Goal: Information Seeking & Learning: Learn about a topic

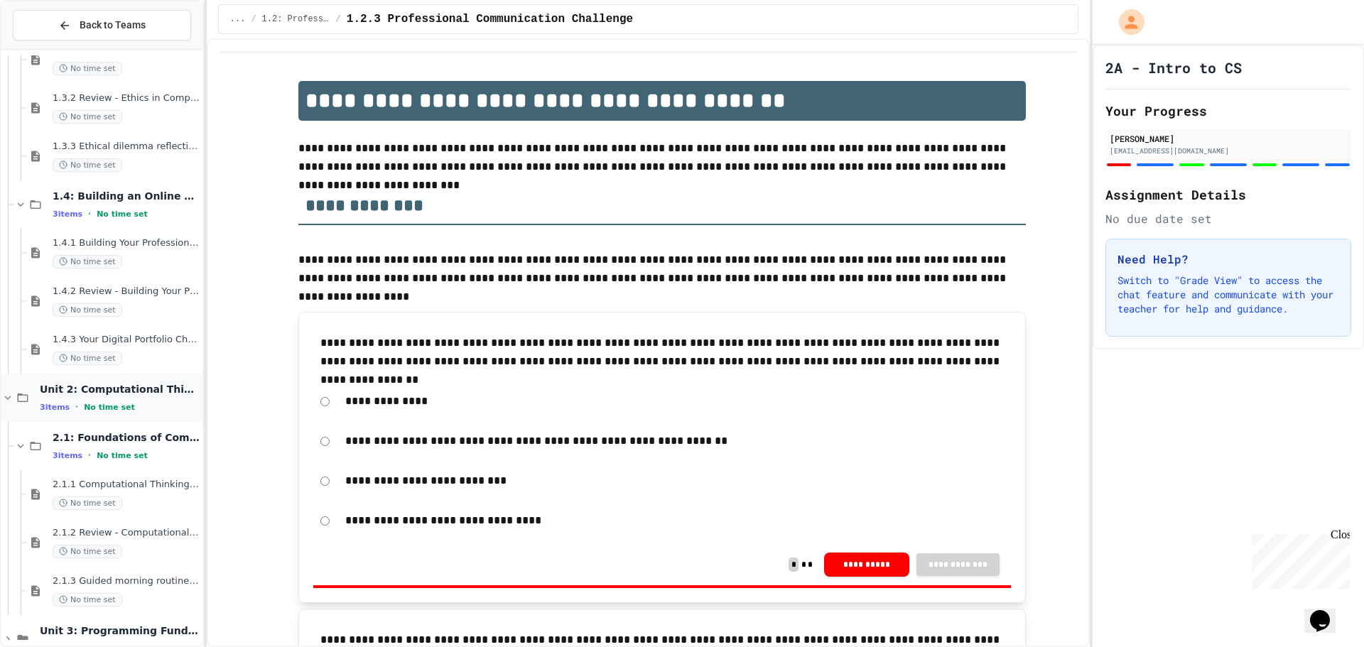
scroll to position [592, 0]
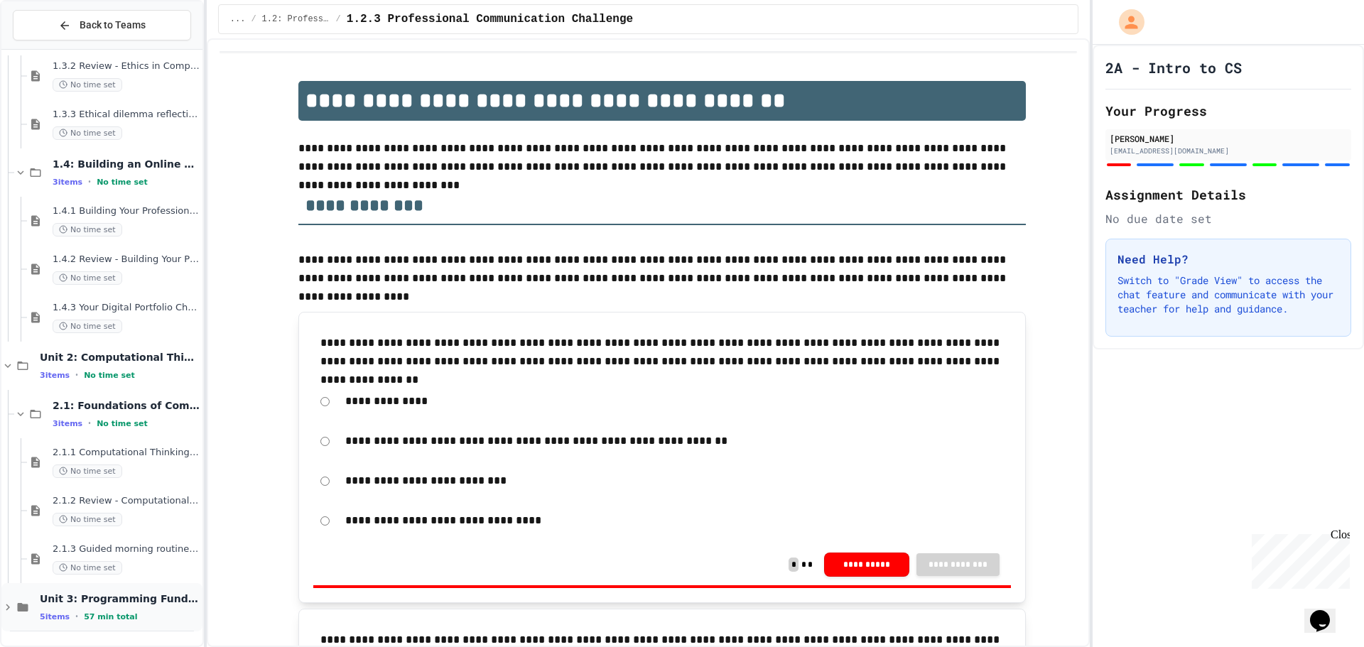
click at [103, 603] on span "Unit 3: Programming Fundamentals" at bounding box center [120, 599] width 160 height 13
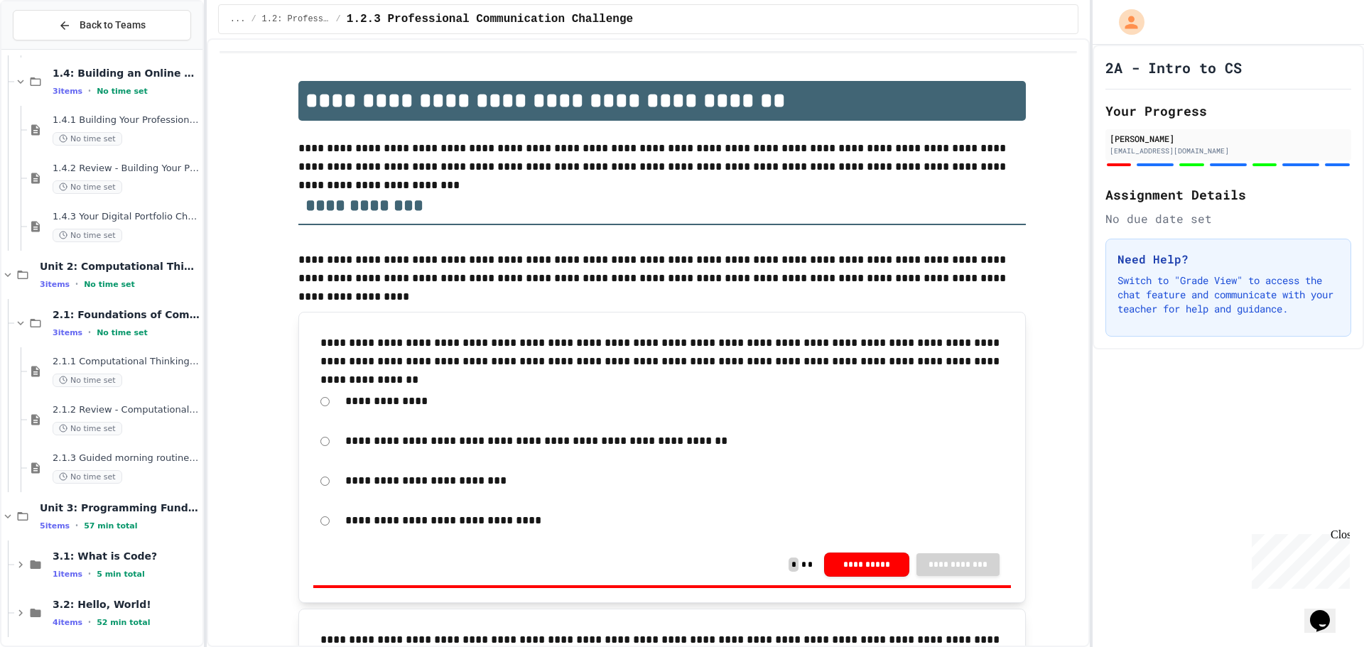
scroll to position [689, 0]
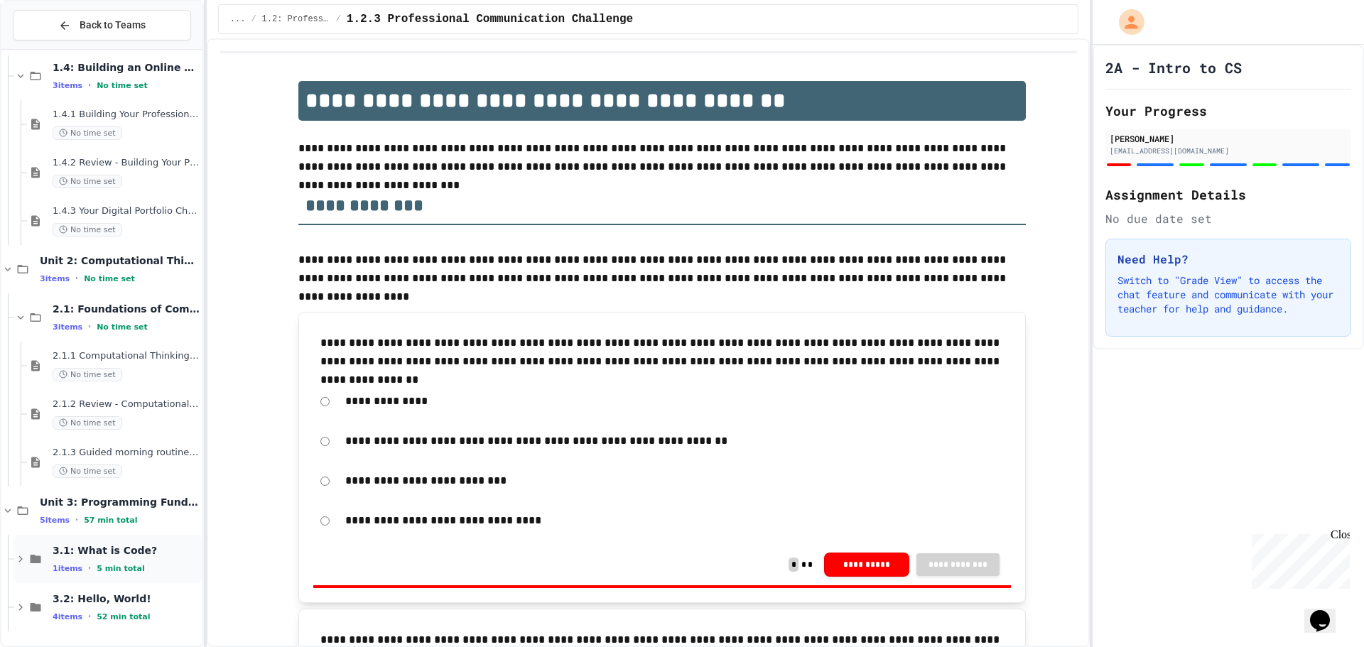
click at [71, 558] on div "3.1: What is Code? 1 items • 5 min total" at bounding box center [126, 559] width 147 height 30
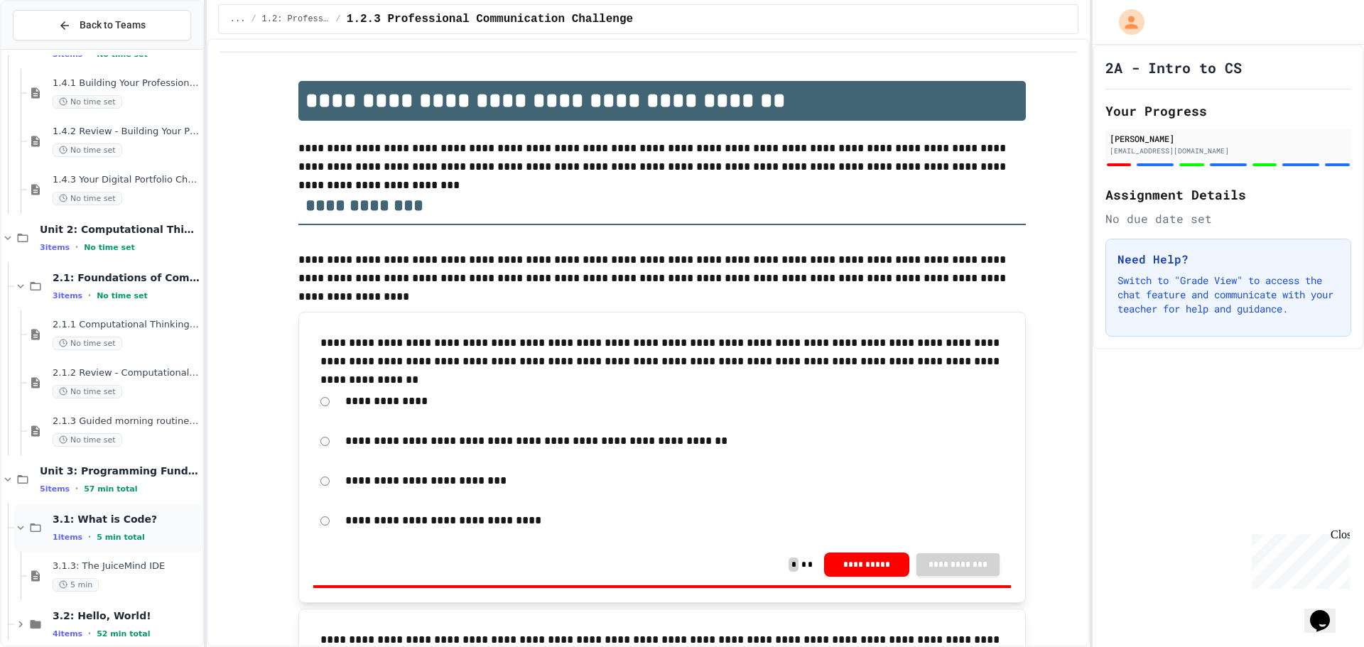
scroll to position [737, 0]
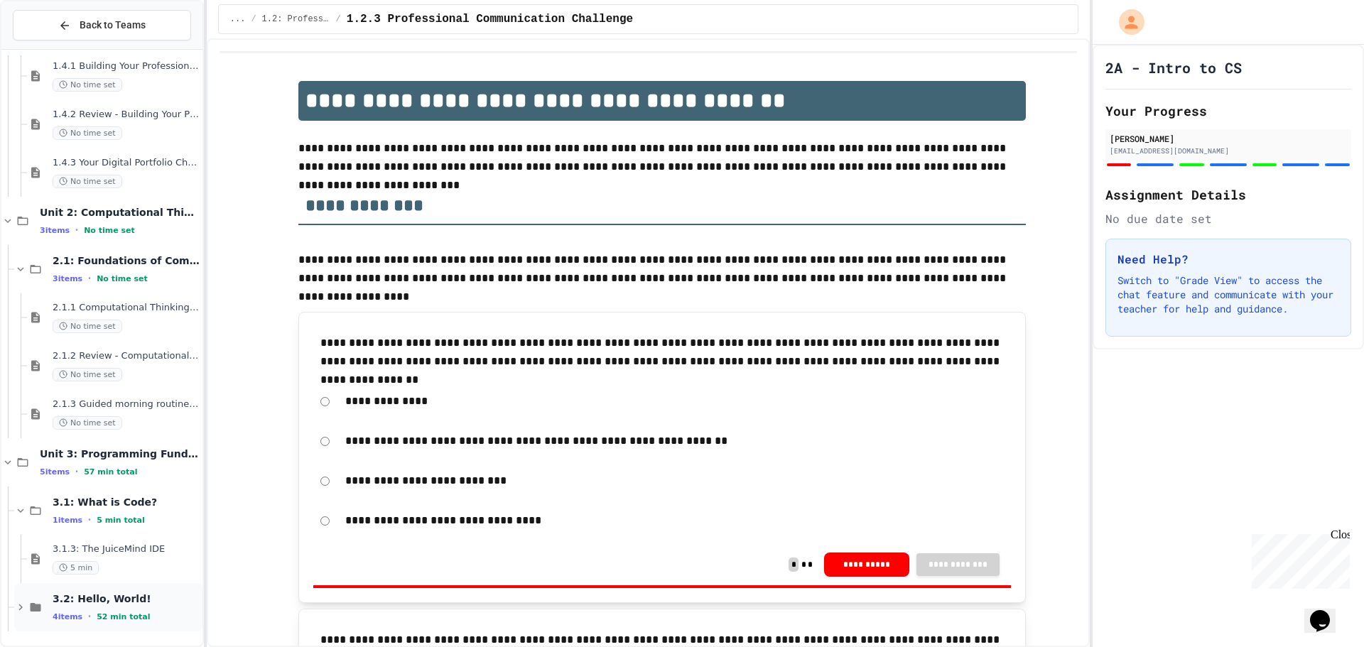
click at [82, 598] on span "3.2: Hello, World!" at bounding box center [126, 599] width 147 height 13
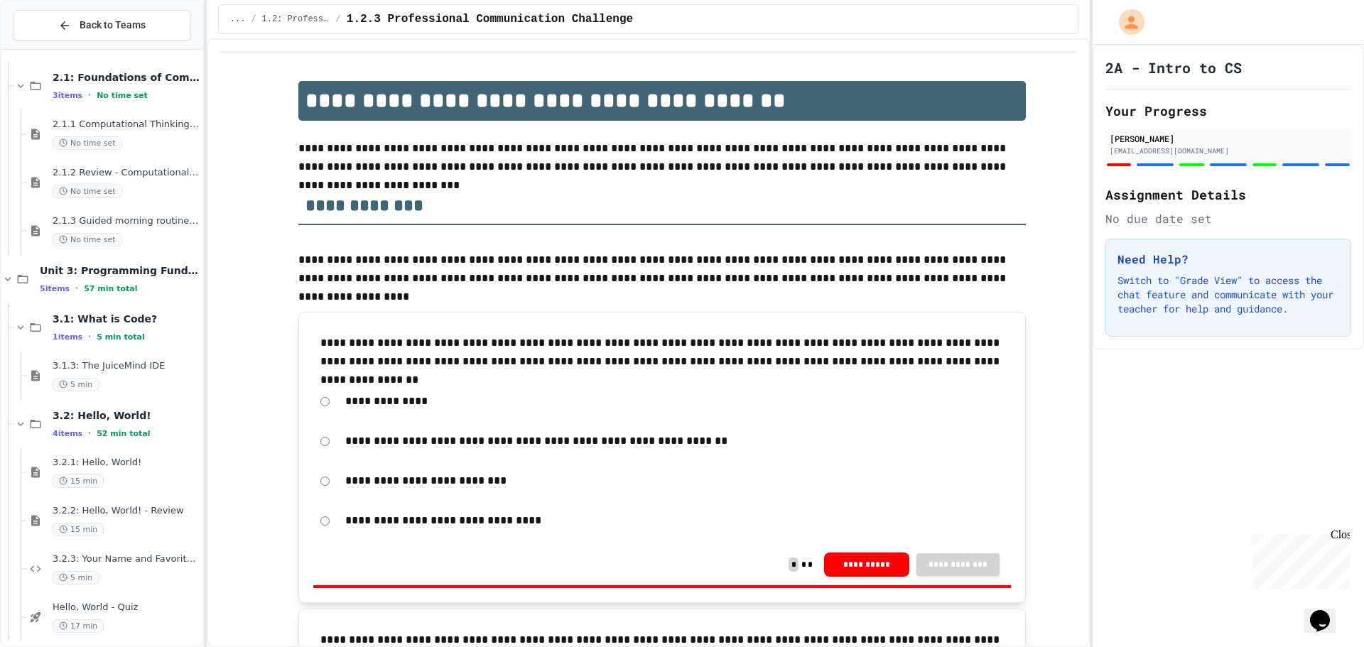
scroll to position [930, 0]
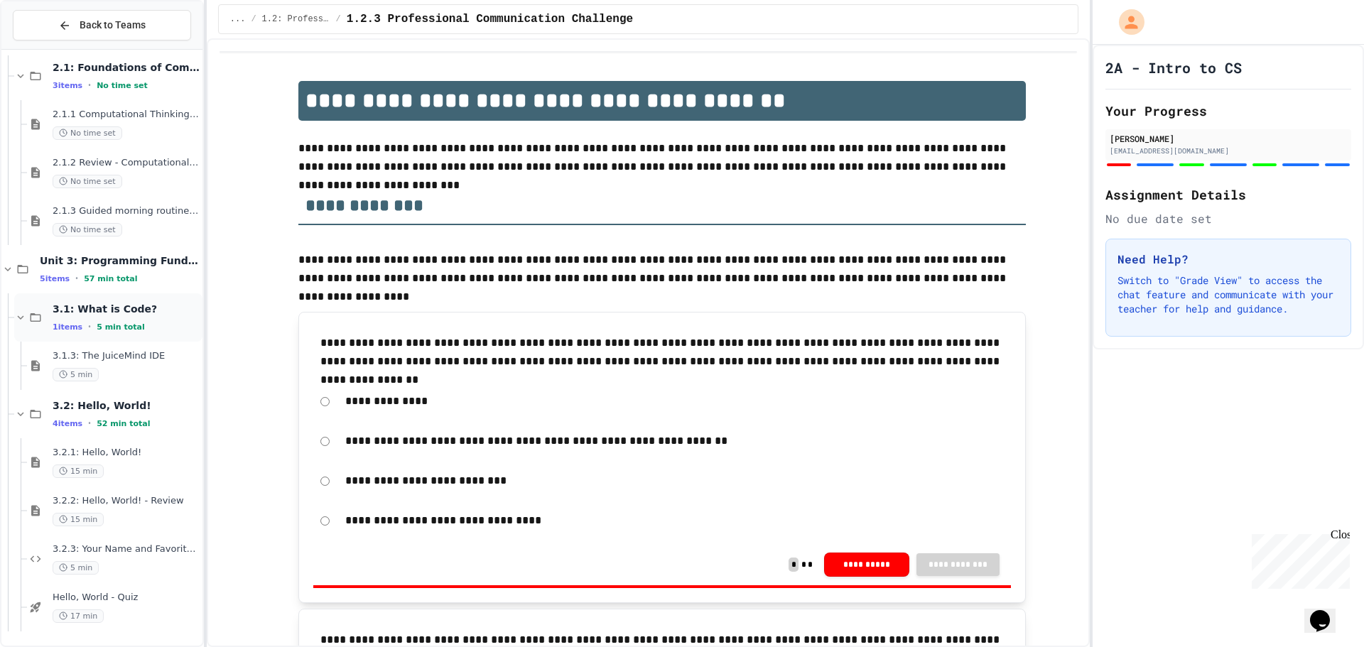
click at [109, 310] on span "3.1: What is Code?" at bounding box center [126, 309] width 147 height 13
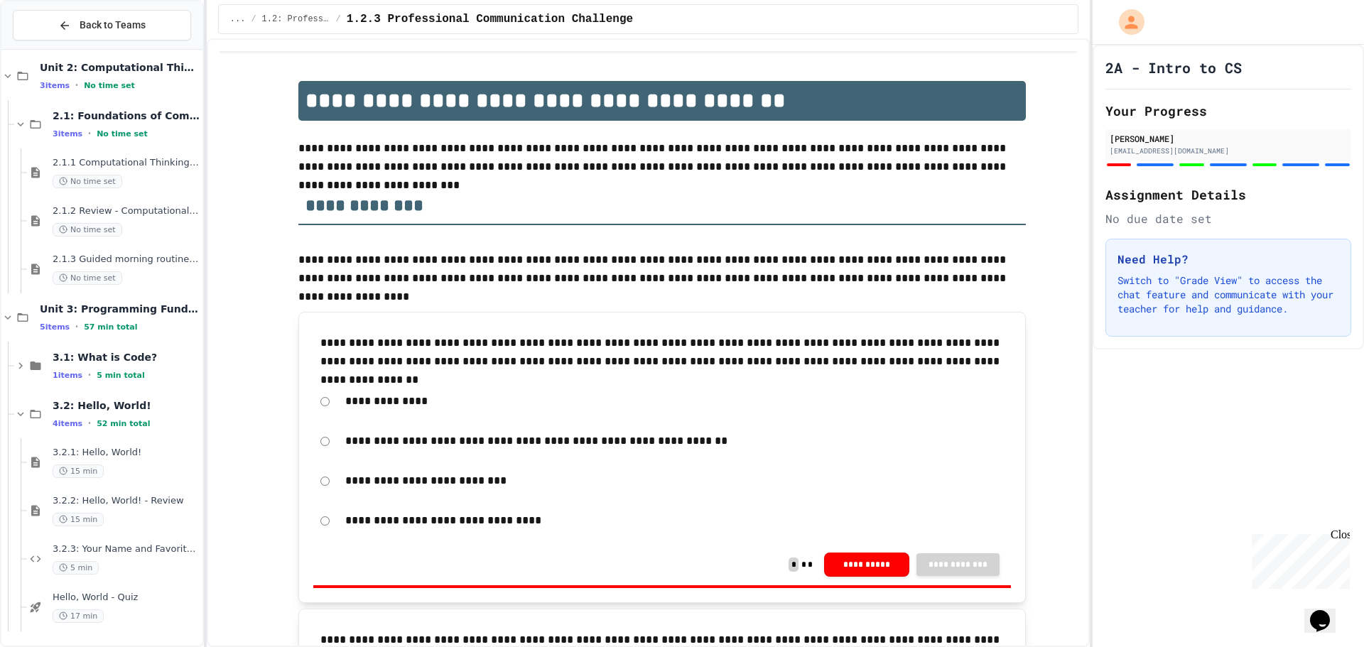
scroll to position [865, 0]
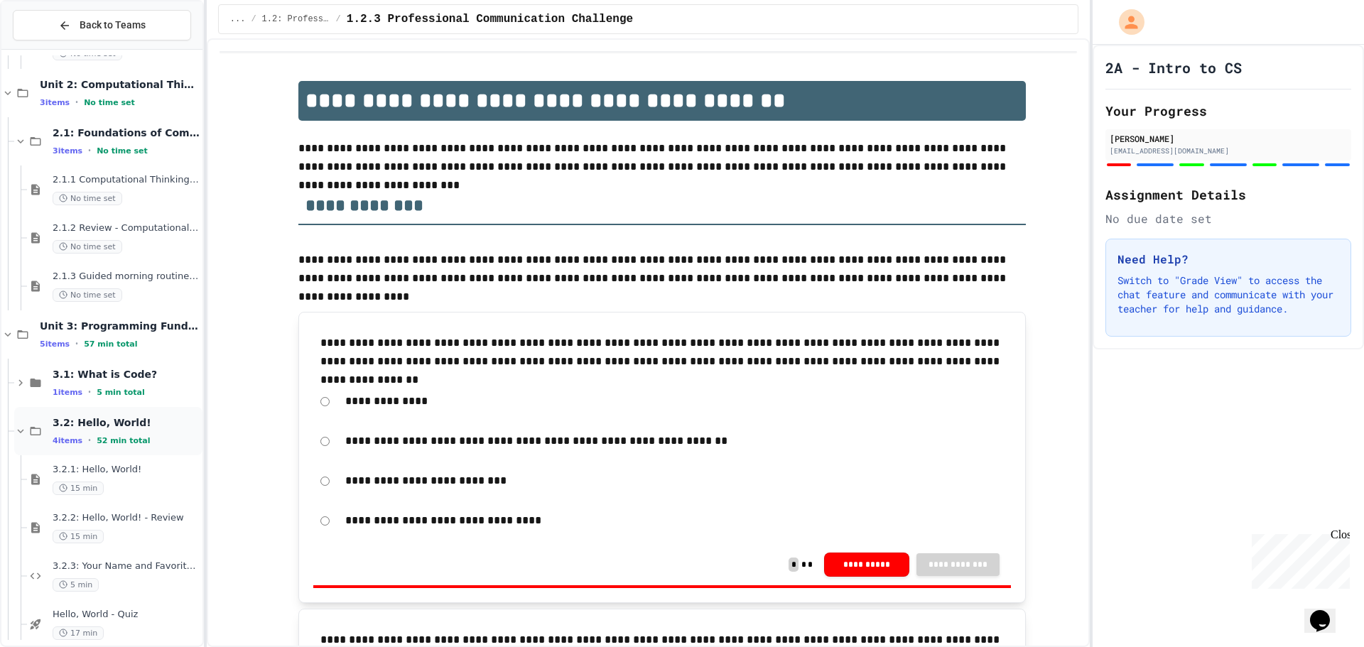
click at [86, 428] on span "3.2: Hello, World!" at bounding box center [126, 422] width 147 height 13
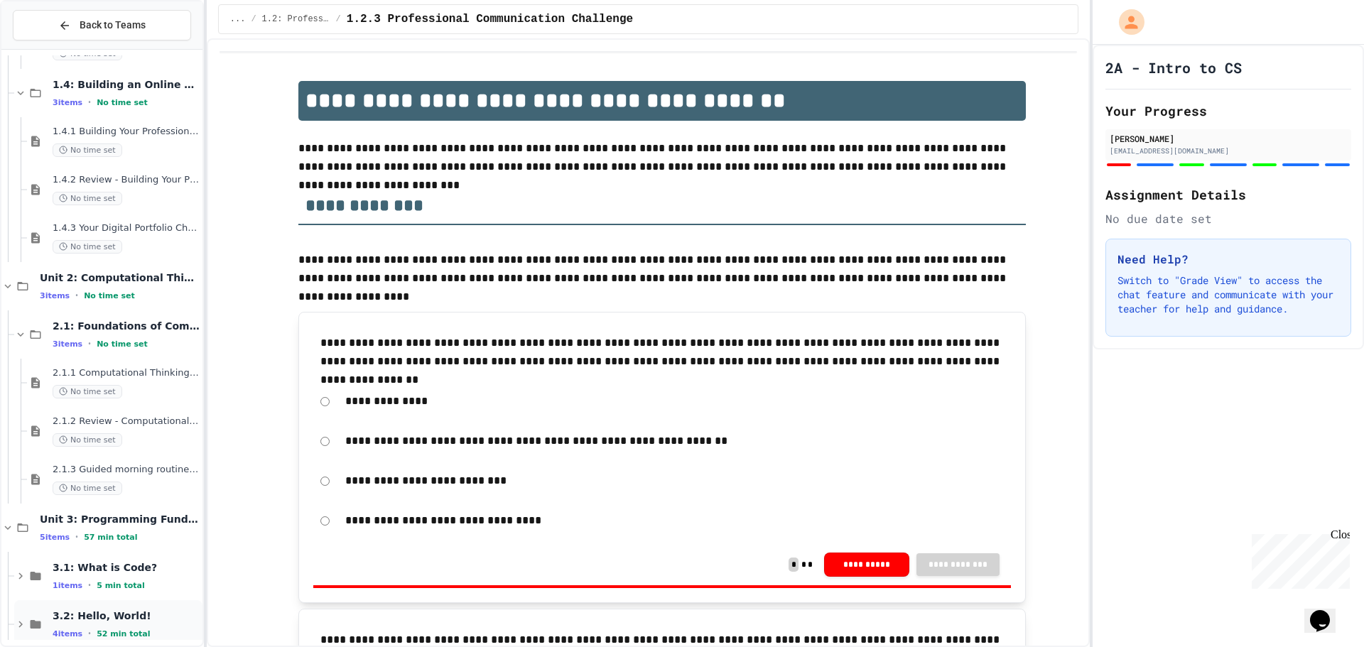
scroll to position [689, 0]
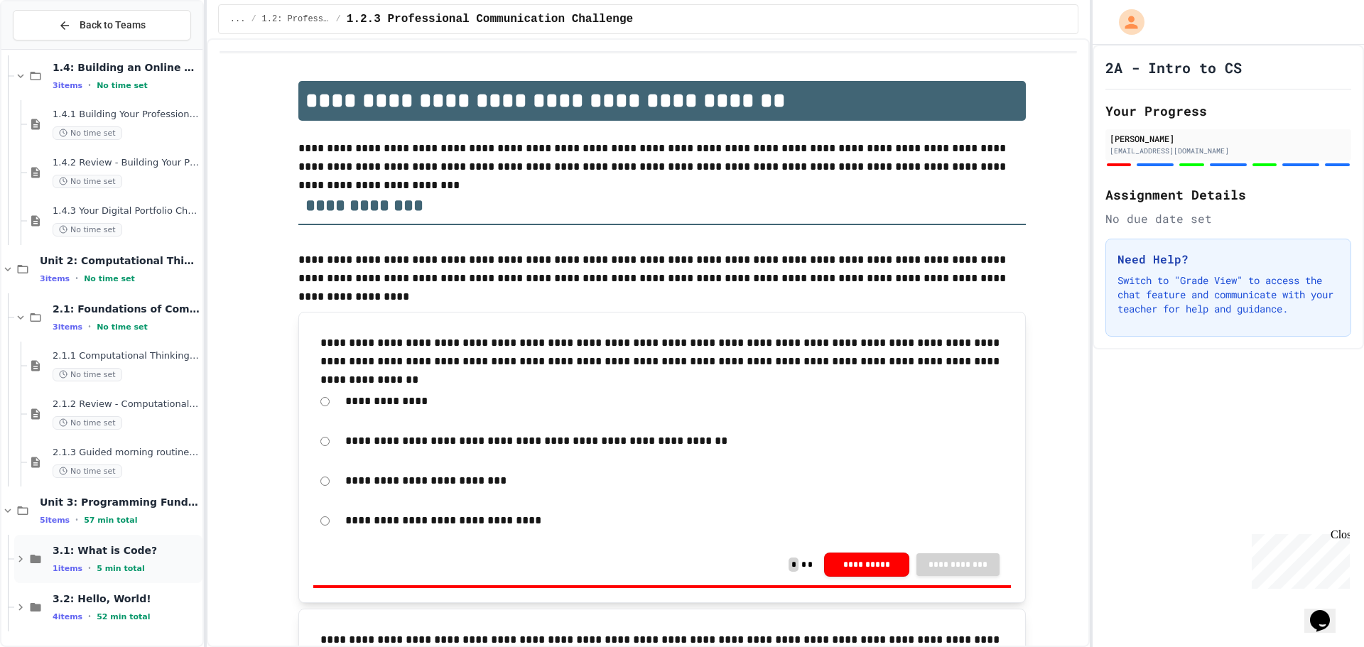
click at [51, 570] on div "3.1: What is Code? 1 items • 5 min total" at bounding box center [108, 559] width 188 height 48
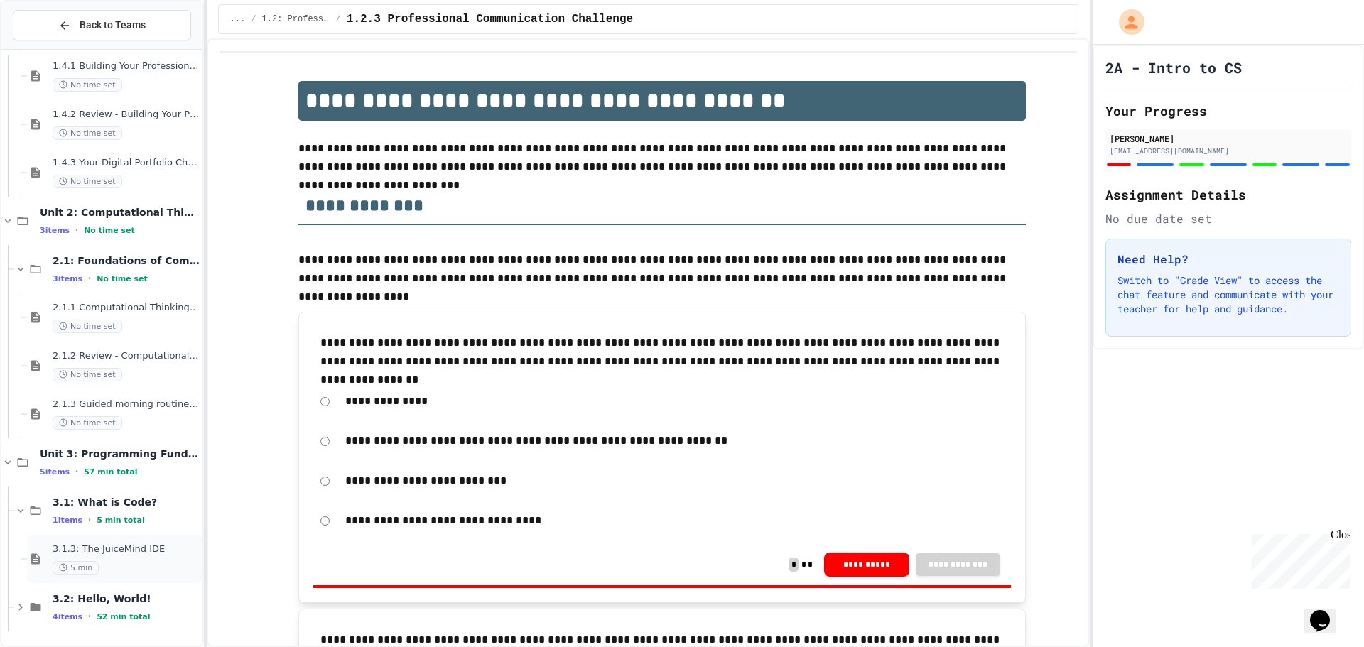
click at [71, 564] on span "5 min" at bounding box center [76, 568] width 46 height 14
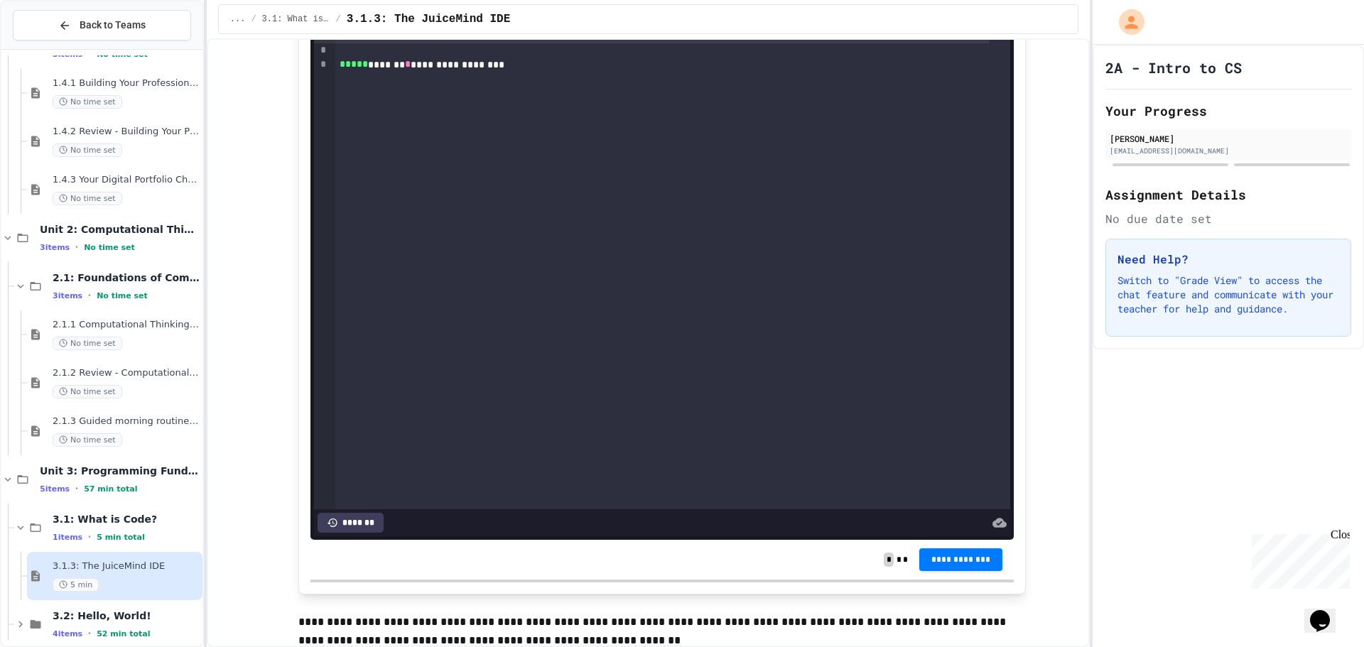
scroll to position [213, 0]
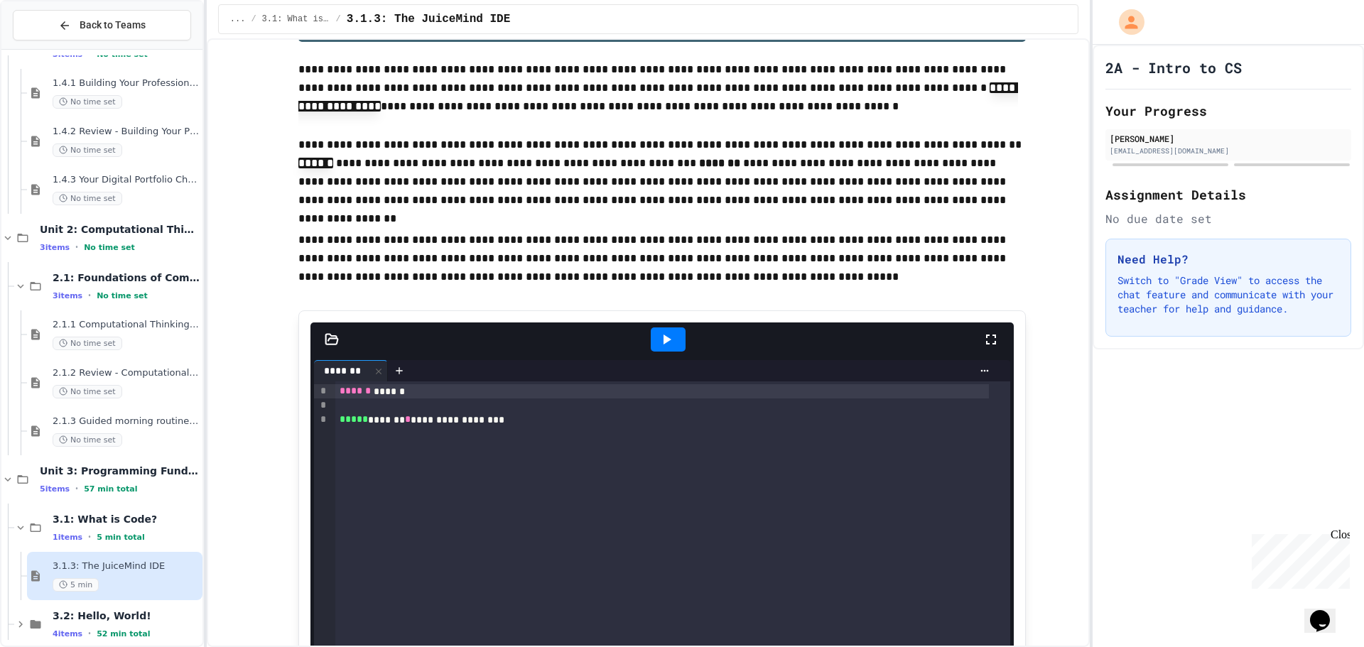
click at [661, 333] on icon at bounding box center [666, 339] width 17 height 17
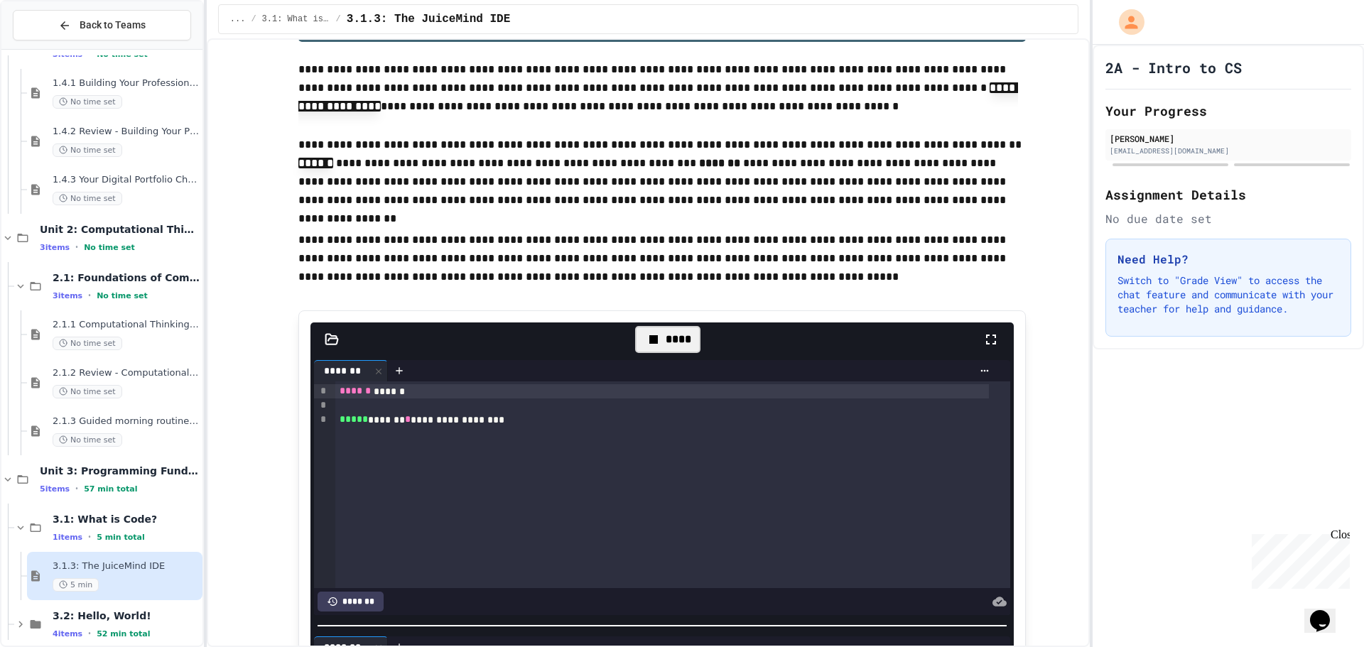
click at [673, 333] on div "****" at bounding box center [667, 339] width 65 height 27
click at [867, 90] on code "**********" at bounding box center [658, 96] width 720 height 29
click at [979, 369] on icon at bounding box center [984, 370] width 11 height 11
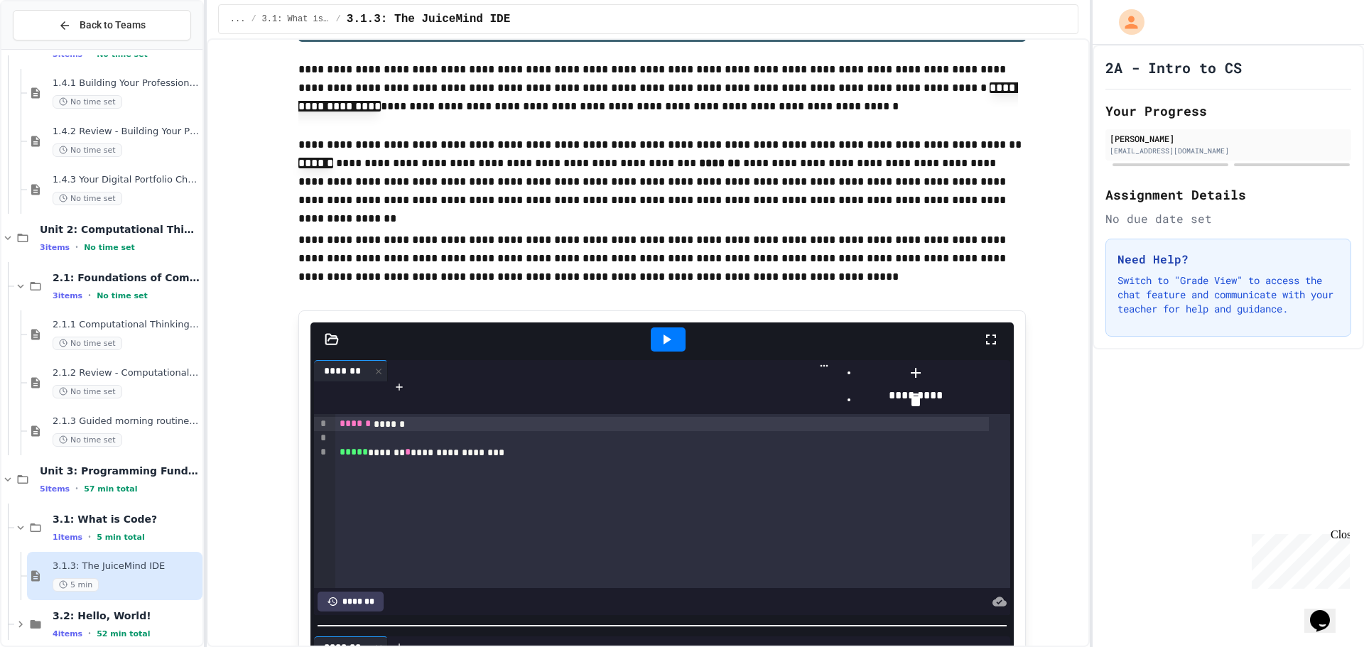
click at [969, 362] on div at bounding box center [916, 362] width 161 height 0
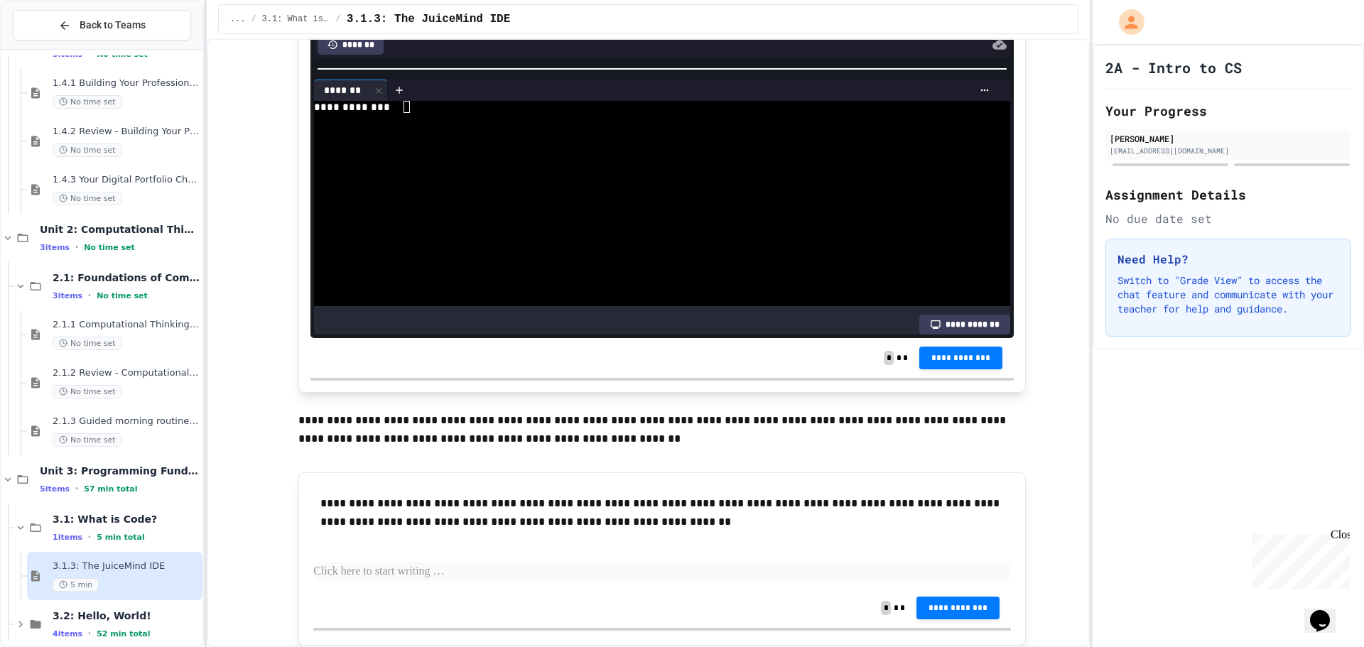
scroll to position [782, 0]
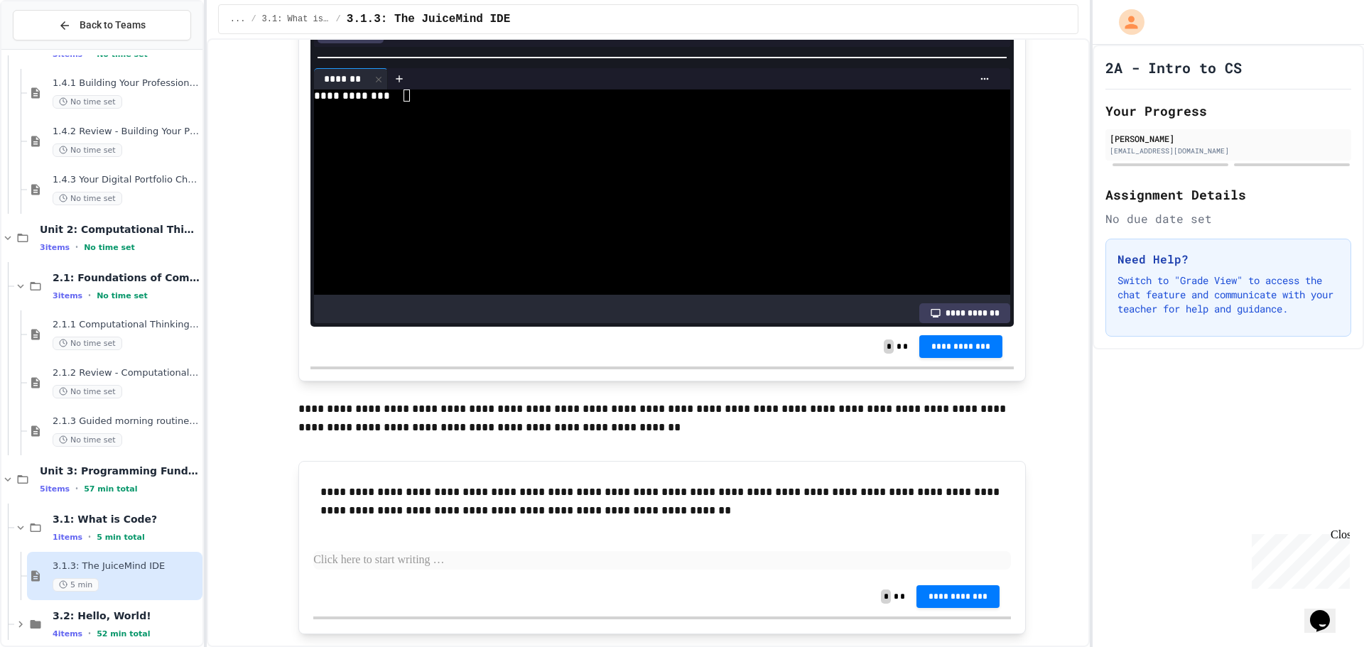
click at [81, 565] on span "3.1.3: The JuiceMind IDE" at bounding box center [126, 567] width 147 height 12
click at [81, 537] on div "1 items • 5 min total" at bounding box center [126, 536] width 147 height 11
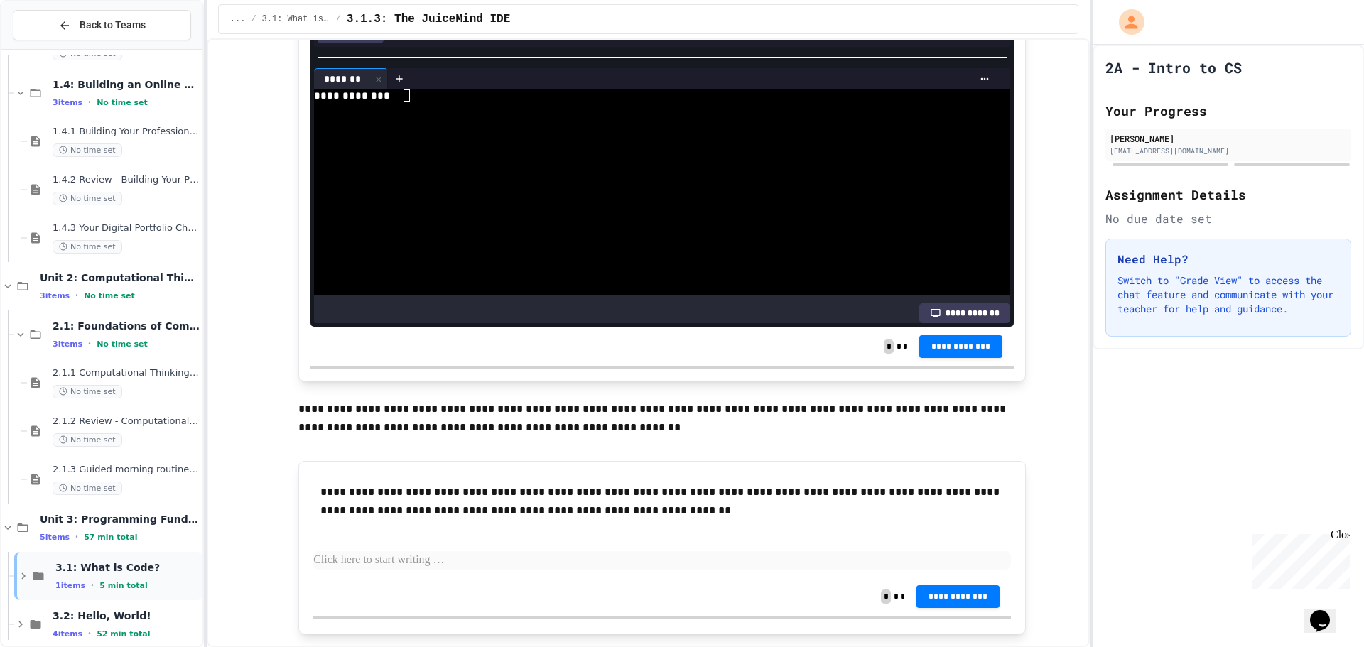
click at [99, 585] on span "5 min total" at bounding box center [123, 585] width 48 height 9
click at [87, 482] on span "No time set" at bounding box center [88, 489] width 70 height 14
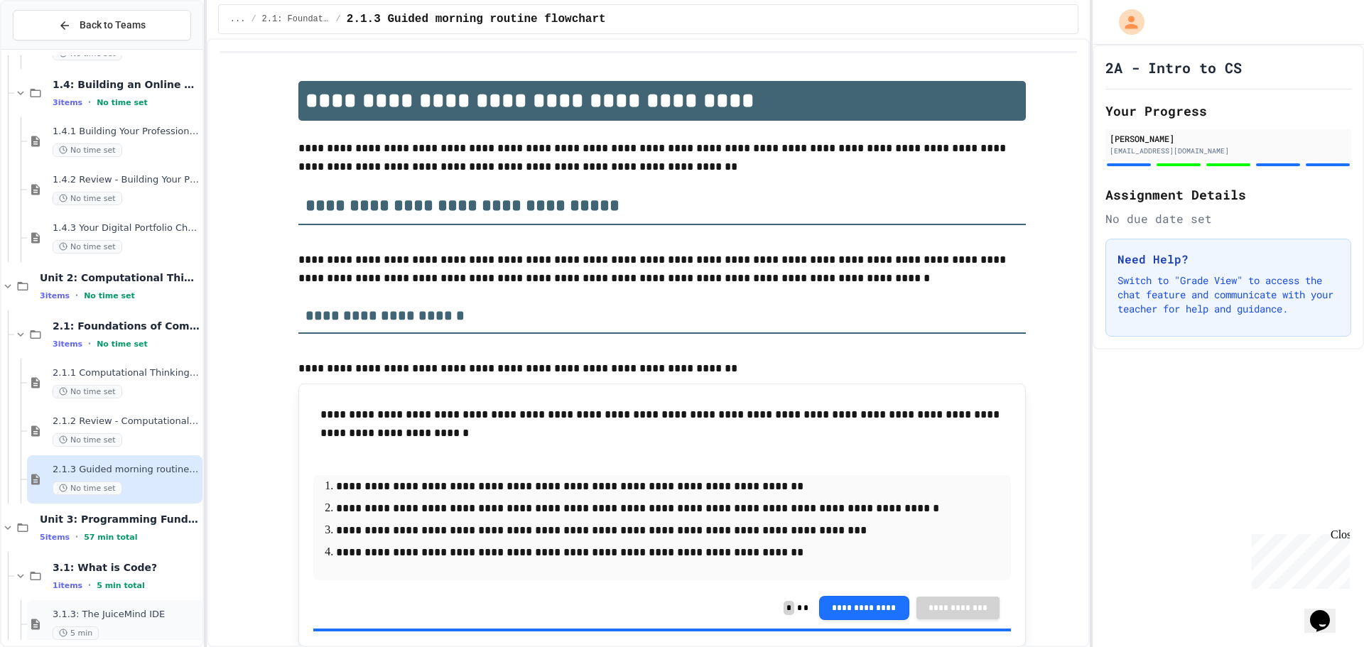
click at [102, 612] on span "3.1.3: The JuiceMind IDE" at bounding box center [126, 615] width 147 height 12
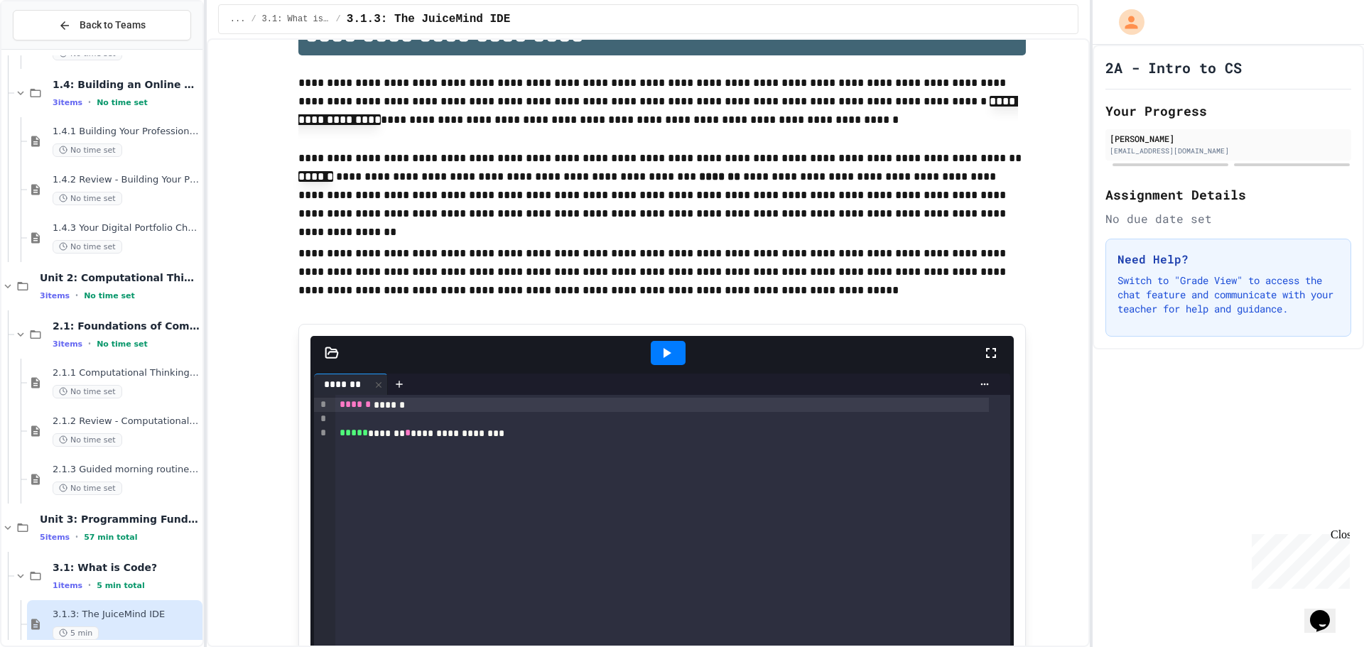
scroll to position [284, 0]
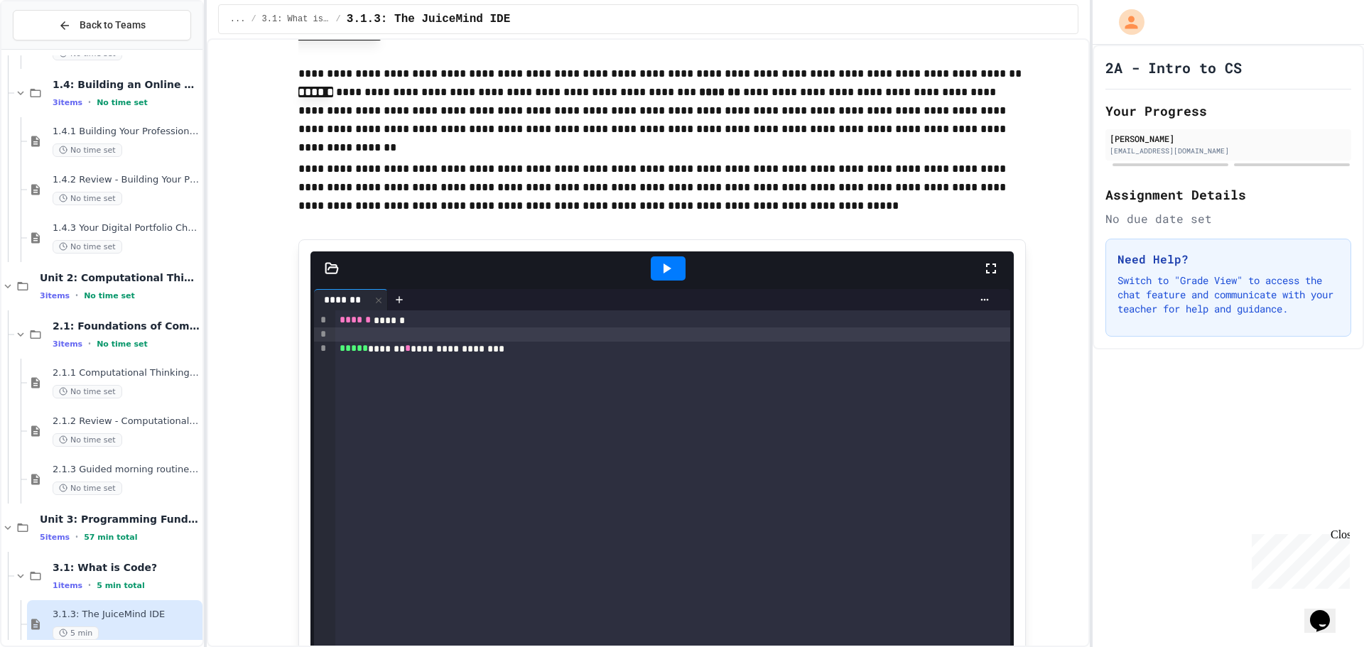
click at [441, 333] on div at bounding box center [672, 335] width 675 height 14
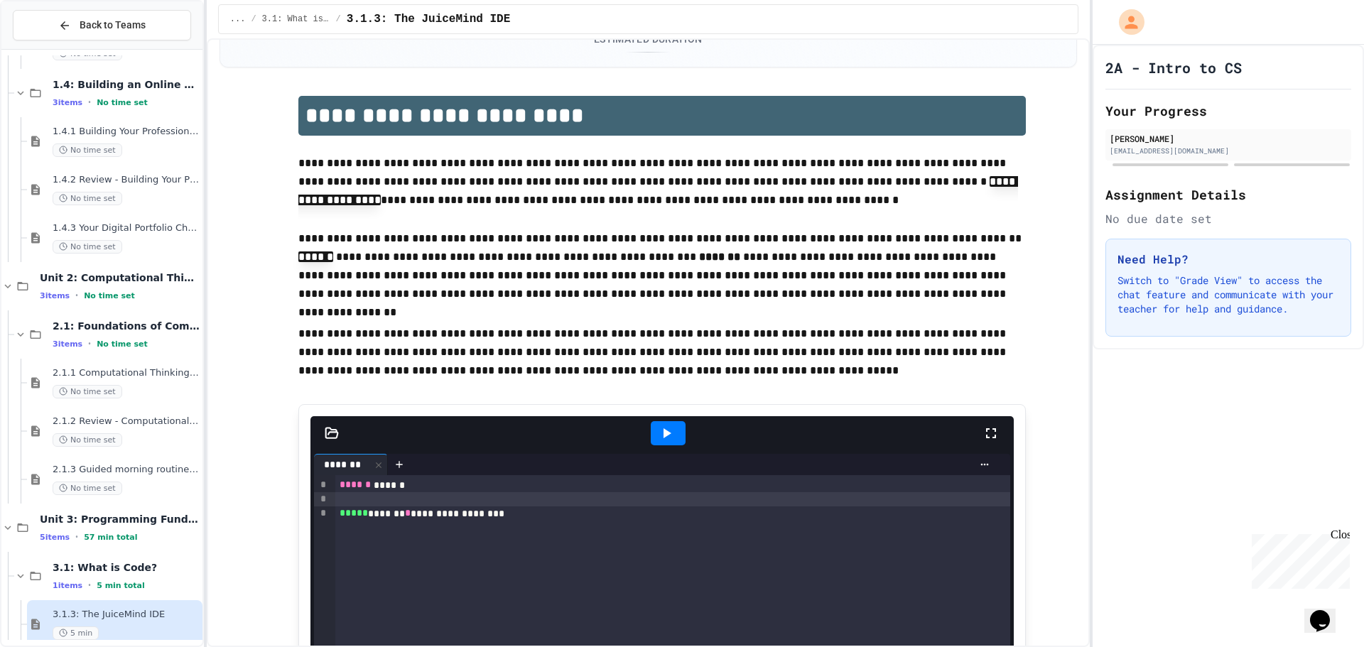
scroll to position [99, 0]
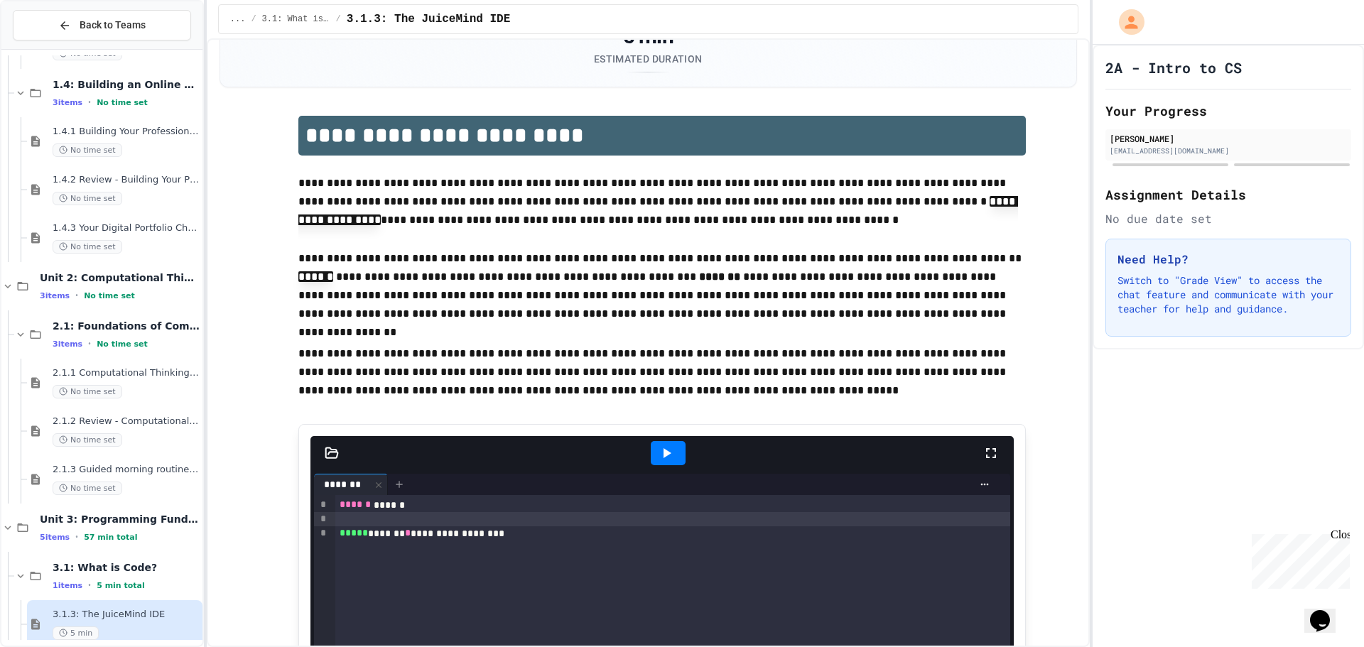
click at [394, 482] on icon at bounding box center [399, 484] width 11 height 11
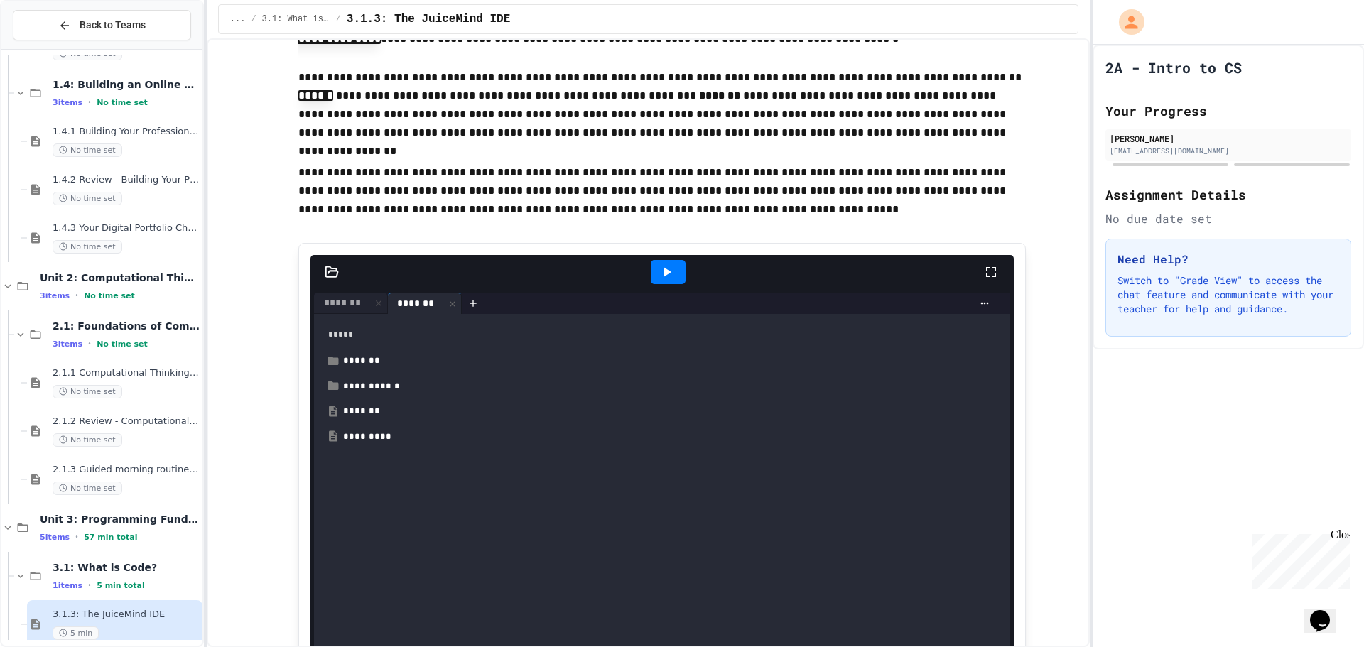
scroll to position [313, 0]
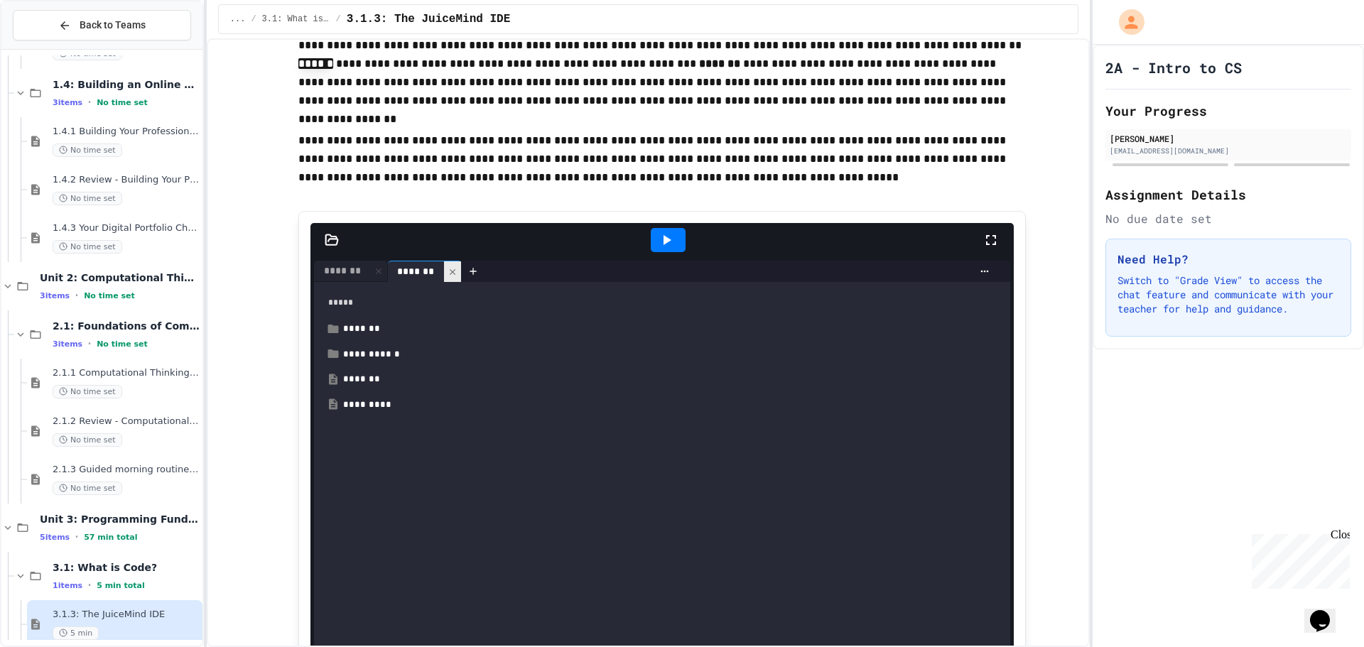
click at [444, 277] on div at bounding box center [452, 271] width 17 height 21
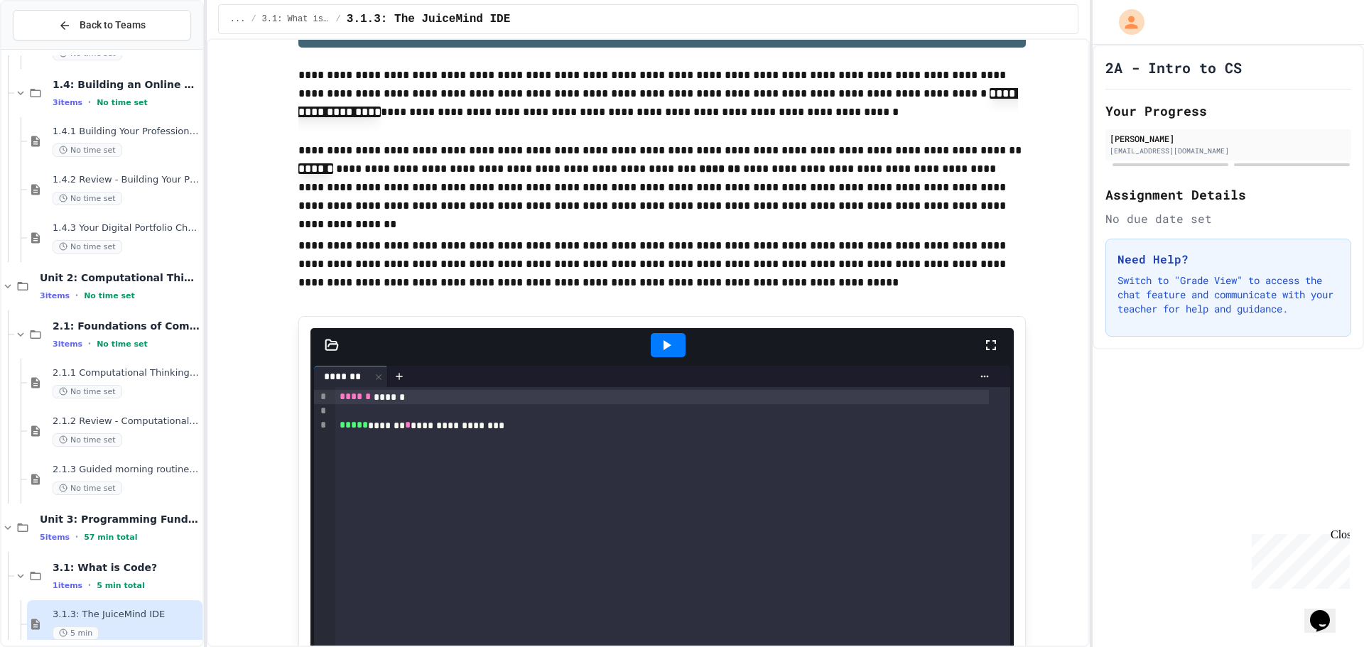
scroll to position [171, 0]
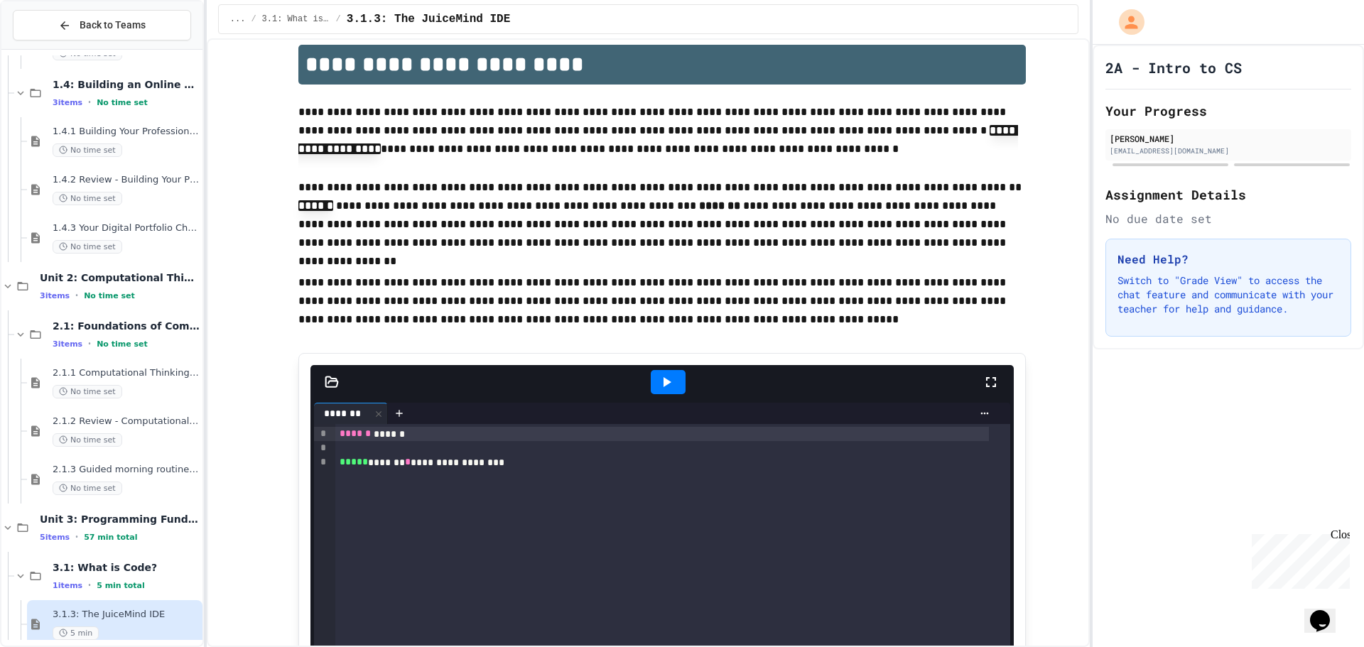
click at [330, 386] on icon at bounding box center [332, 382] width 14 height 14
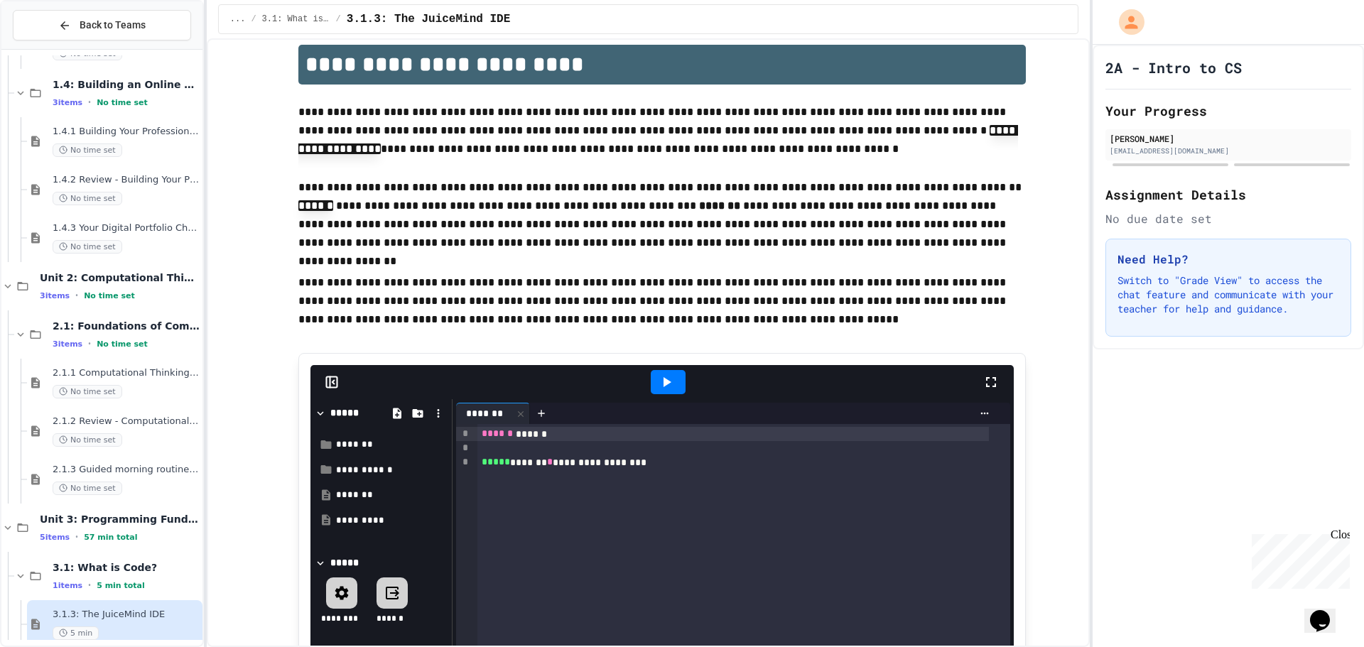
click at [330, 384] on icon at bounding box center [332, 382] width 14 height 14
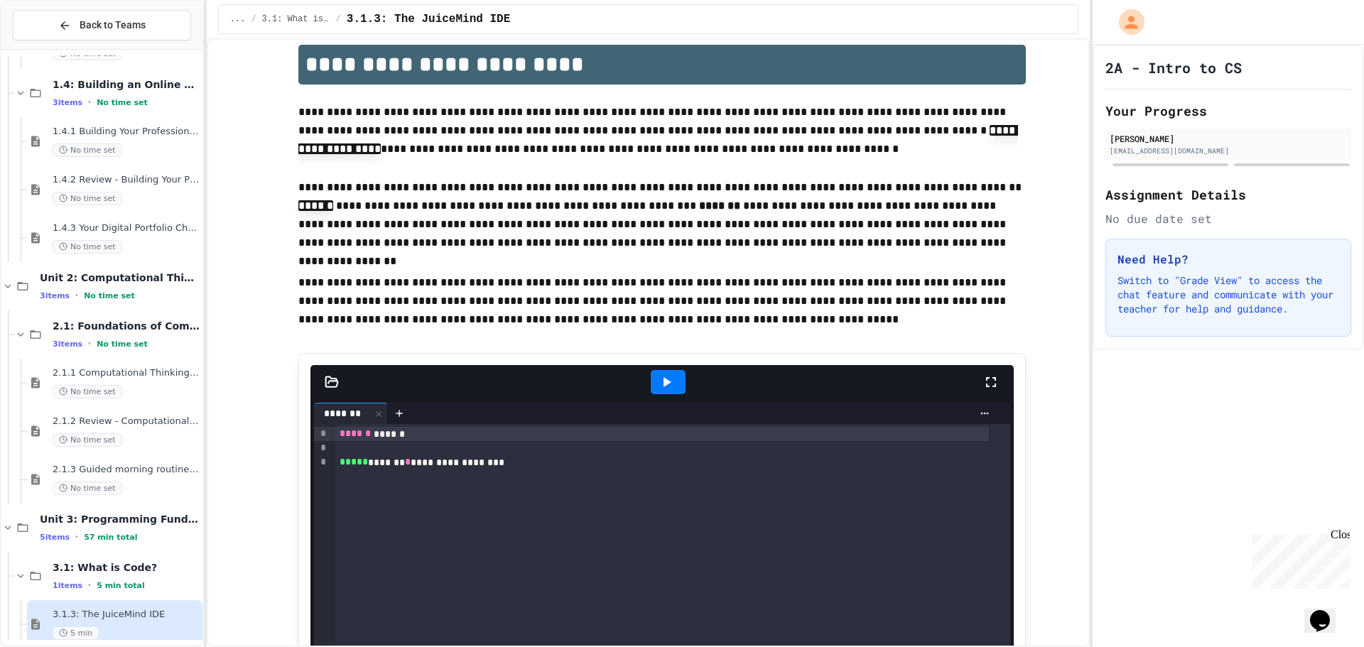
click at [657, 366] on div at bounding box center [668, 382] width 49 height 38
click at [664, 383] on icon at bounding box center [668, 382] width 8 height 10
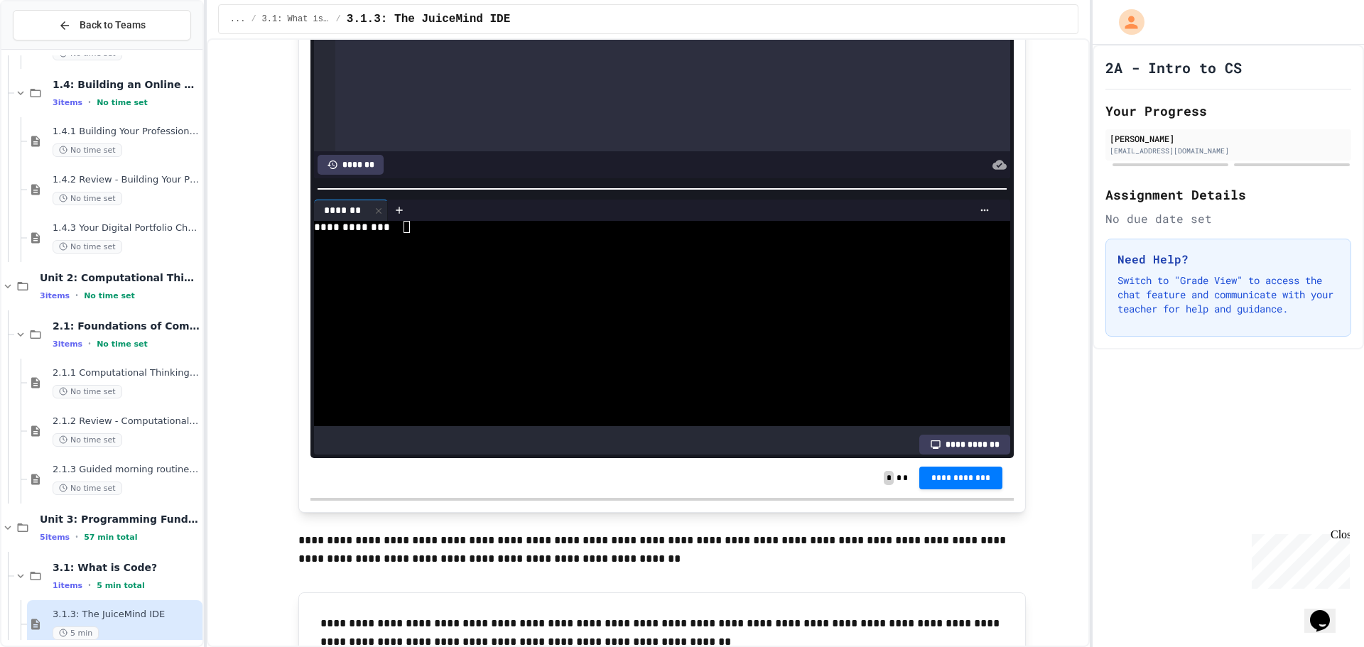
scroll to position [668, 0]
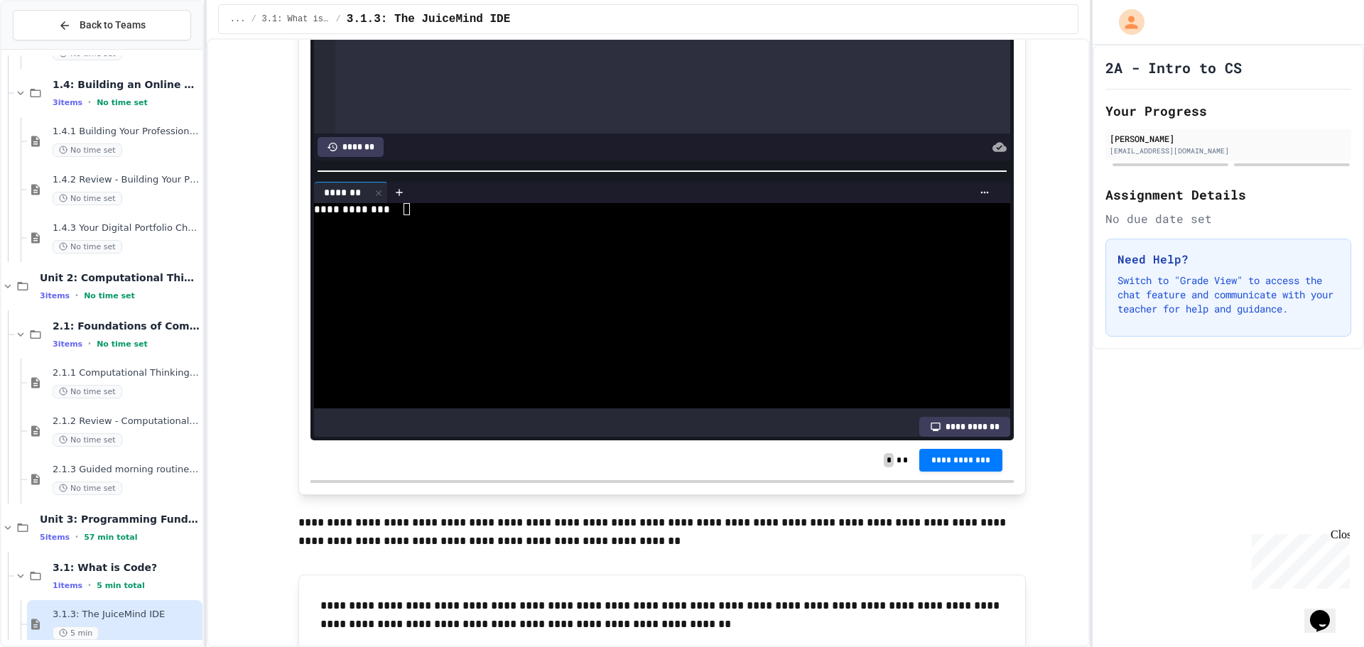
click at [919, 422] on div "**********" at bounding box center [964, 427] width 91 height 20
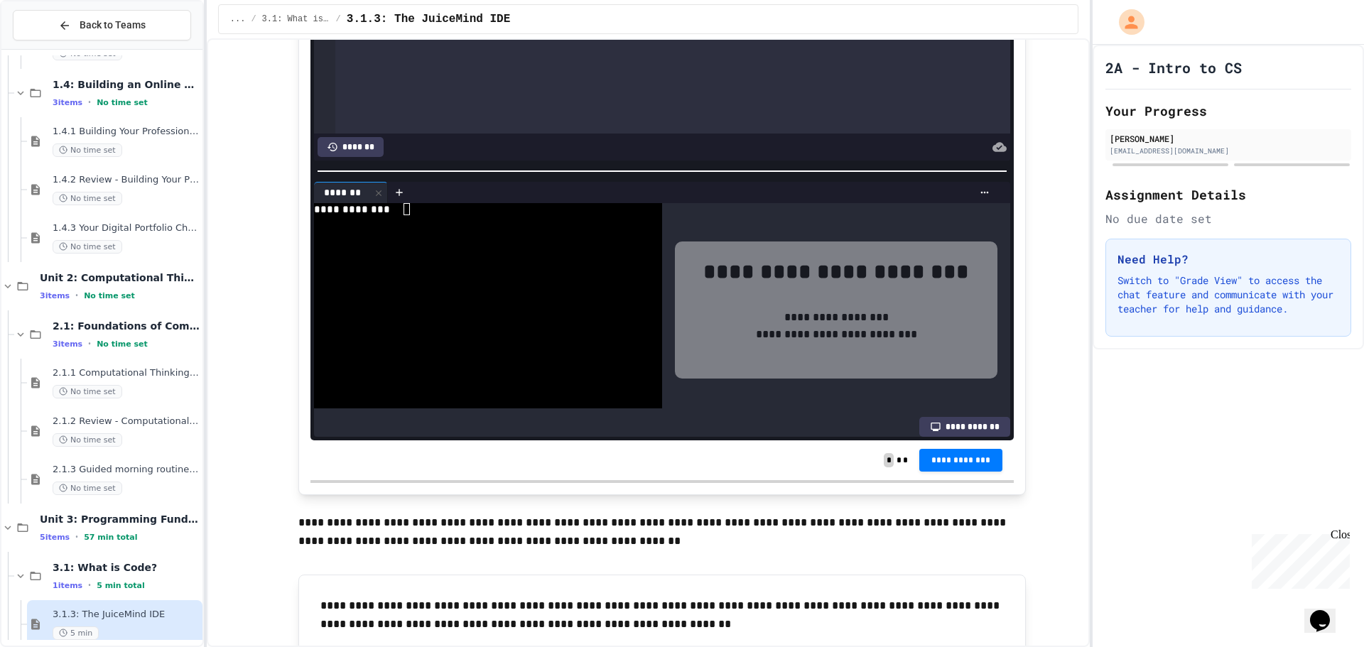
click at [930, 421] on icon at bounding box center [935, 426] width 11 height 11
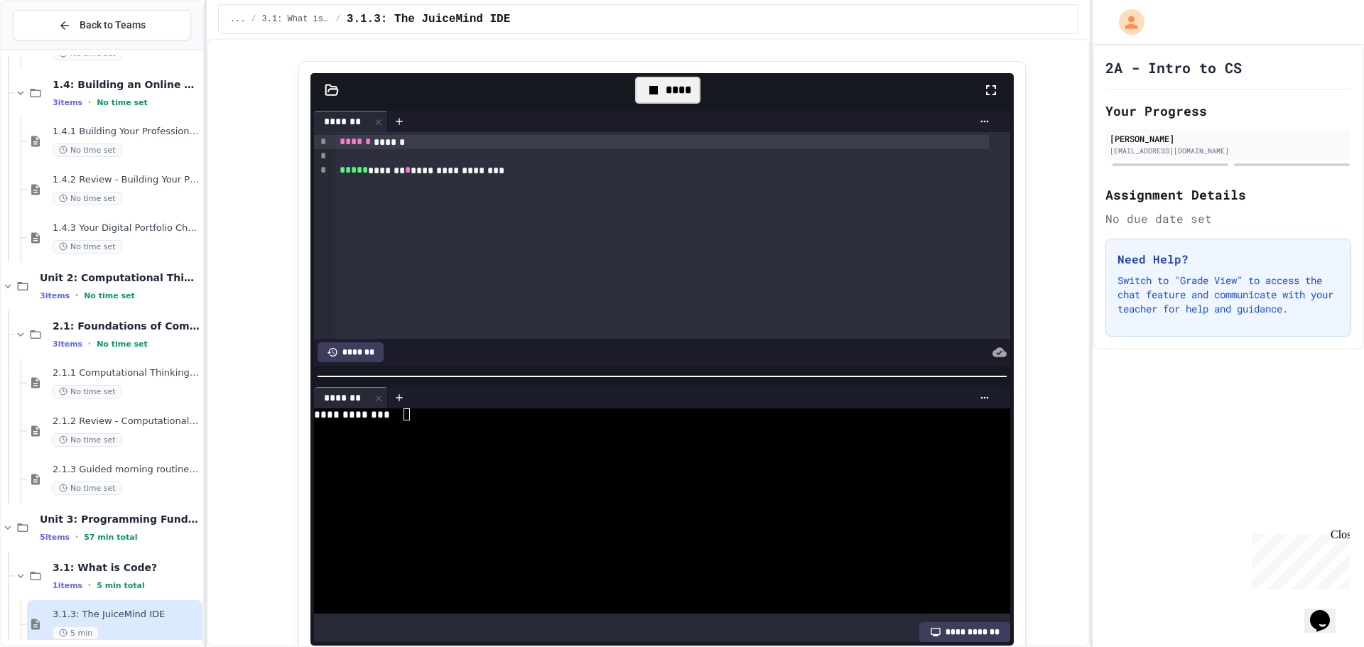
scroll to position [455, 0]
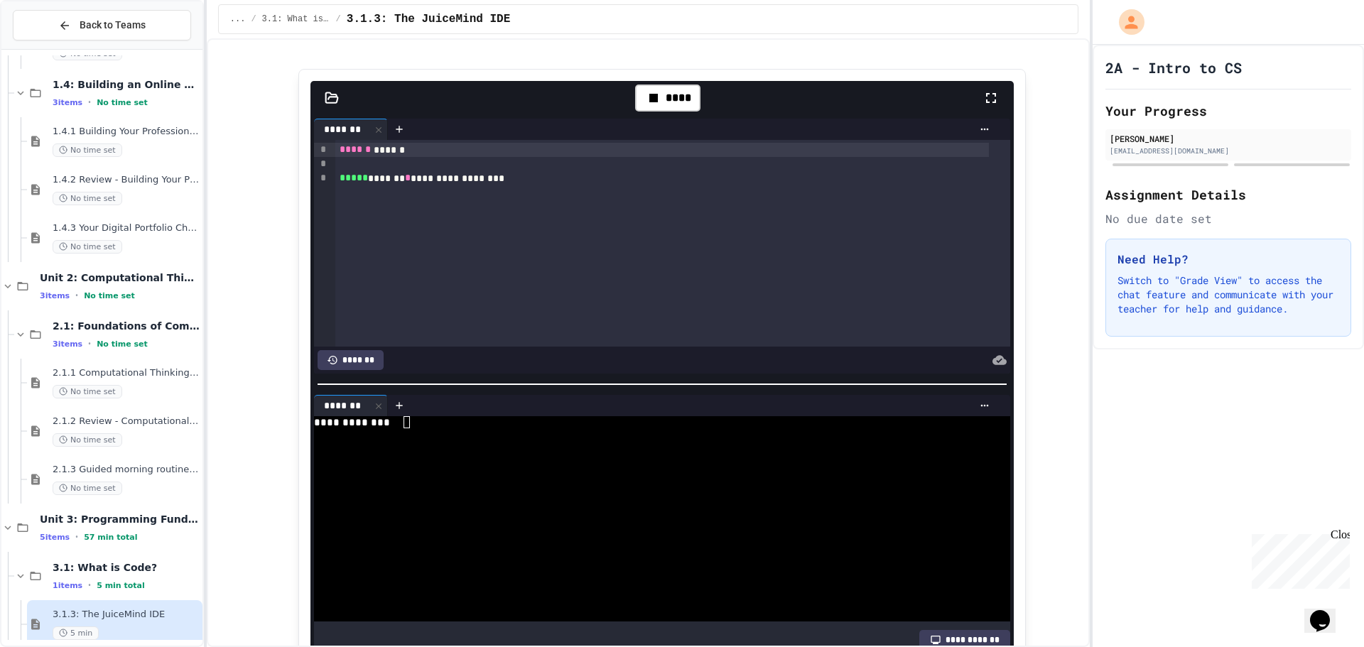
click at [649, 99] on icon at bounding box center [653, 98] width 9 height 9
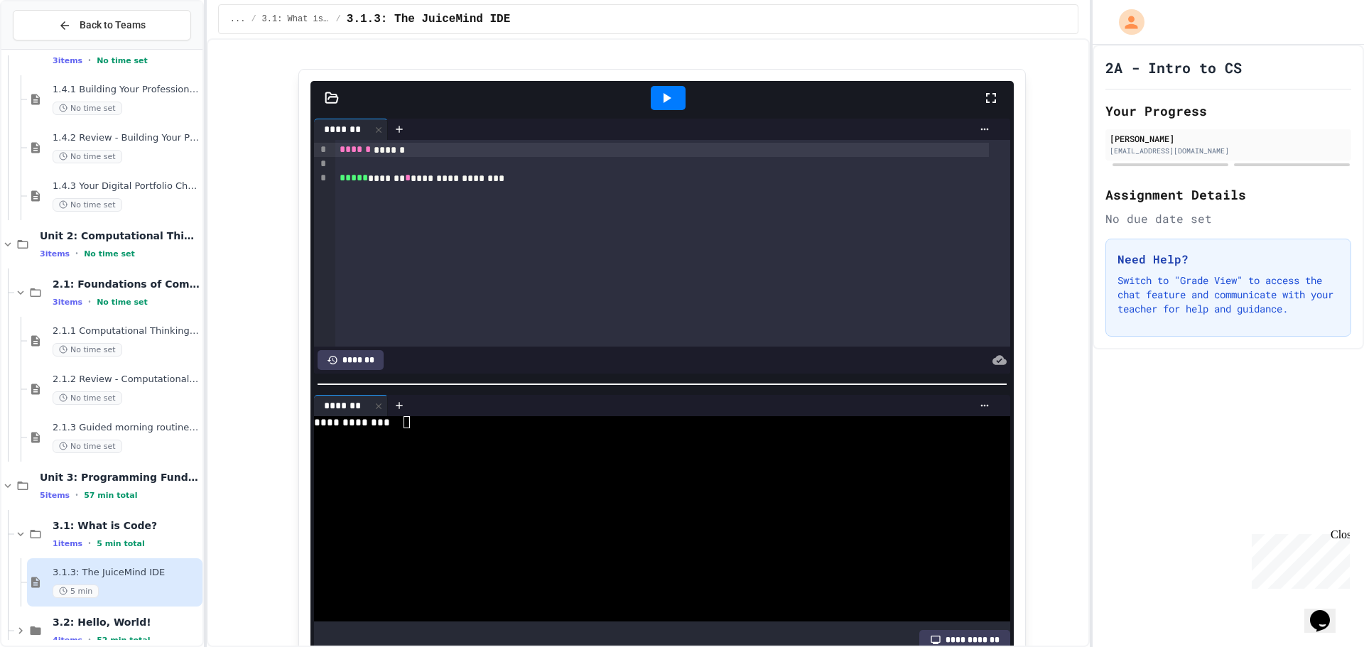
scroll to position [737, 0]
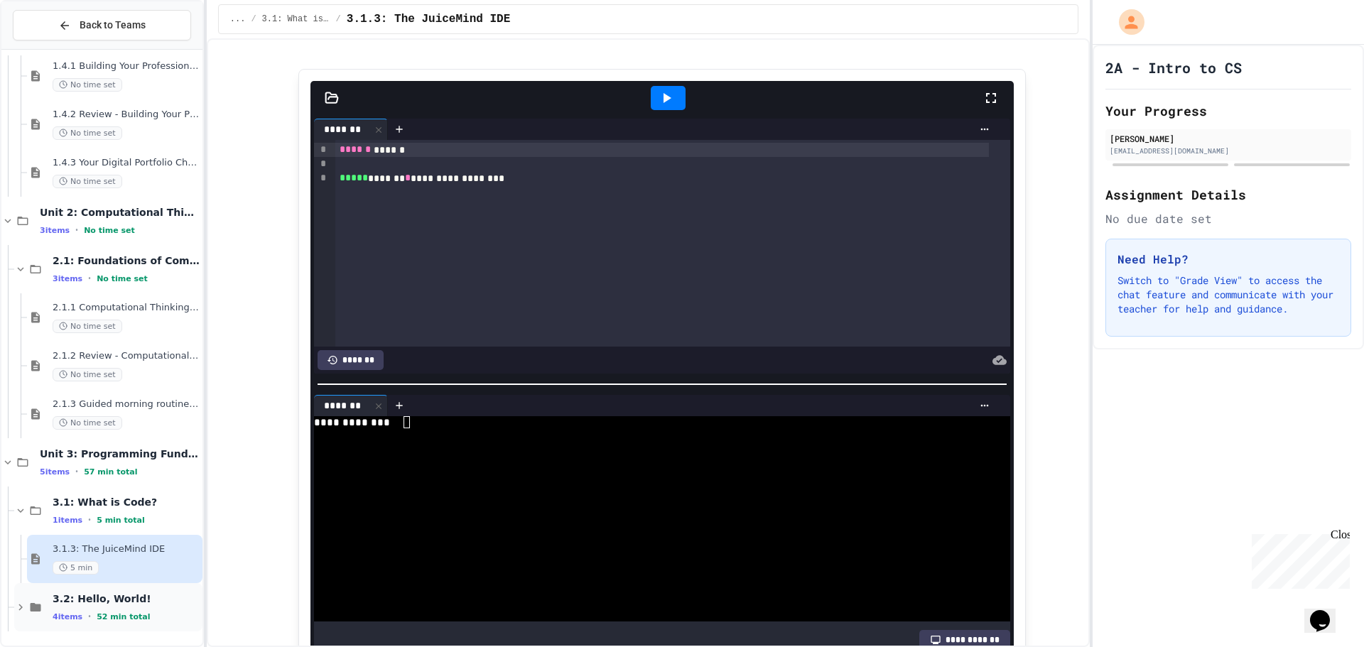
click at [145, 601] on span "3.2: Hello, World!" at bounding box center [126, 599] width 147 height 13
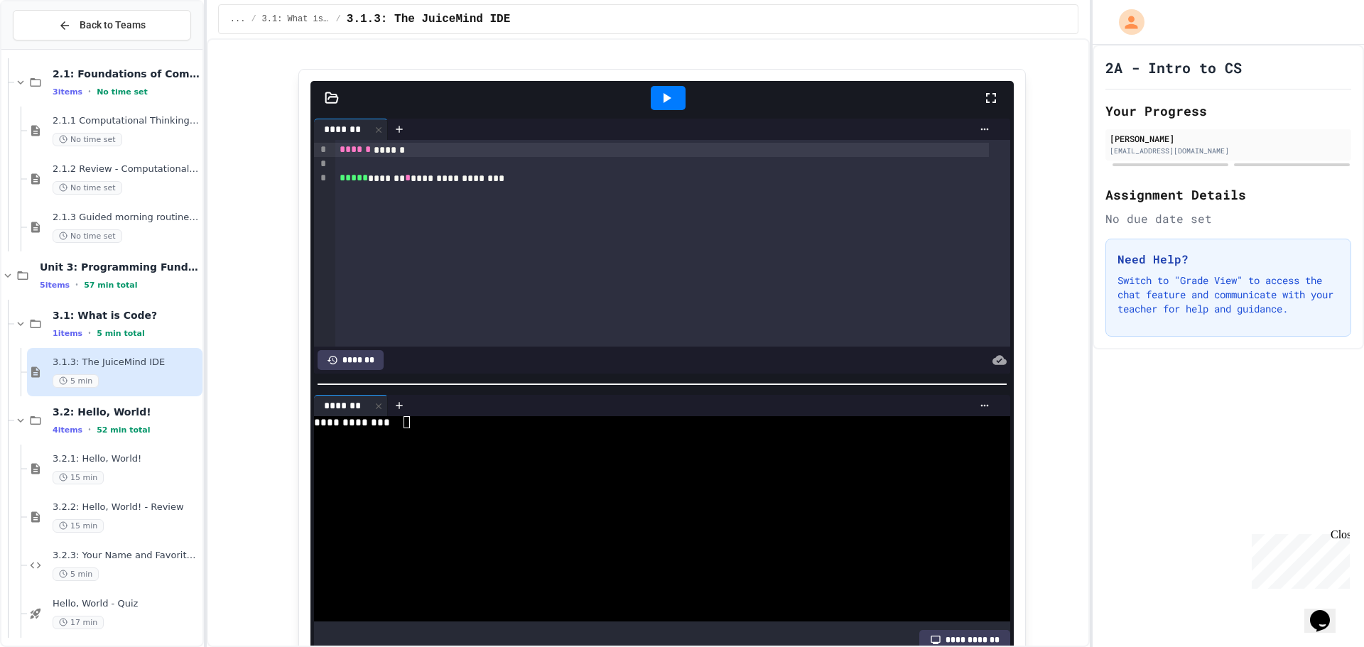
scroll to position [930, 0]
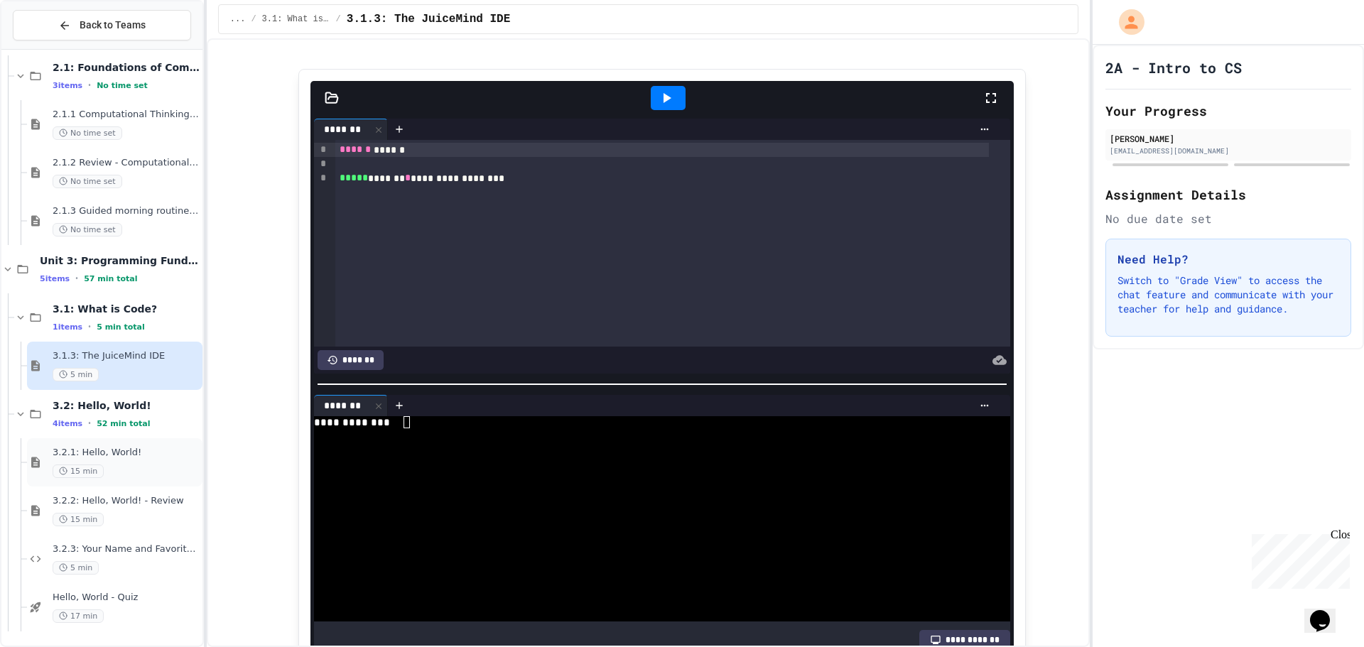
click at [144, 454] on span "3.2.1: Hello, World!" at bounding box center [126, 453] width 147 height 12
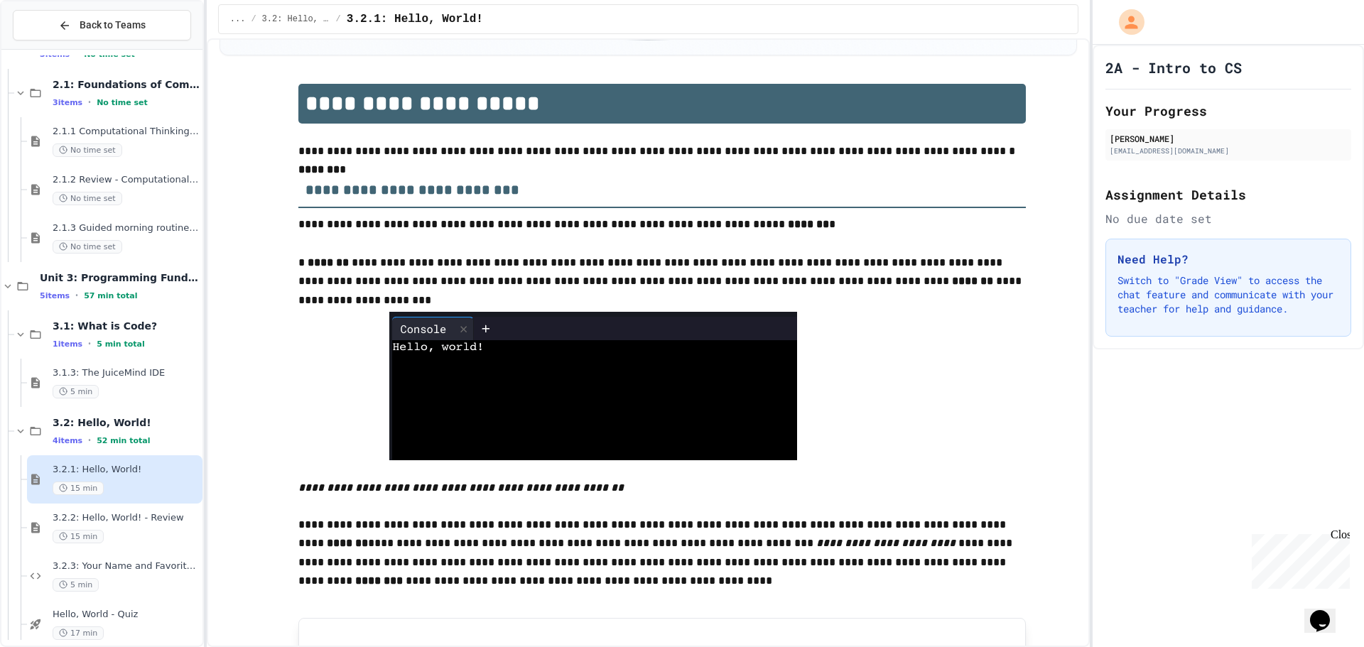
scroll to position [142, 0]
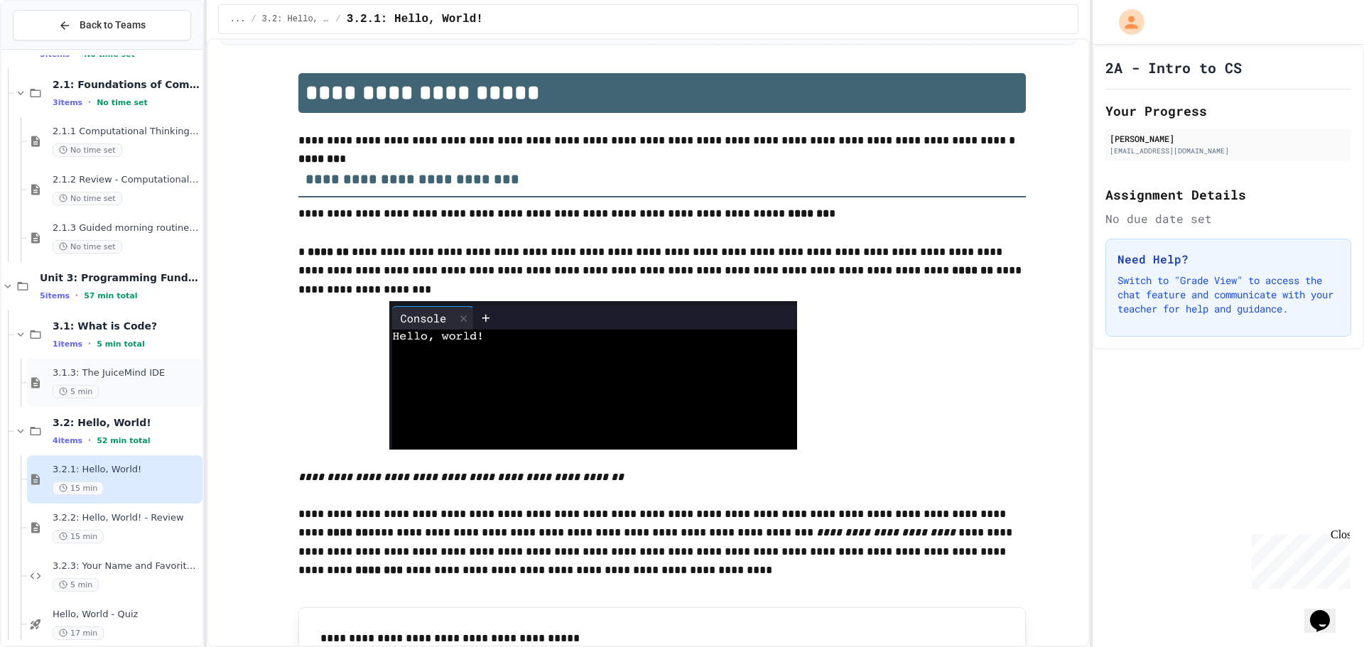
click at [82, 374] on span "3.1.3: The JuiceMind IDE" at bounding box center [126, 373] width 147 height 12
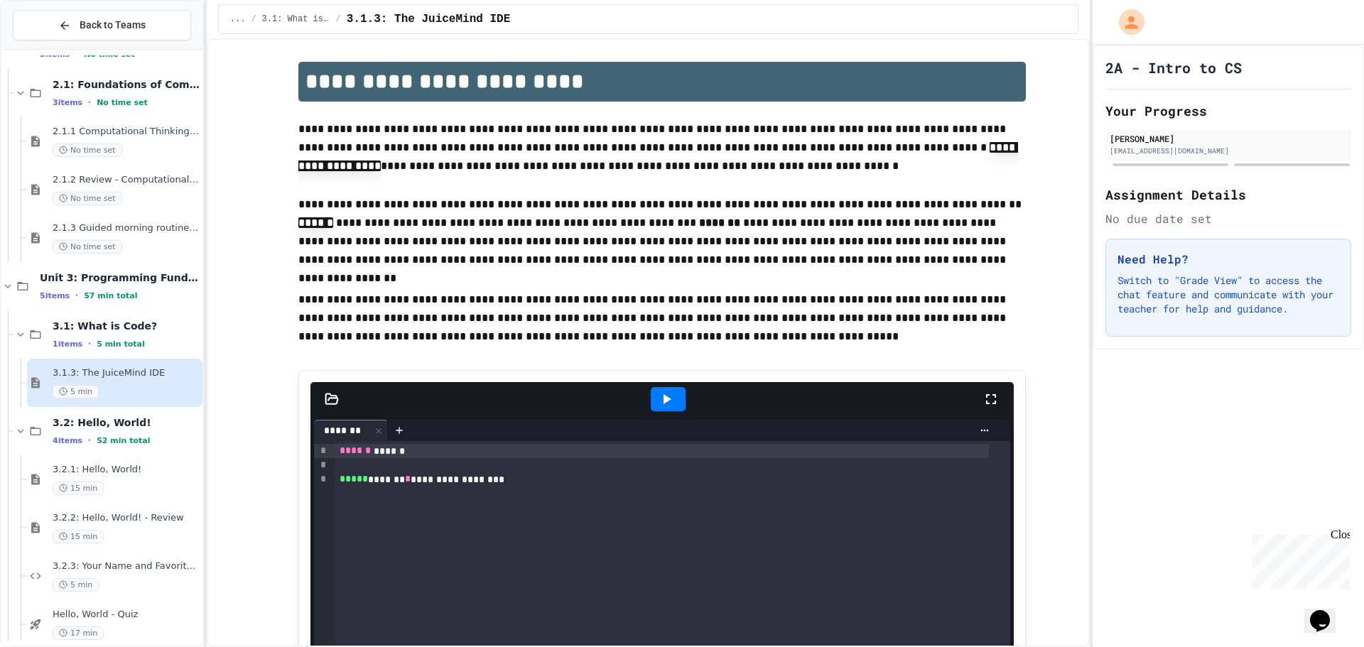
scroll to position [213, 0]
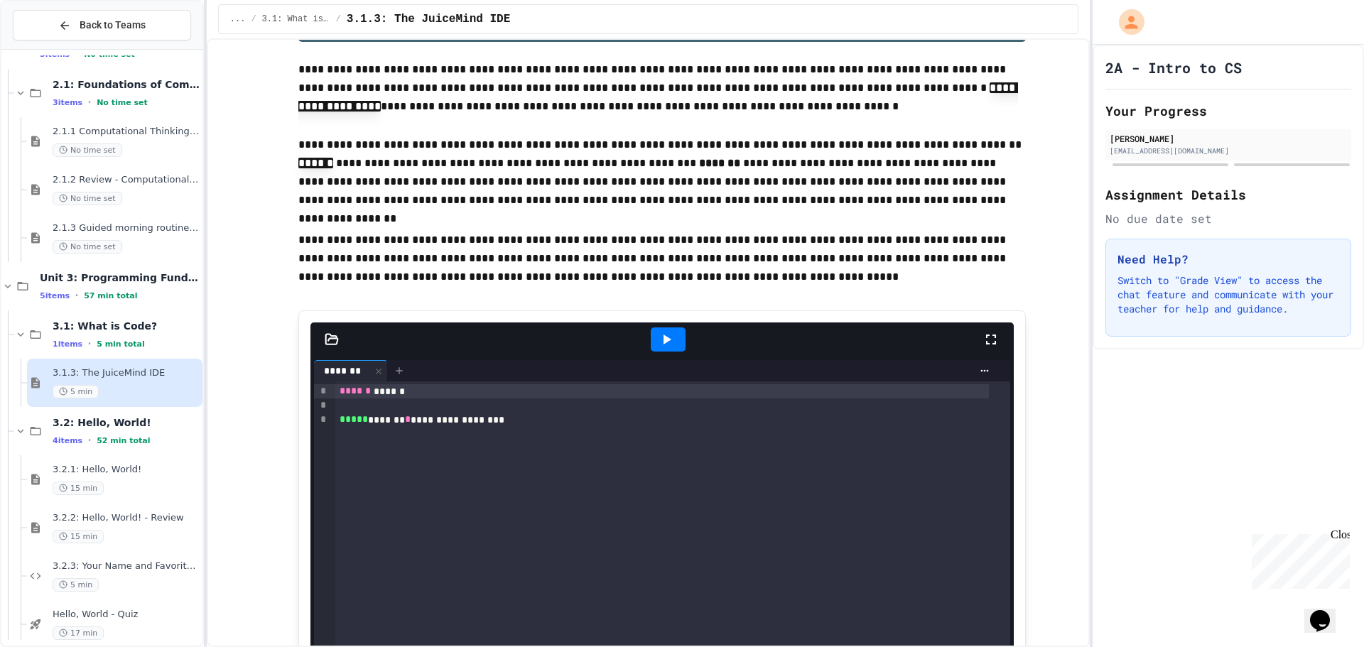
click at [399, 375] on icon at bounding box center [399, 370] width 11 height 11
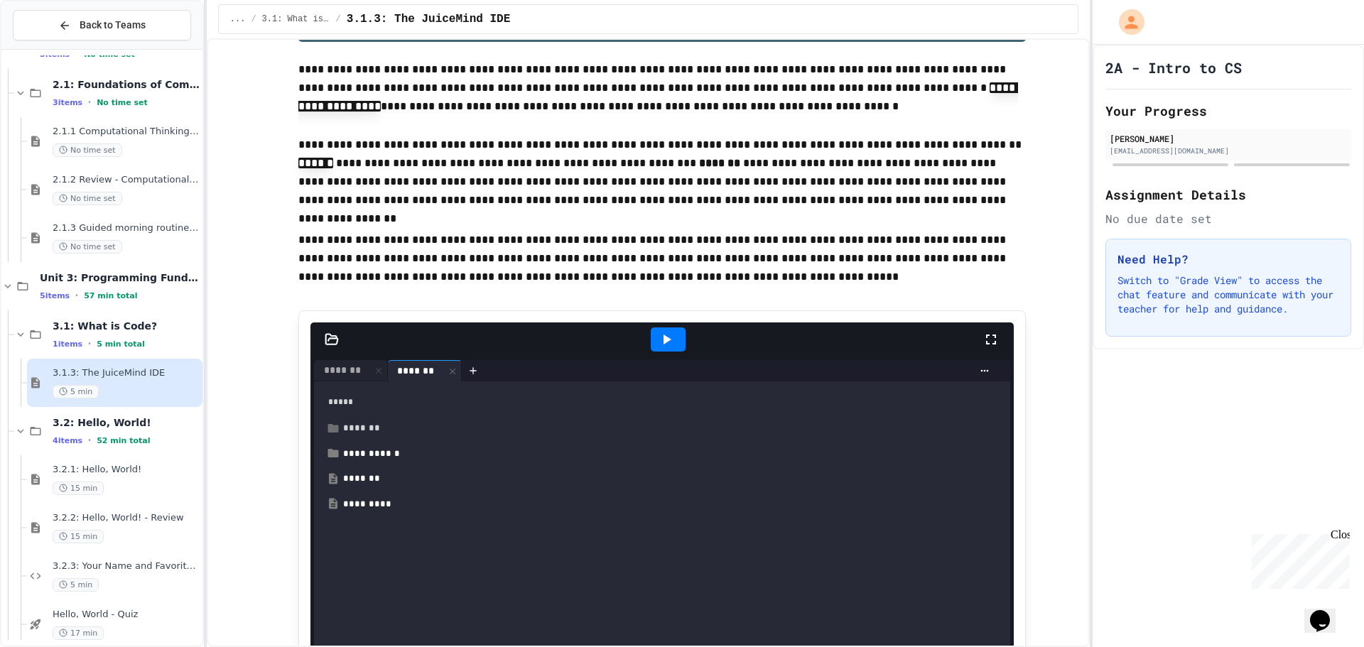
click at [367, 423] on div "*******" at bounding box center [667, 428] width 648 height 14
click at [376, 428] on div "*******" at bounding box center [667, 428] width 648 height 14
click at [380, 444] on div "**********" at bounding box center [667, 454] width 671 height 26
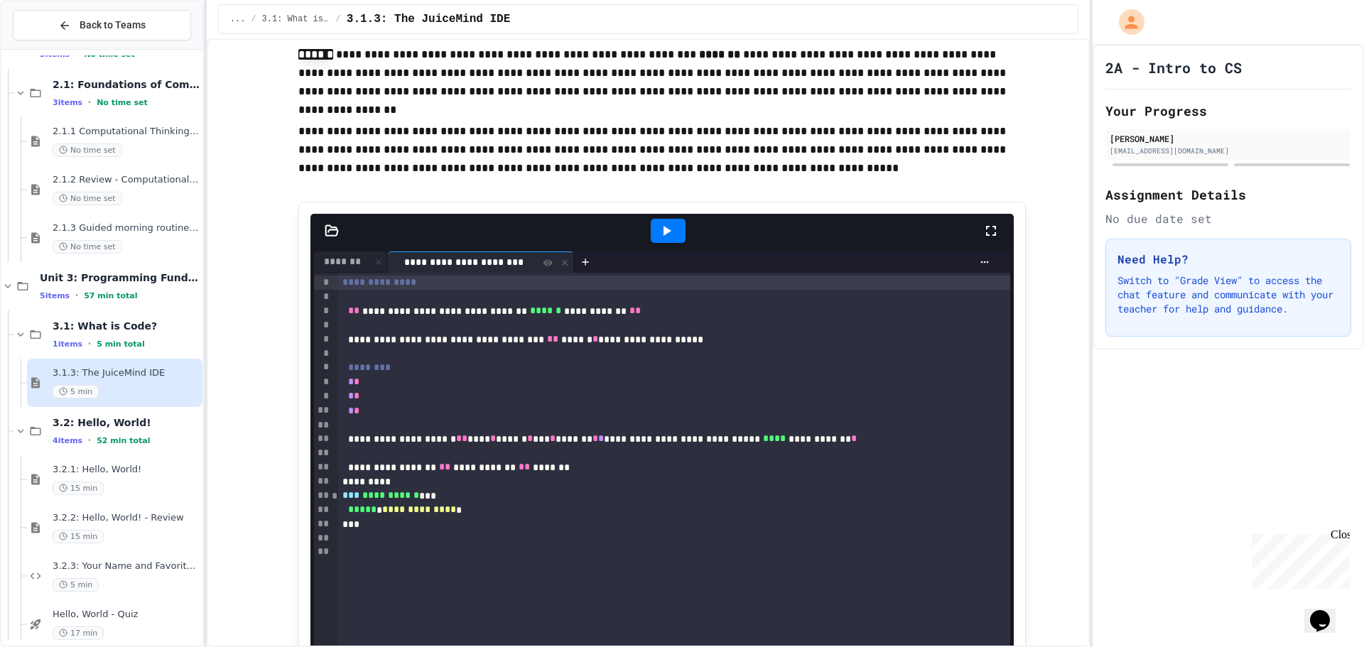
scroll to position [355, 0]
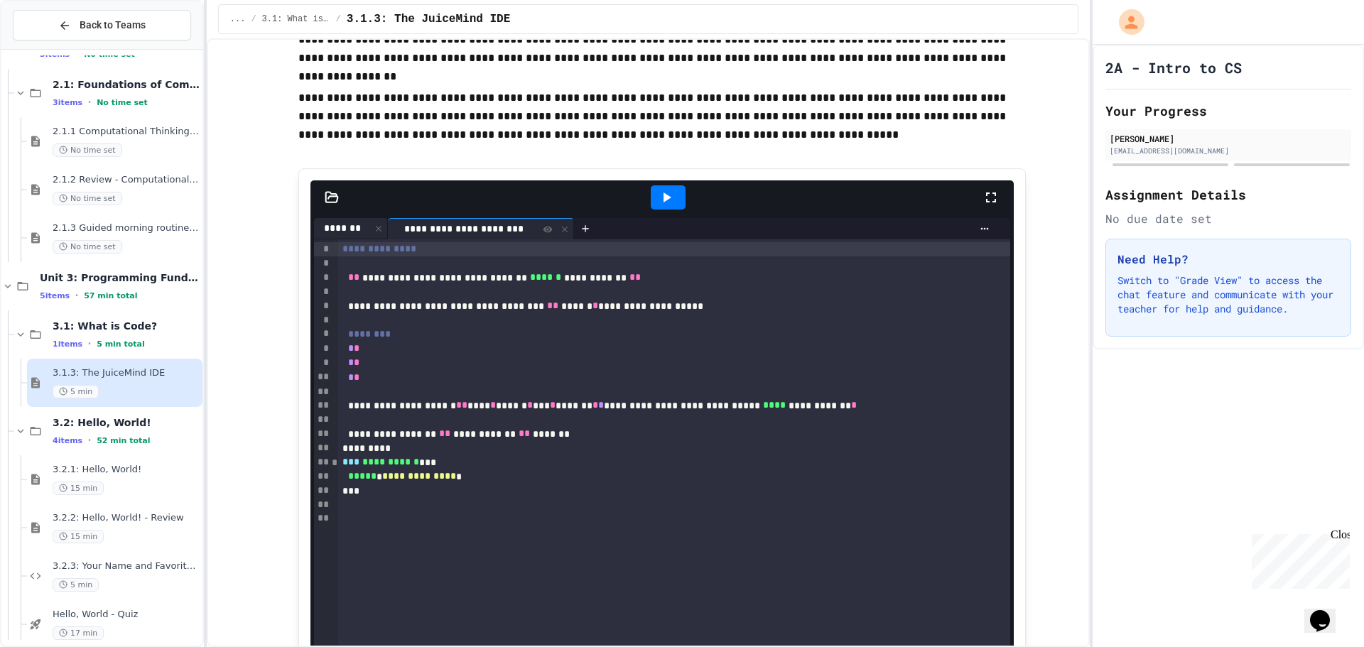
click at [338, 220] on div "*******" at bounding box center [351, 228] width 74 height 21
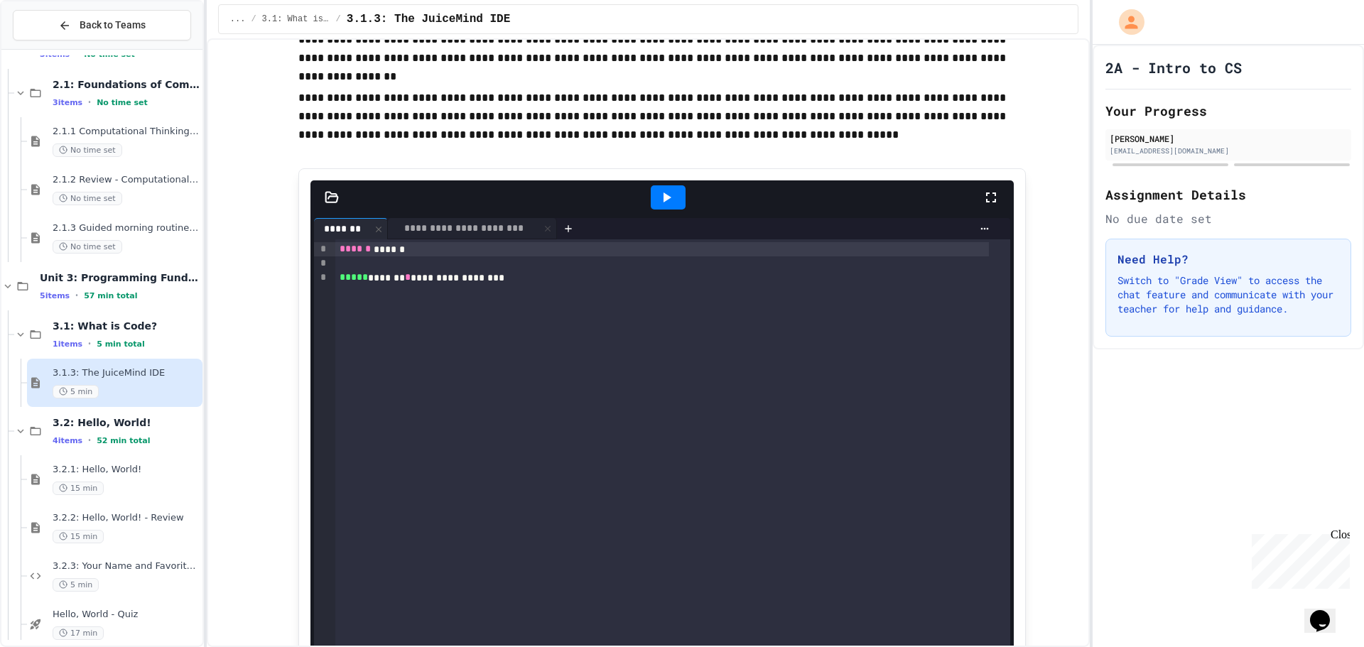
click at [665, 195] on icon at bounding box center [666, 197] width 17 height 17
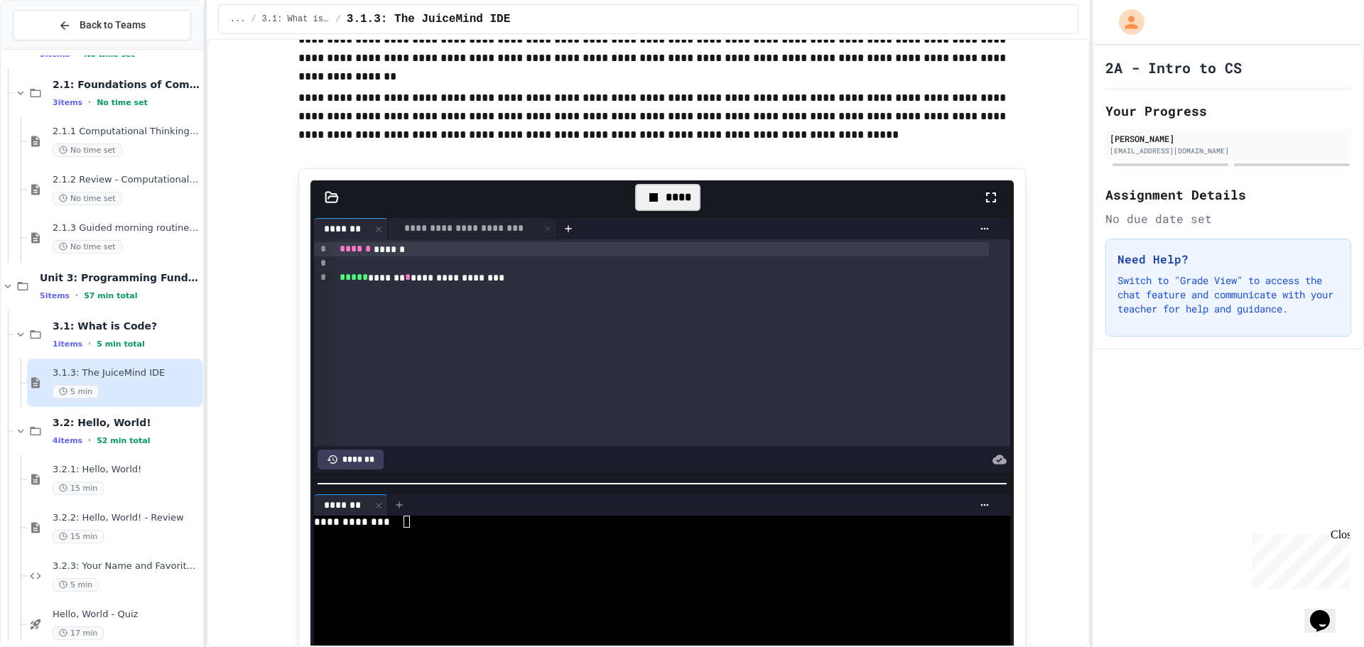
click at [397, 509] on div at bounding box center [399, 505] width 23 height 21
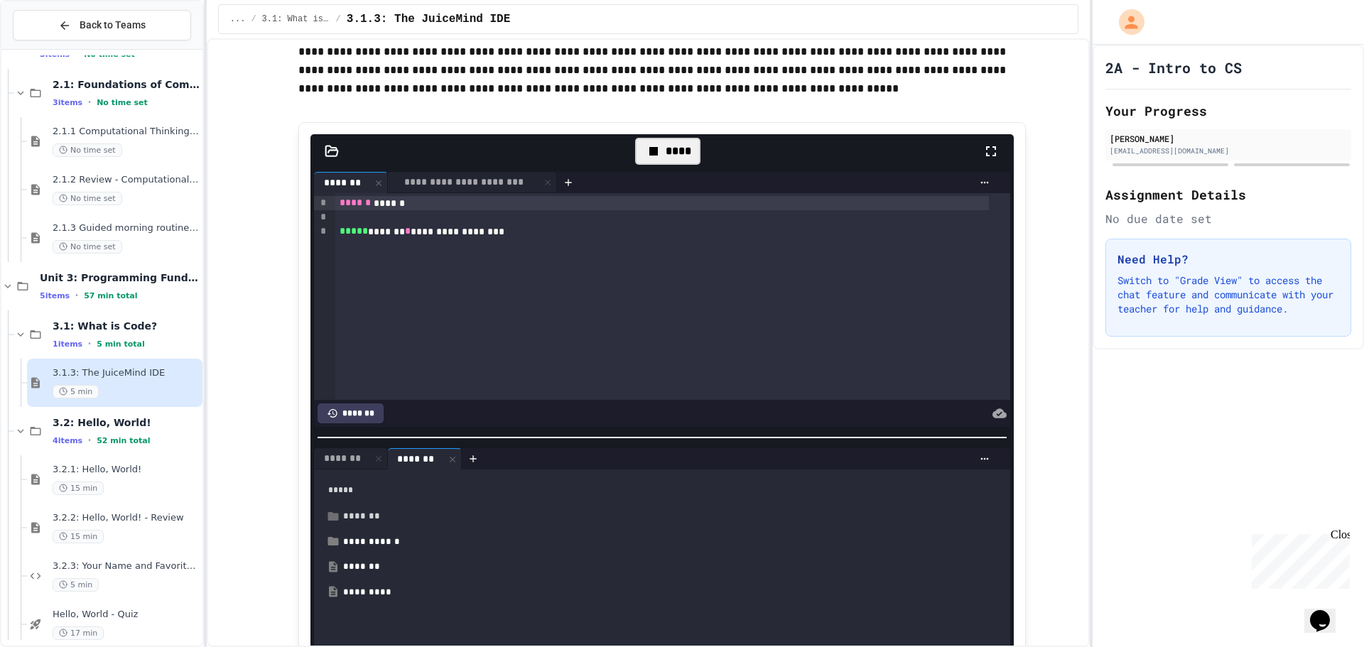
scroll to position [497, 0]
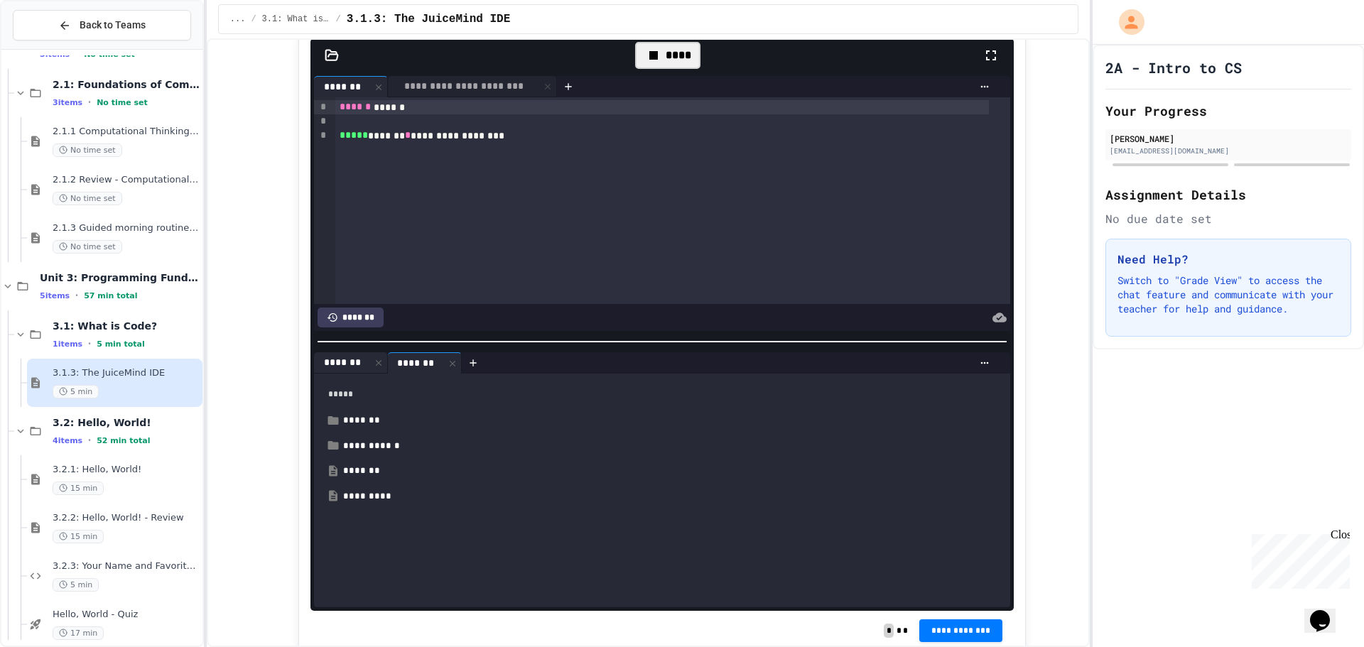
click at [328, 359] on div "*******" at bounding box center [342, 362] width 56 height 15
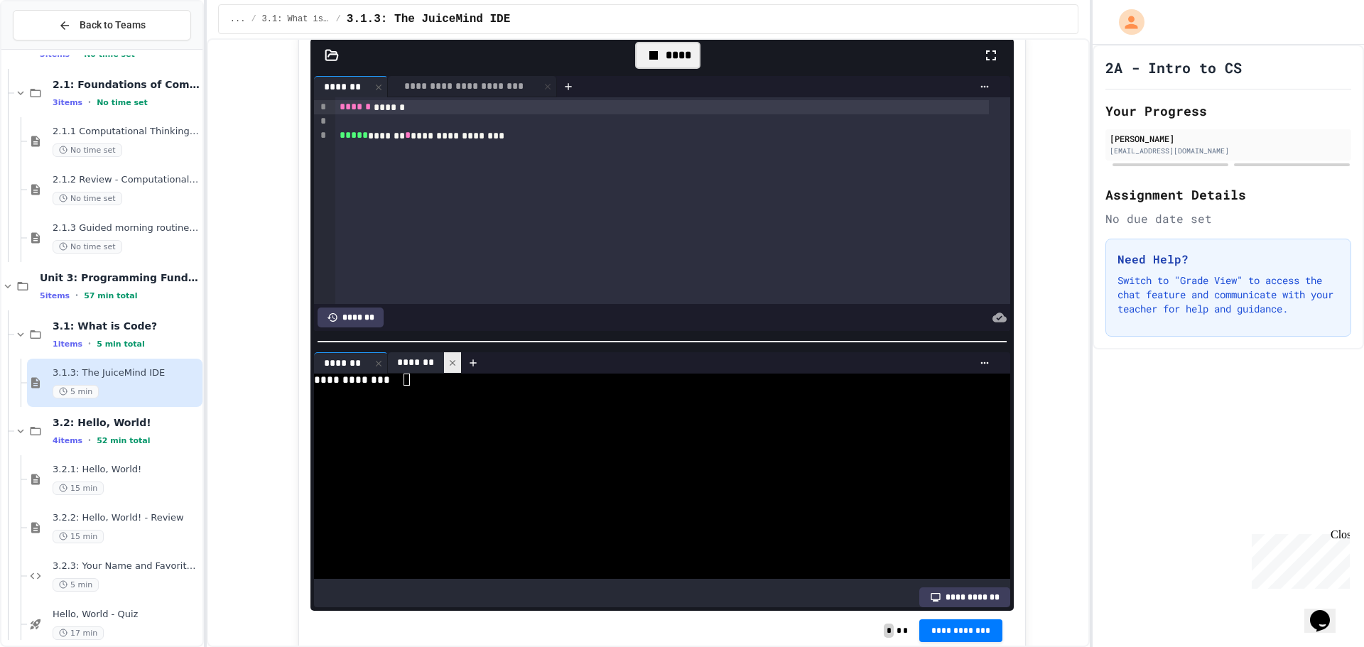
click at [448, 358] on icon at bounding box center [453, 363] width 10 height 10
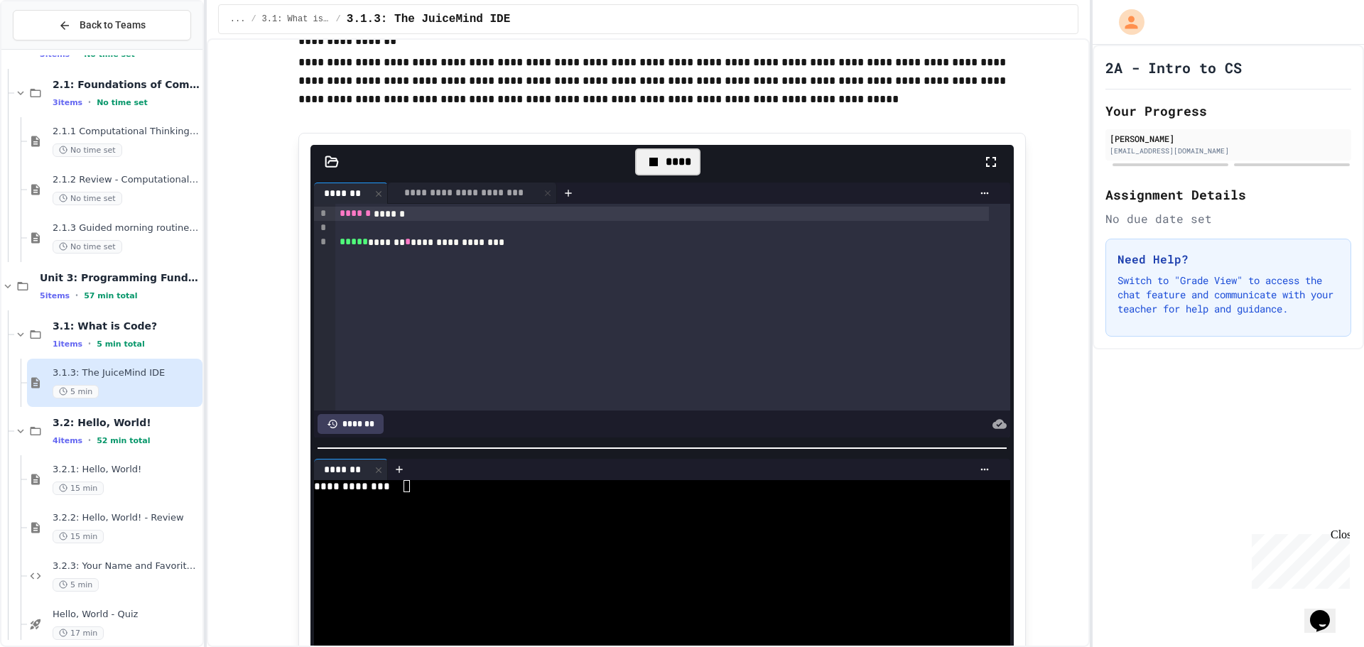
scroll to position [426, 0]
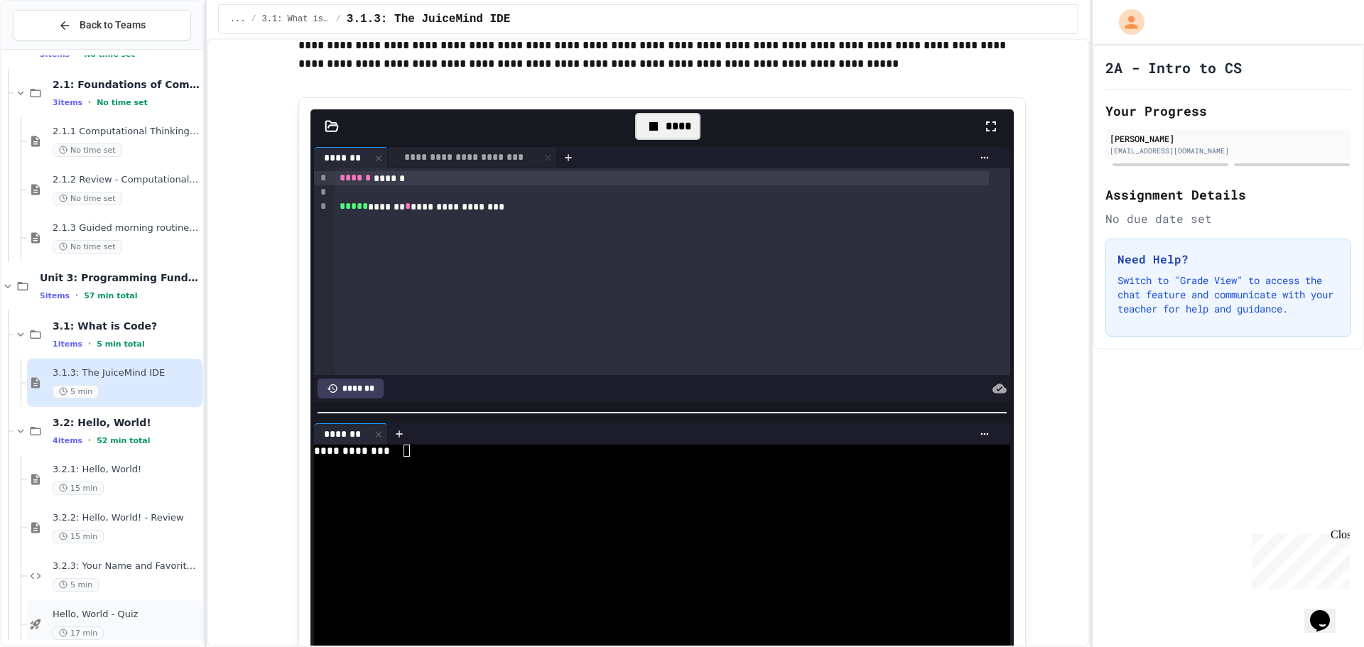
click at [149, 604] on div "Hello, World - Quiz 17 min" at bounding box center [115, 624] width 176 height 48
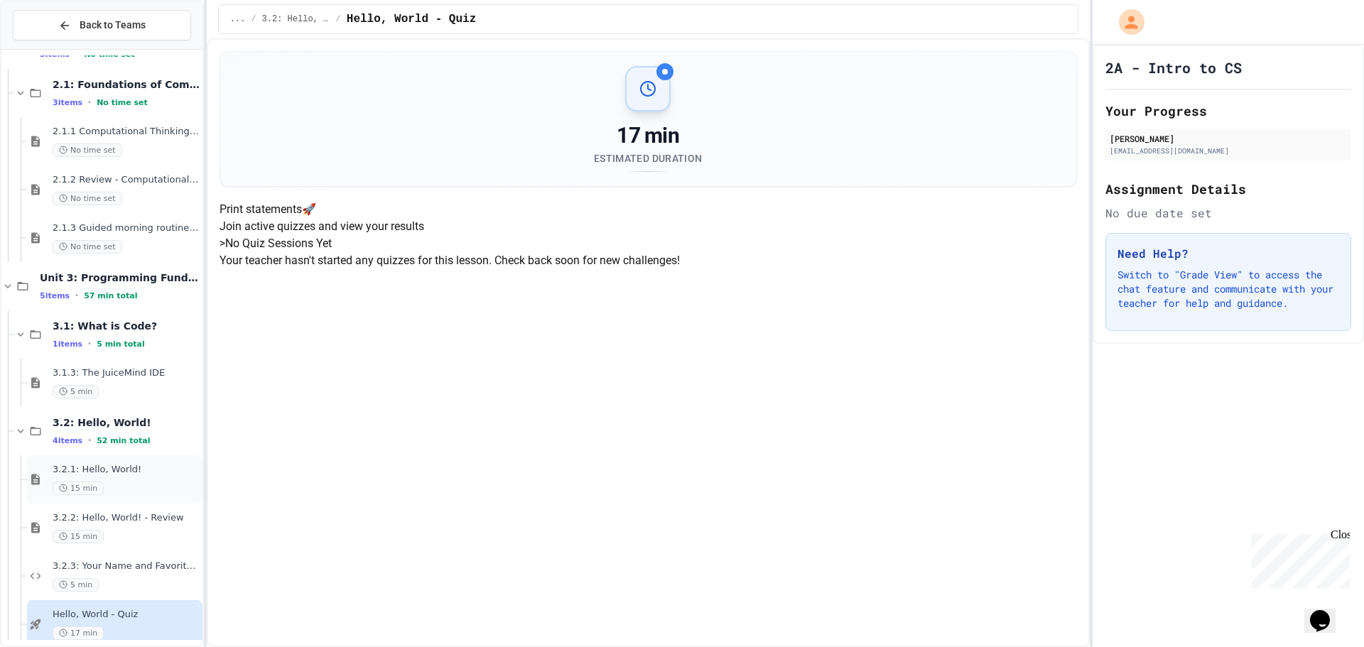
click at [146, 483] on div "15 min" at bounding box center [126, 489] width 147 height 14
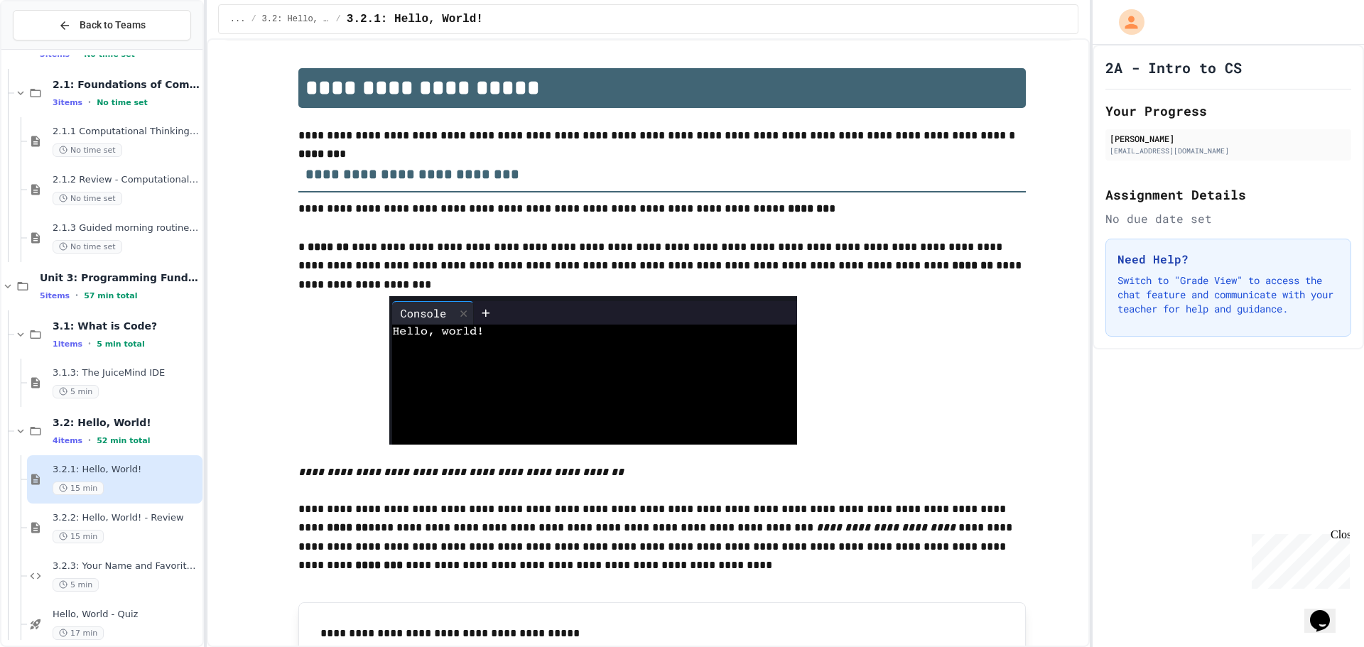
scroll to position [71, 0]
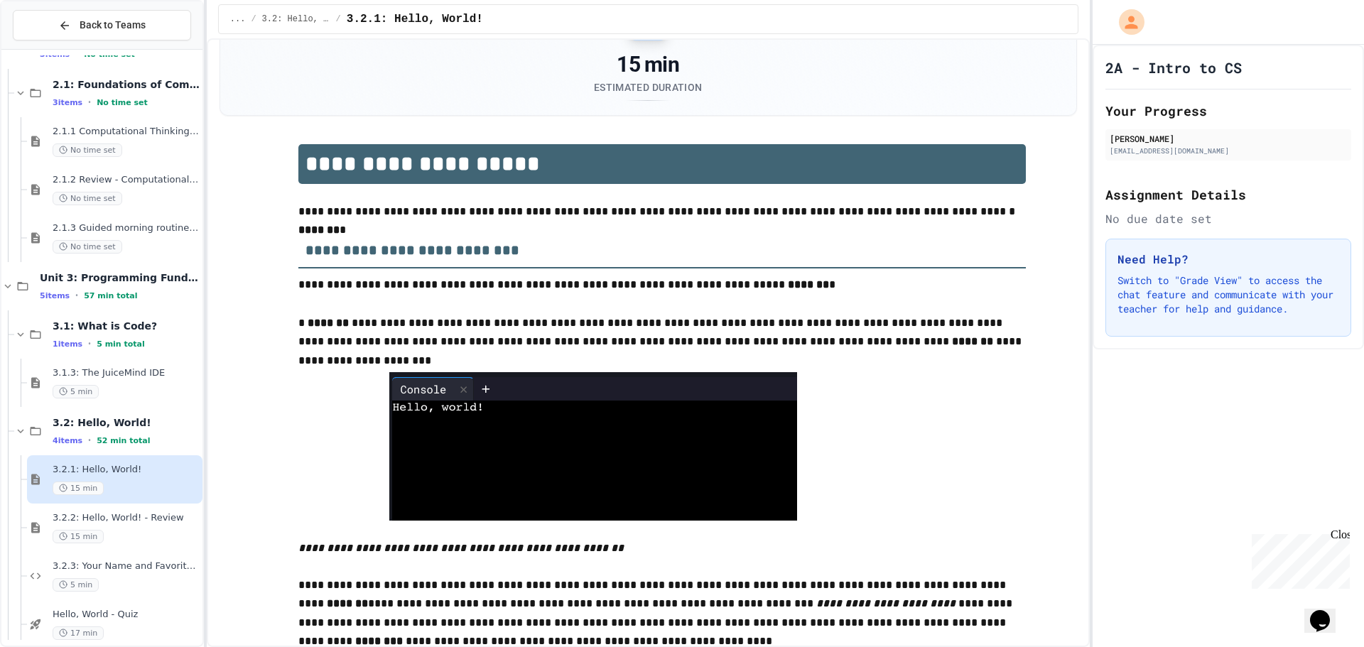
click at [485, 387] on img at bounding box center [593, 446] width 408 height 149
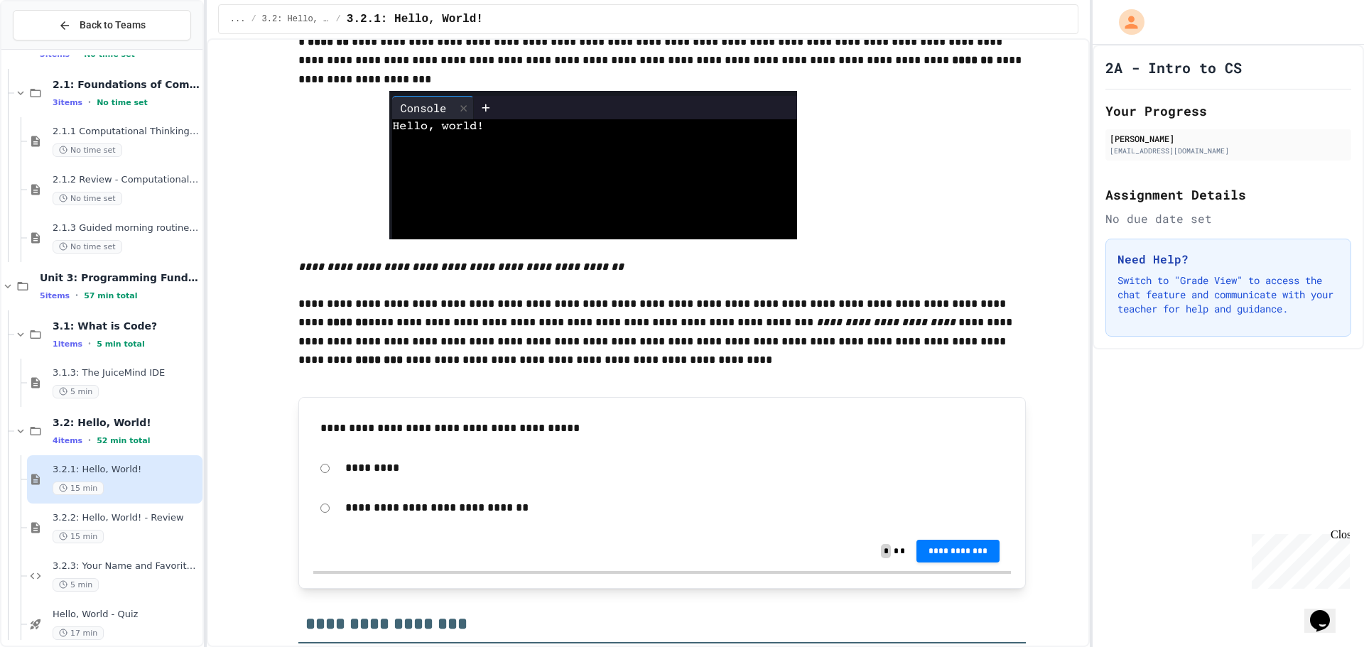
scroll to position [355, 0]
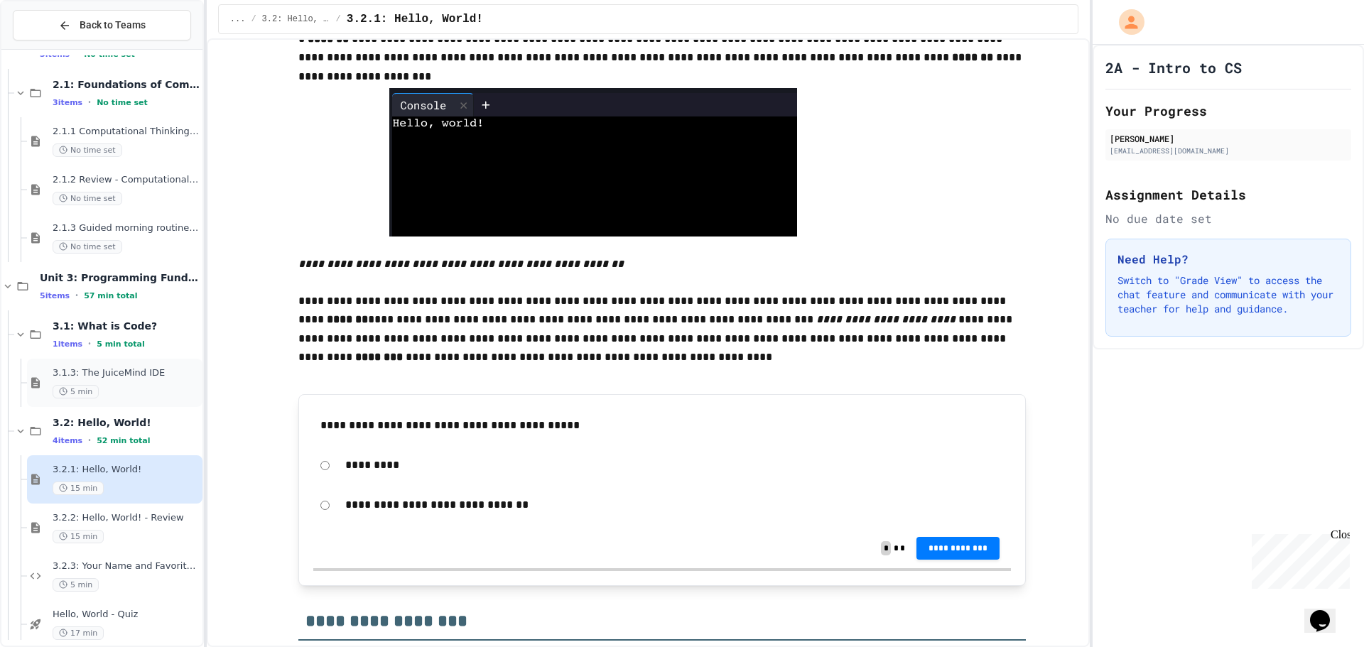
click at [156, 385] on div "5 min" at bounding box center [126, 392] width 147 height 14
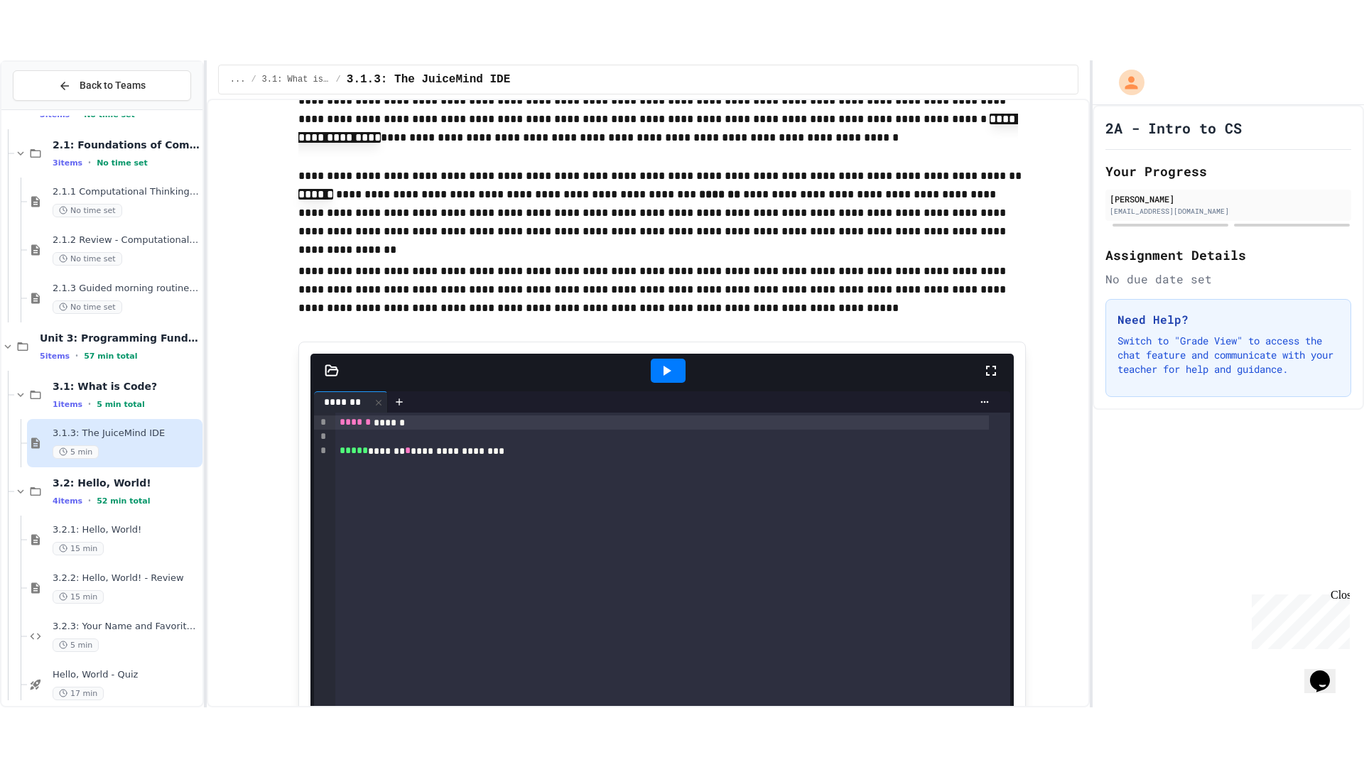
scroll to position [284, 0]
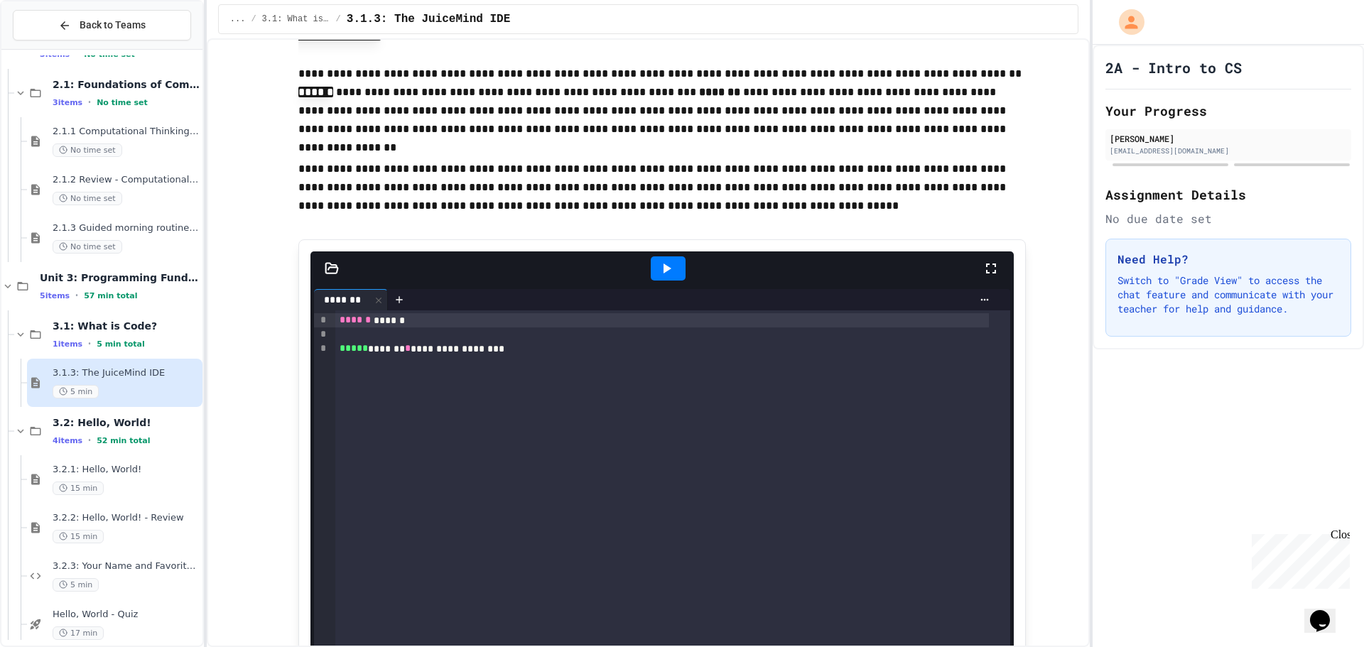
click at [986, 265] on icon at bounding box center [991, 268] width 17 height 17
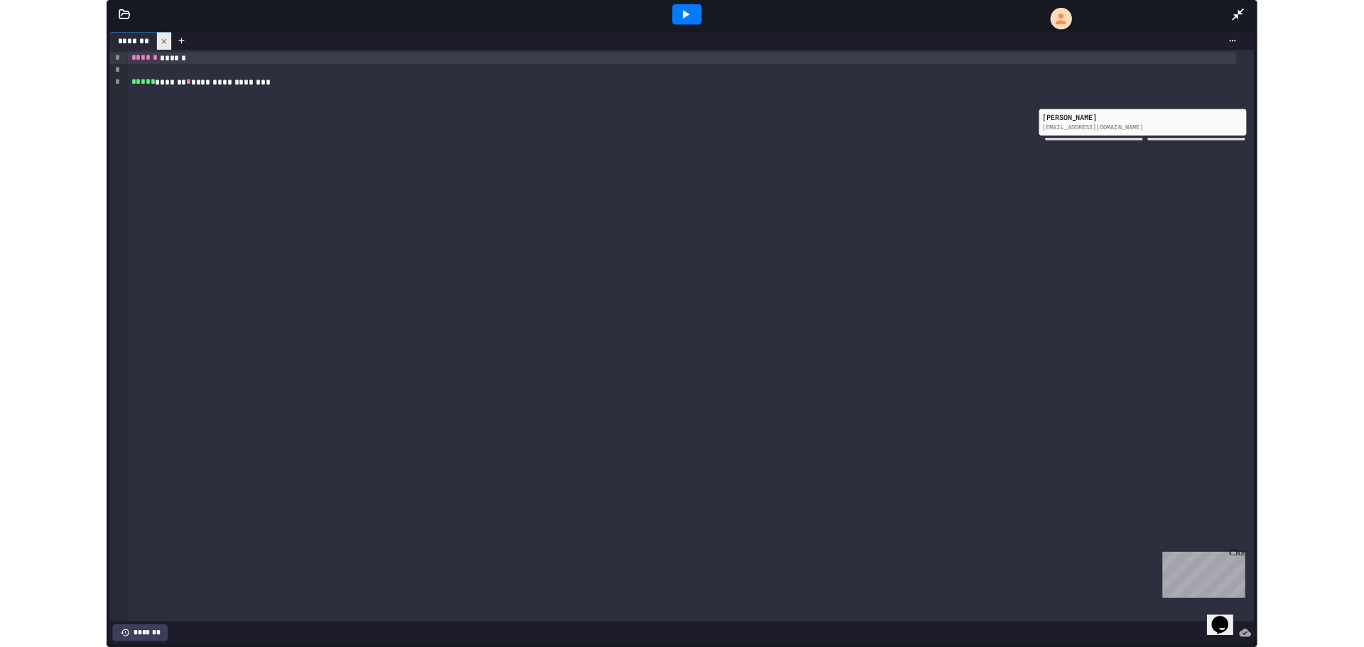
scroll to position [810, 0]
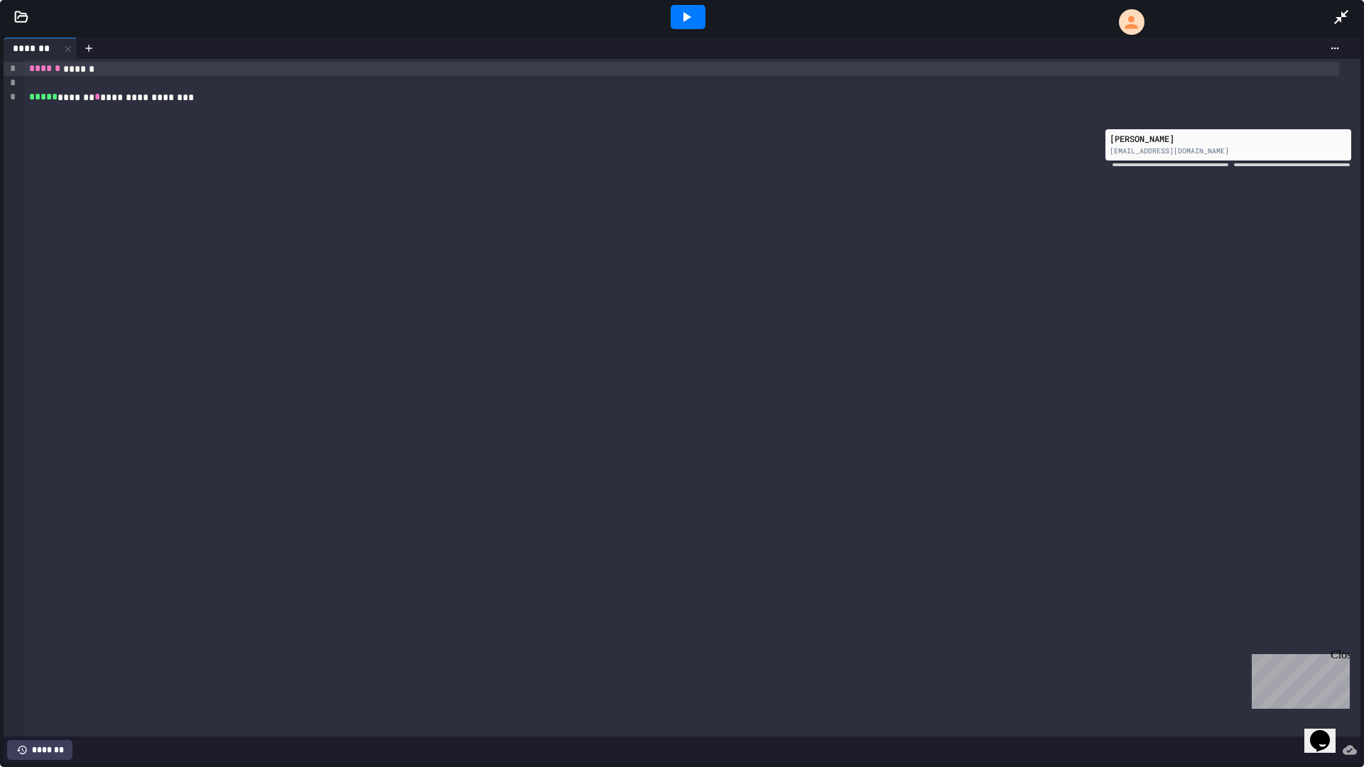
click at [1347, 15] on icon at bounding box center [1341, 17] width 17 height 17
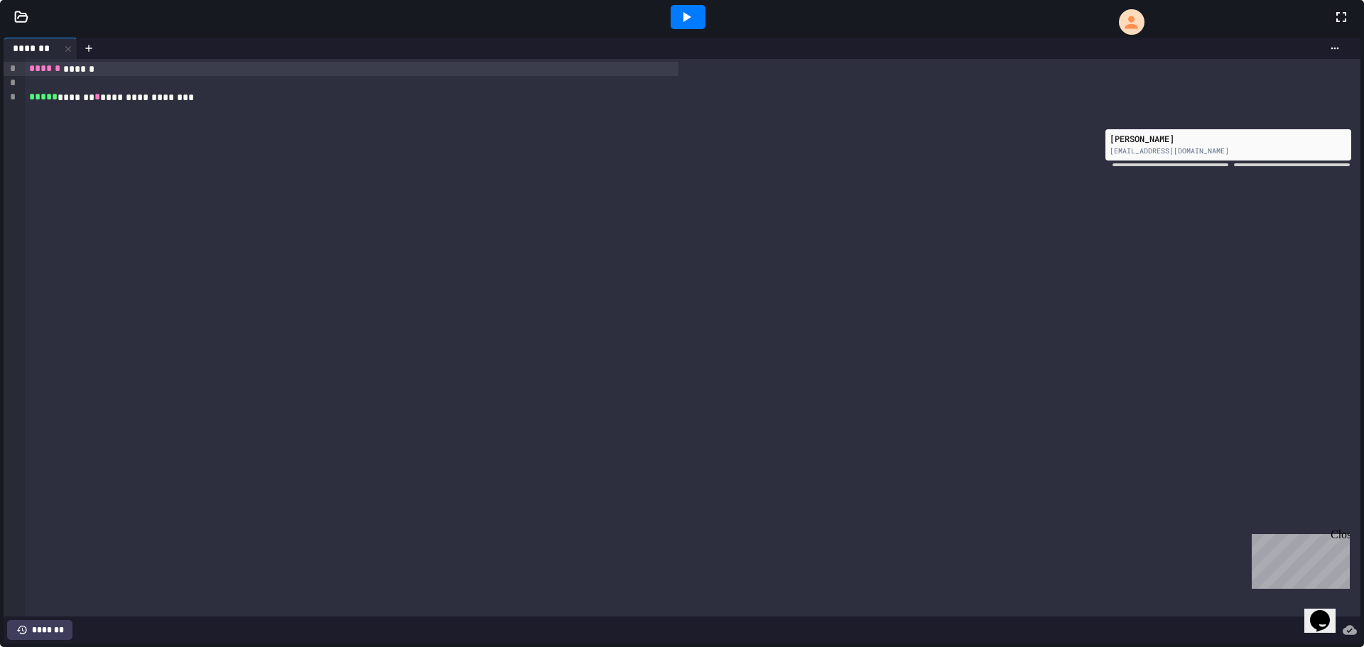
scroll to position [213, 0]
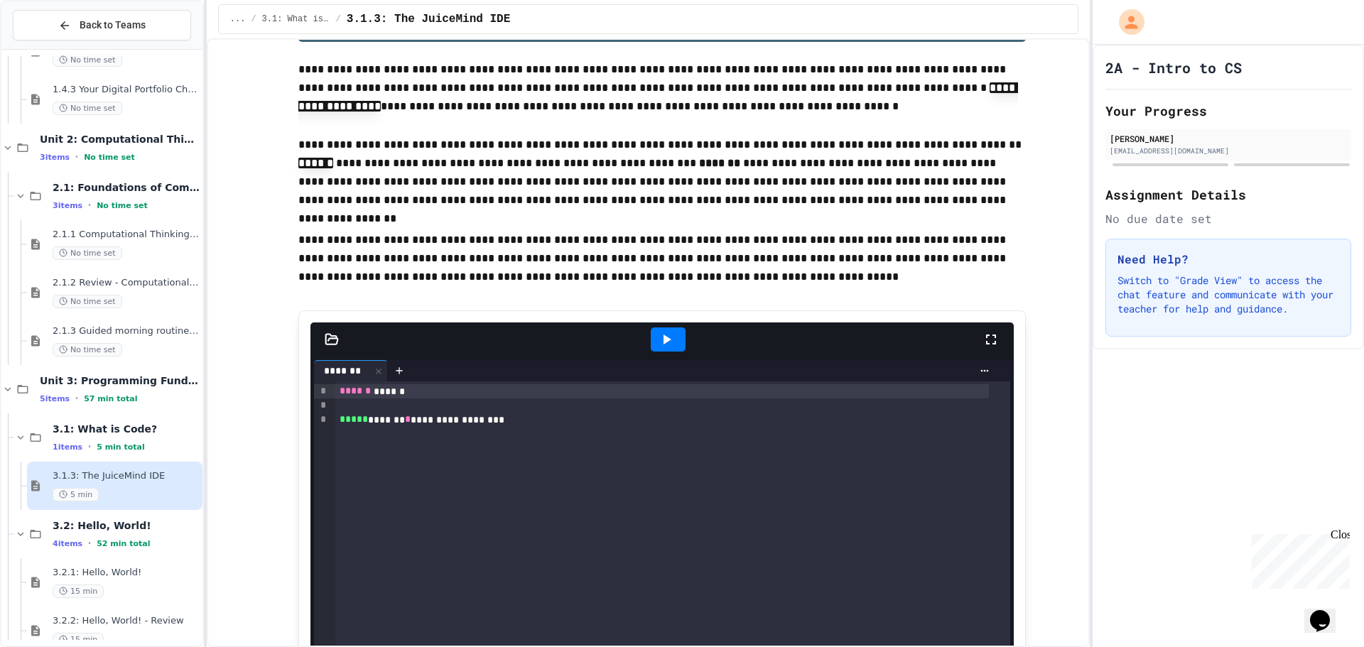
click at [433, 416] on div "**********" at bounding box center [662, 420] width 654 height 14
click at [388, 419] on div "**********" at bounding box center [662, 420] width 654 height 14
click at [405, 415] on span "*" at bounding box center [408, 419] width 6 height 10
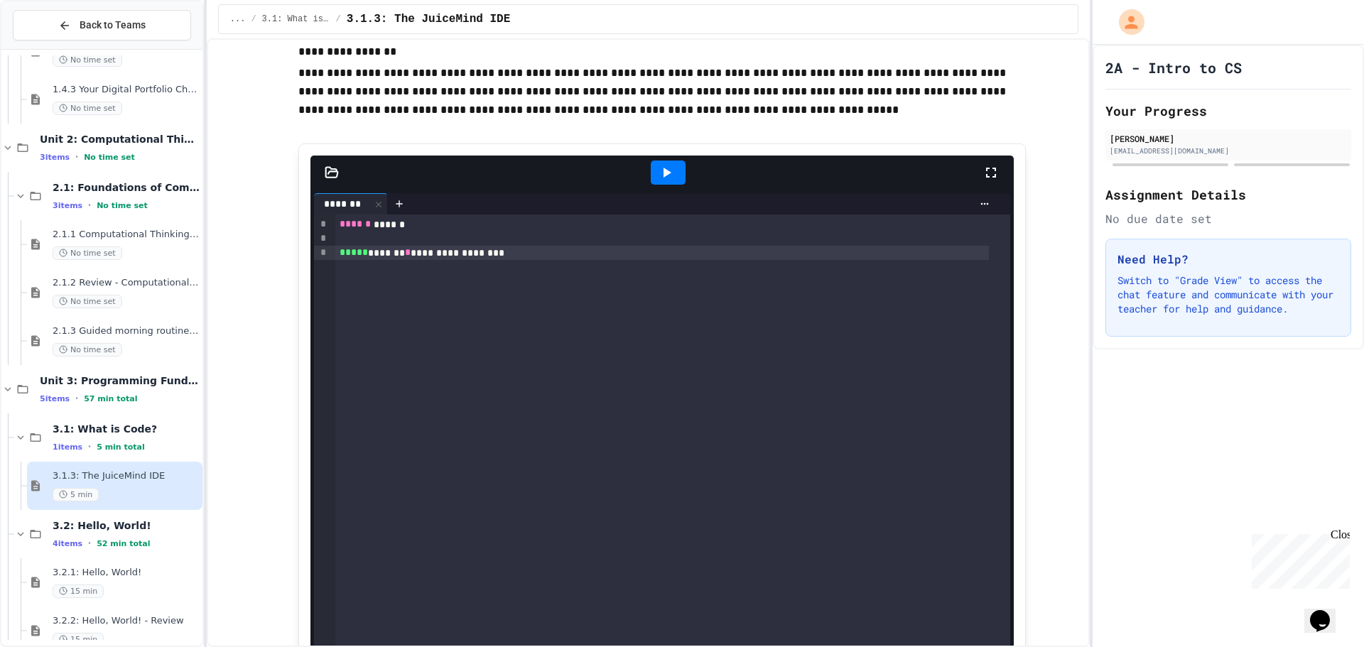
scroll to position [142, 0]
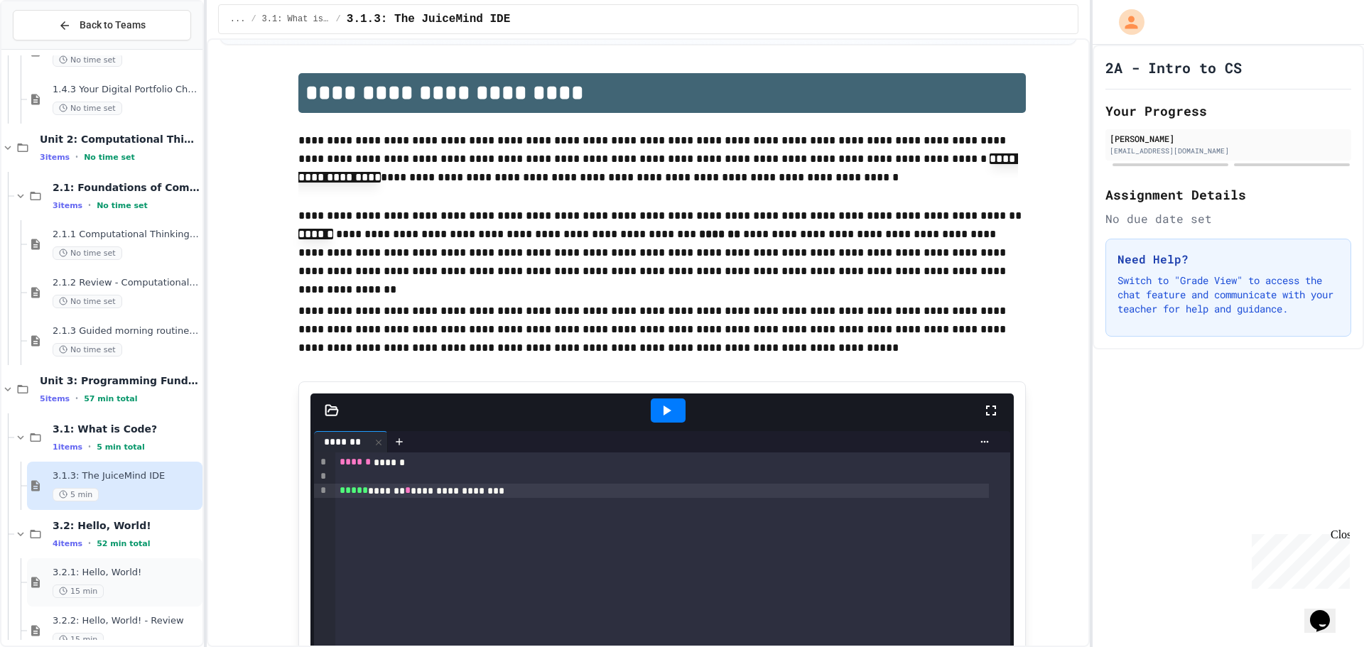
click at [103, 591] on div "15 min" at bounding box center [126, 592] width 147 height 14
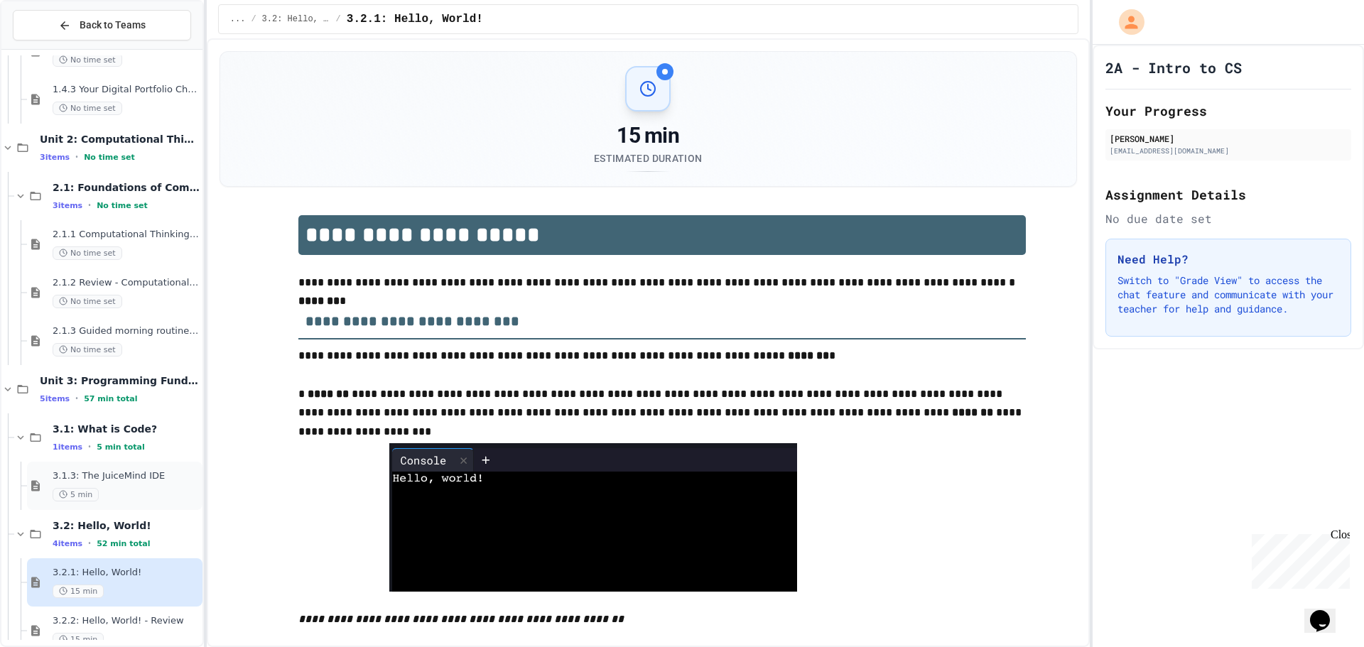
click at [94, 488] on div "5 min" at bounding box center [126, 495] width 147 height 14
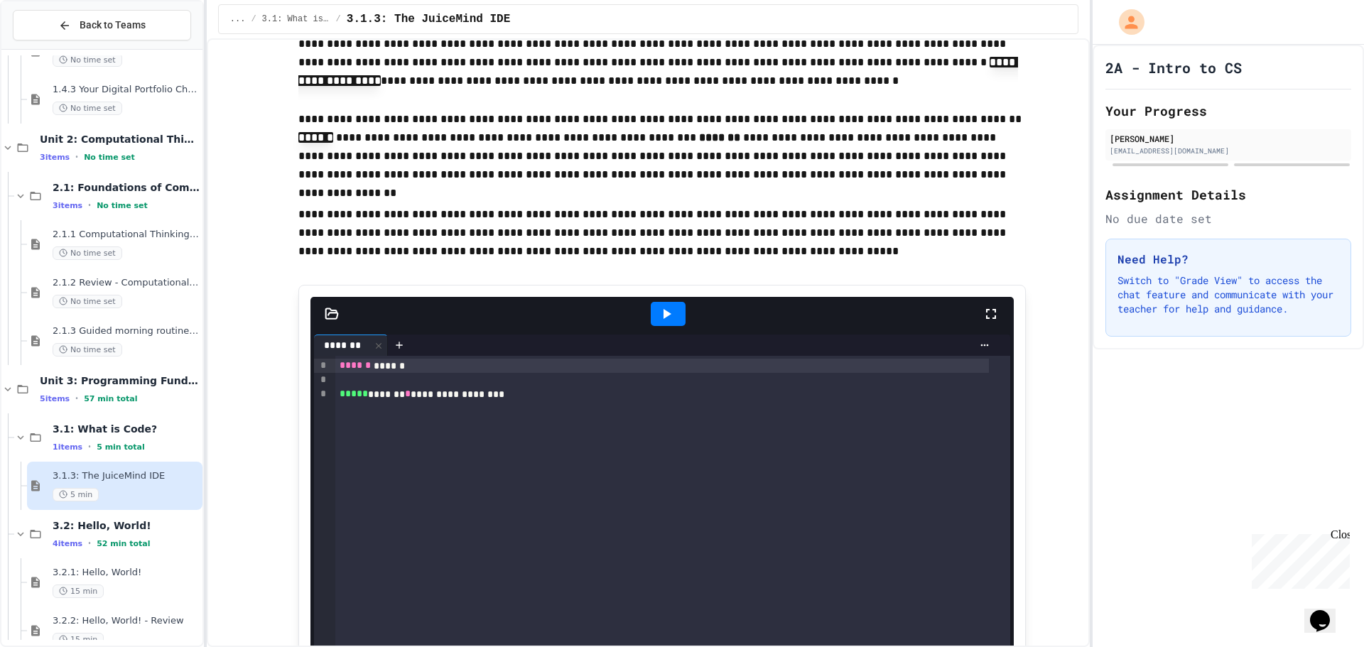
scroll to position [284, 0]
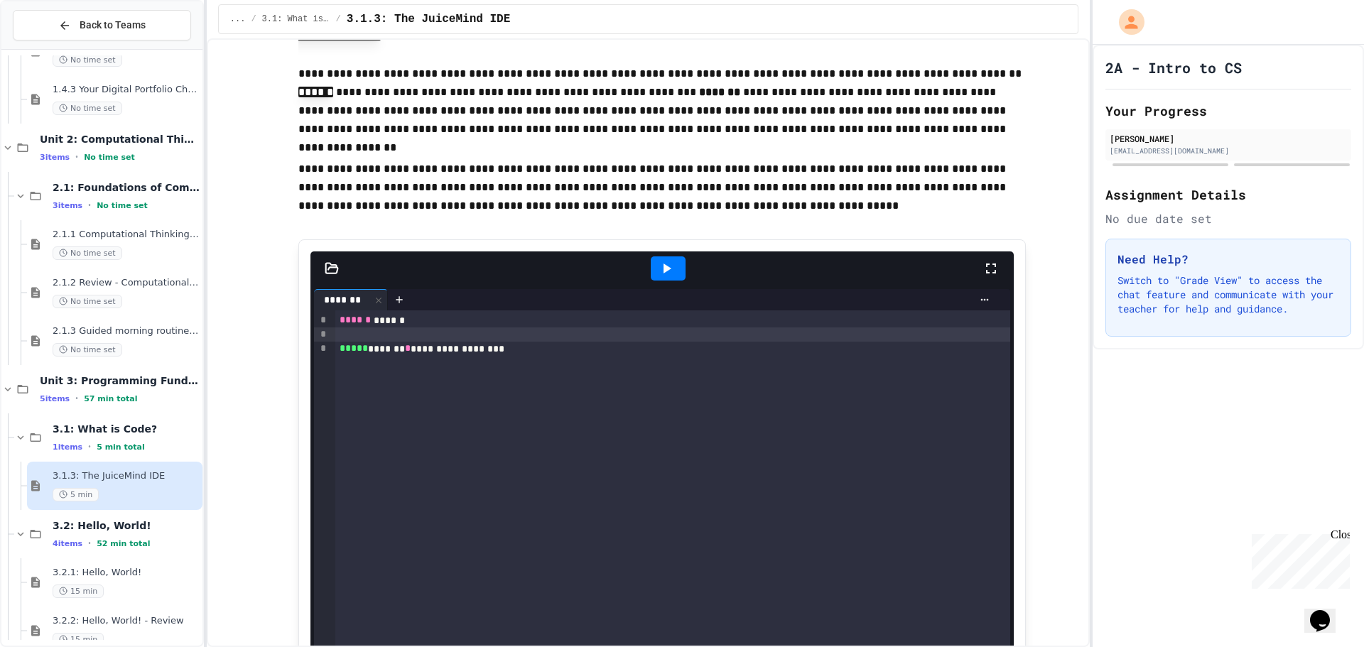
click at [360, 339] on div at bounding box center [672, 335] width 675 height 14
click at [376, 323] on div "****** ******" at bounding box center [662, 320] width 654 height 14
click at [379, 320] on div "****** ******" at bounding box center [662, 320] width 654 height 14
click at [392, 342] on div "**********" at bounding box center [662, 349] width 654 height 14
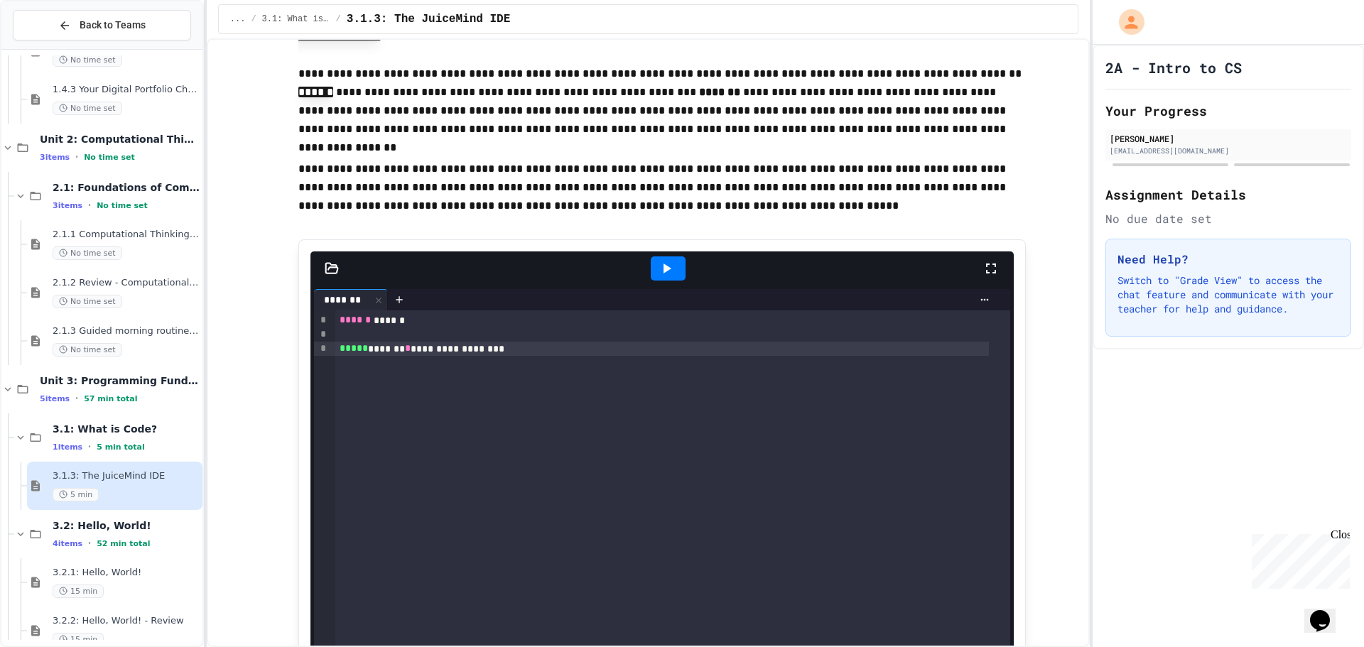
click at [392, 340] on div at bounding box center [672, 335] width 675 height 14
click at [377, 318] on div "****** ******" at bounding box center [662, 320] width 654 height 14
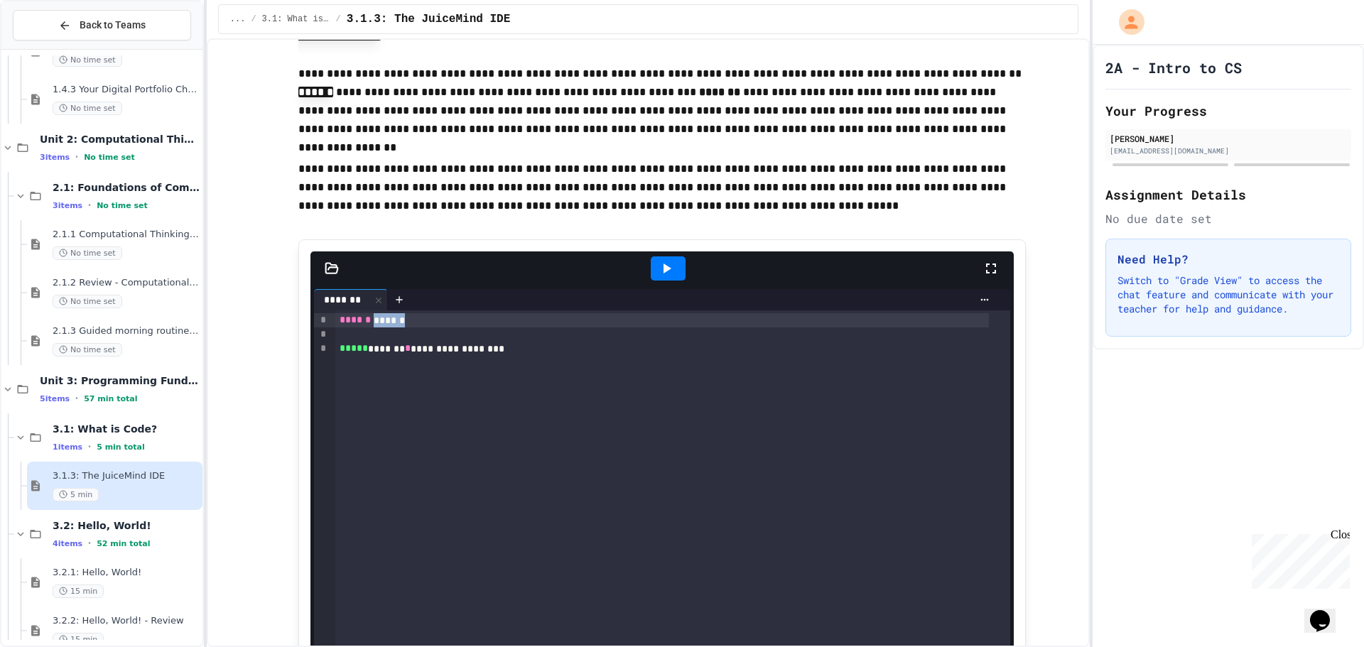
click at [377, 318] on div "****** ******" at bounding box center [662, 320] width 654 height 14
click at [382, 352] on div "**********" at bounding box center [662, 349] width 654 height 14
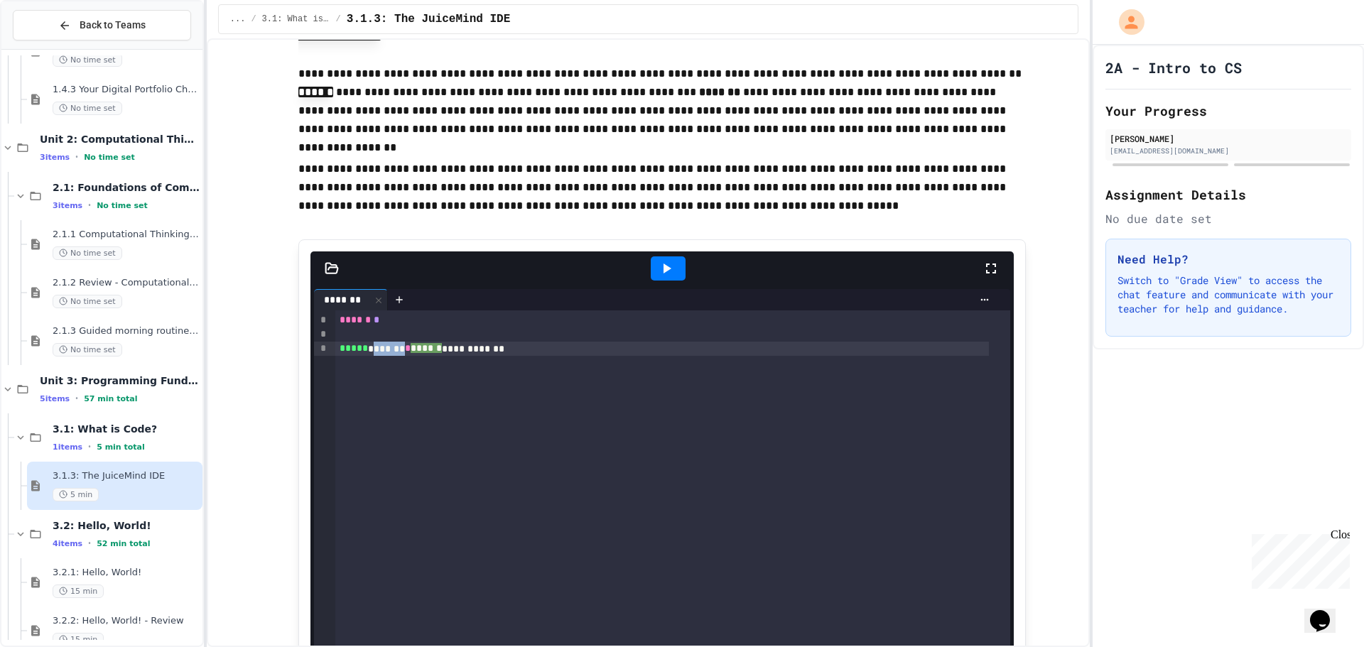
click at [382, 352] on div "**********" at bounding box center [662, 349] width 654 height 14
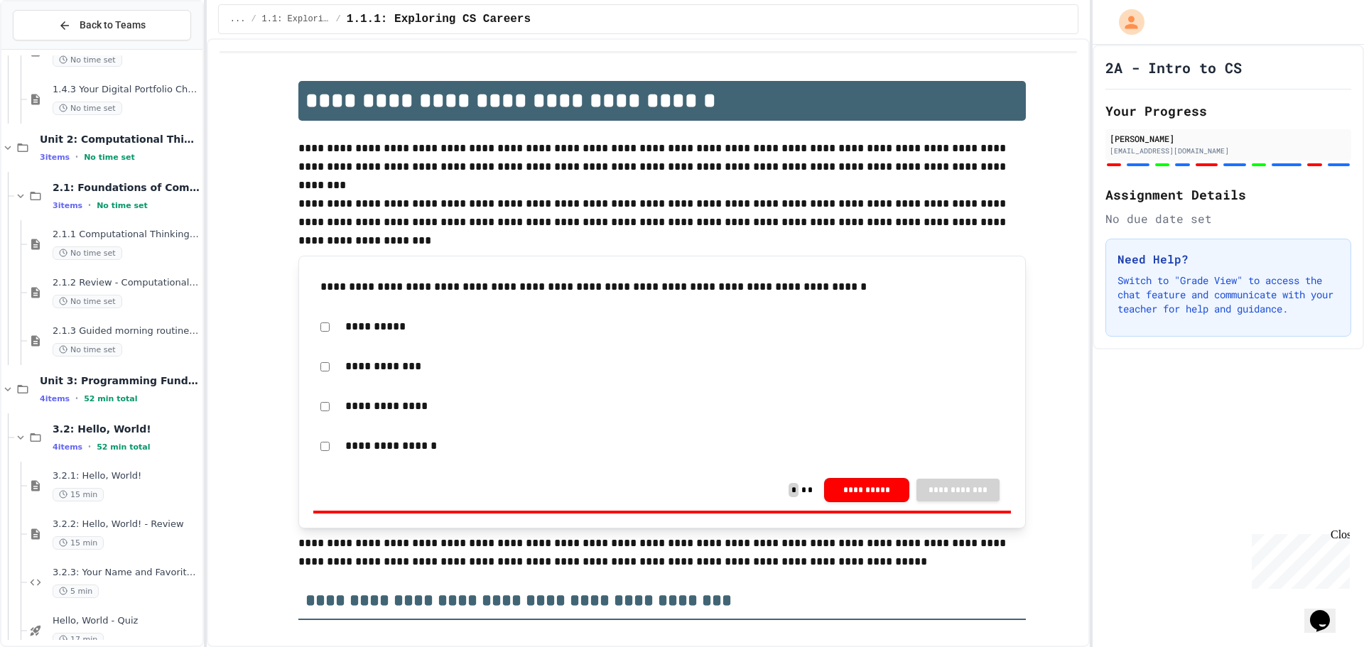
scroll to position [833, 0]
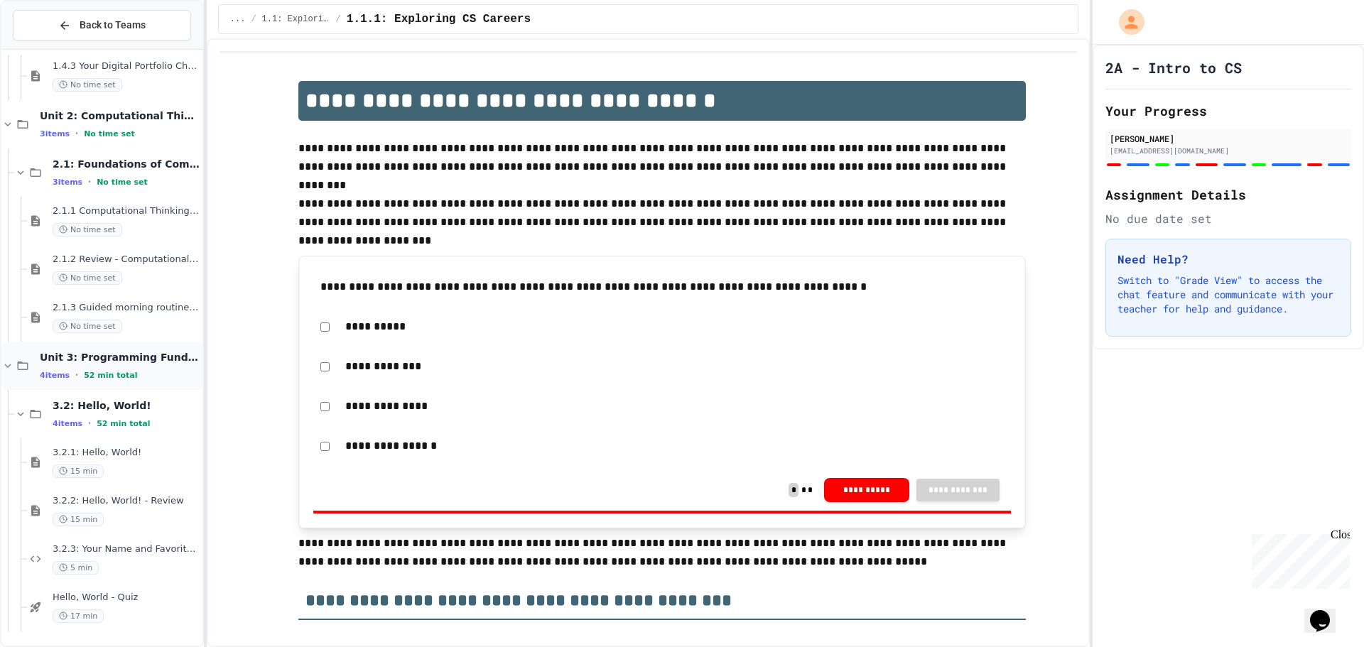
click at [150, 370] on div "4 items • 52 min total" at bounding box center [120, 374] width 160 height 11
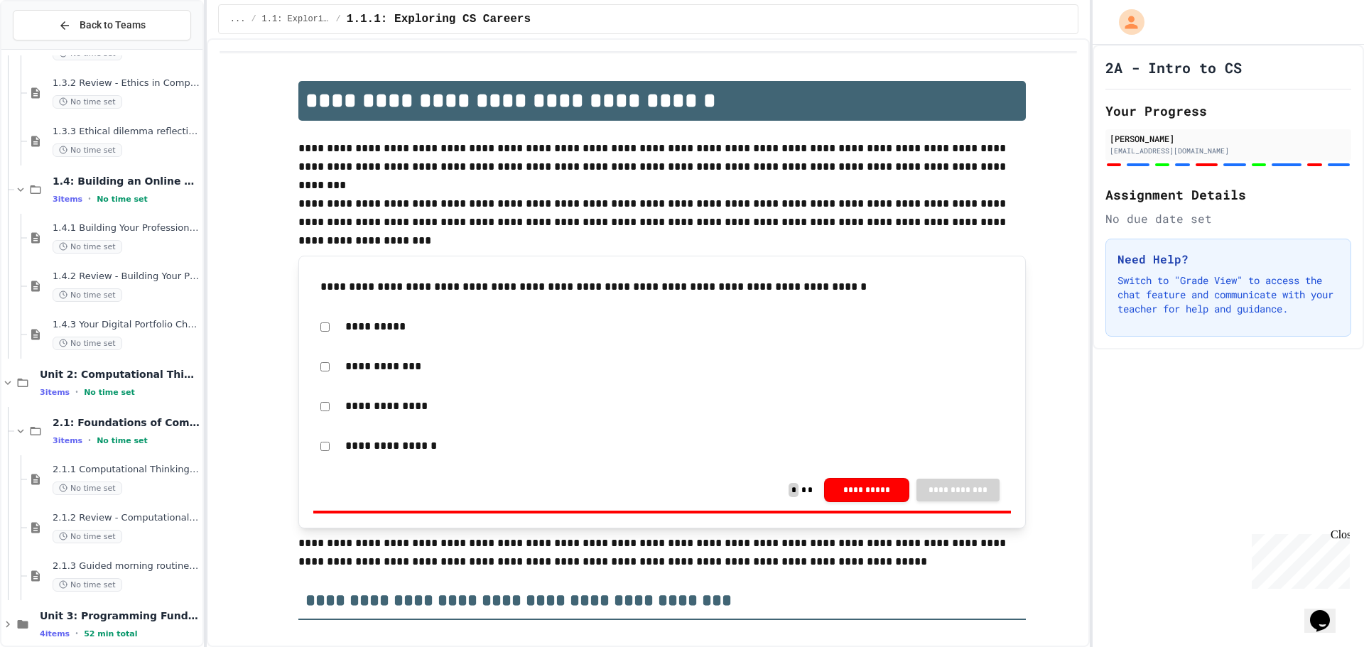
scroll to position [592, 0]
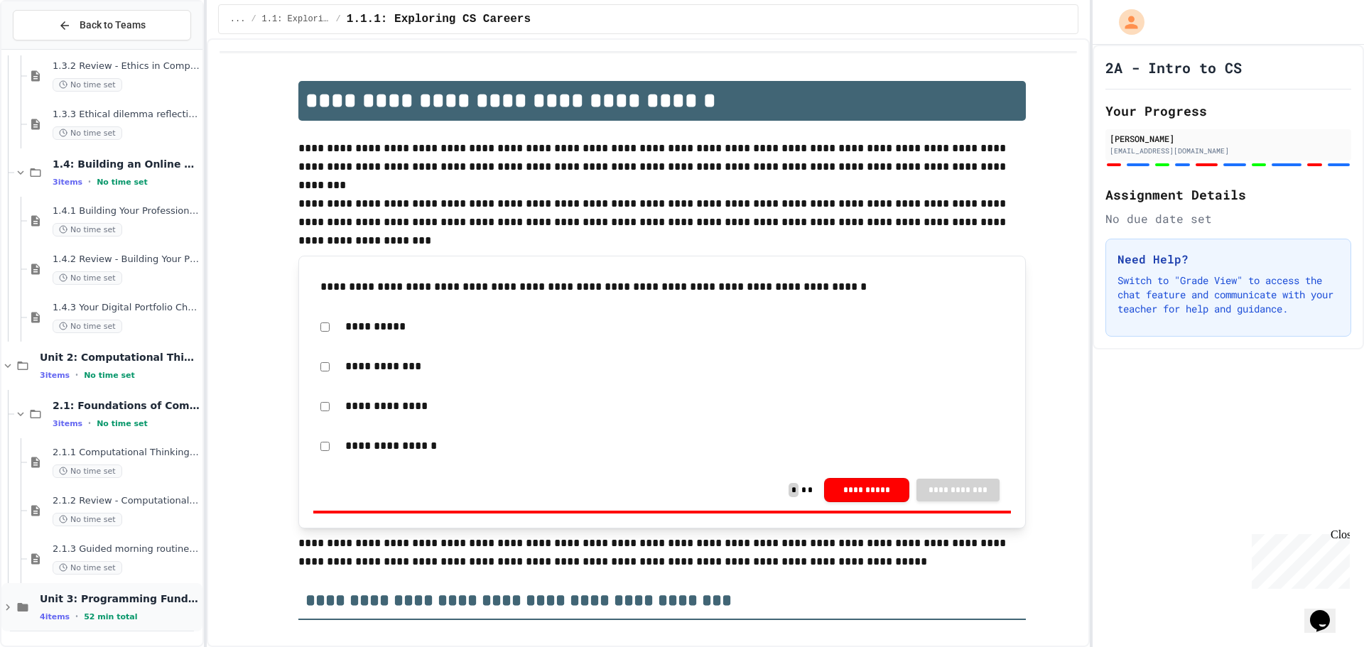
click at [114, 600] on span "Unit 3: Programming Fundamentals" at bounding box center [120, 599] width 160 height 13
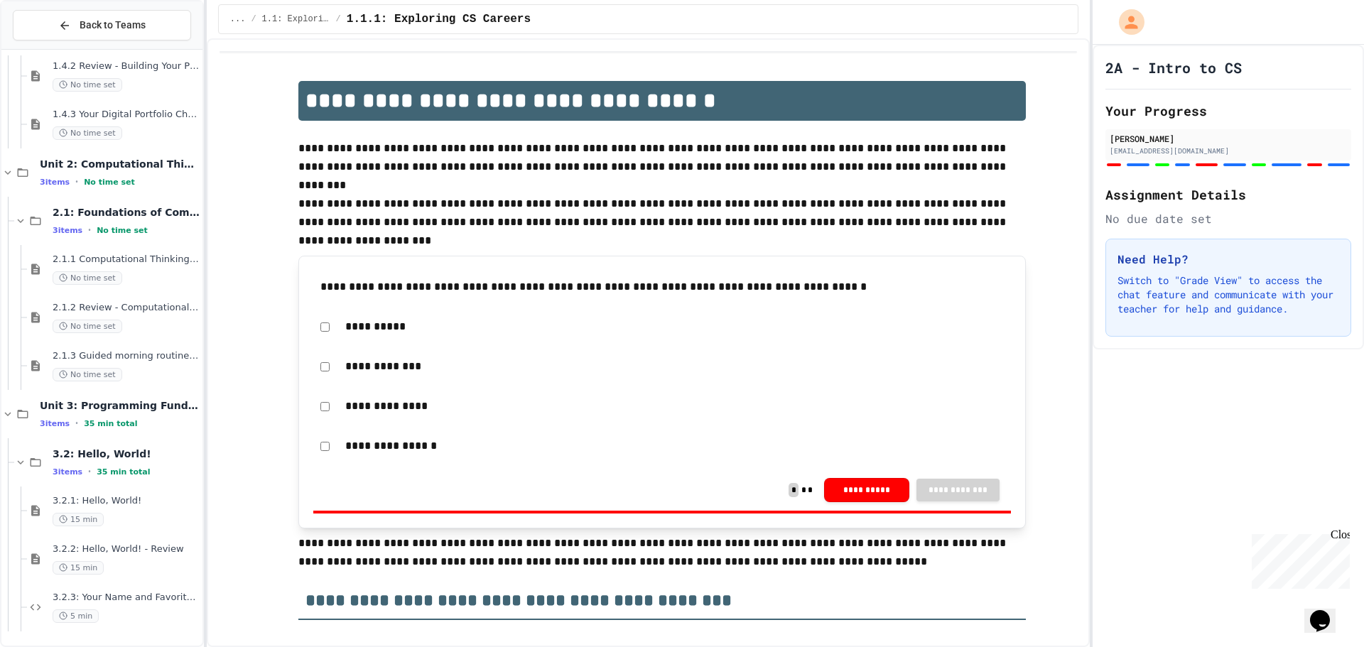
scroll to position [785, 0]
click at [75, 418] on span "•" at bounding box center [76, 423] width 3 height 11
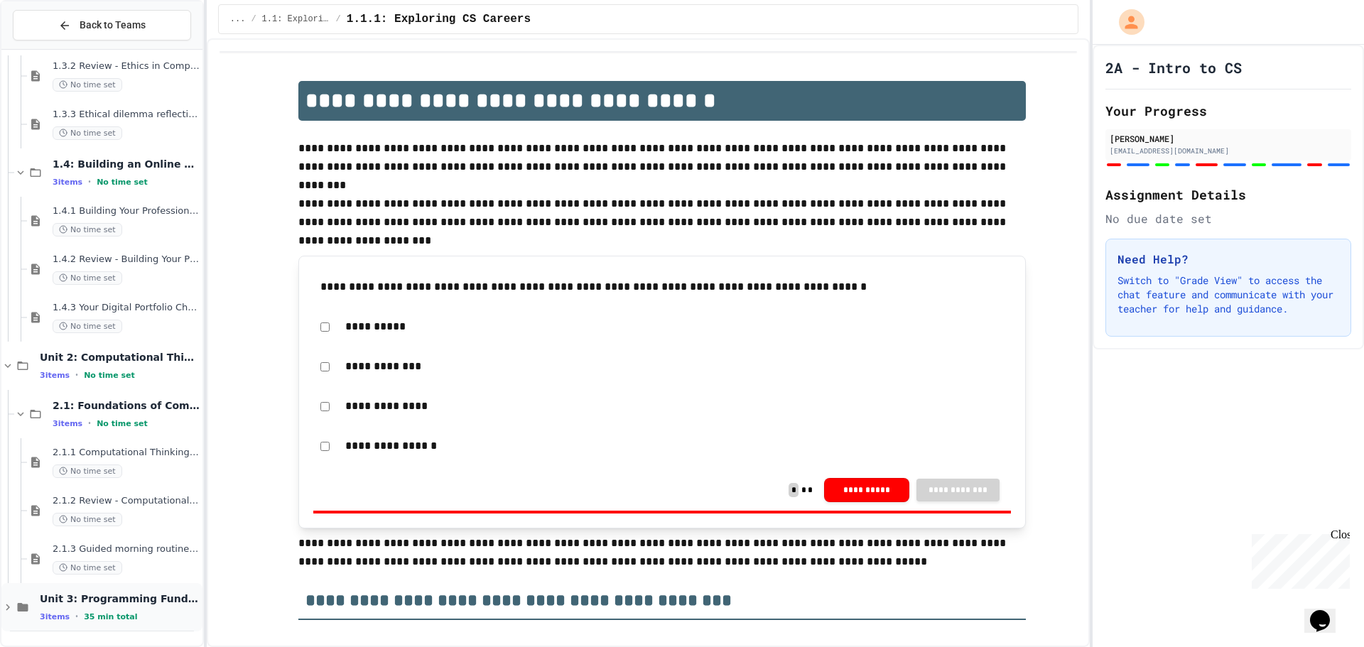
click at [87, 598] on span "Unit 3: Programming Fundamentals" at bounding box center [120, 599] width 160 height 13
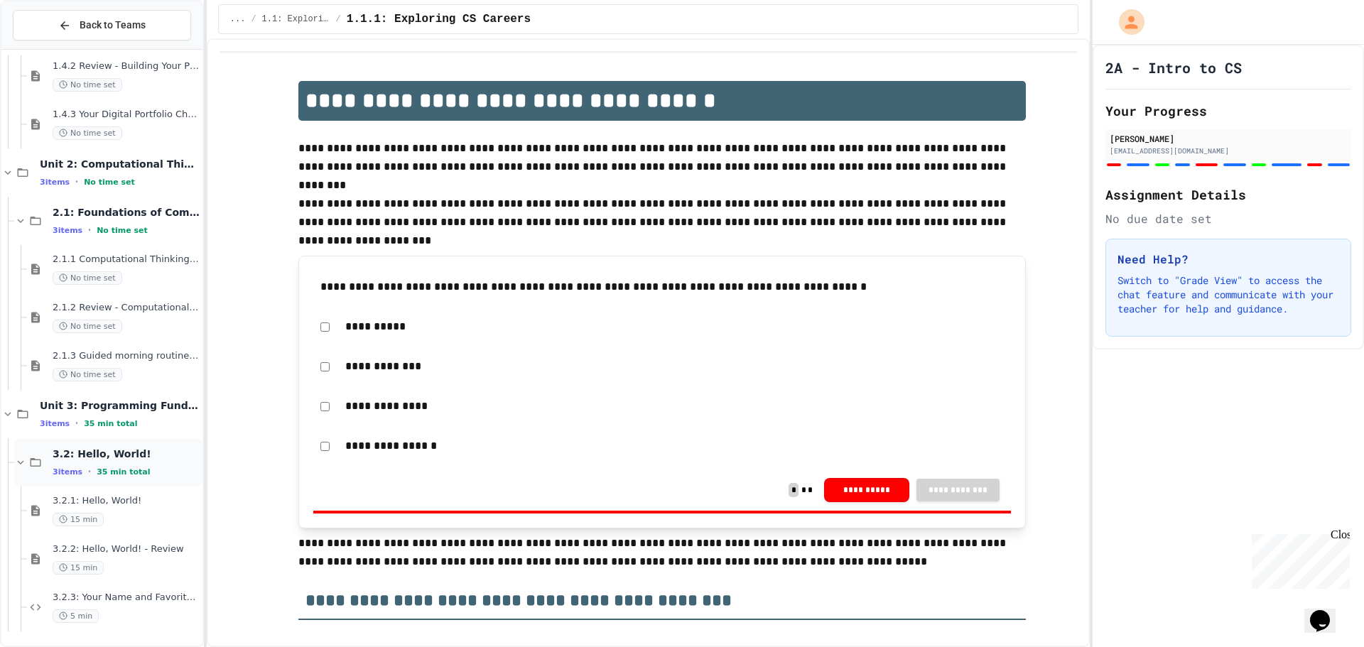
click at [70, 458] on span "3.2: Hello, World!" at bounding box center [126, 454] width 147 height 13
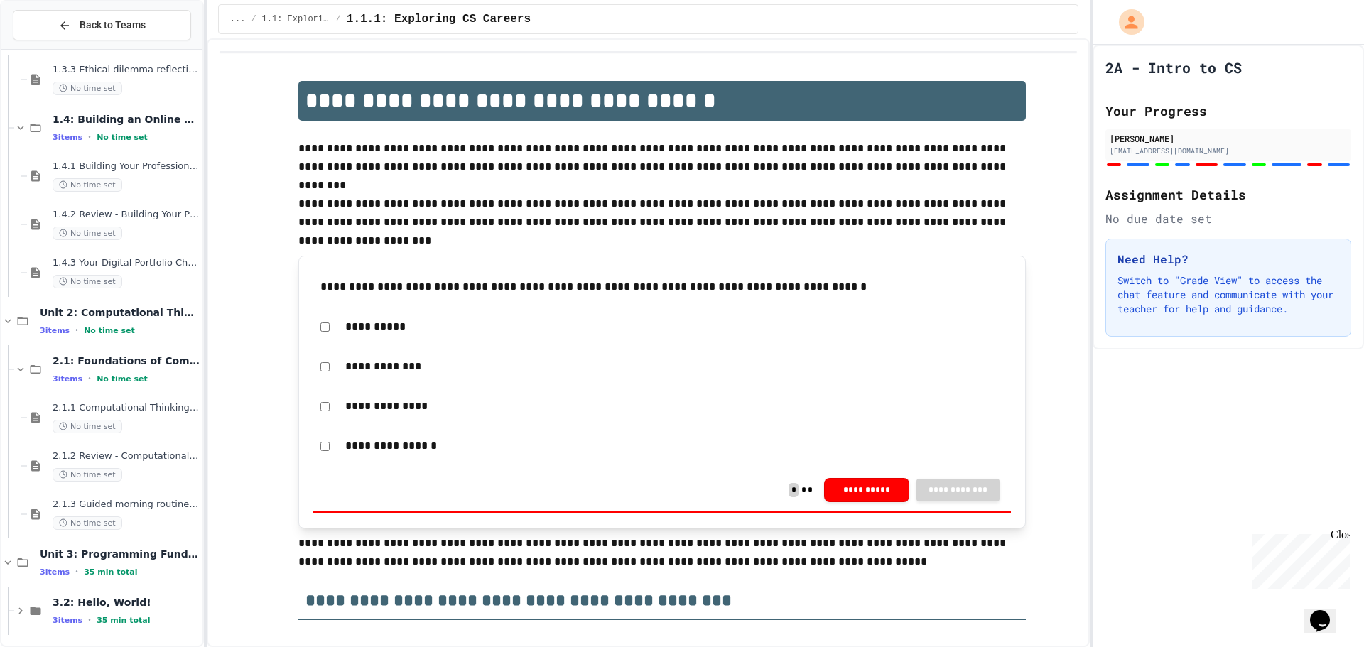
scroll to position [640, 0]
click at [79, 605] on span "3.2: Hello, World!" at bounding box center [126, 599] width 147 height 13
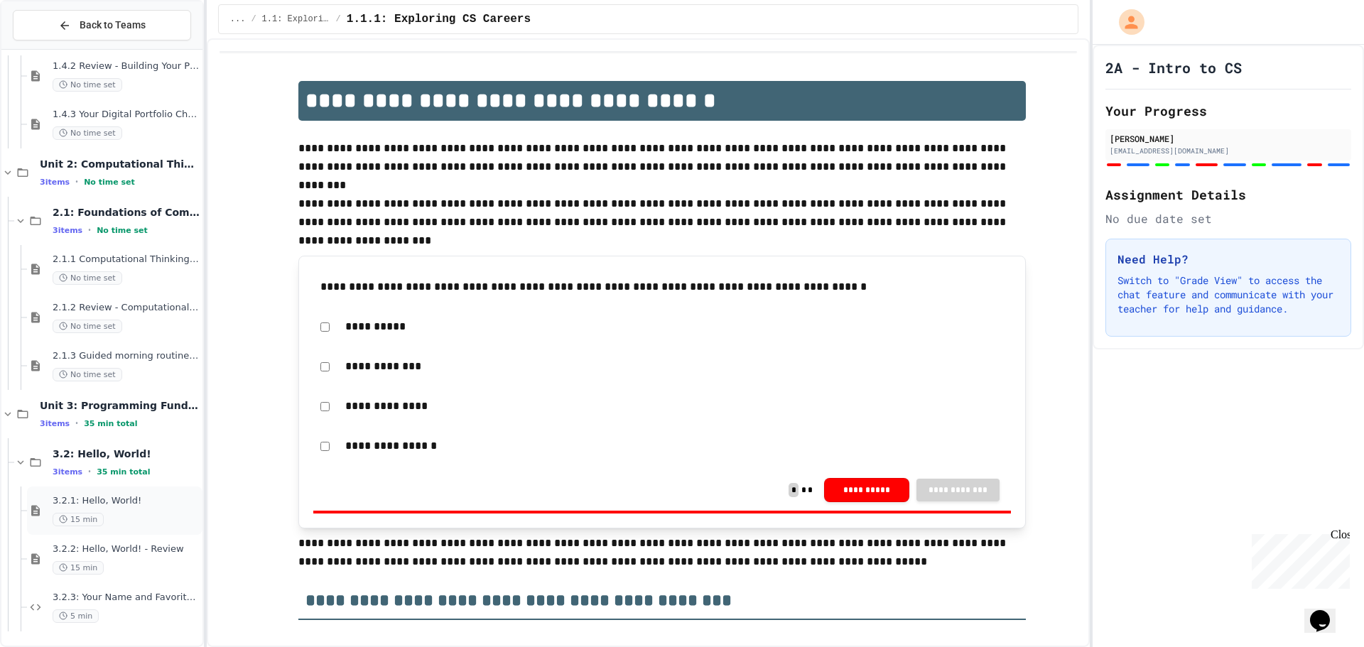
click at [99, 498] on span "3.2.1: Hello, World!" at bounding box center [126, 501] width 147 height 12
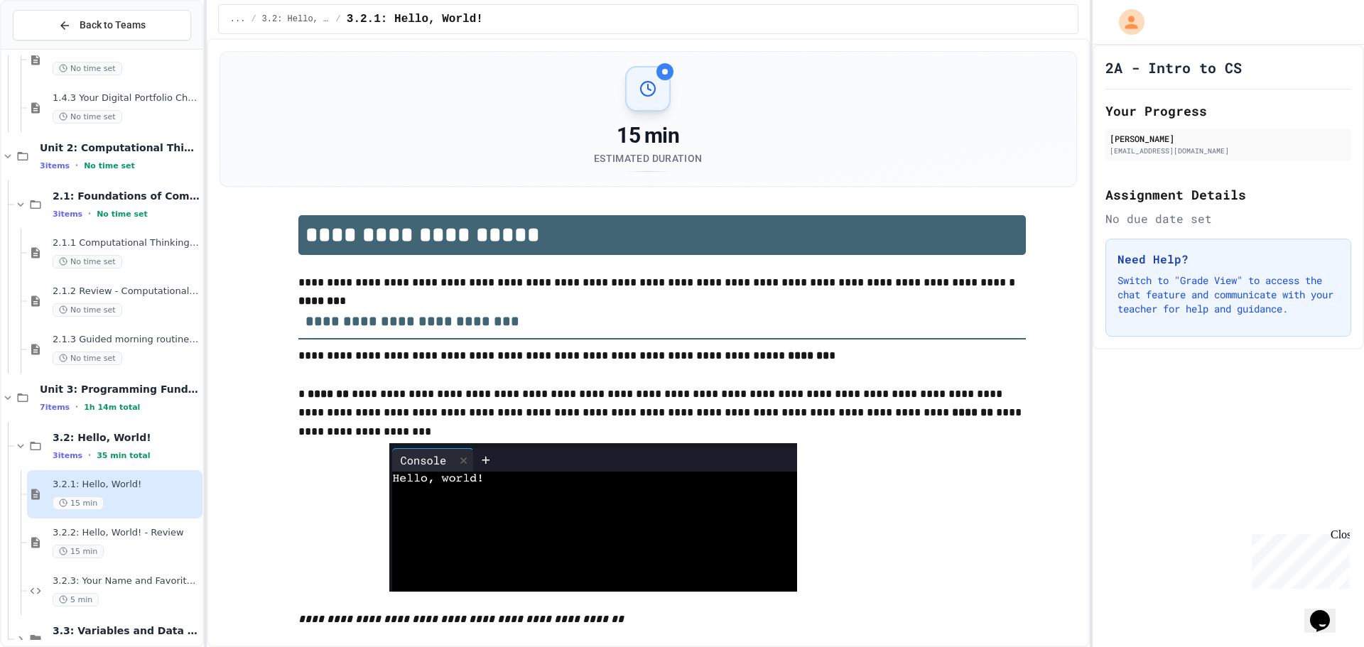
scroll to position [833, 0]
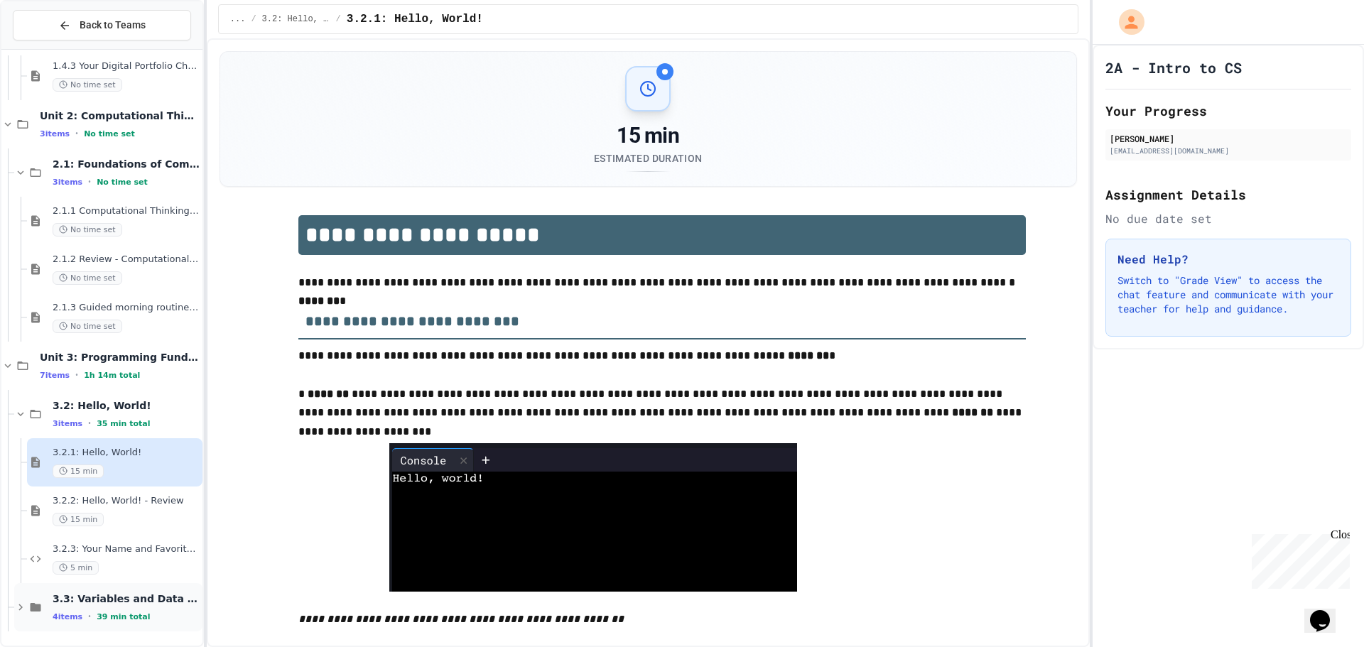
click at [121, 603] on span "3.3: Variables and Data Types" at bounding box center [126, 599] width 147 height 13
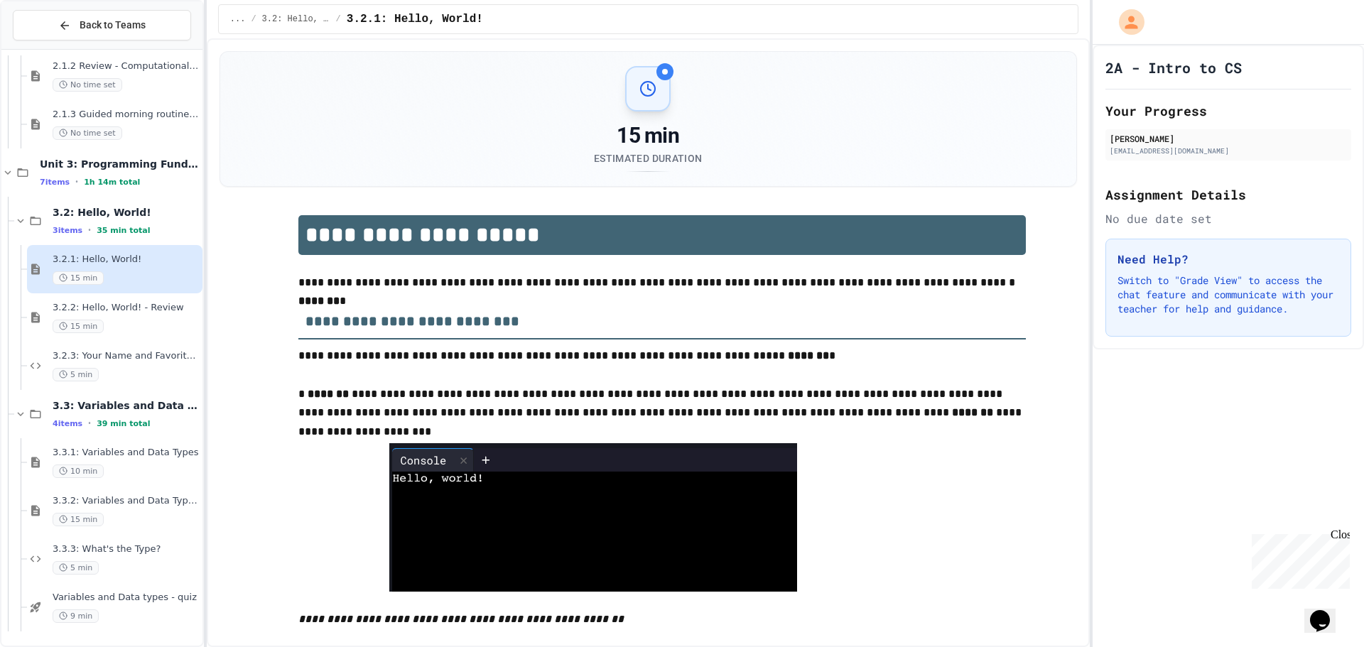
scroll to position [284, 0]
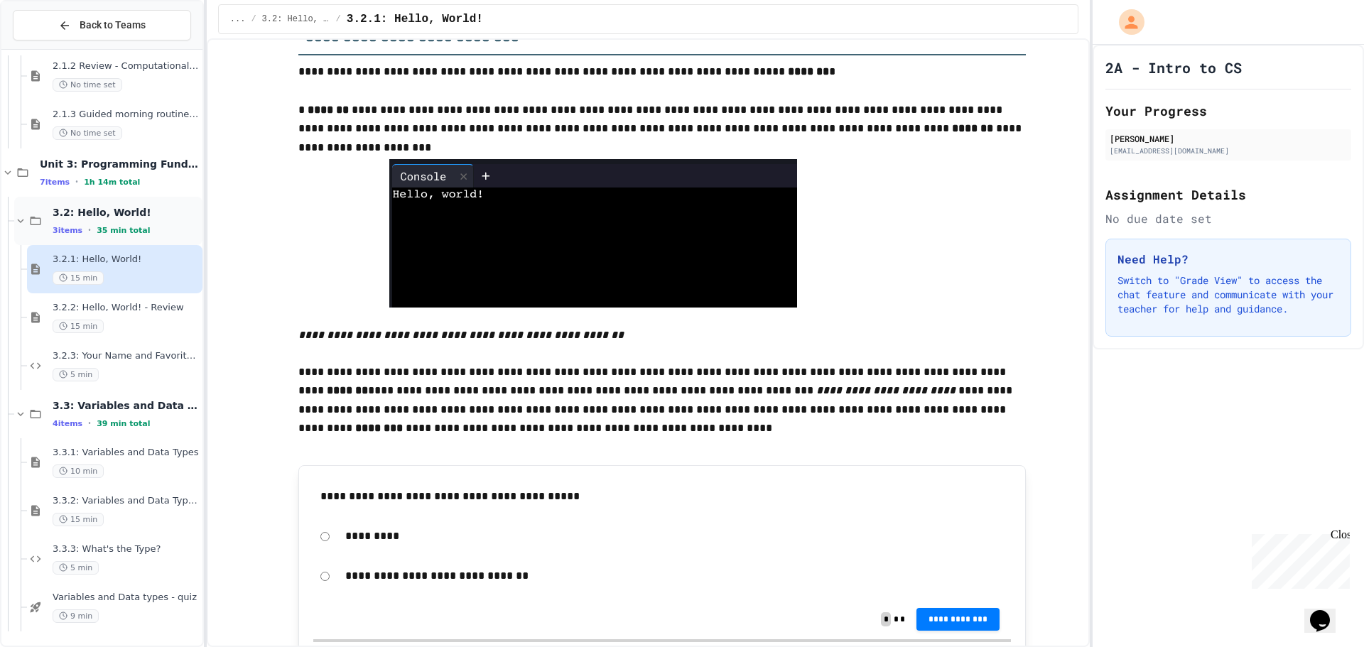
click at [65, 217] on span "3.2: Hello, World!" at bounding box center [126, 212] width 147 height 13
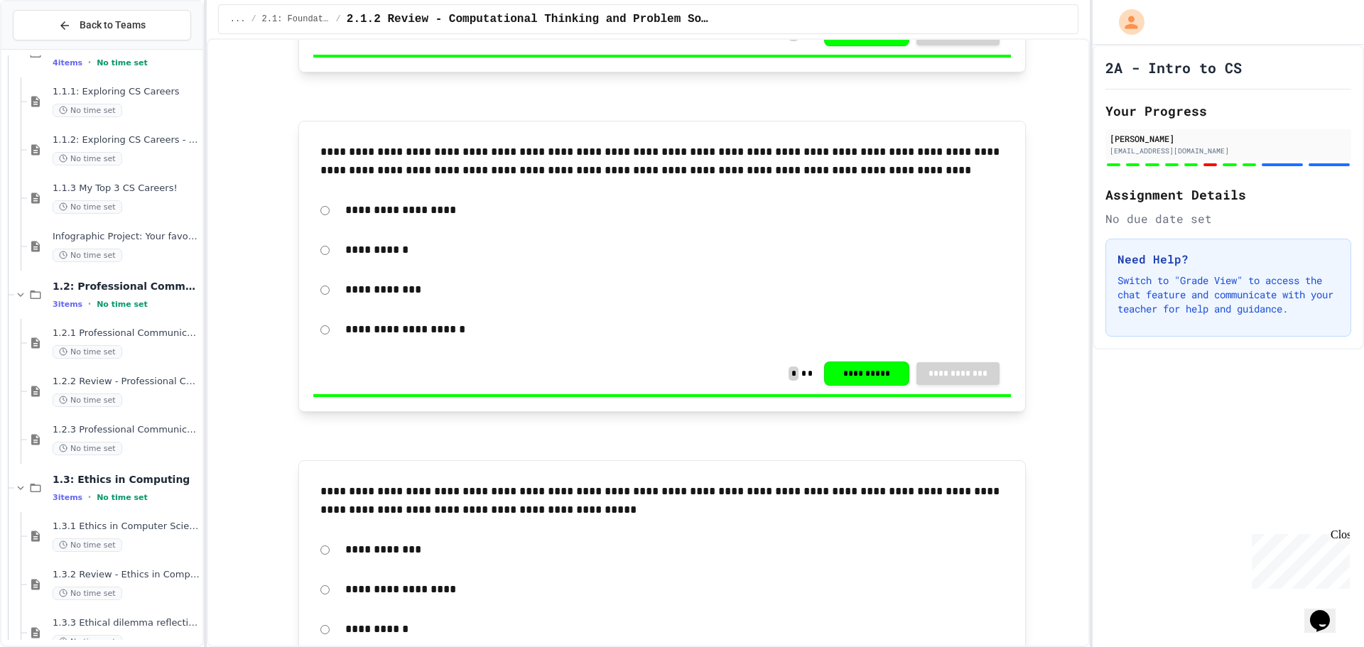
scroll to position [426, 0]
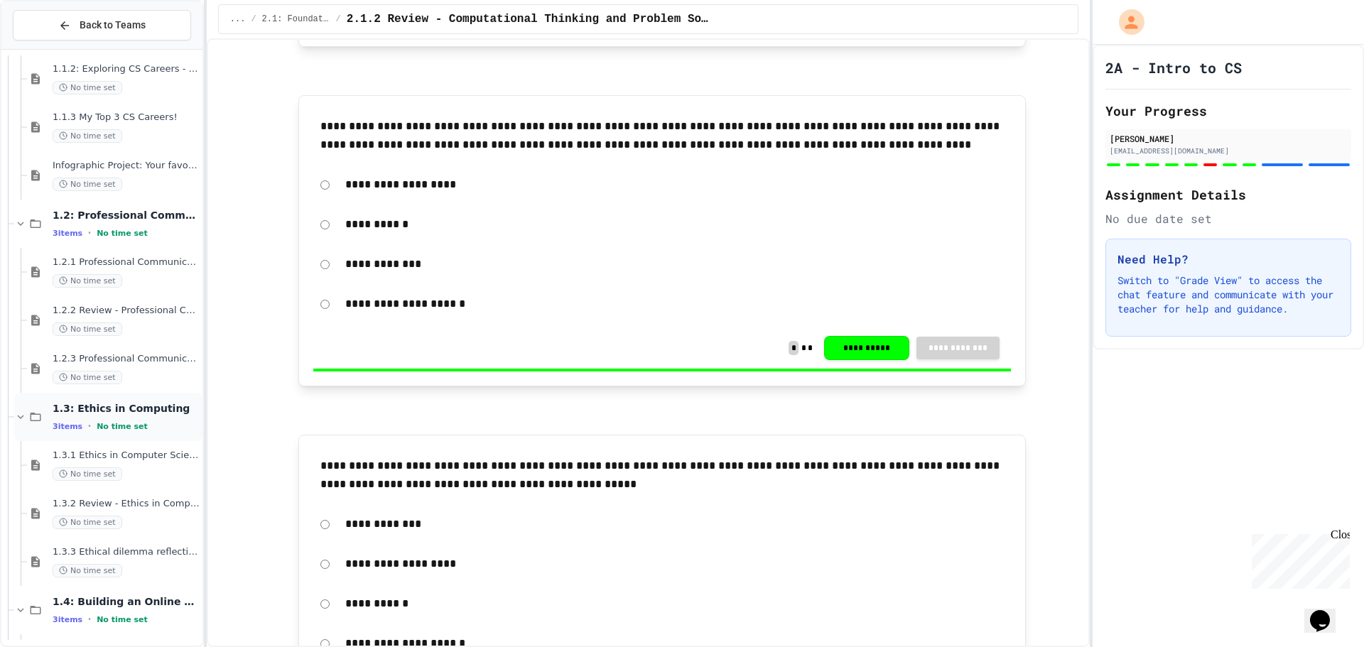
click at [53, 413] on span "1.3: Ethics in Computing" at bounding box center [126, 408] width 147 height 13
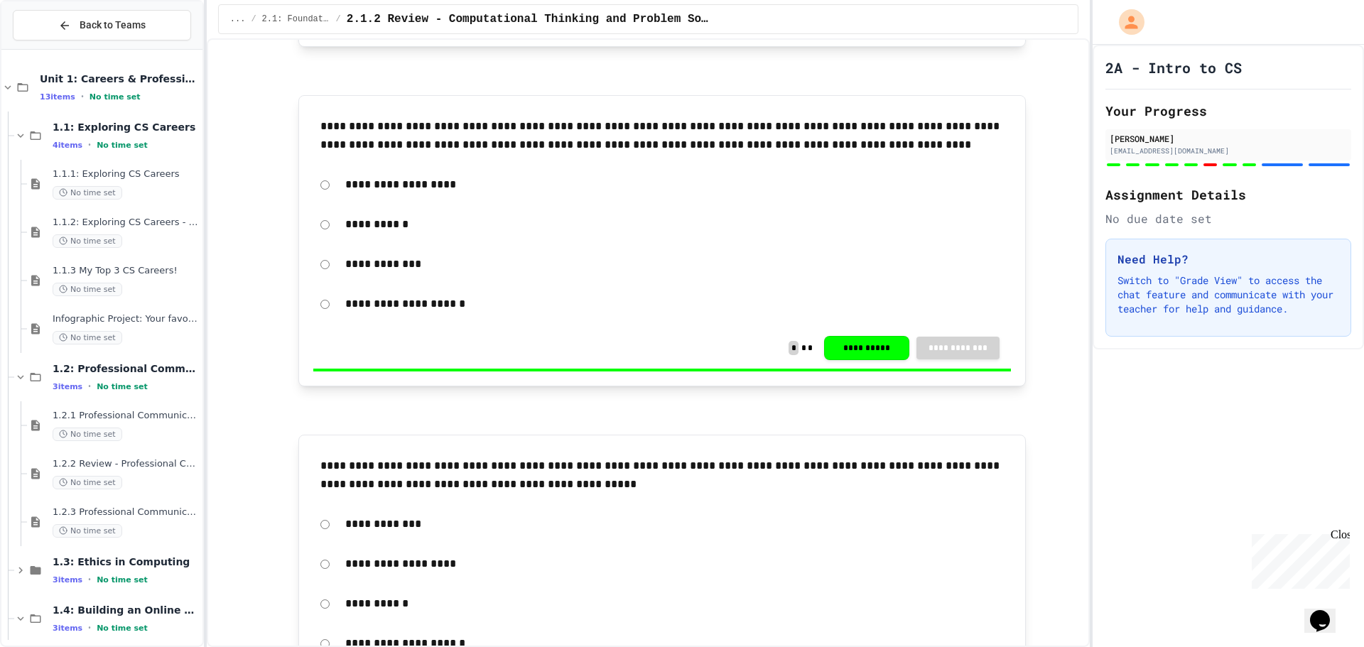
scroll to position [0, 0]
click at [68, 89] on div "Unit 1: Careers & Professionalism 13 items • No time set" at bounding box center [120, 88] width 160 height 30
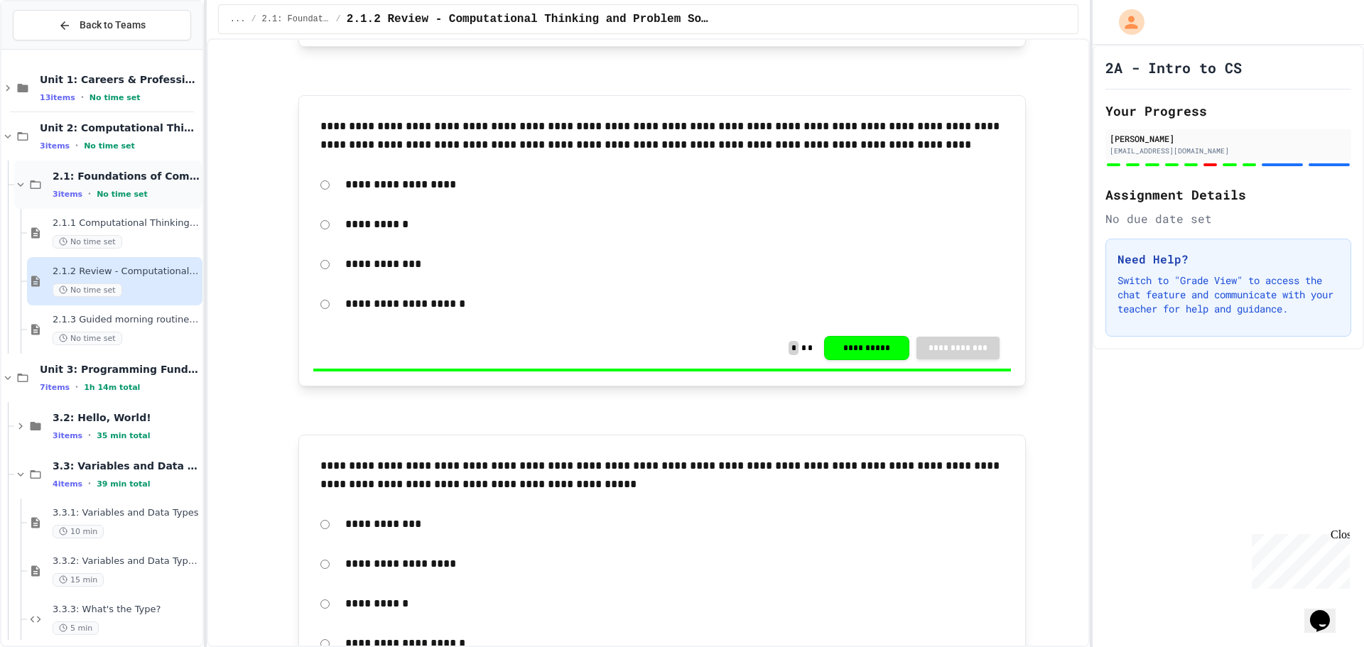
click at [70, 190] on span "3 items" at bounding box center [68, 194] width 30 height 9
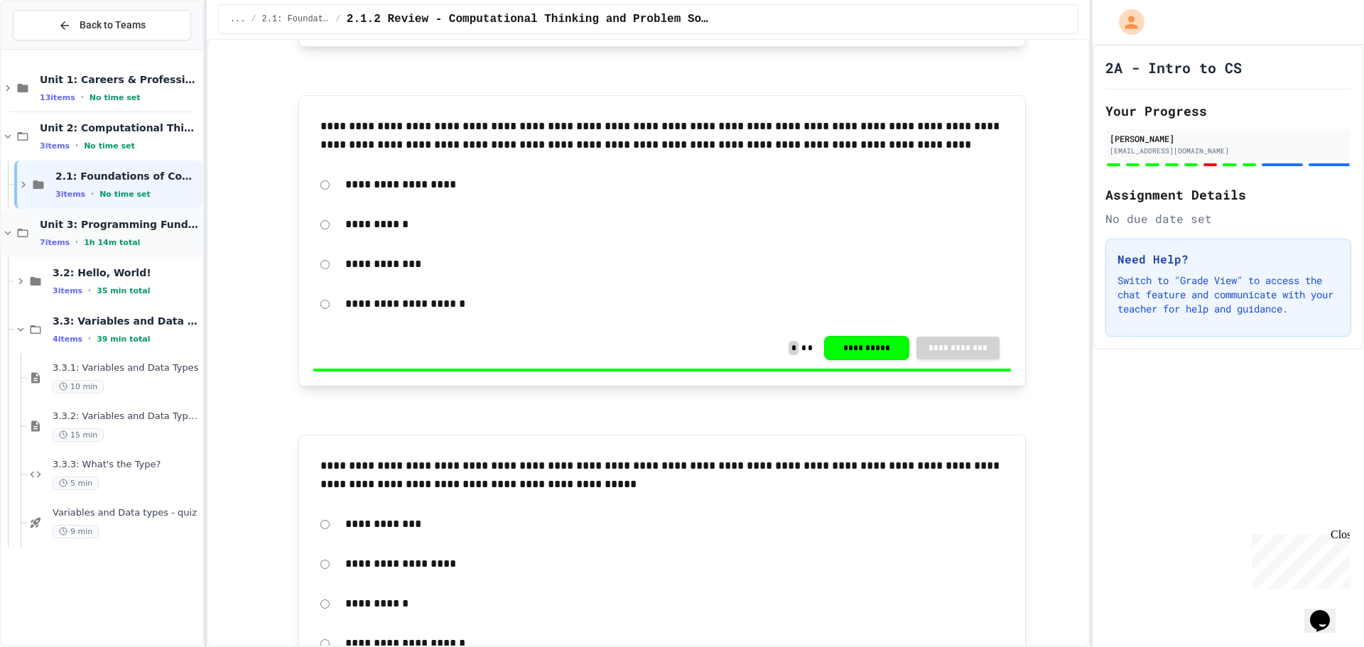
click at [58, 240] on span "7 items" at bounding box center [55, 242] width 30 height 9
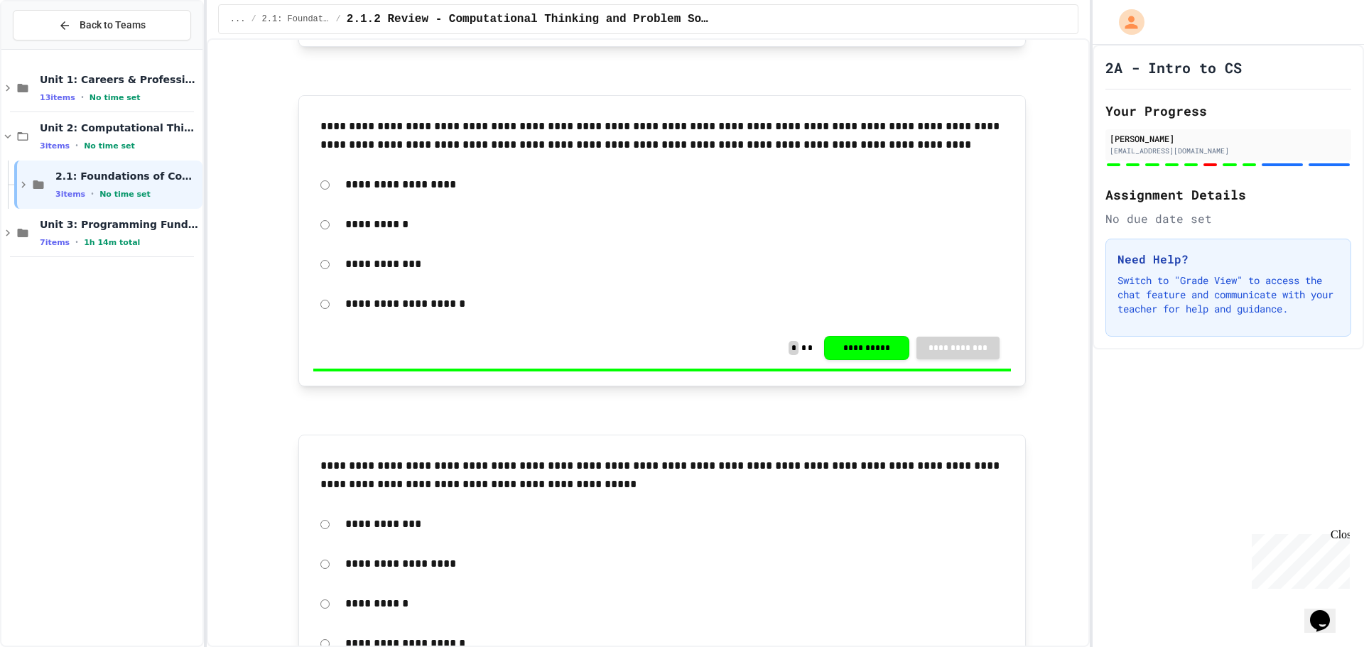
click at [58, 240] on span "7 items" at bounding box center [55, 242] width 30 height 9
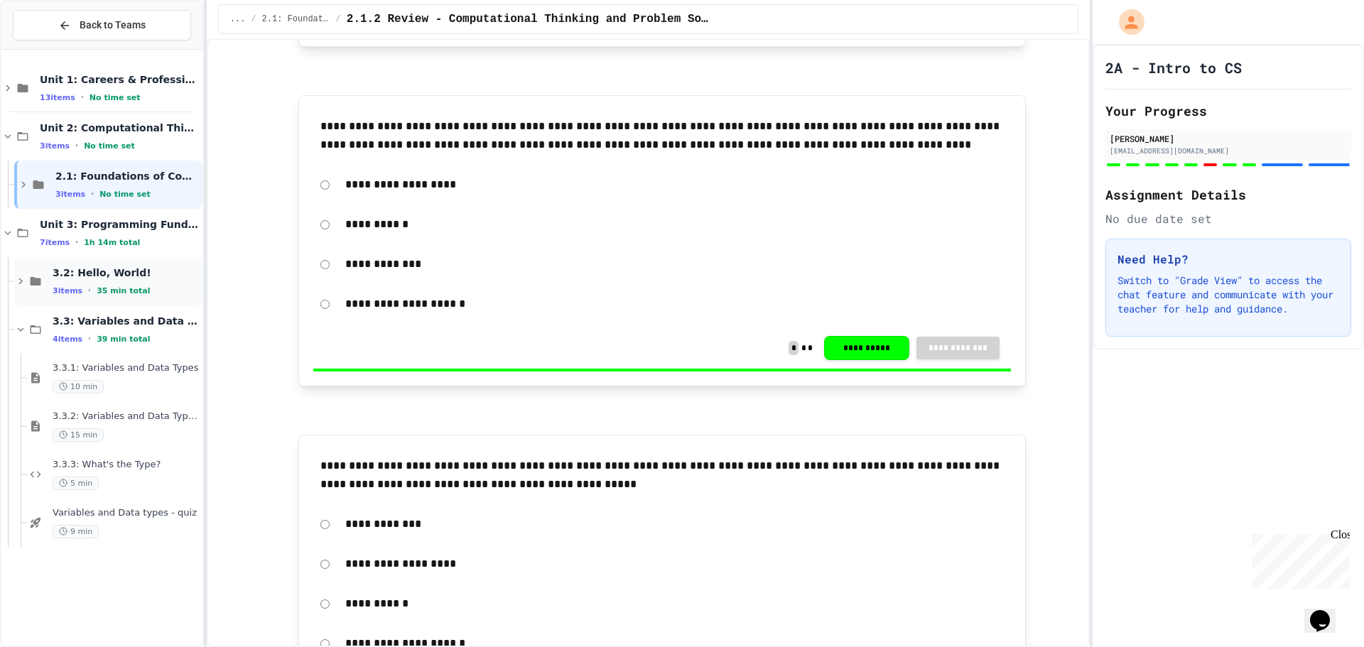
click at [58, 283] on div "3.2: Hello, World! 3 items • 35 min total" at bounding box center [126, 281] width 147 height 30
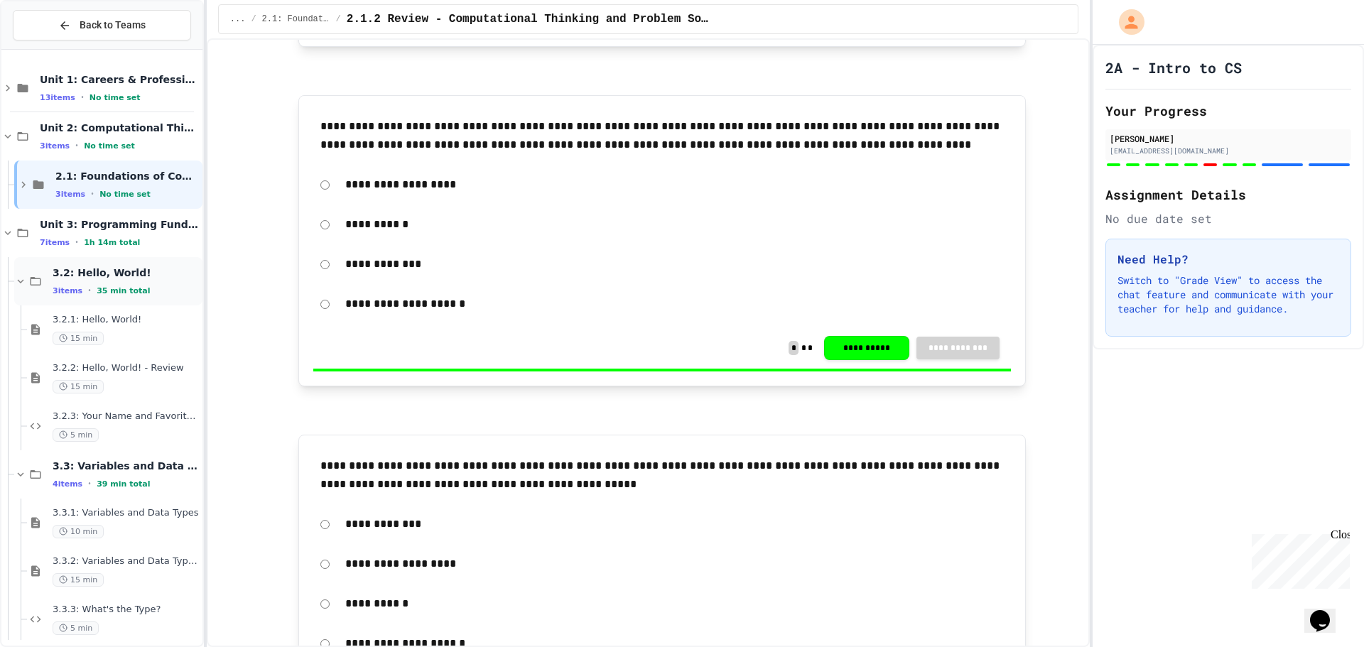
click at [87, 279] on span "3.2: Hello, World!" at bounding box center [126, 272] width 147 height 13
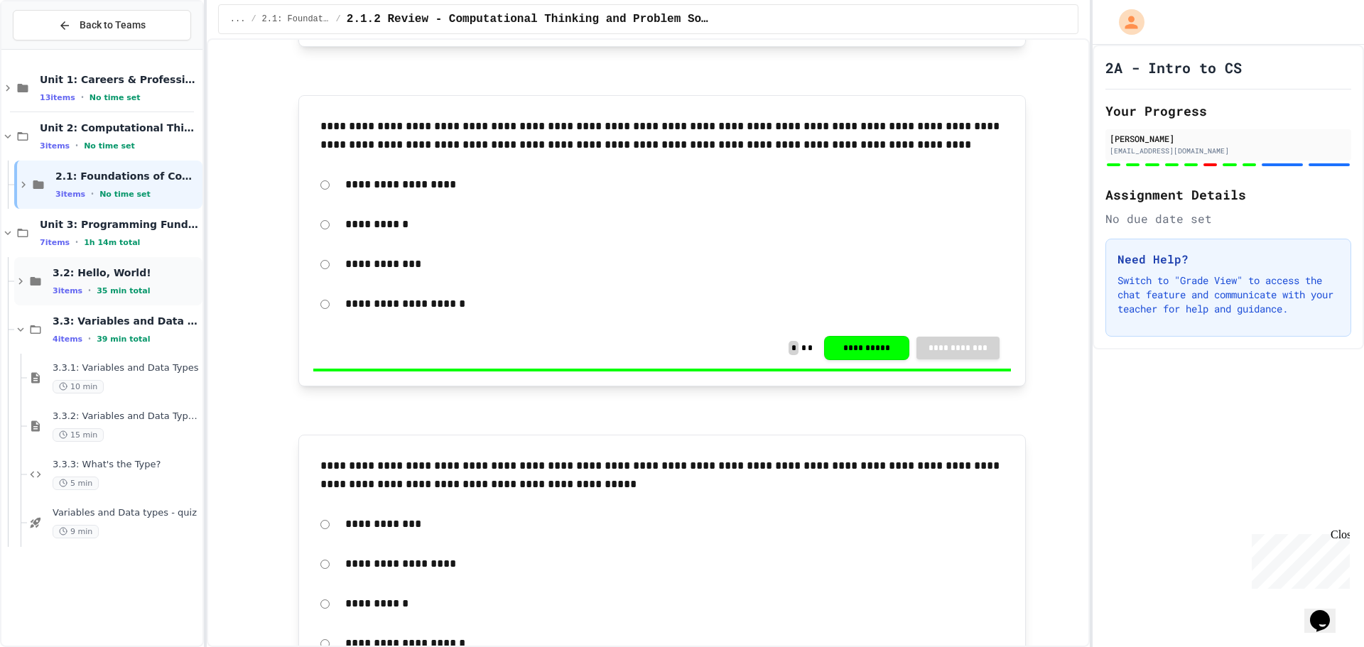
click at [90, 291] on div "3 items • 35 min total" at bounding box center [126, 290] width 147 height 11
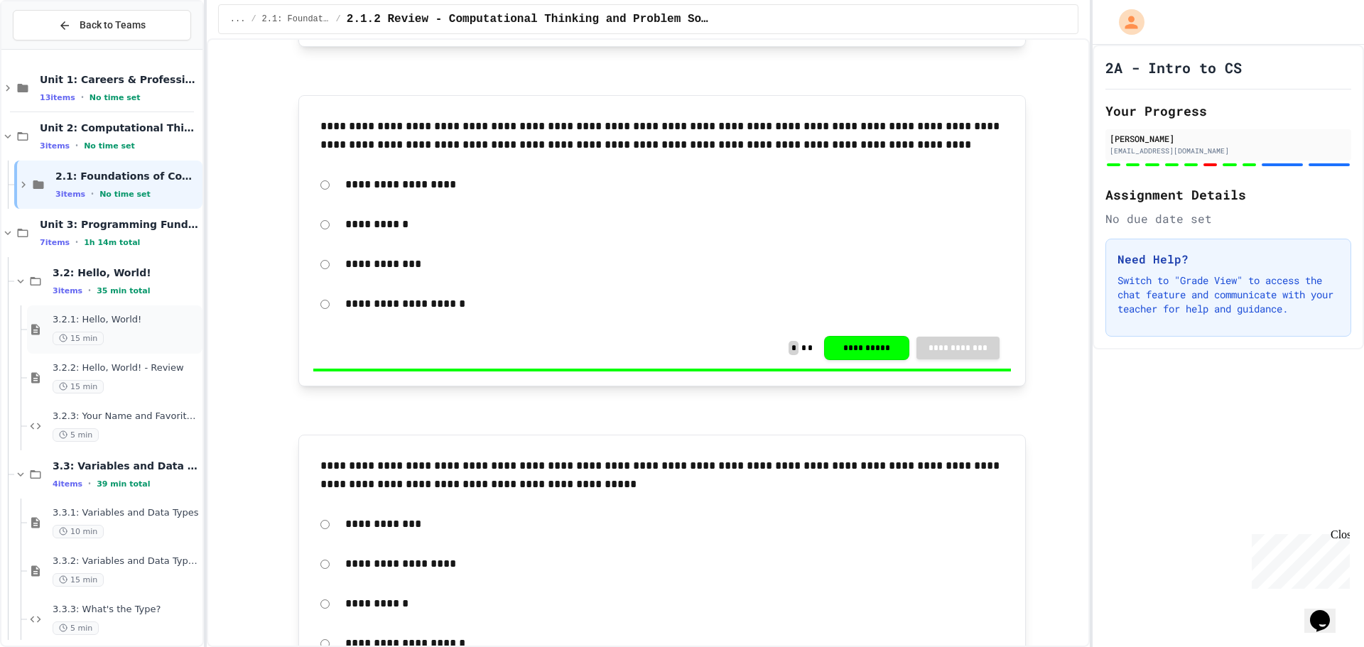
click at [82, 337] on span "15 min" at bounding box center [78, 339] width 51 height 14
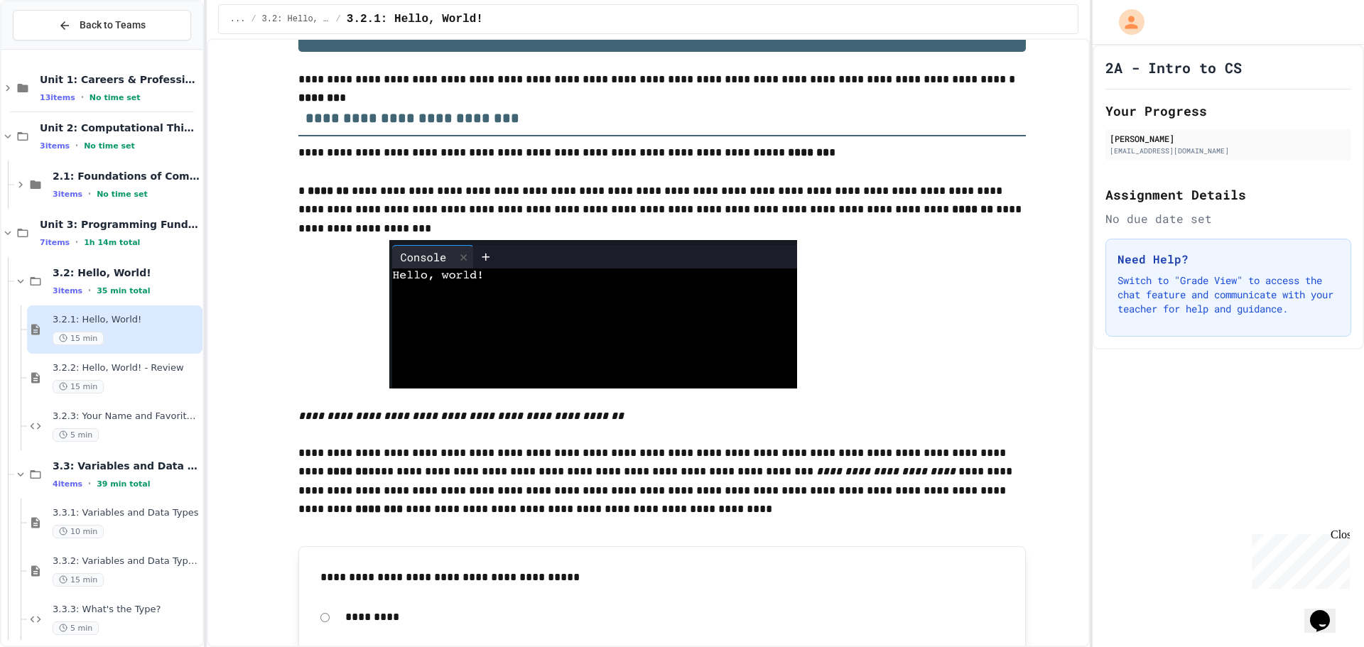
scroll to position [355, 0]
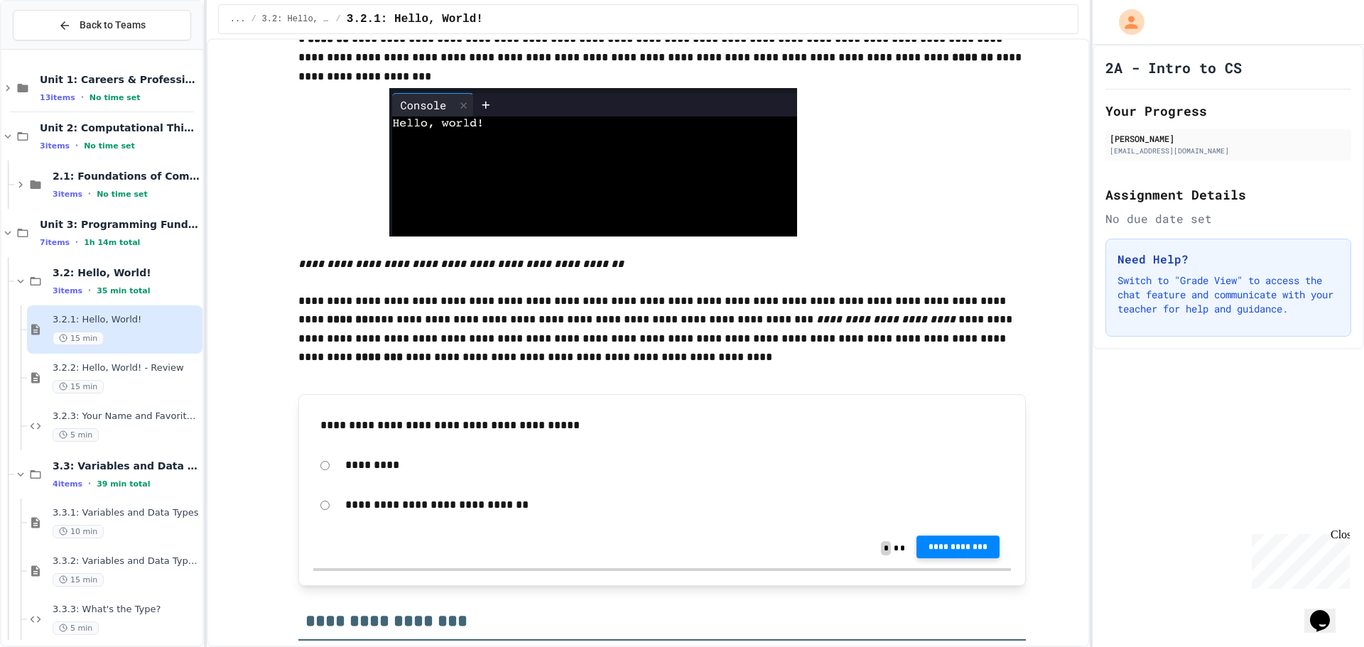
click at [959, 548] on span "**********" at bounding box center [958, 547] width 61 height 11
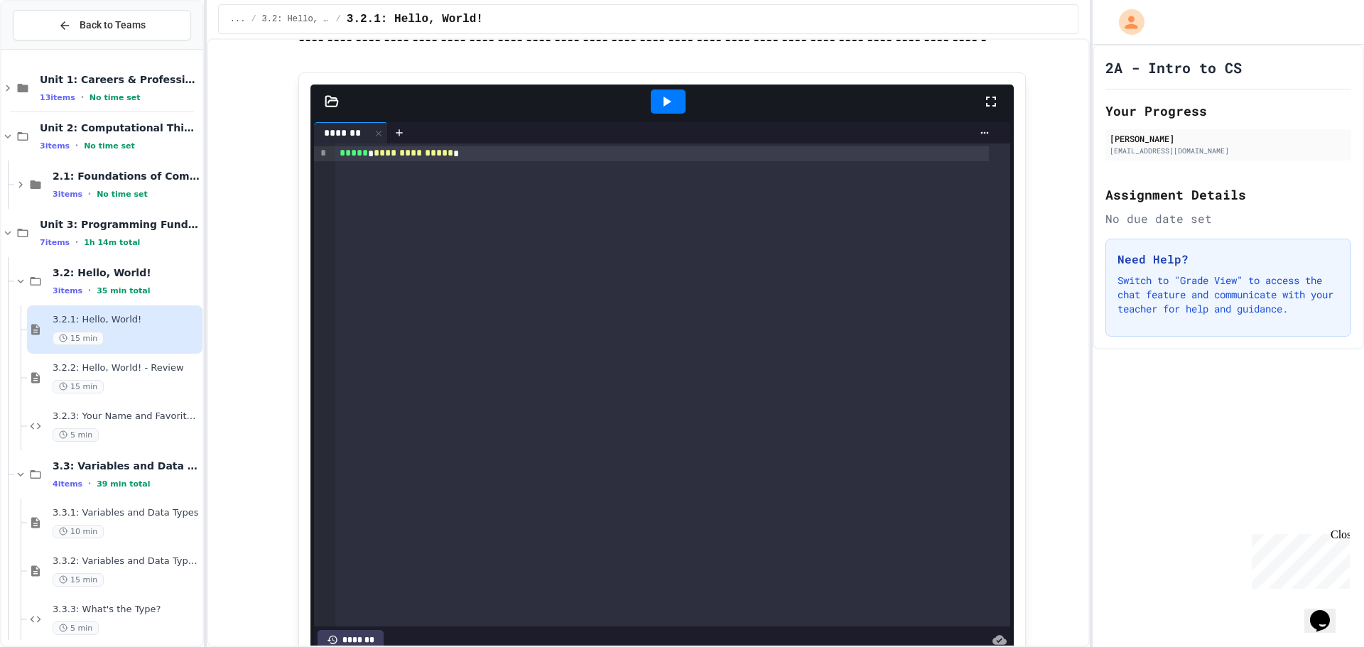
scroll to position [782, 0]
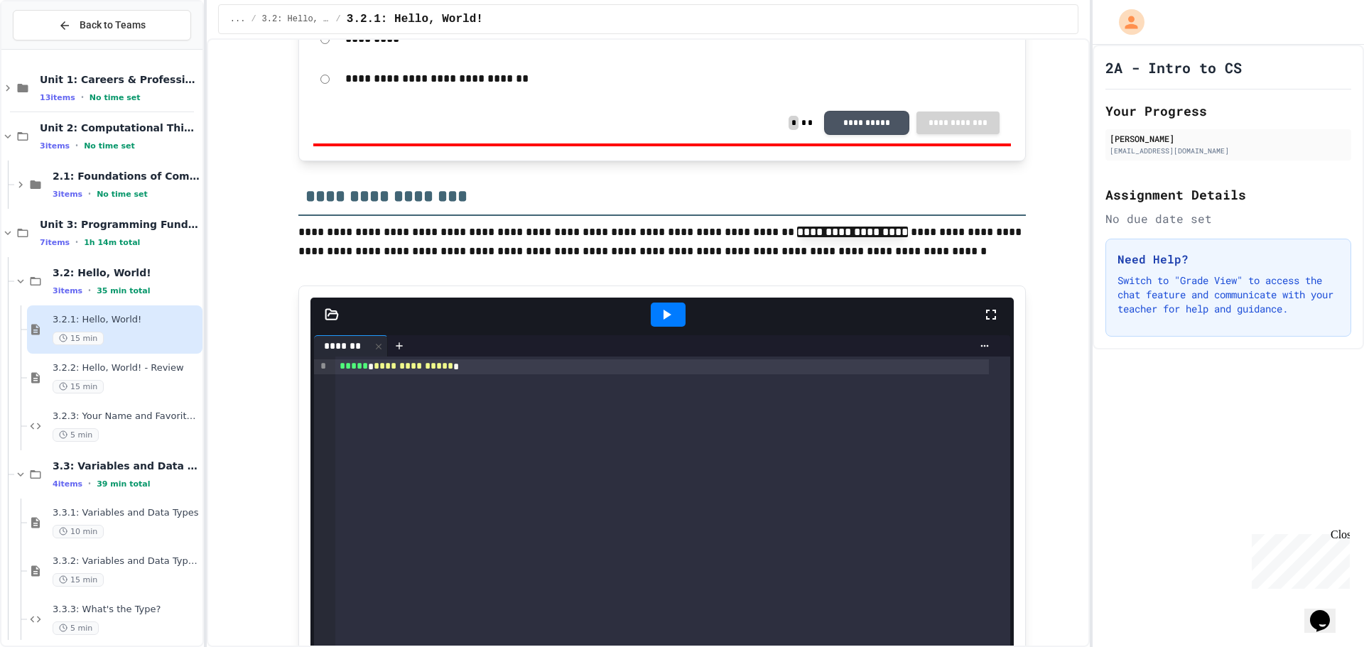
click at [797, 237] on code "**********" at bounding box center [852, 232] width 111 height 11
click at [797, 238] on code "**********" at bounding box center [850, 232] width 107 height 11
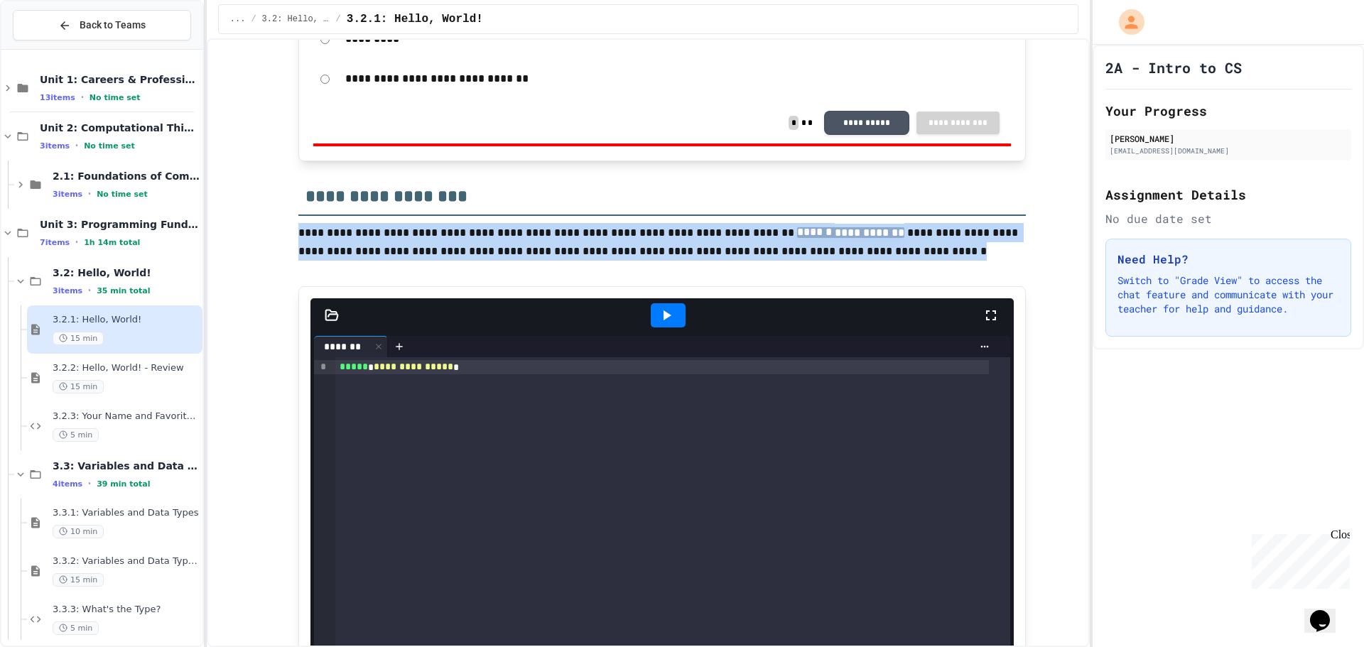
click at [797, 237] on span "******" at bounding box center [816, 232] width 38 height 11
click at [797, 237] on span "**********" at bounding box center [852, 232] width 111 height 11
click at [797, 227] on code "**********" at bounding box center [852, 232] width 111 height 11
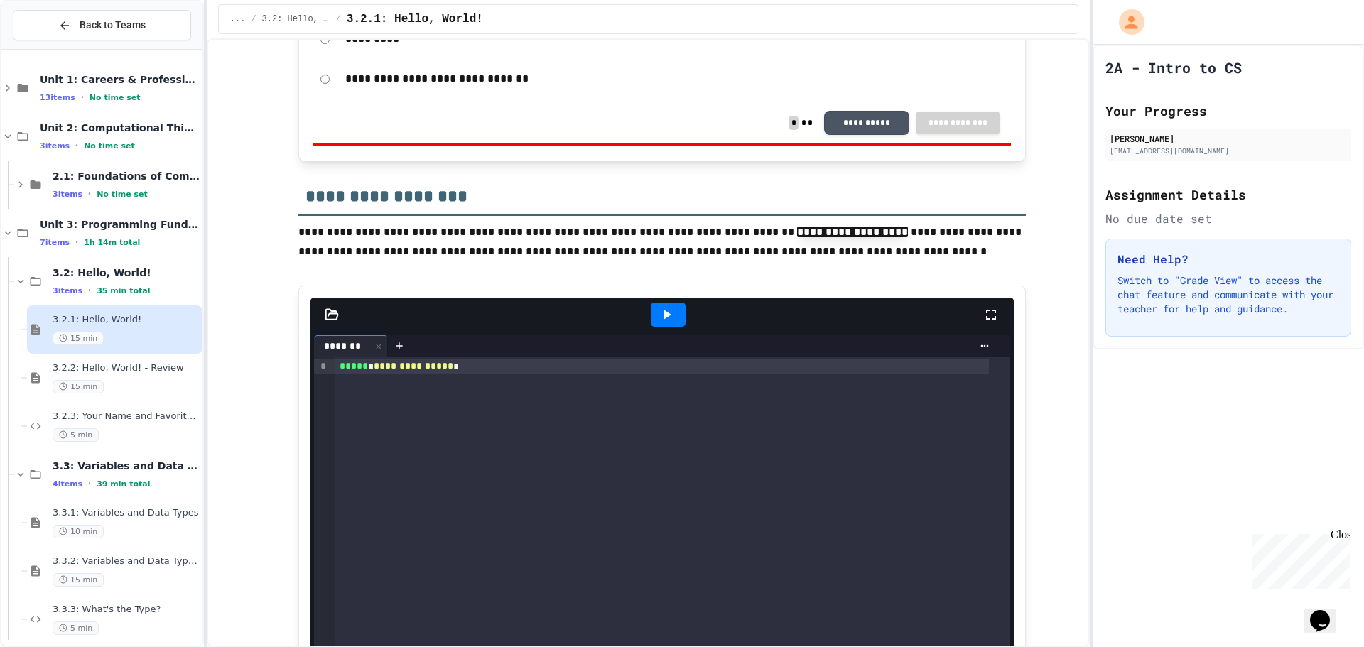
click at [806, 264] on p at bounding box center [662, 270] width 728 height 18
click at [658, 311] on icon at bounding box center [666, 314] width 17 height 17
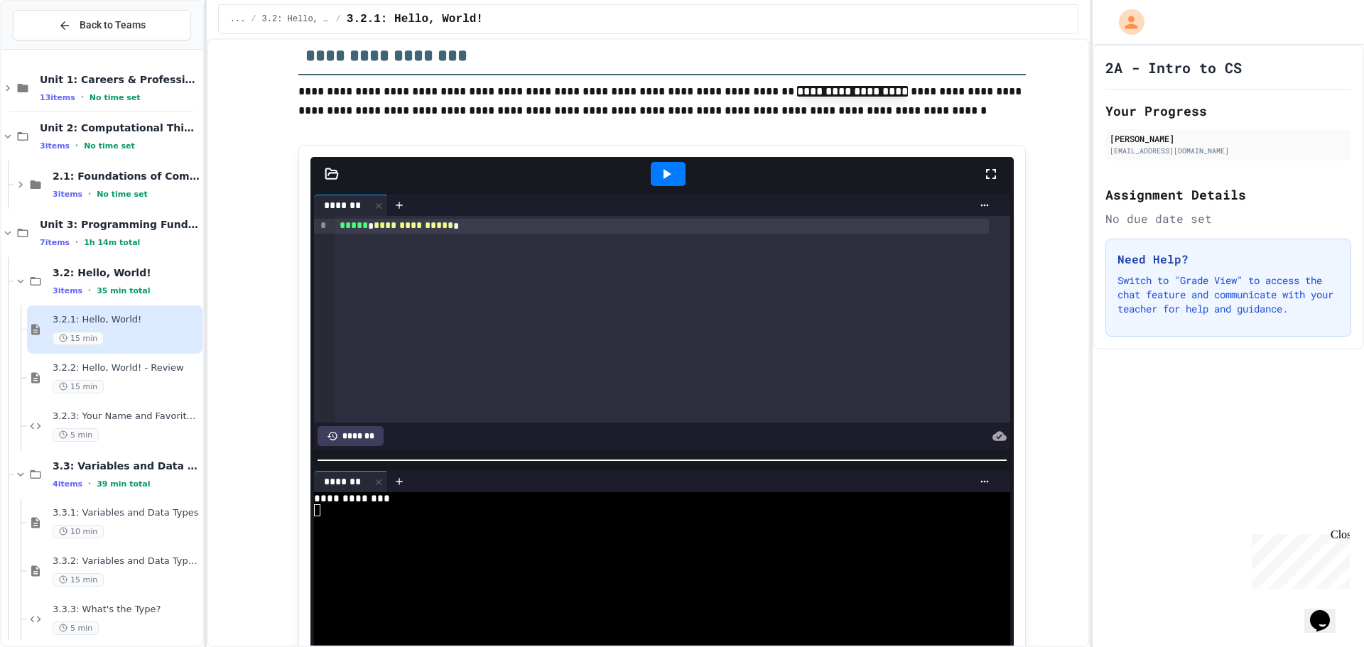
scroll to position [924, 0]
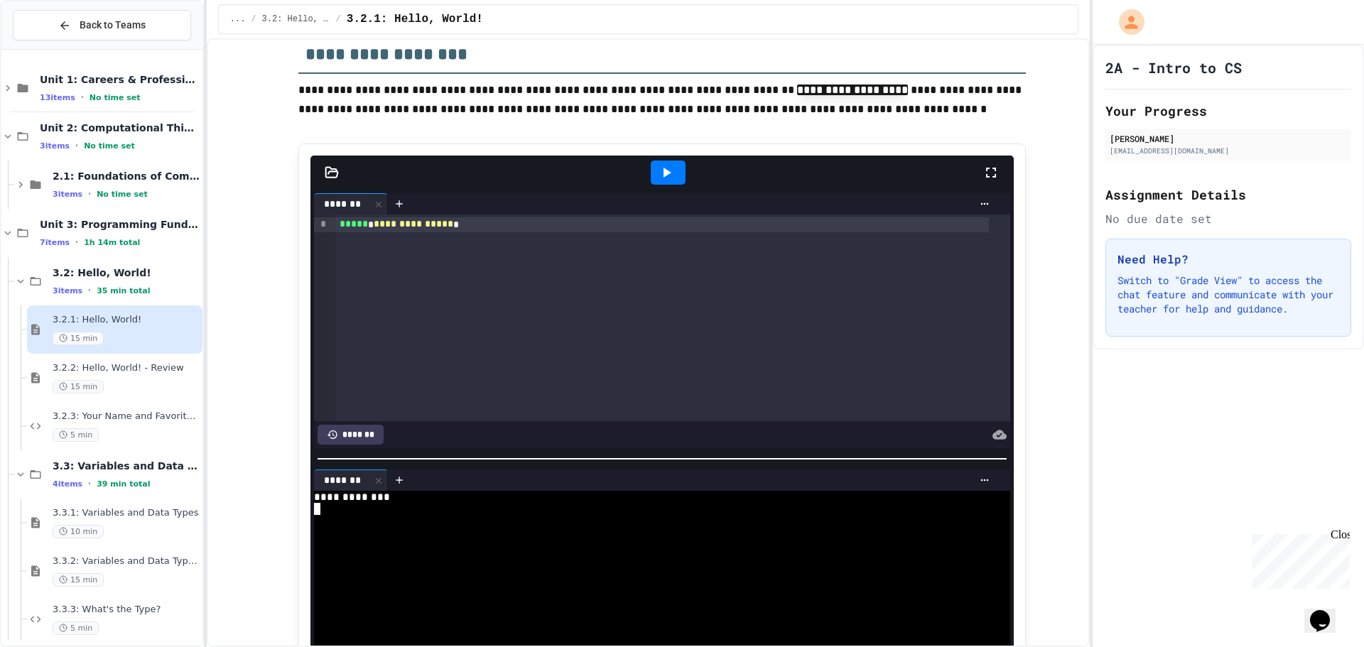
click at [314, 503] on textarea "Terminal input" at bounding box center [317, 509] width 6 height 12
click at [453, 445] on div "**********" at bounding box center [662, 321] width 703 height 262
click at [663, 168] on icon at bounding box center [666, 172] width 17 height 17
click at [658, 175] on icon at bounding box center [666, 172] width 17 height 17
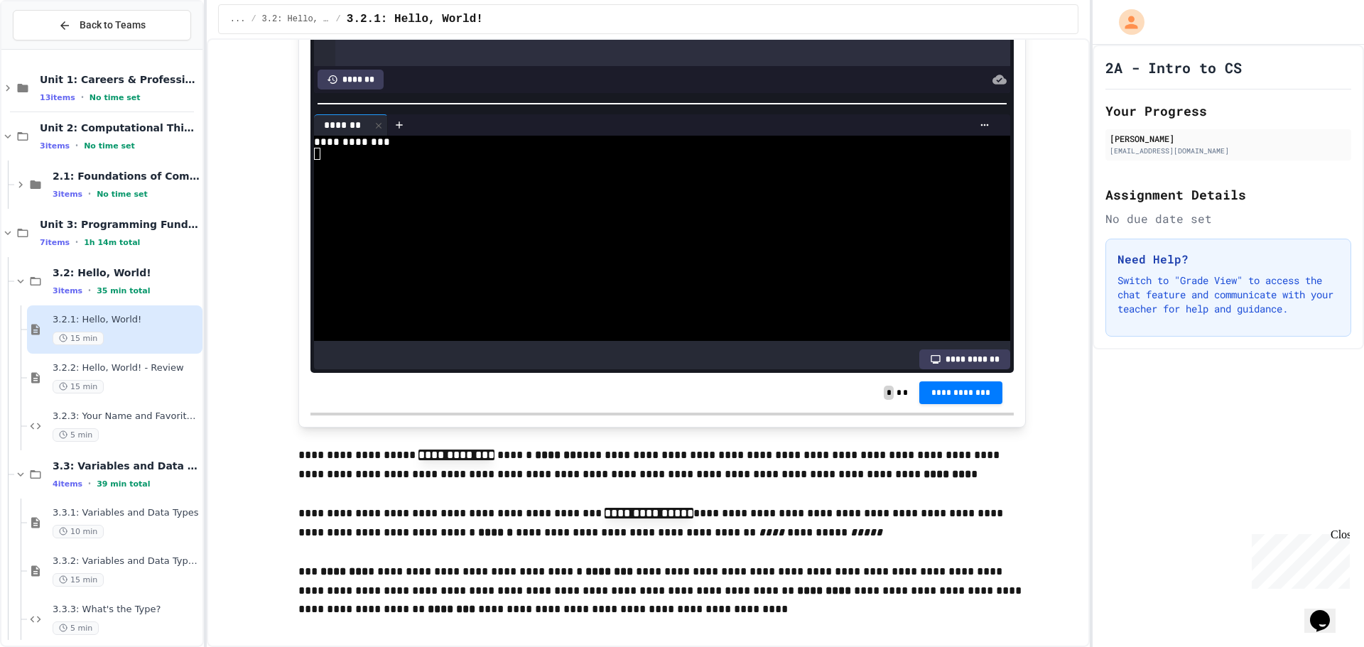
scroll to position [1350, 0]
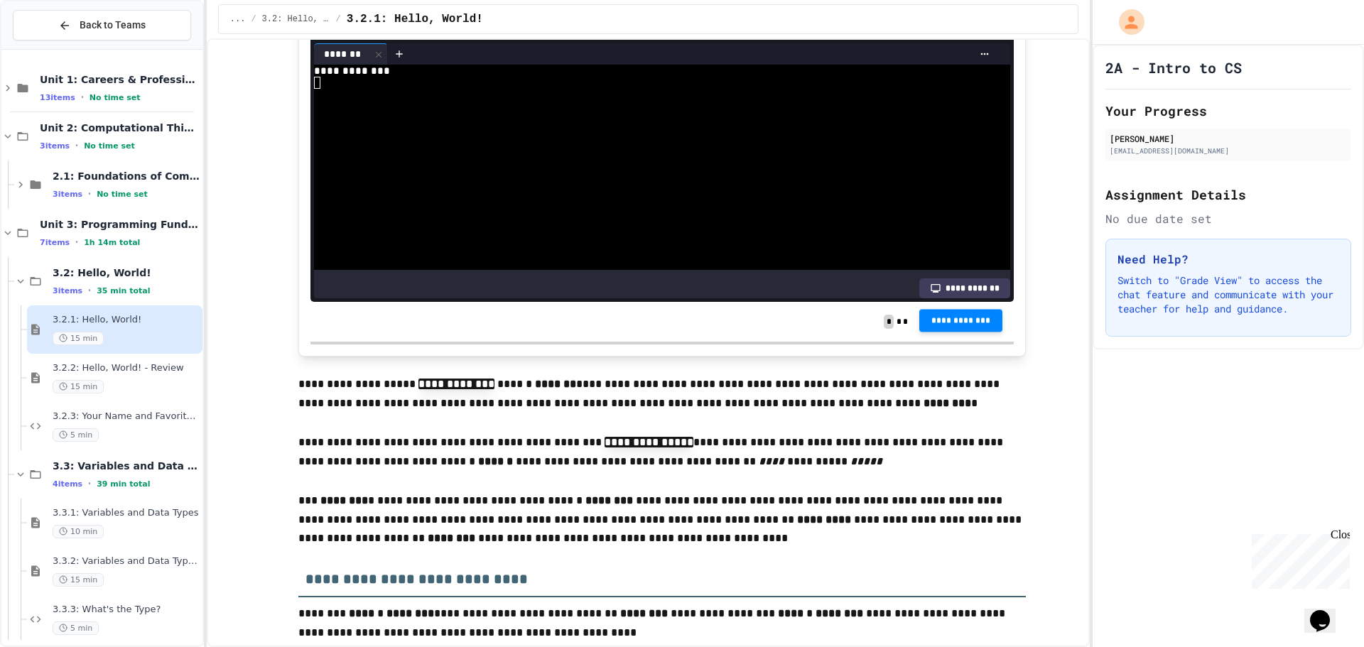
click at [930, 316] on button "**********" at bounding box center [961, 321] width 84 height 23
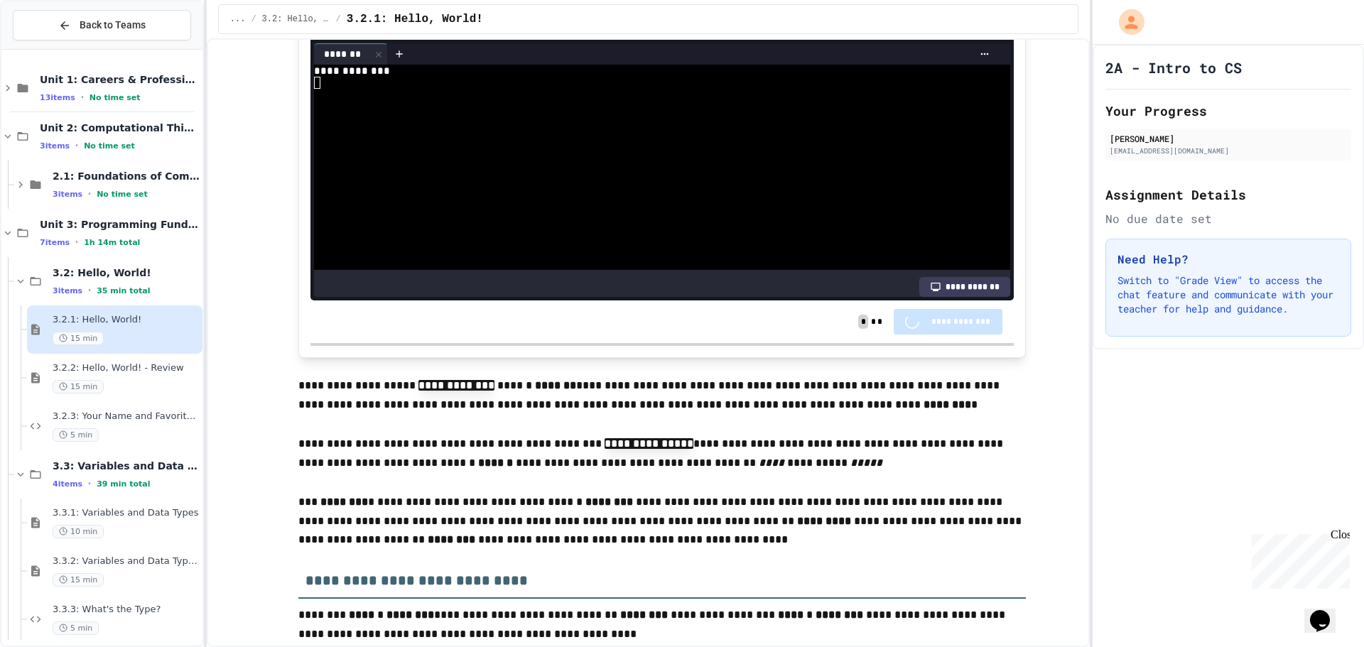
scroll to position [1349, 0]
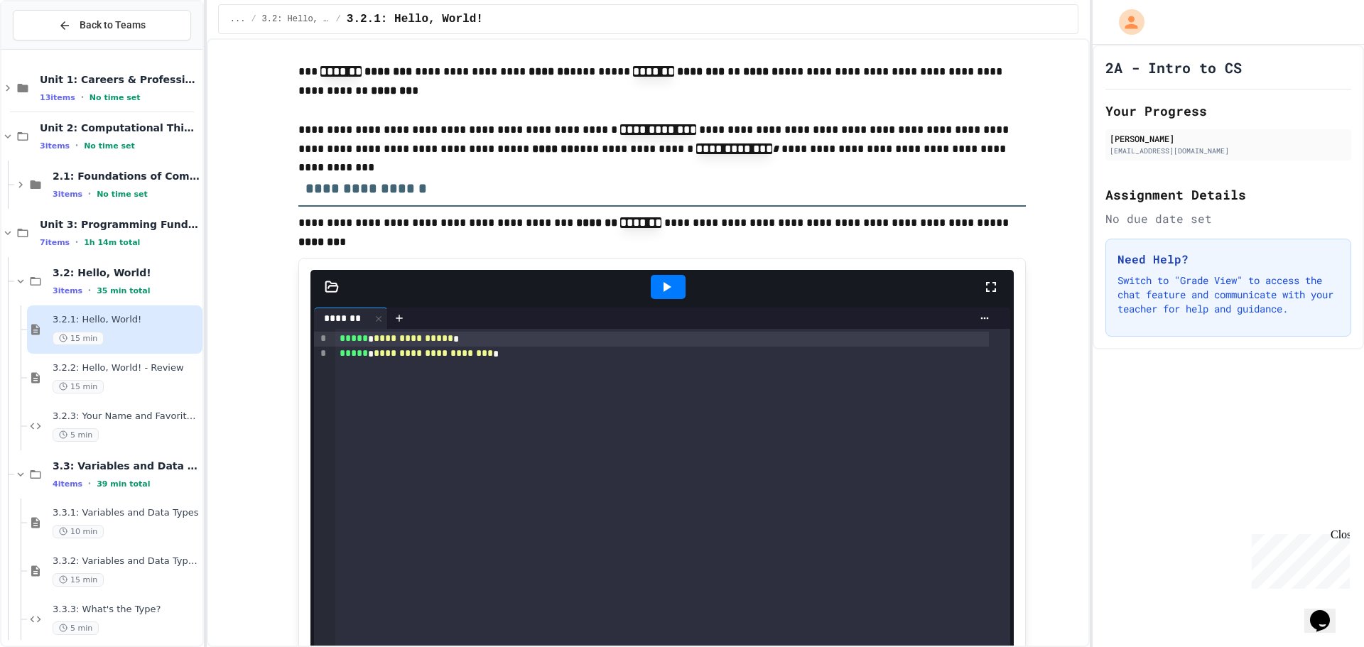
scroll to position [1918, 0]
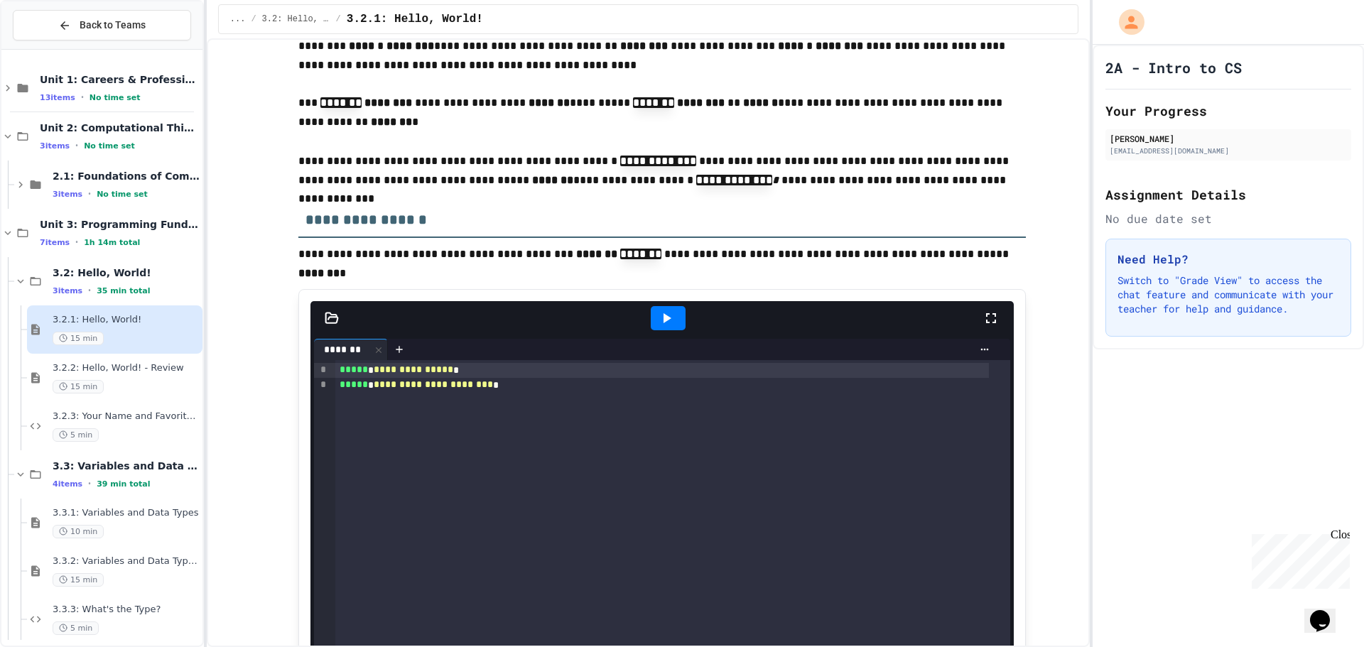
click at [689, 315] on div at bounding box center [668, 318] width 630 height 38
click at [664, 318] on icon at bounding box center [666, 318] width 17 height 17
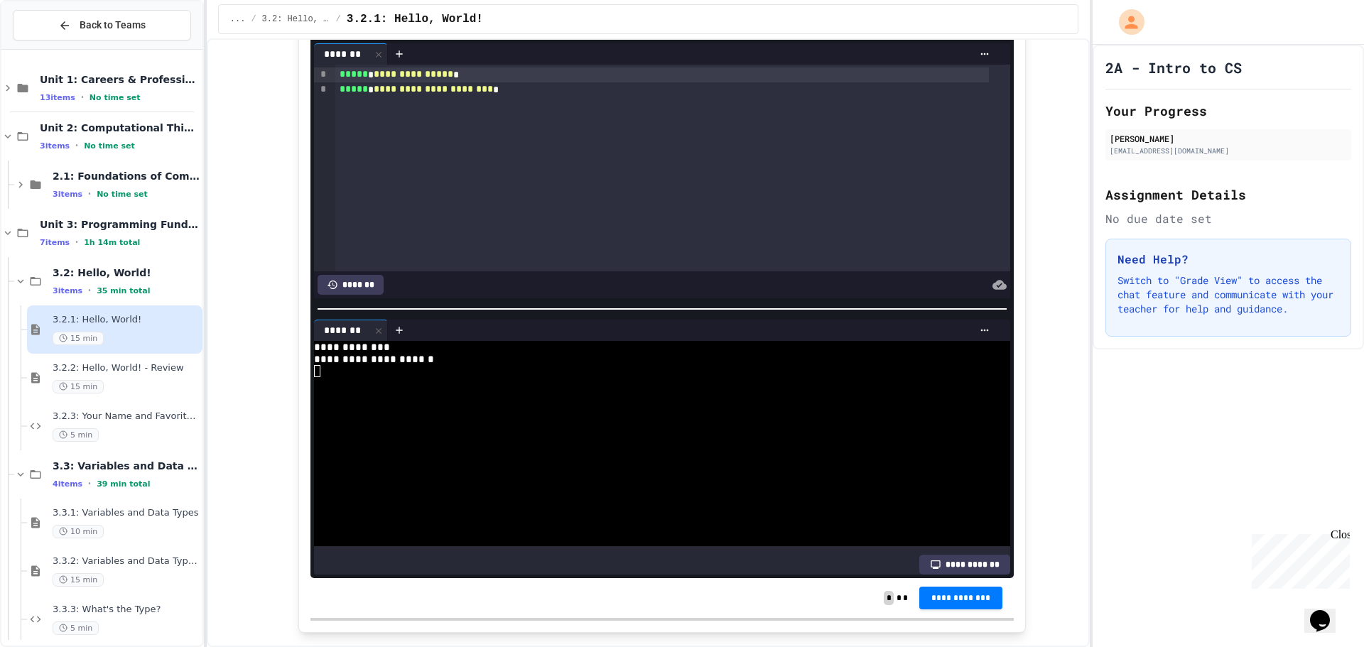
scroll to position [2415, 0]
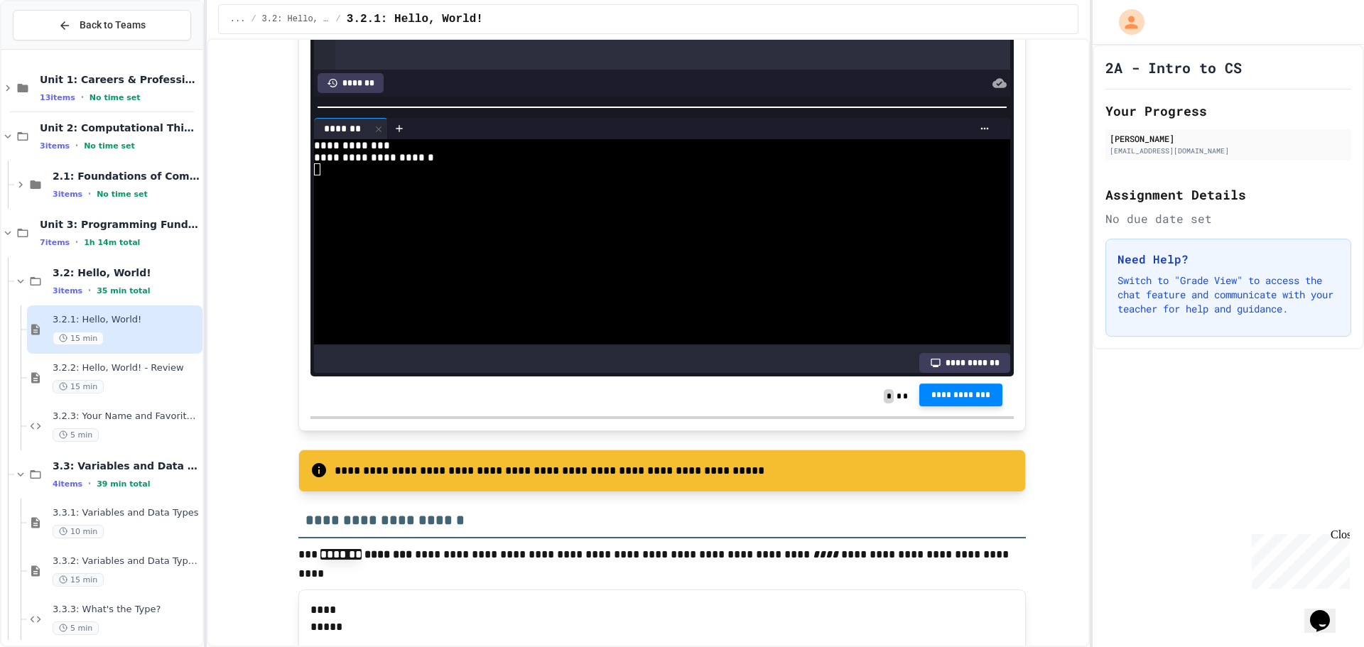
click at [961, 394] on span "**********" at bounding box center [961, 395] width 61 height 11
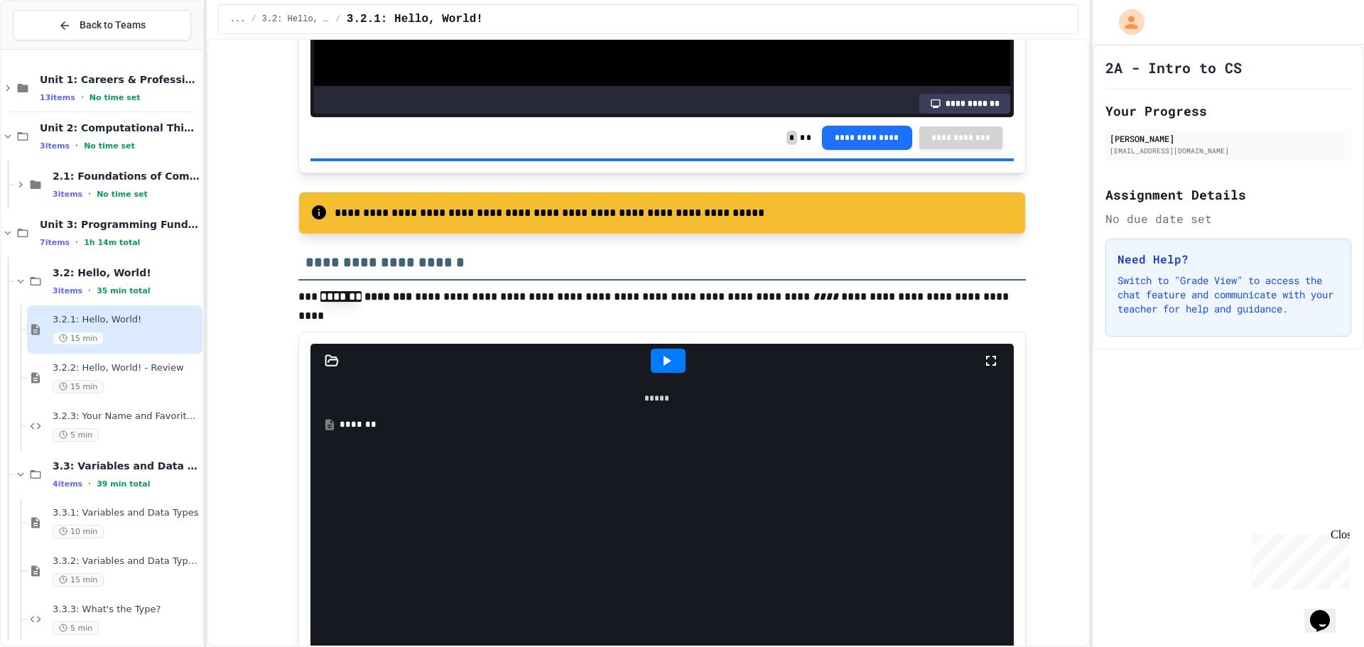
scroll to position [2842, 0]
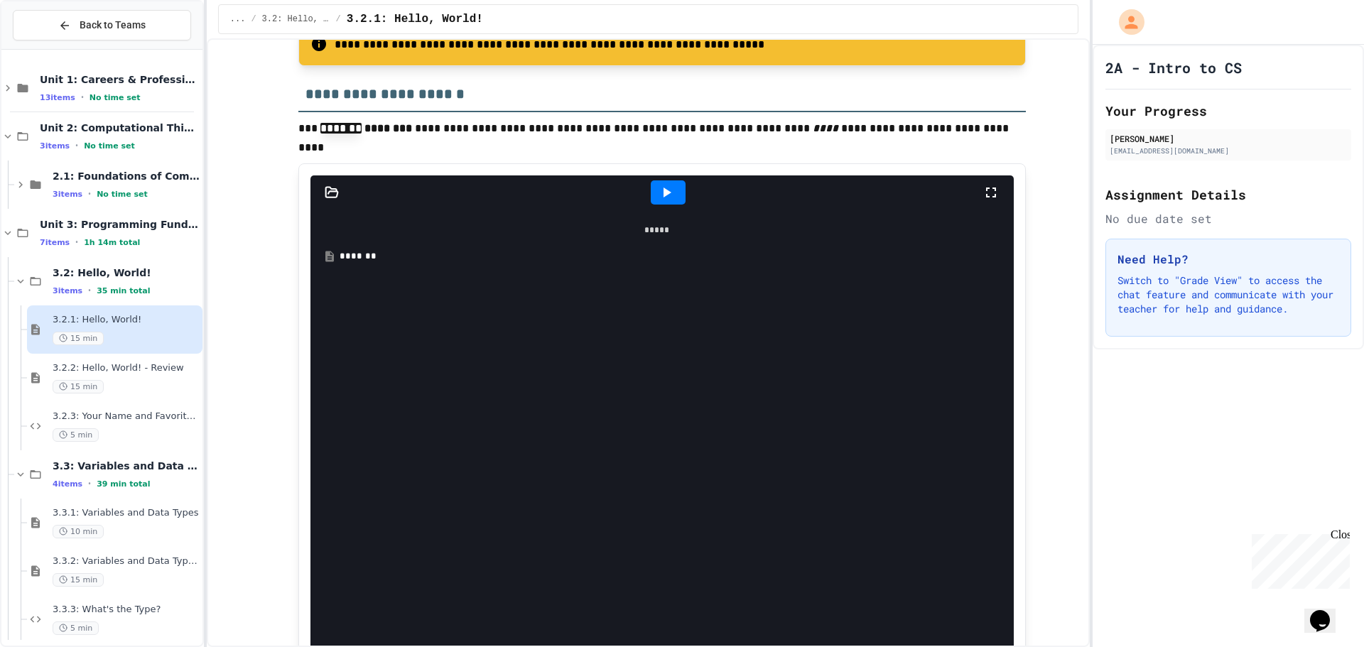
click at [667, 188] on icon at bounding box center [666, 192] width 17 height 17
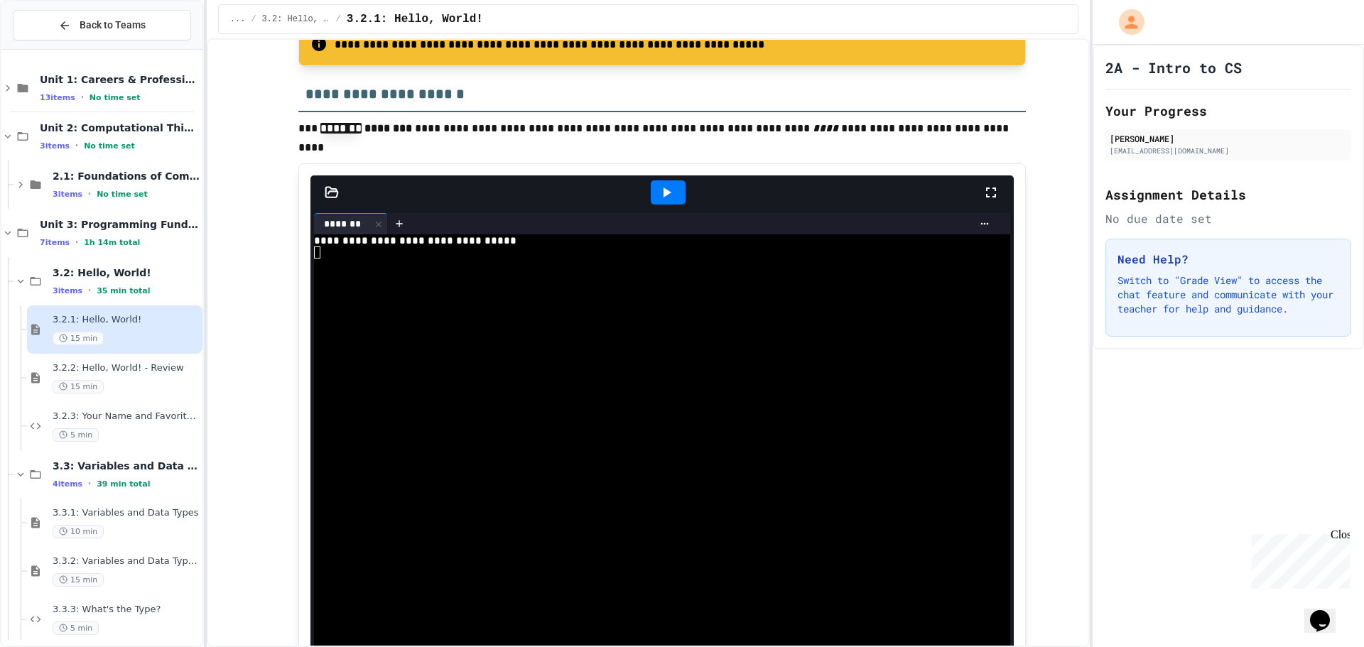
click at [667, 193] on icon at bounding box center [666, 192] width 17 height 17
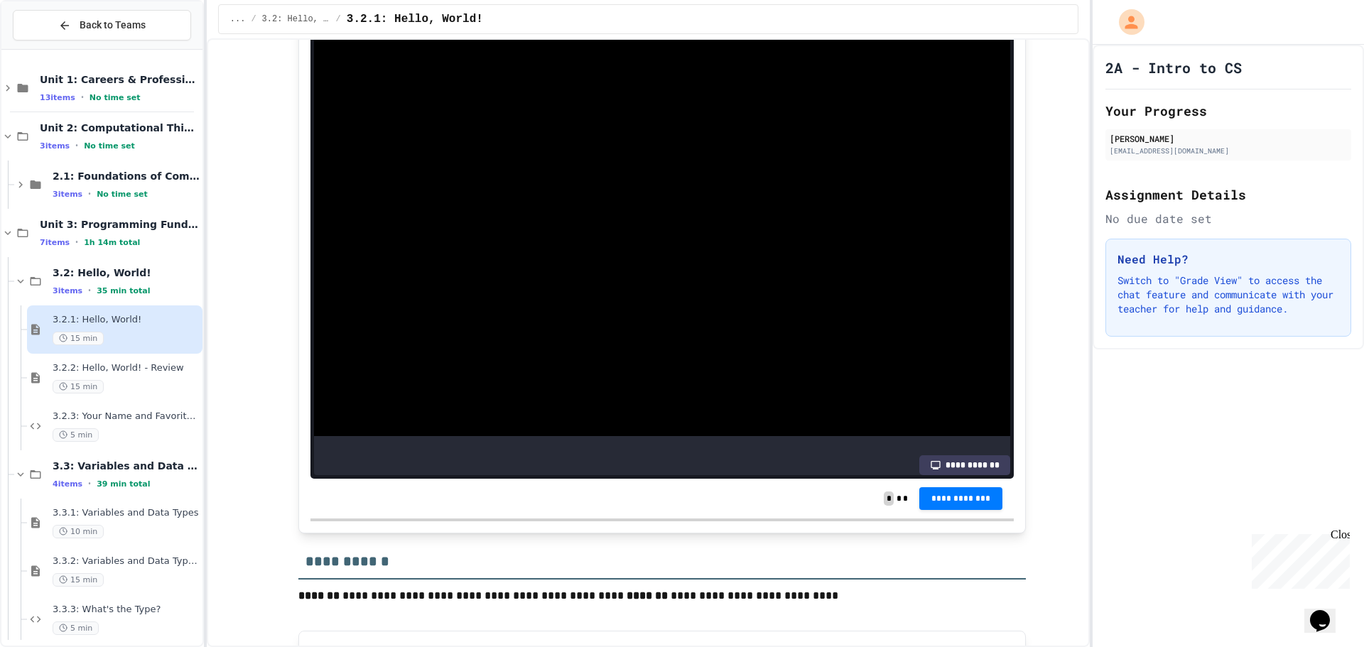
scroll to position [3197, 0]
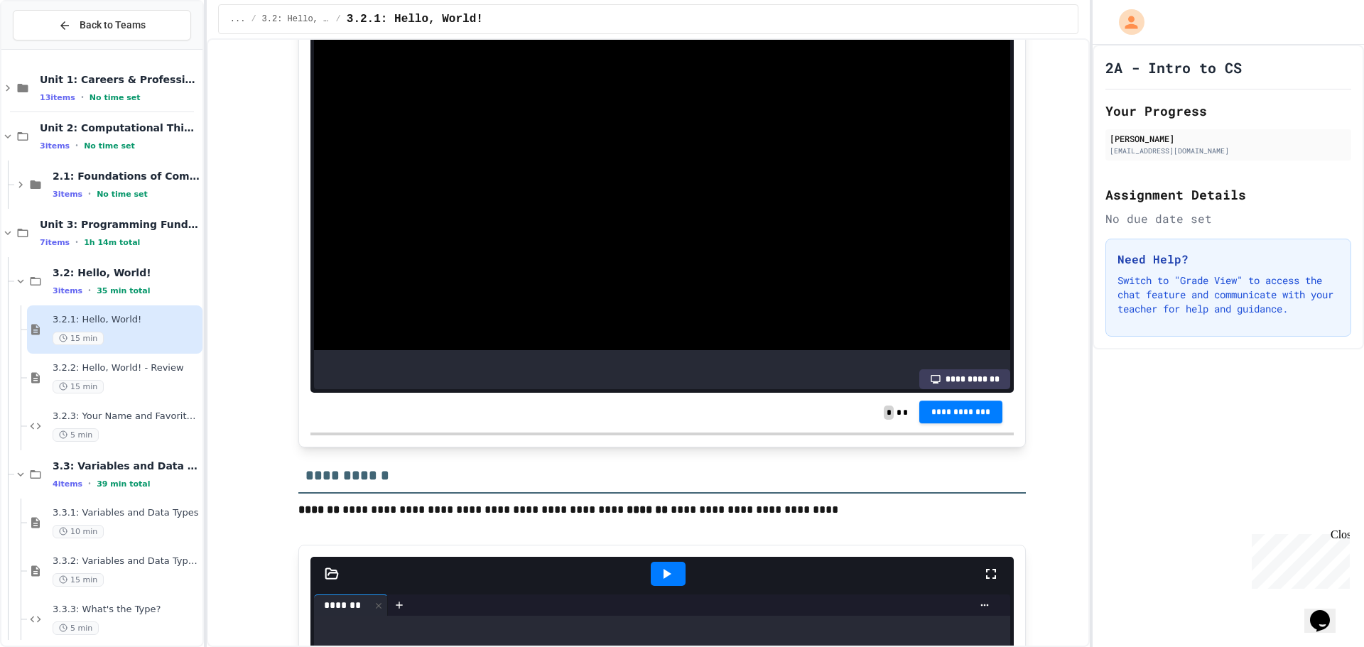
click at [973, 411] on span "**********" at bounding box center [961, 412] width 61 height 11
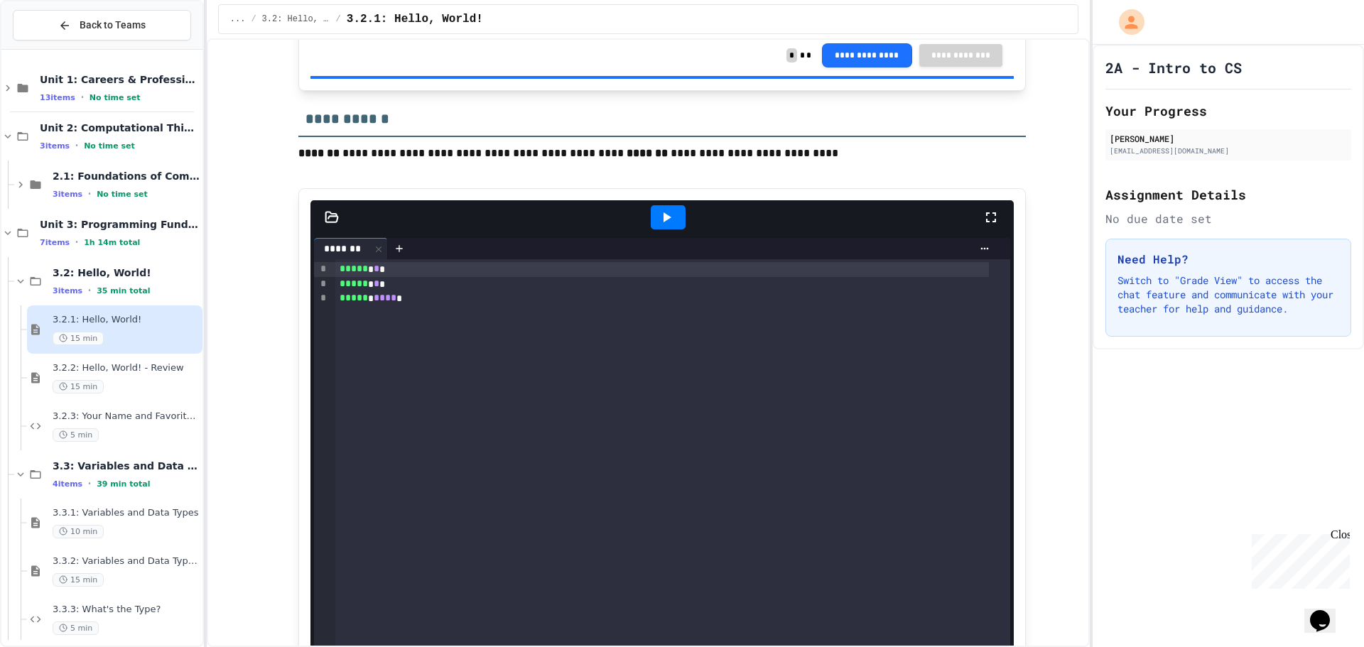
scroll to position [3552, 0]
click at [667, 213] on icon at bounding box center [666, 218] width 17 height 17
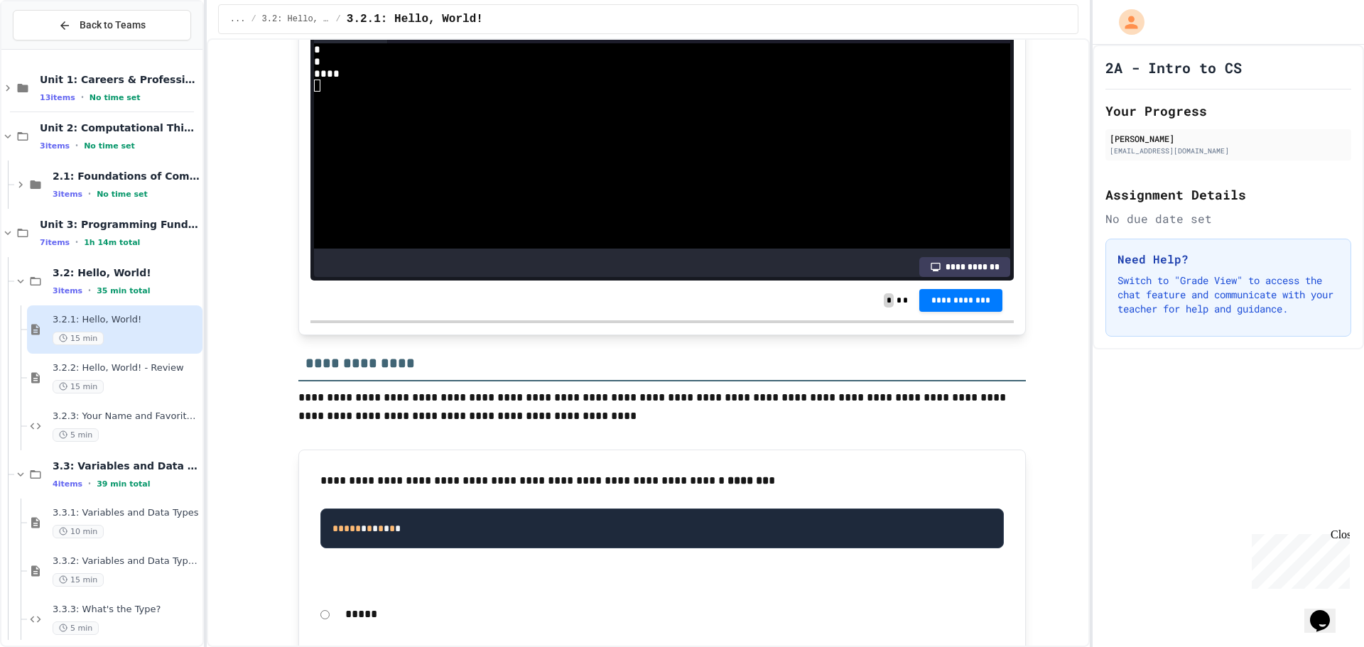
scroll to position [4049, 0]
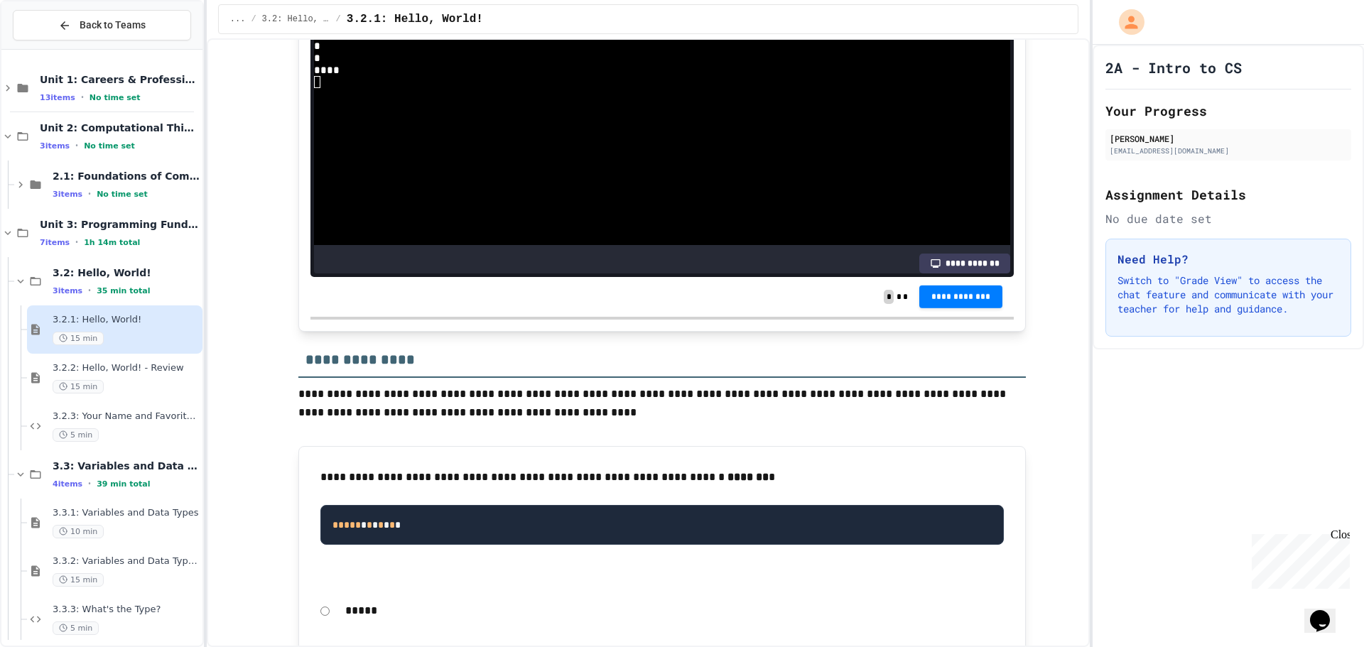
click at [936, 308] on div "**********" at bounding box center [961, 297] width 84 height 23
click at [939, 300] on span "**********" at bounding box center [961, 295] width 61 height 11
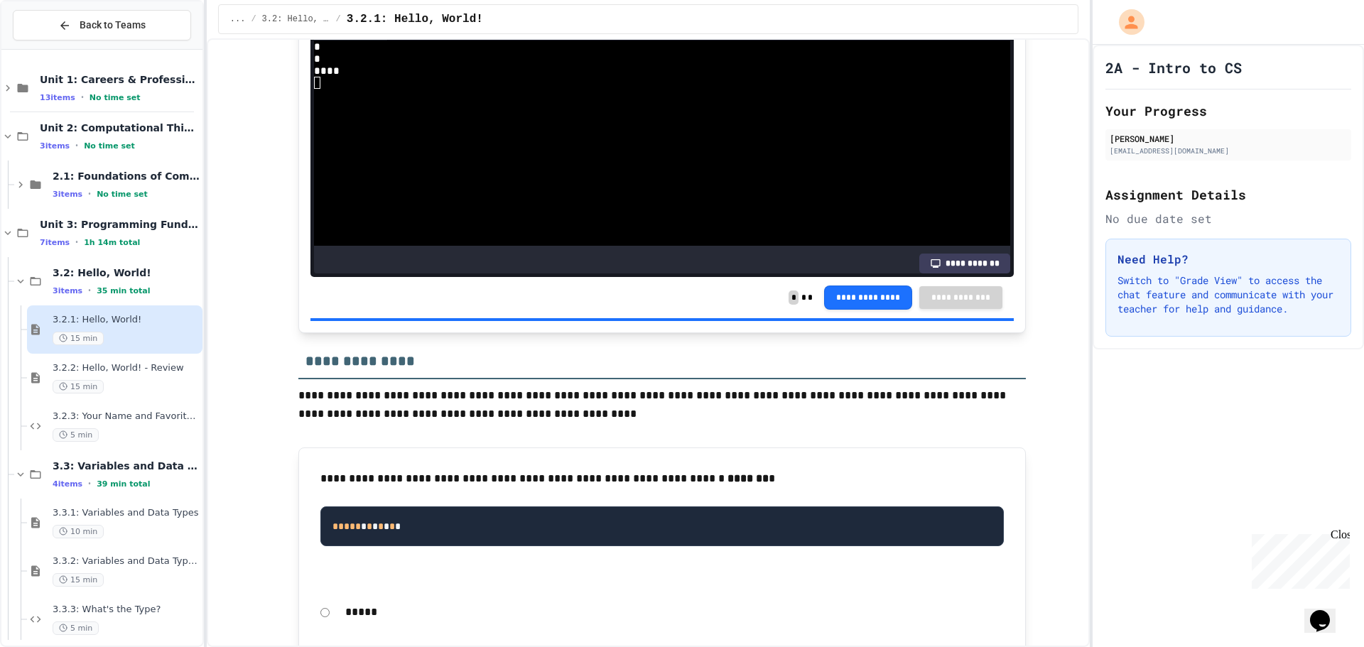
scroll to position [4049, 0]
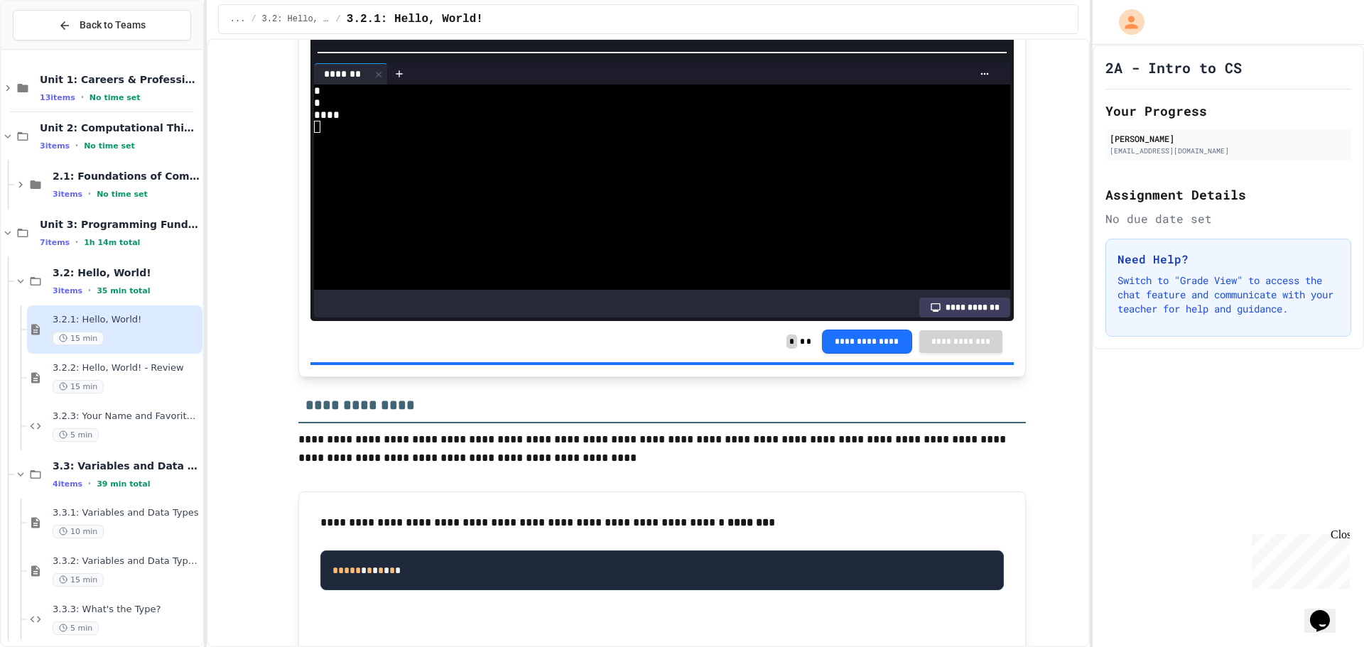
scroll to position [4191, 0]
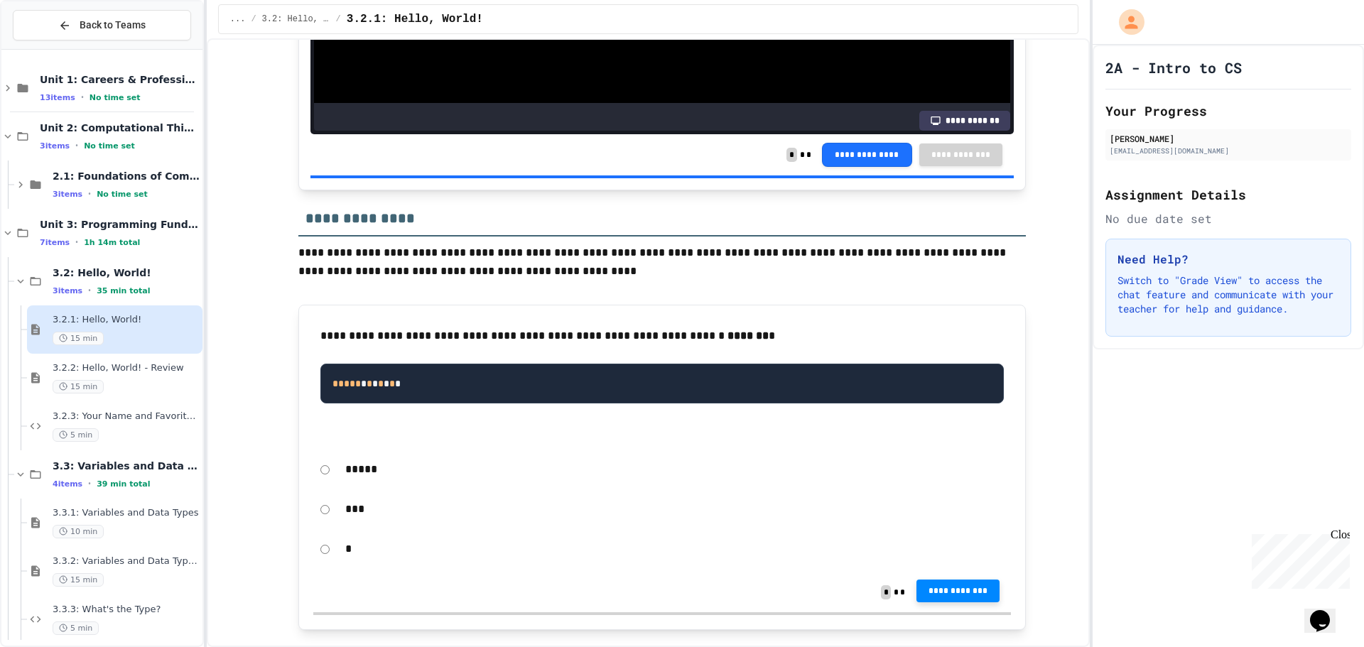
click at [924, 584] on button "**********" at bounding box center [959, 591] width 84 height 23
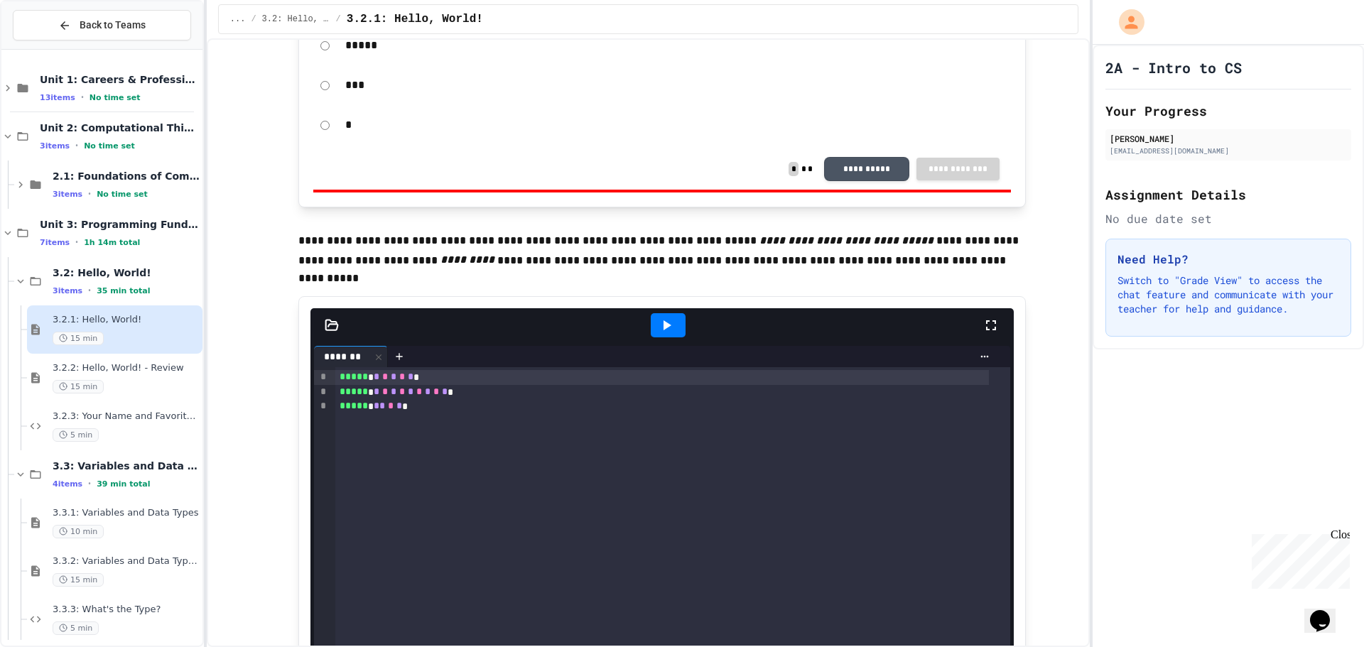
scroll to position [4617, 0]
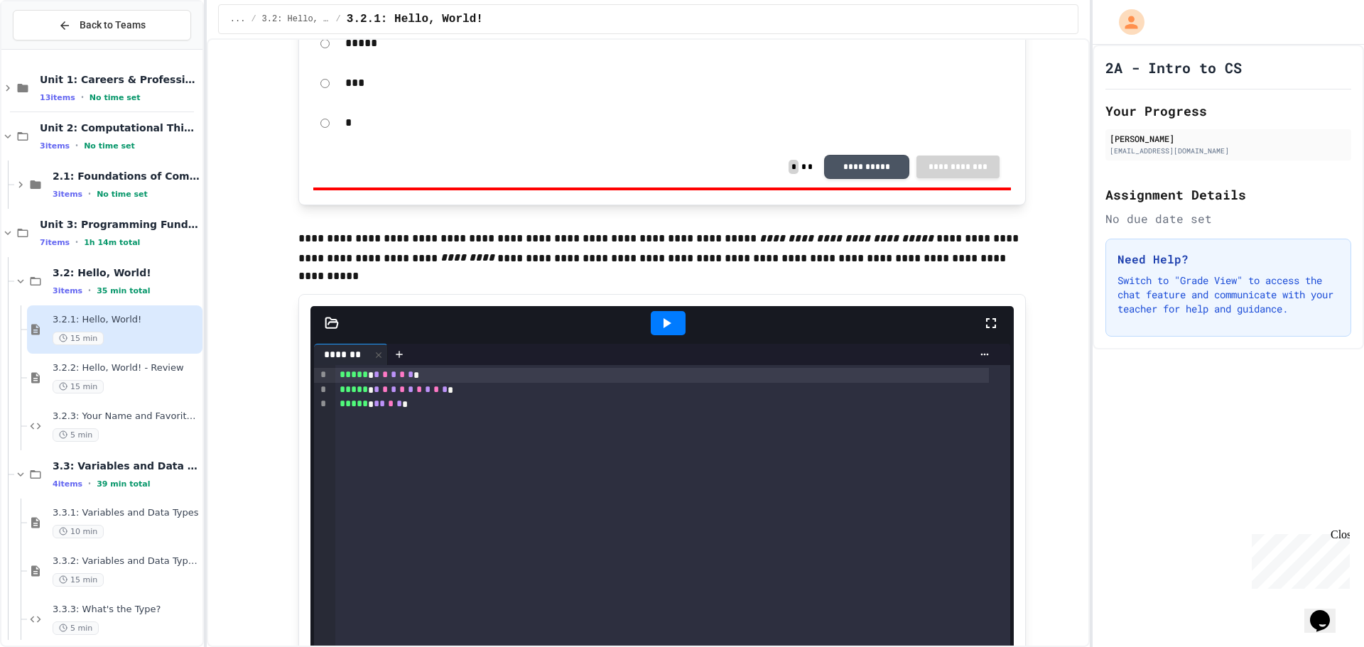
click at [670, 328] on div at bounding box center [668, 323] width 35 height 24
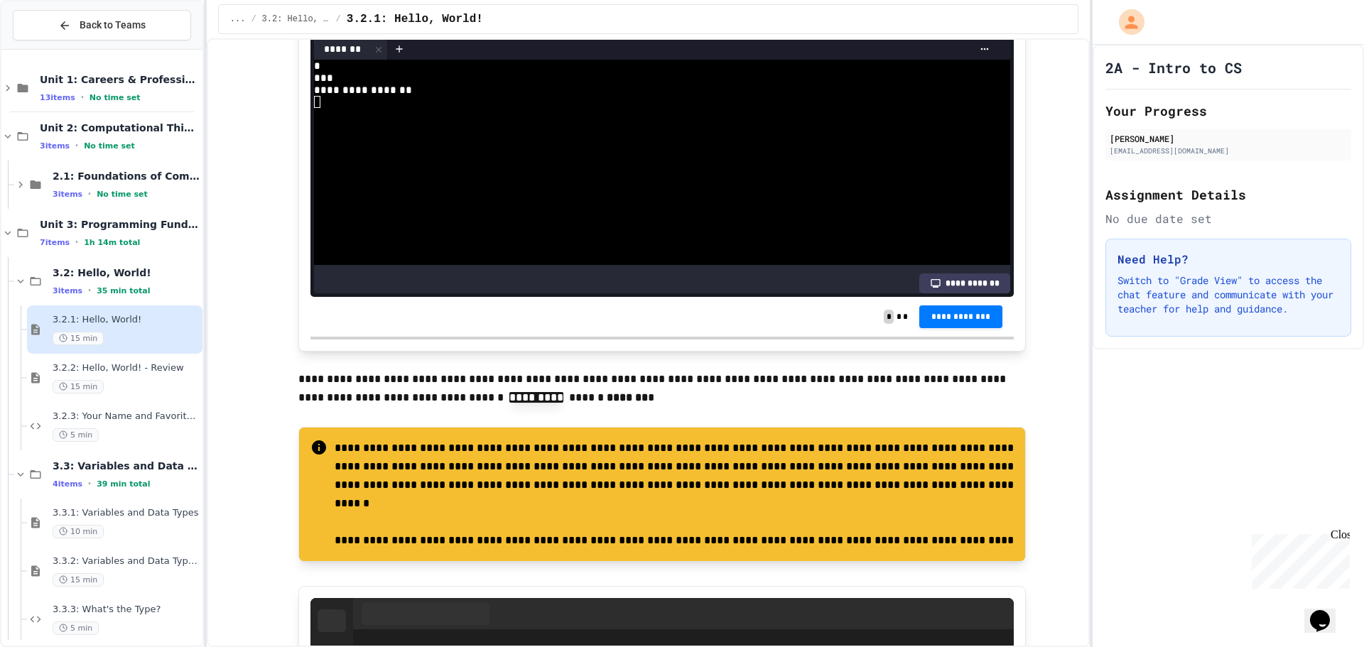
scroll to position [5257, 0]
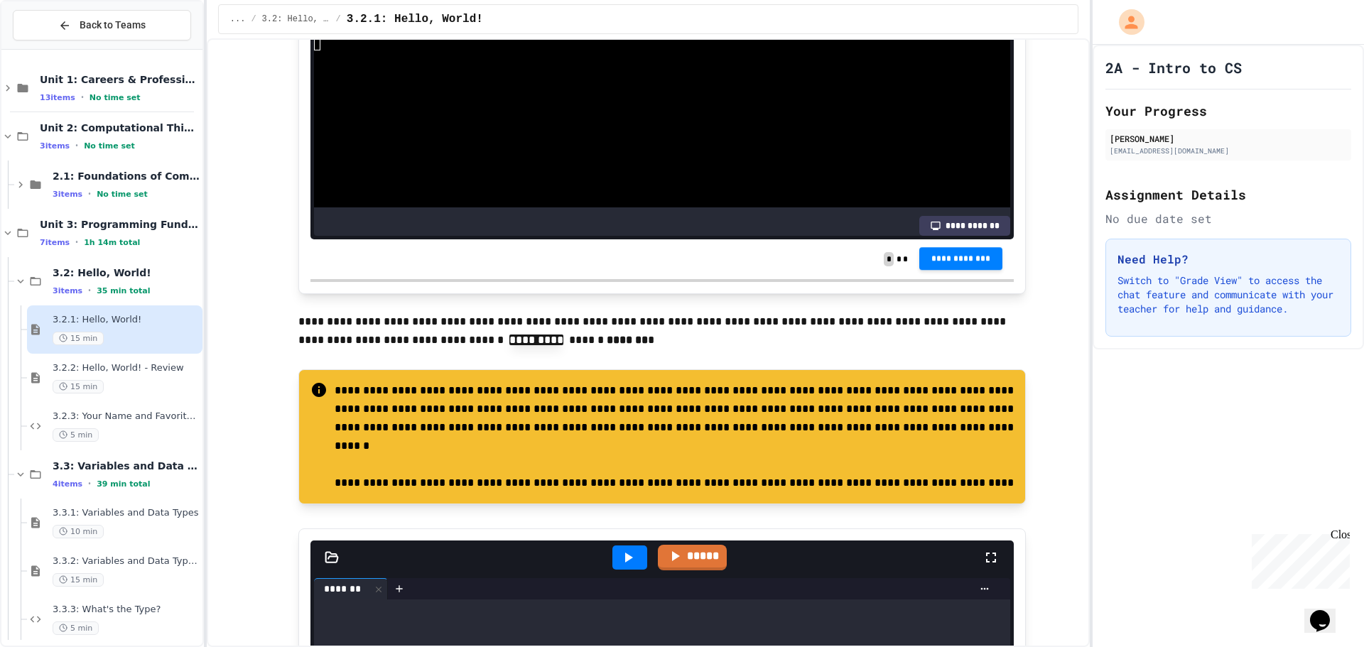
click at [944, 264] on span "**********" at bounding box center [961, 258] width 61 height 11
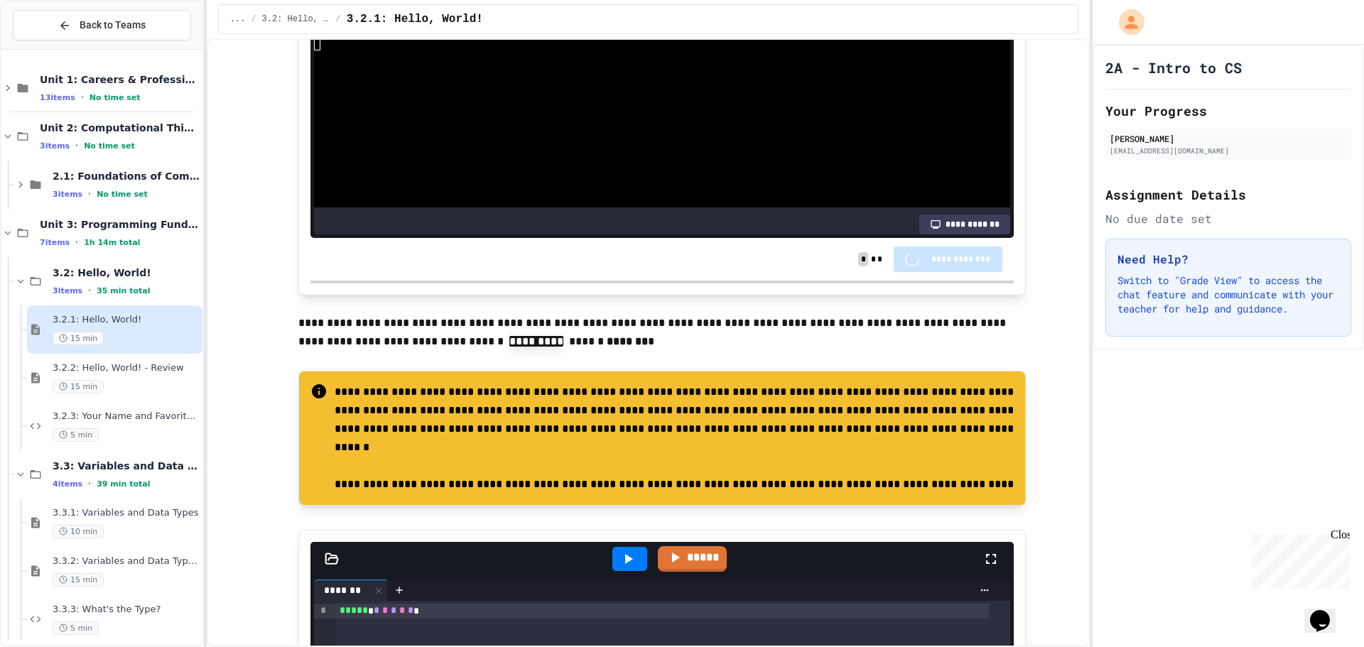
scroll to position [5256, 0]
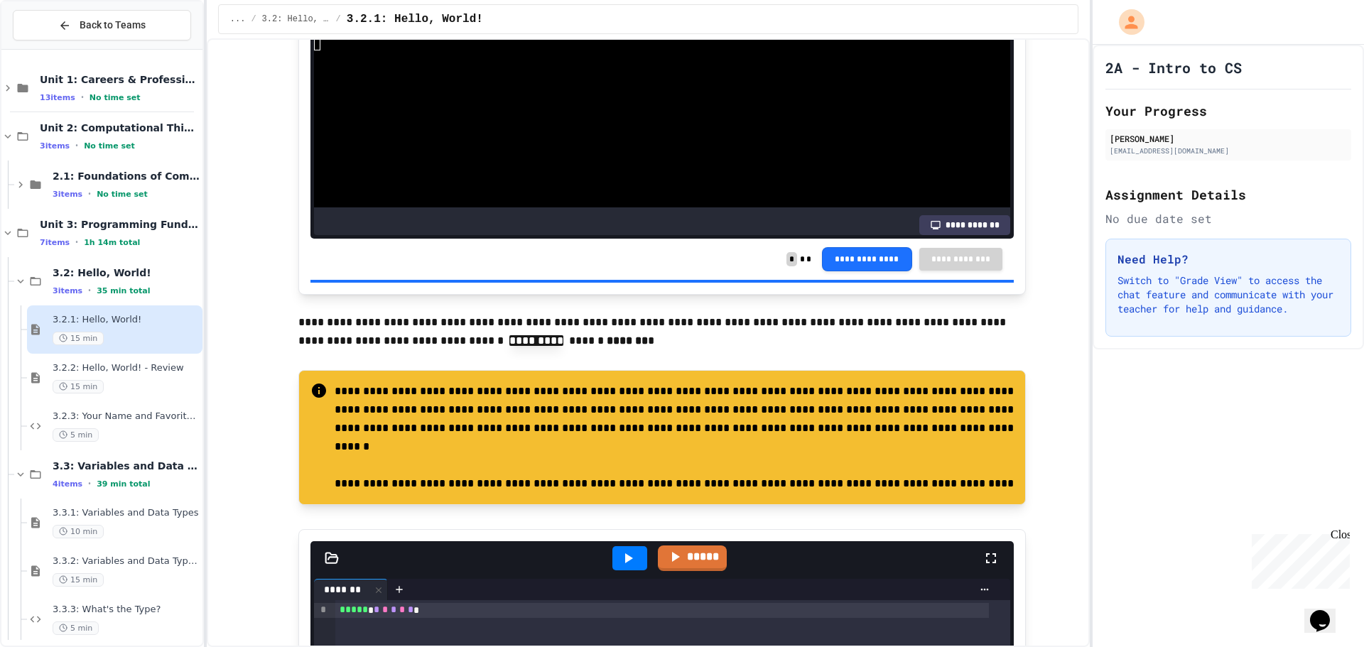
drag, startPoint x: 1263, startPoint y: 271, endPoint x: 1162, endPoint y: 281, distance: 100.7
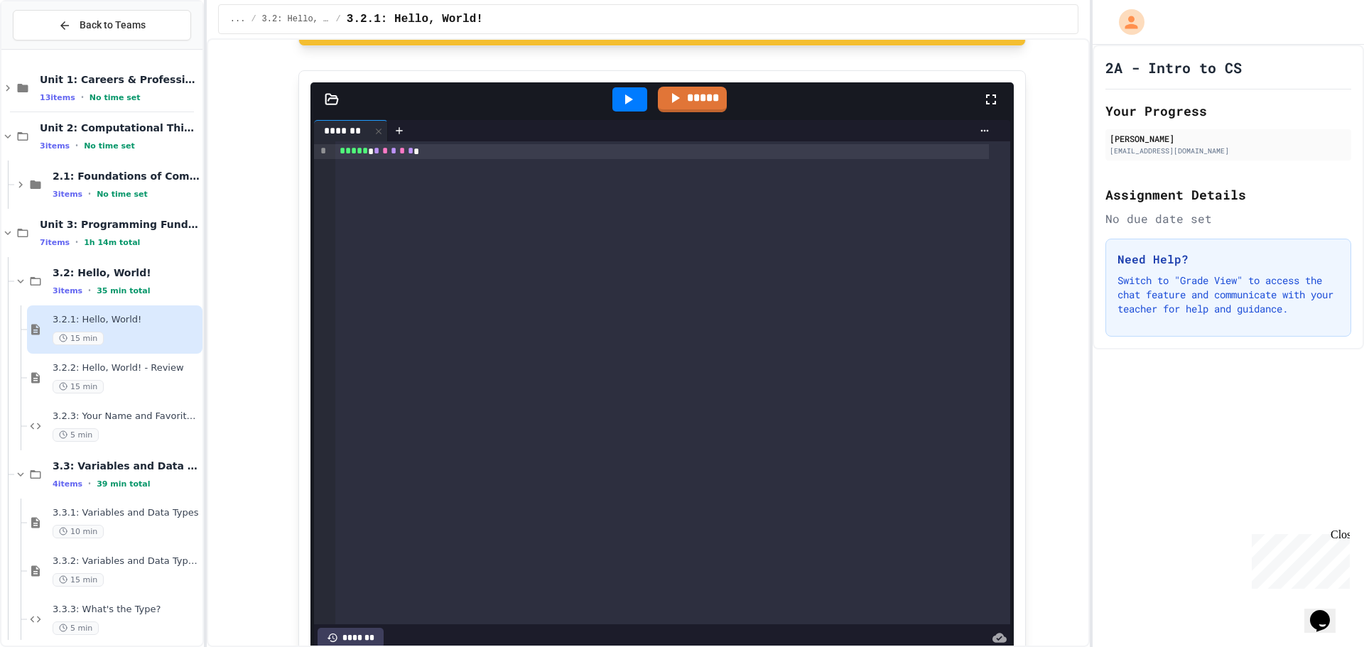
scroll to position [5611, 0]
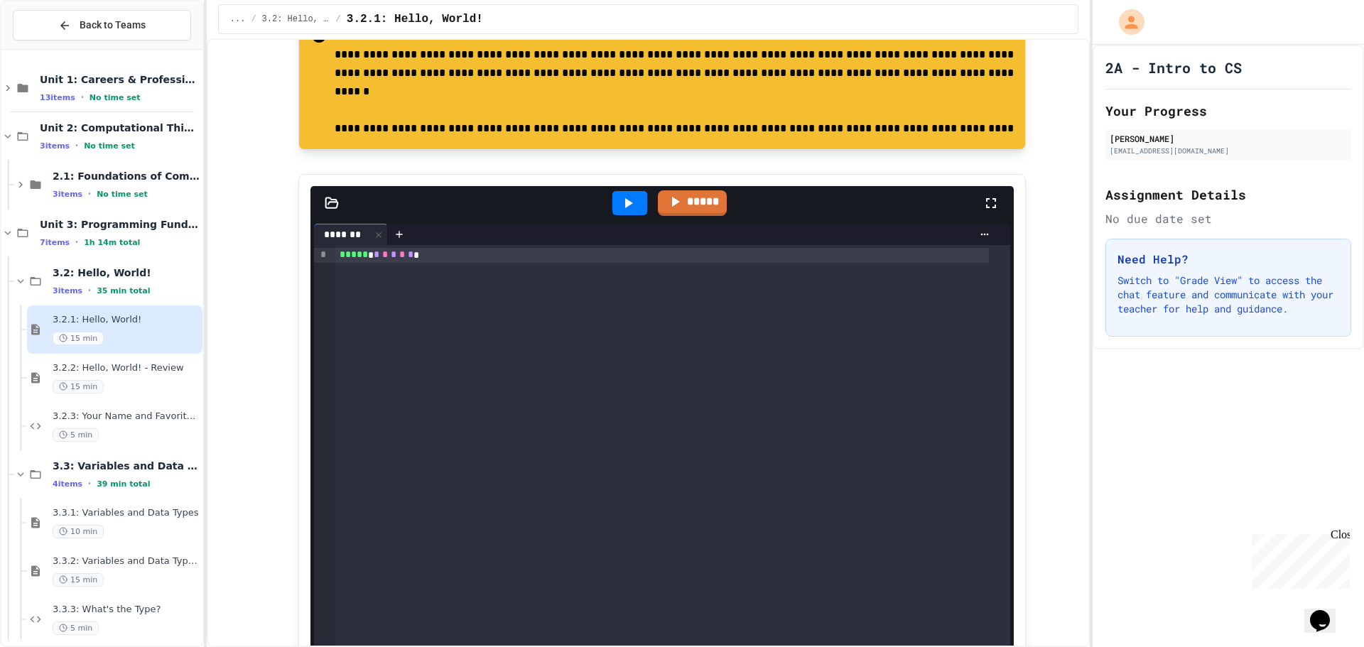
click at [627, 203] on icon at bounding box center [628, 203] width 17 height 17
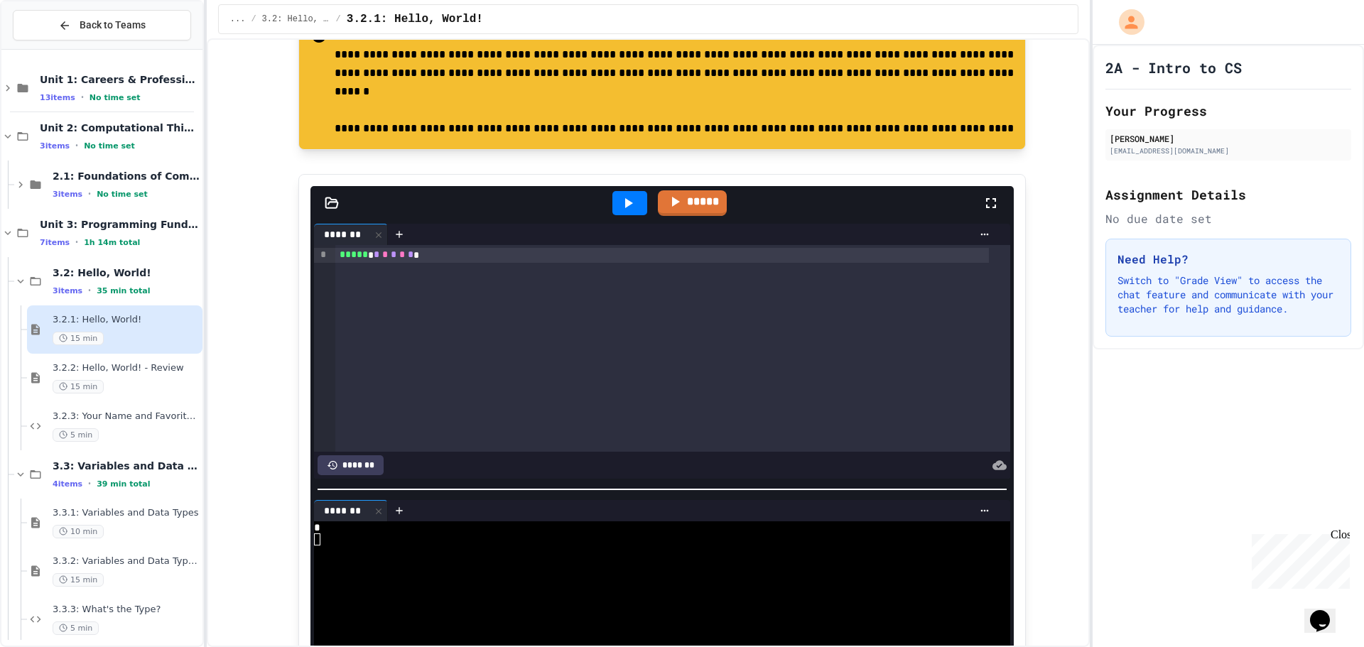
click at [627, 203] on icon at bounding box center [628, 203] width 17 height 17
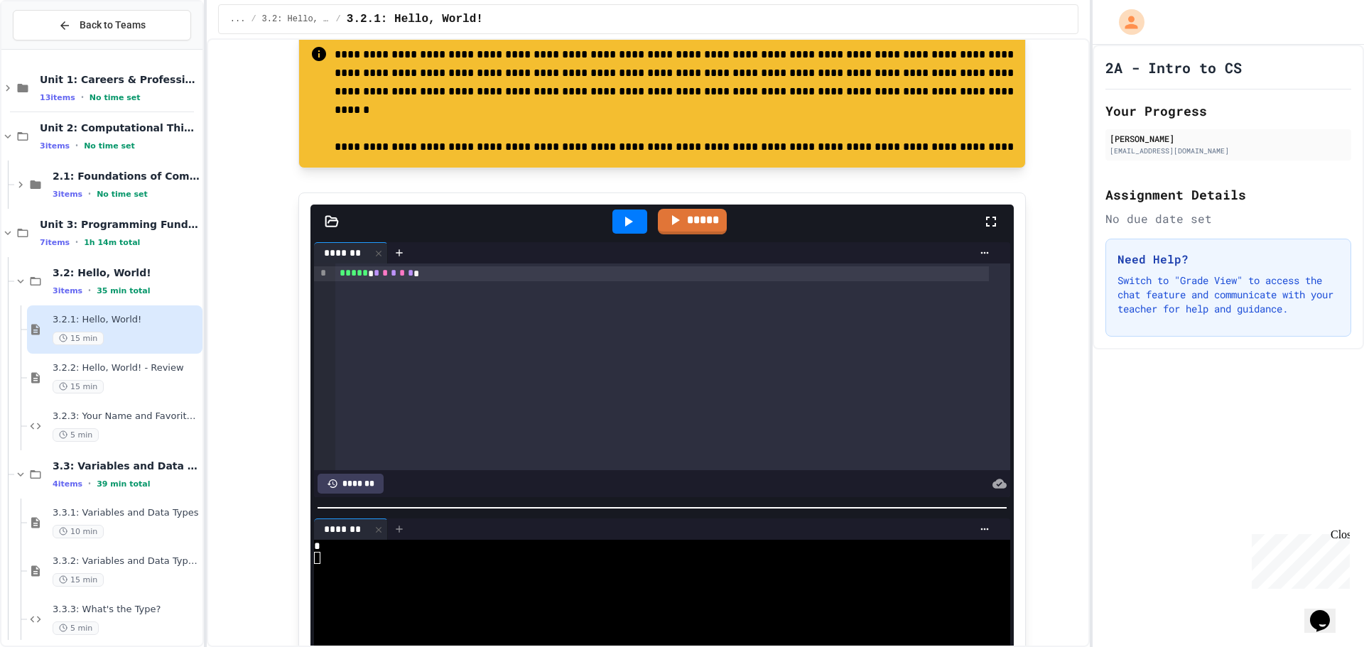
scroll to position [5682, 0]
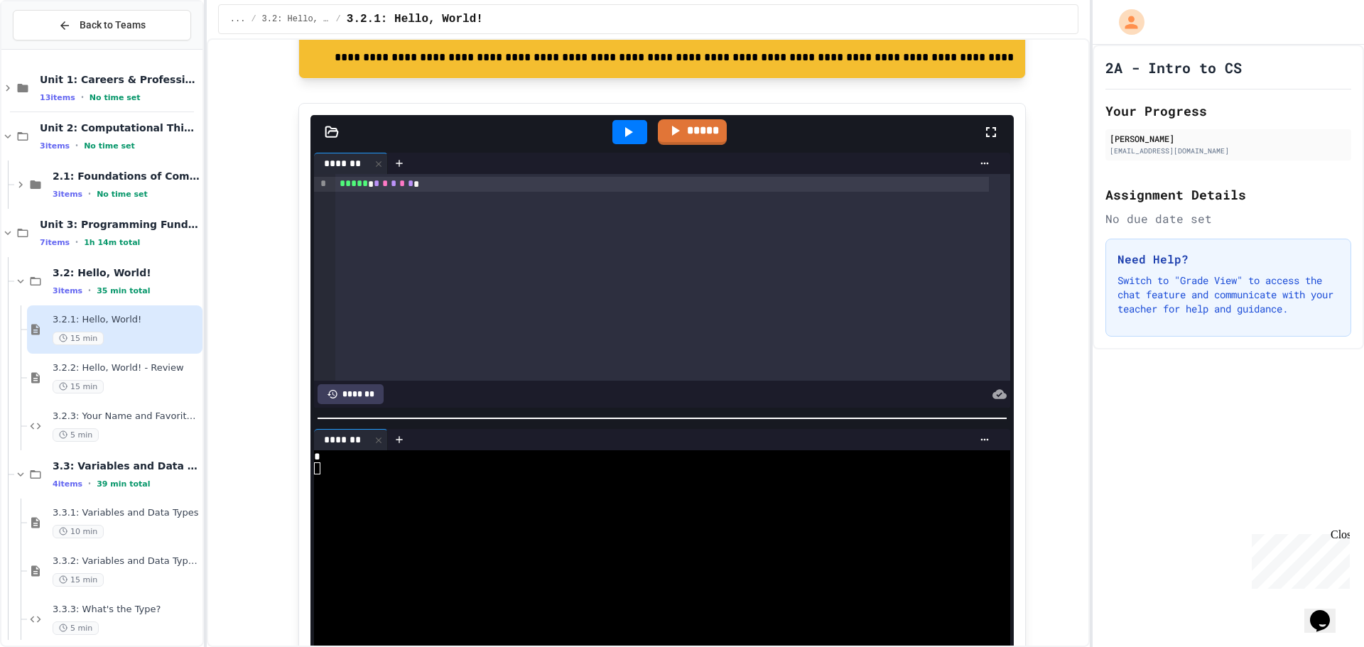
click at [347, 384] on div "*******" at bounding box center [350, 394] width 65 height 20
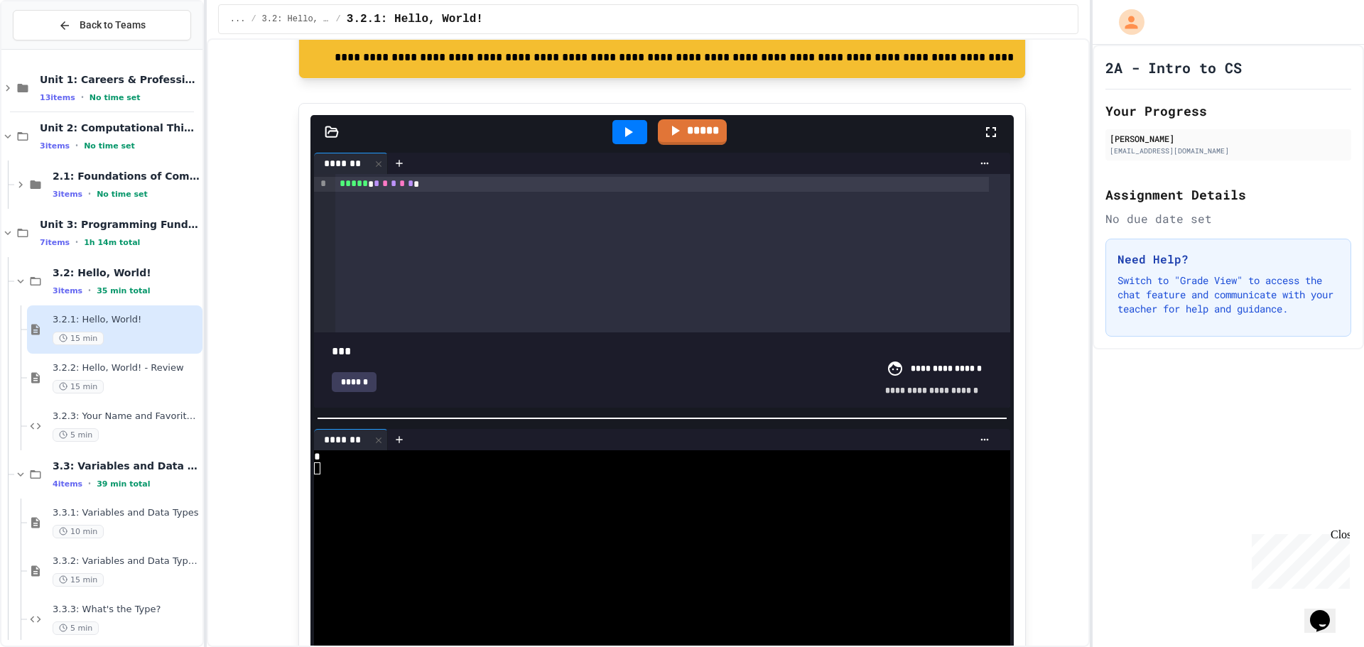
click at [345, 377] on div "******" at bounding box center [354, 382] width 45 height 20
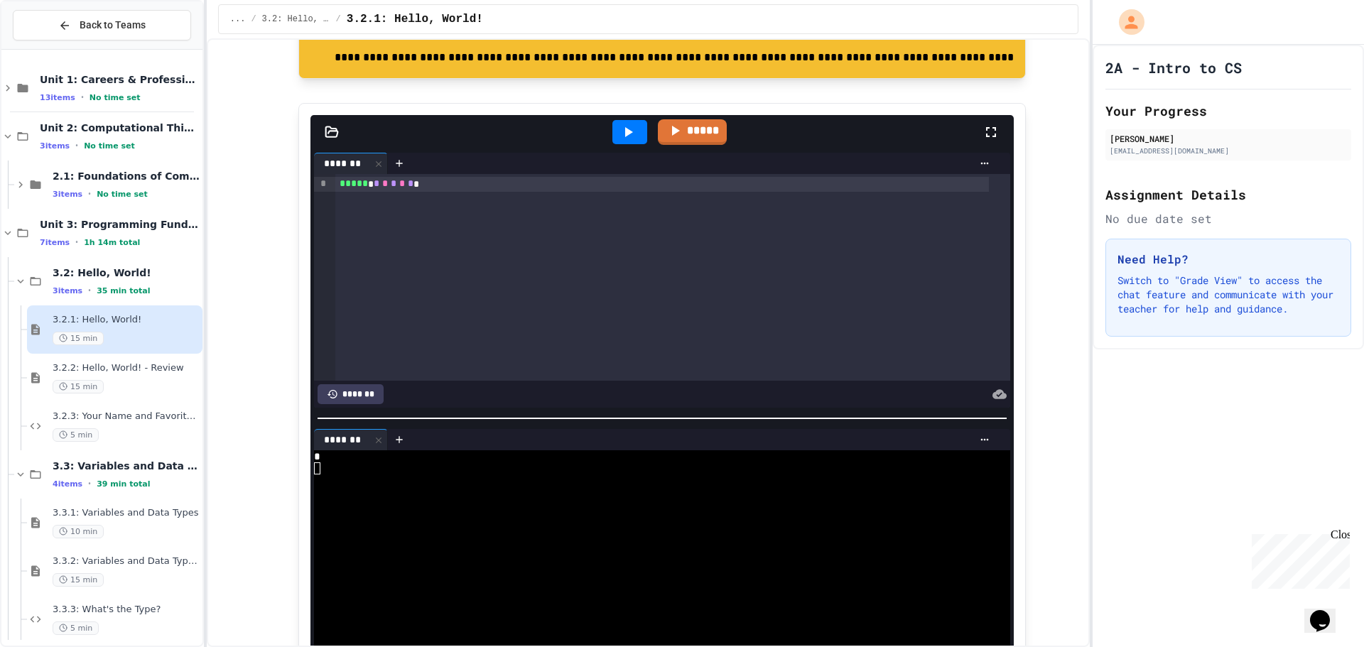
click at [334, 395] on div "*******" at bounding box center [350, 394] width 65 height 20
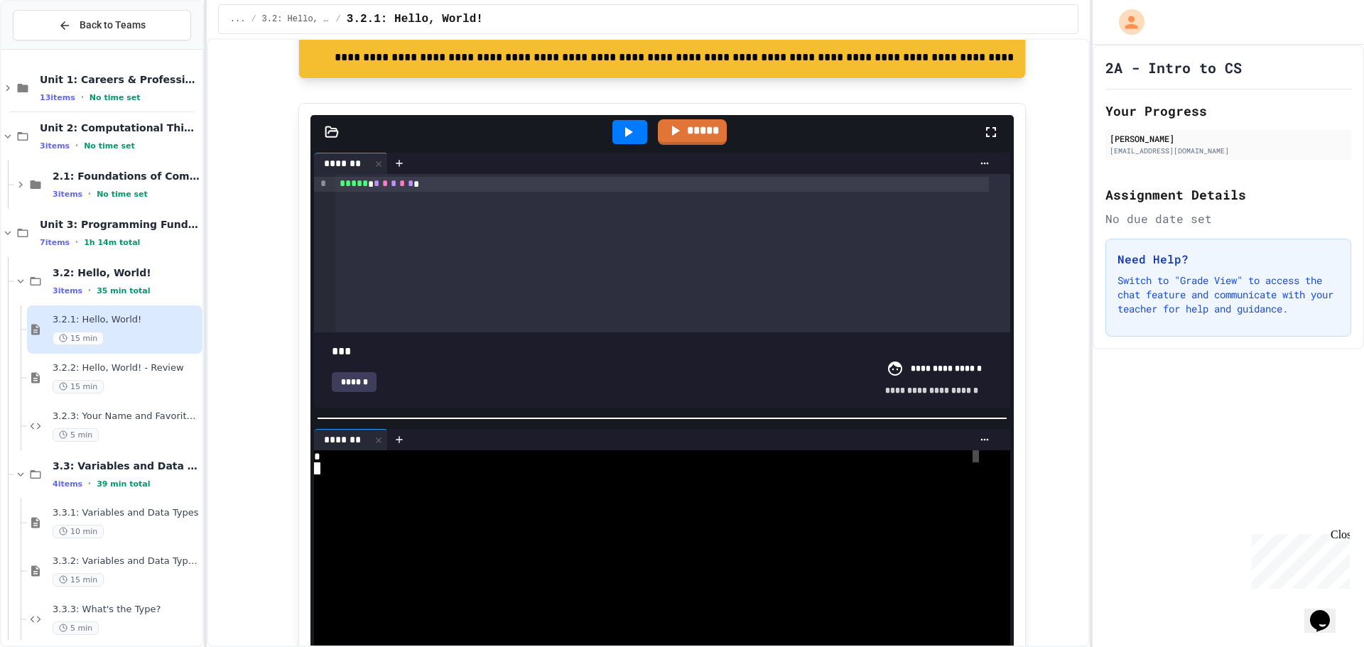
click at [970, 450] on div "*" at bounding box center [649, 456] width 671 height 12
click at [979, 441] on icon at bounding box center [984, 439] width 11 height 11
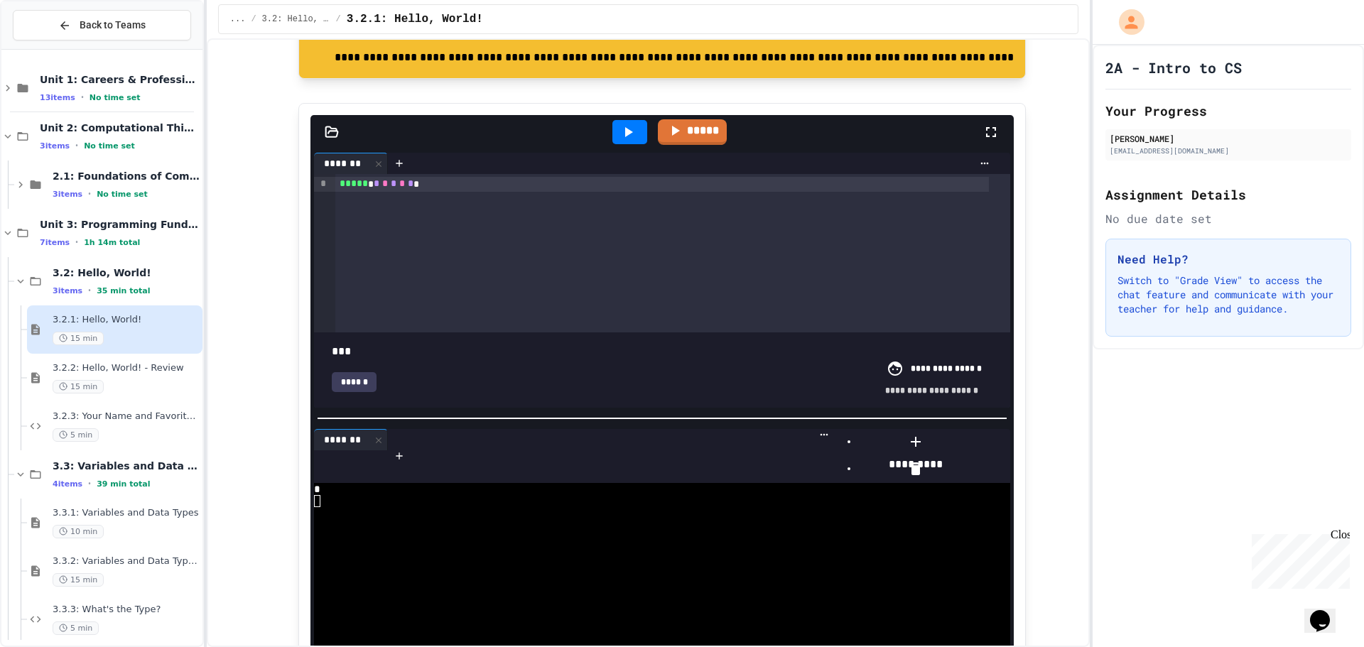
click at [924, 477] on icon at bounding box center [915, 468] width 17 height 17
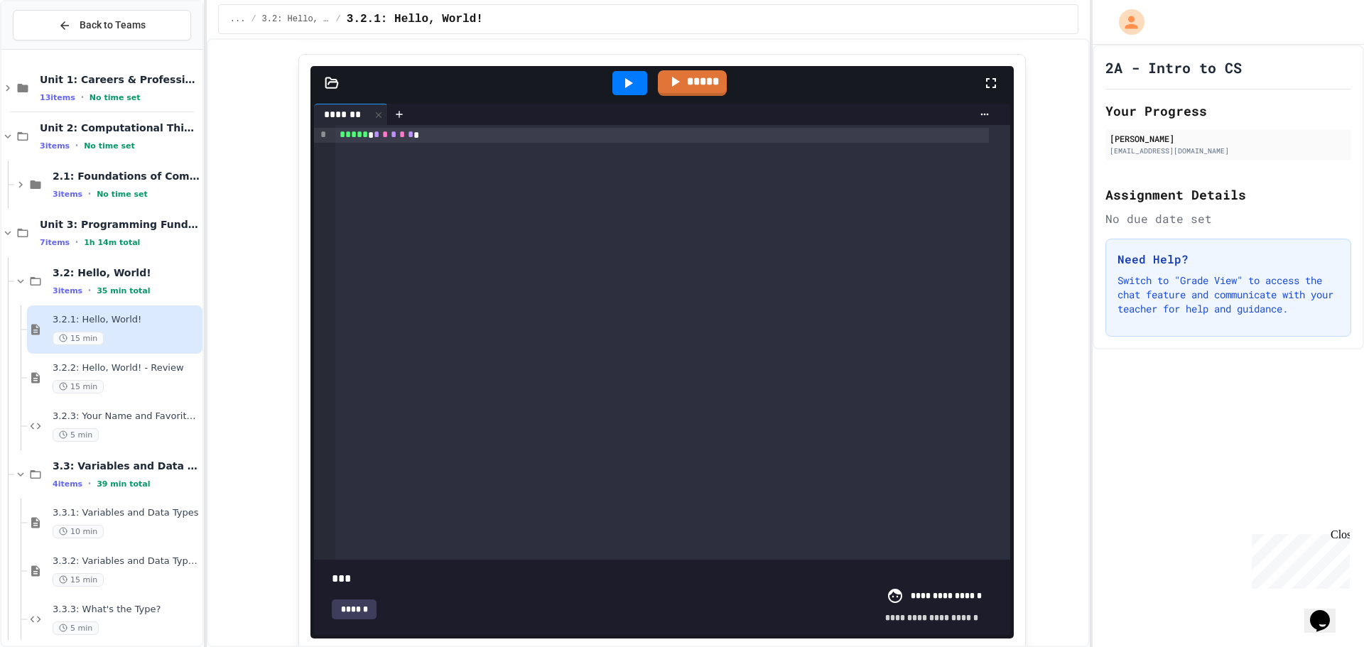
scroll to position [5824, 0]
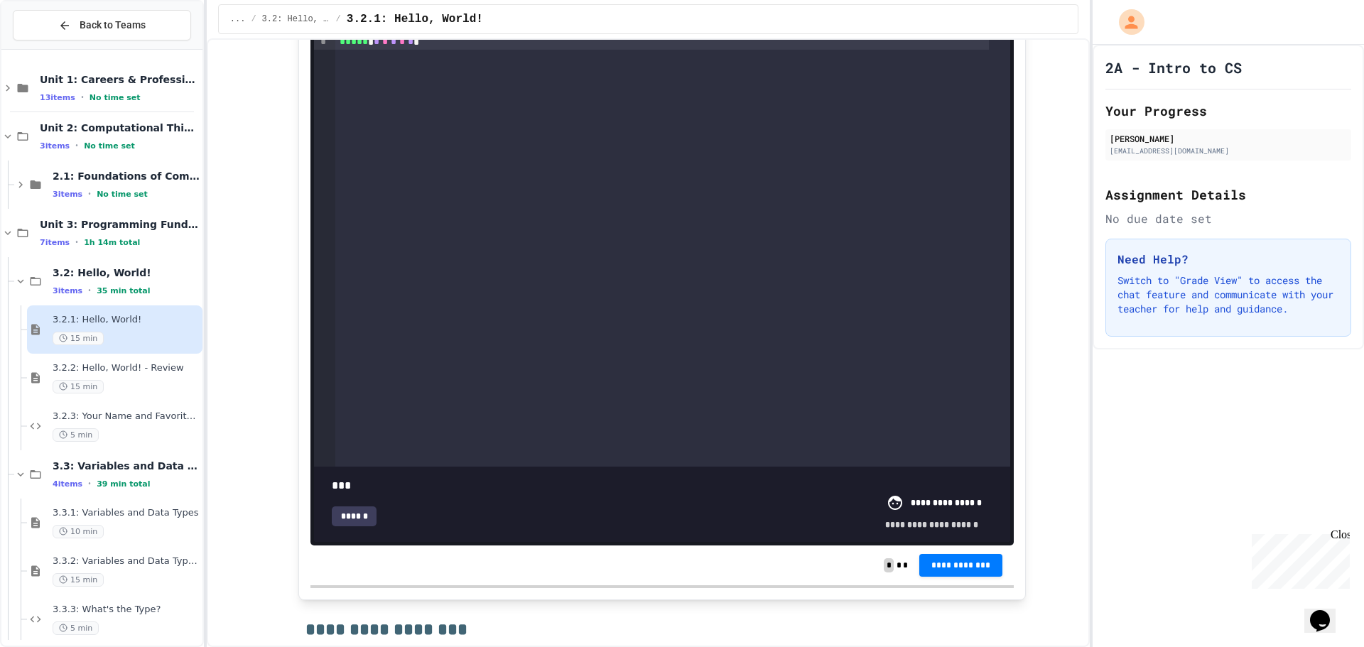
click at [354, 507] on div "******" at bounding box center [354, 517] width 45 height 20
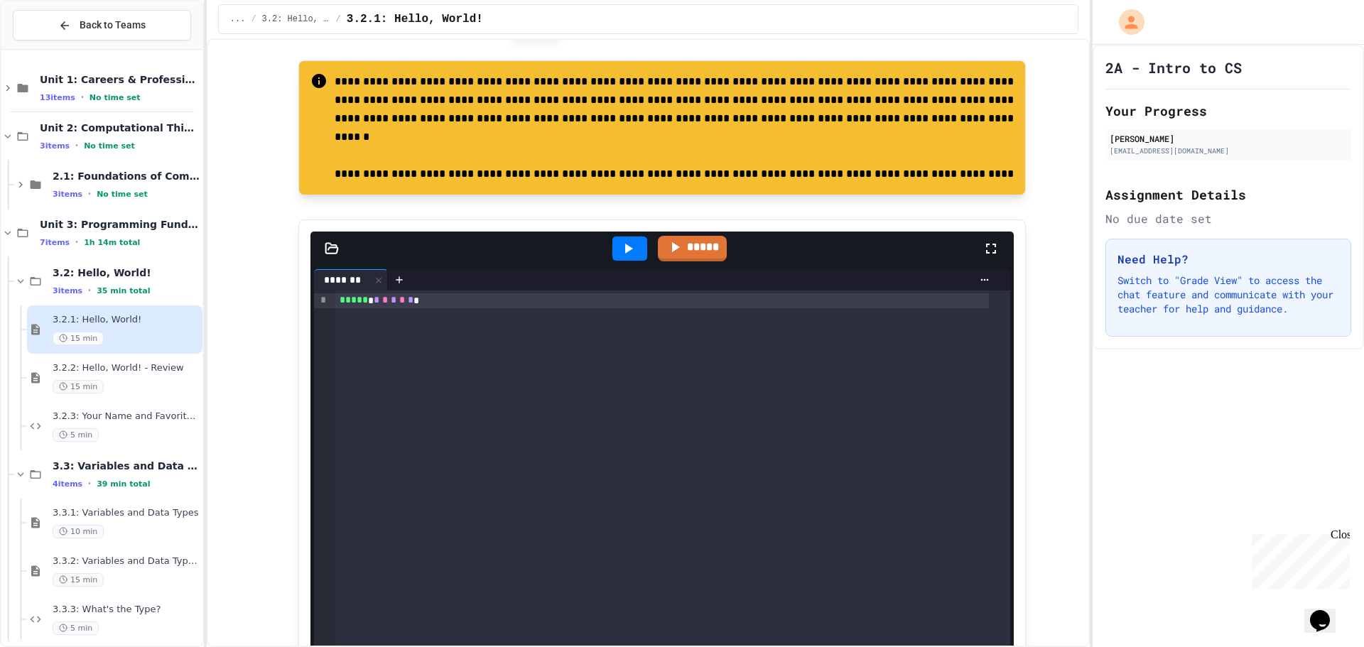
scroll to position [5540, 0]
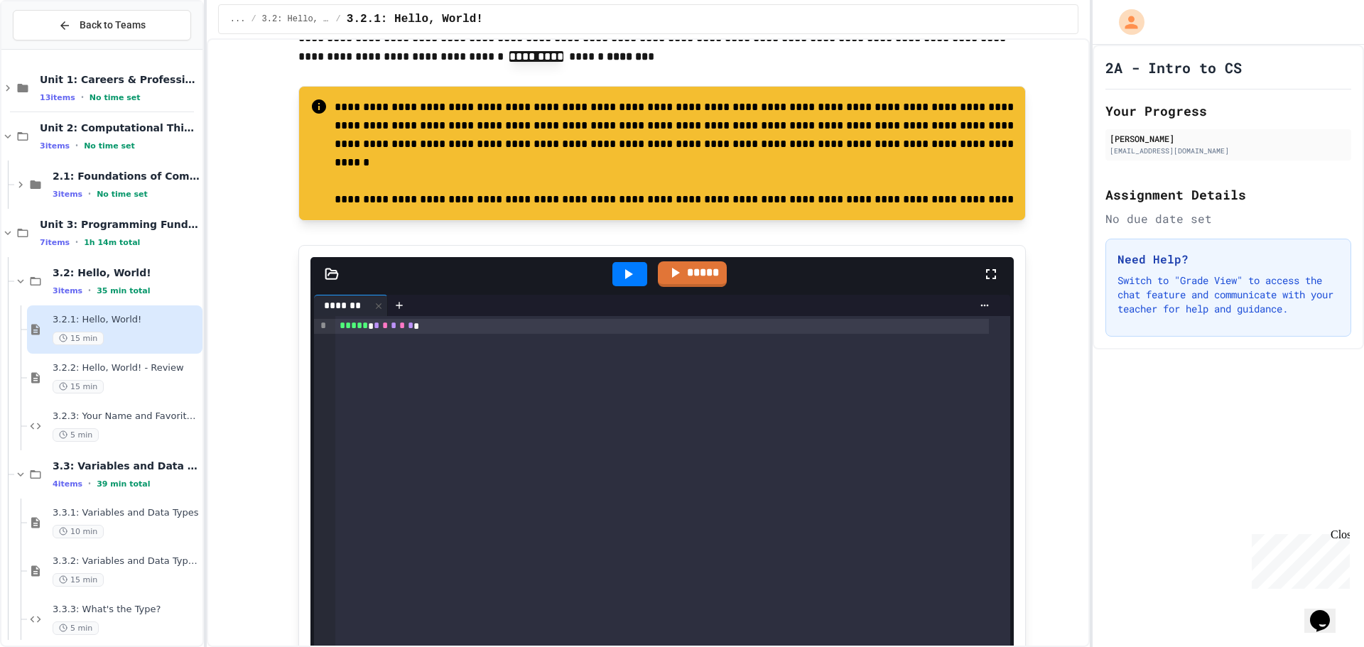
click at [350, 328] on span "*****" at bounding box center [354, 325] width 28 height 10
click at [366, 328] on div "***** * * * * * * *" at bounding box center [662, 326] width 654 height 14
click at [425, 330] on div "****** * * * * *" at bounding box center [662, 326] width 654 height 14
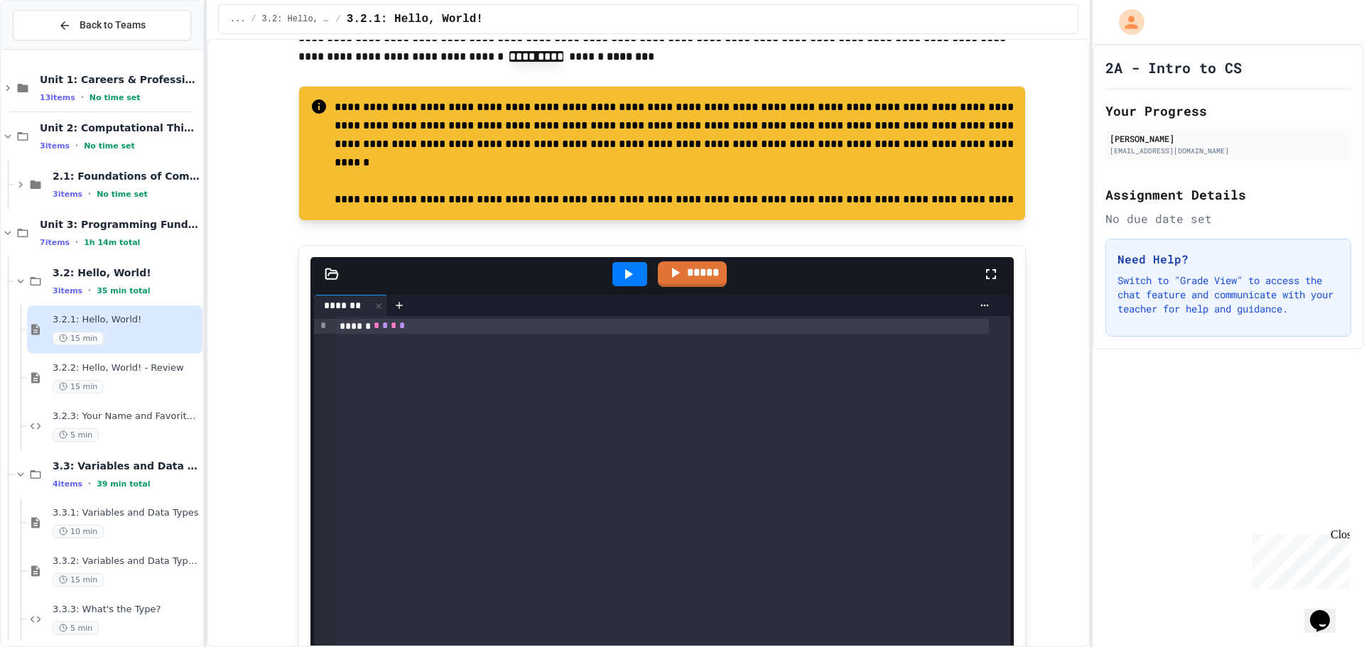
click at [360, 324] on div "****** * * * *" at bounding box center [662, 326] width 654 height 14
click at [632, 269] on div at bounding box center [630, 274] width 35 height 24
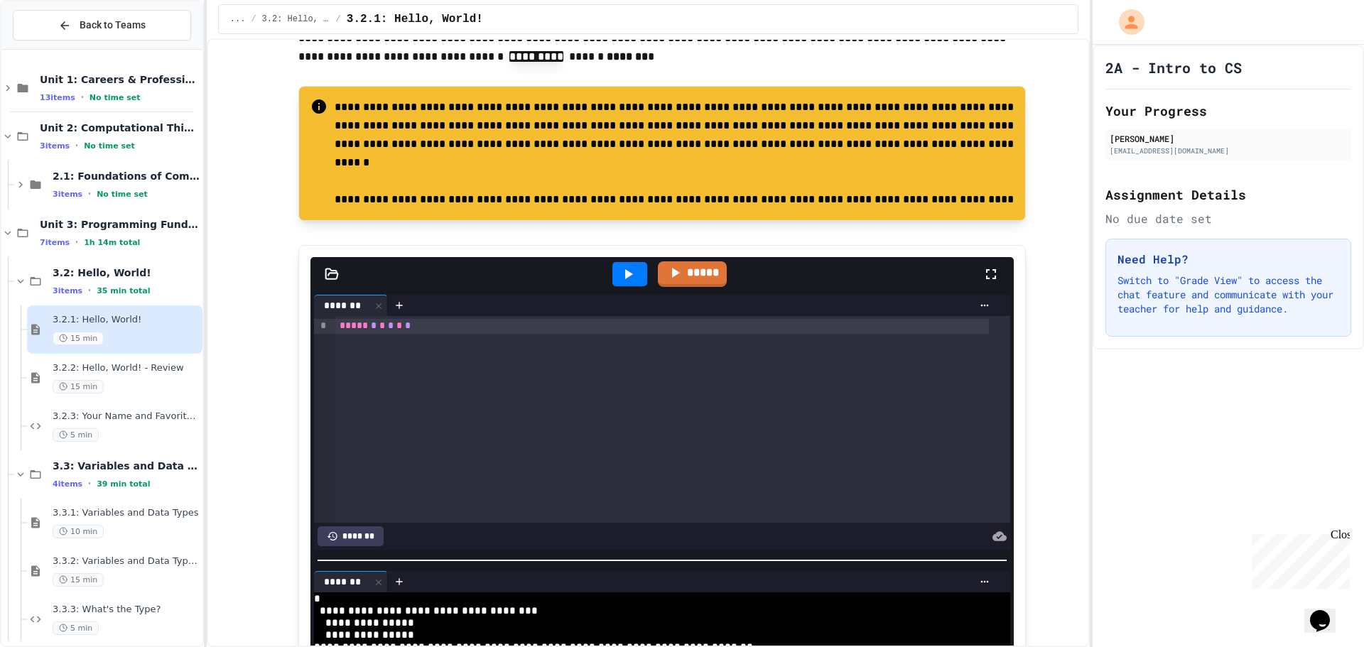
click at [969, 571] on div at bounding box center [692, 581] width 608 height 21
click at [979, 578] on icon at bounding box center [984, 581] width 11 height 11
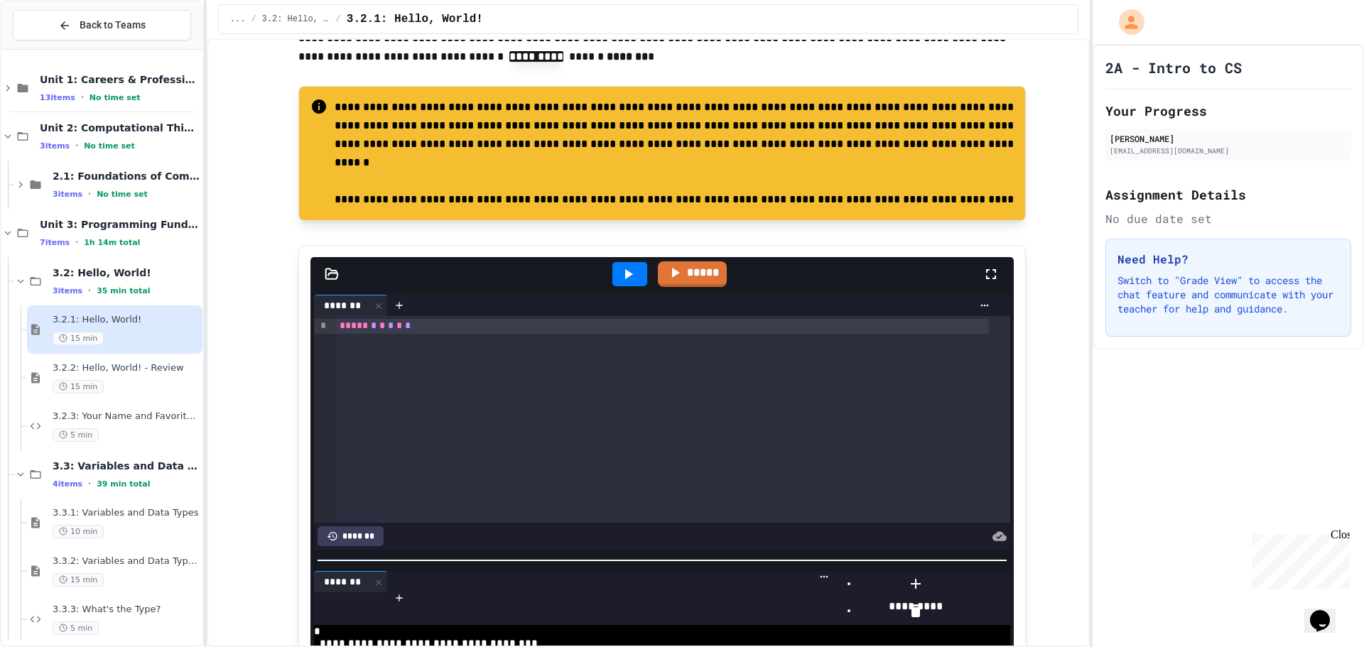
click at [921, 617] on icon at bounding box center [916, 611] width 10 height 13
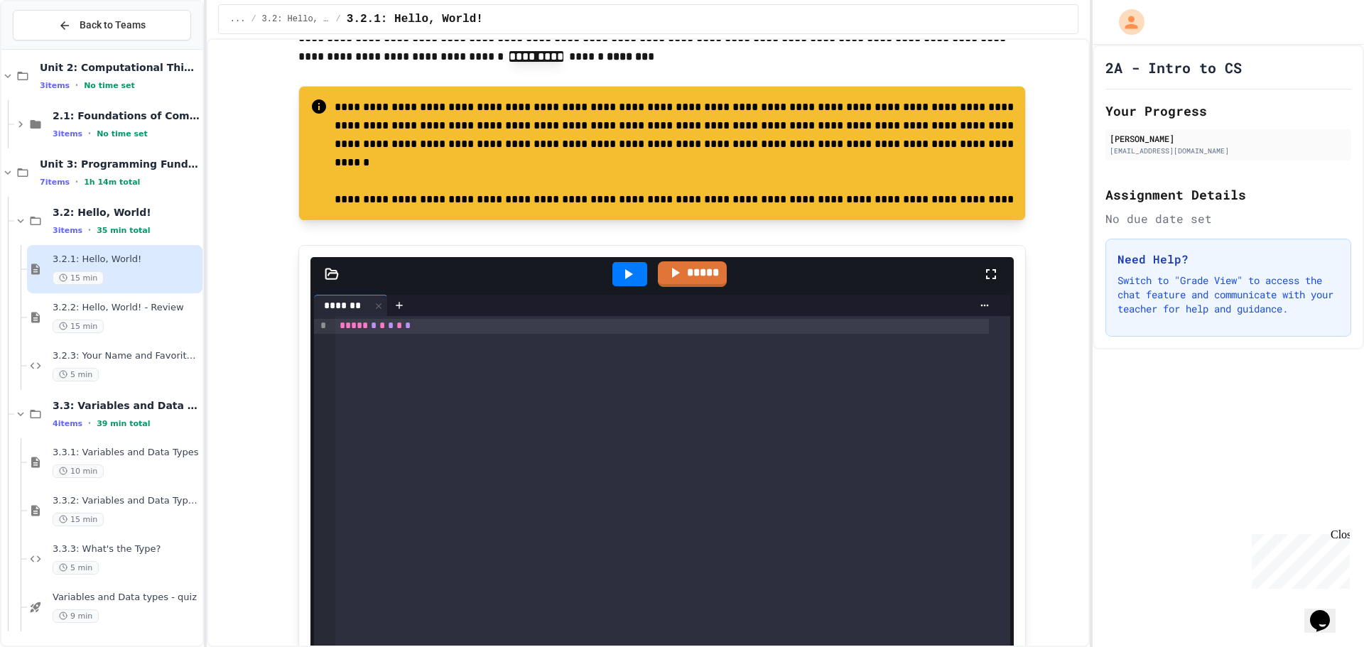
click at [123, 257] on span "3.2.1: Hello, World!" at bounding box center [126, 260] width 147 height 12
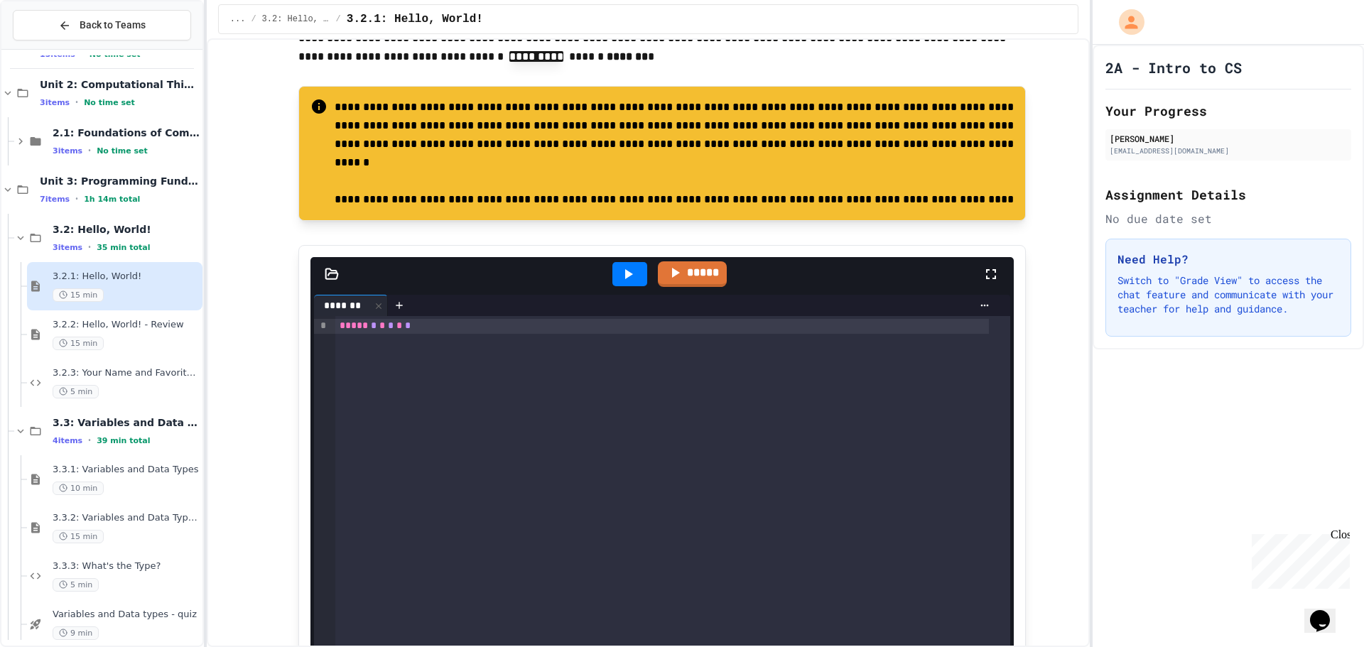
click at [99, 284] on div "3.2.1: Hello, World! 15 min" at bounding box center [126, 286] width 147 height 31
click at [112, 339] on div "15 min" at bounding box center [126, 344] width 147 height 14
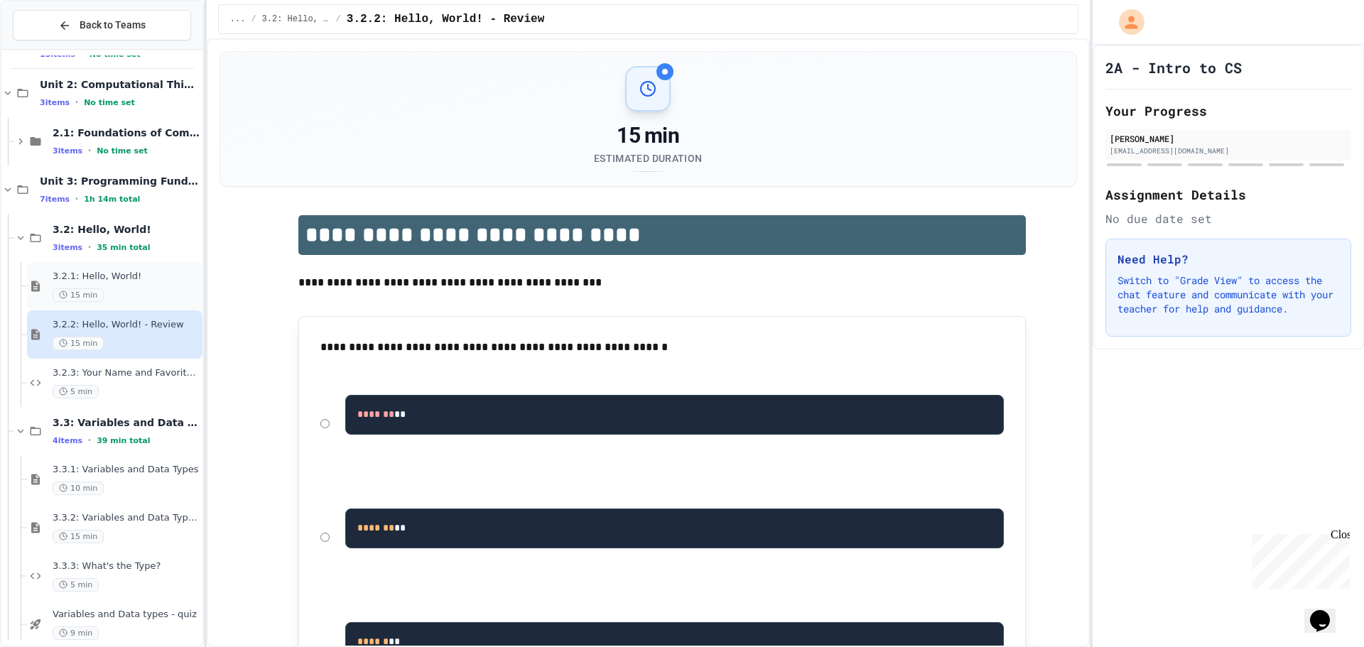
click at [131, 286] on div "3.2.1: Hello, World! 15 min" at bounding box center [126, 286] width 147 height 31
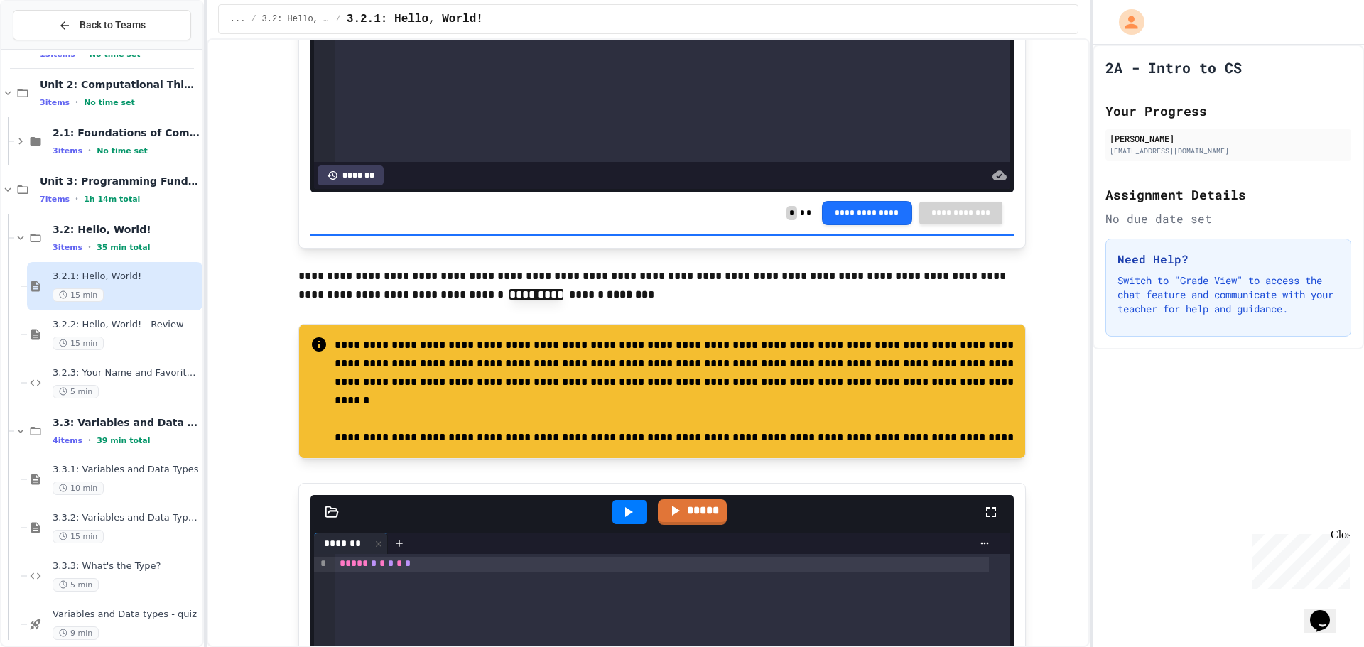
scroll to position [5329, 0]
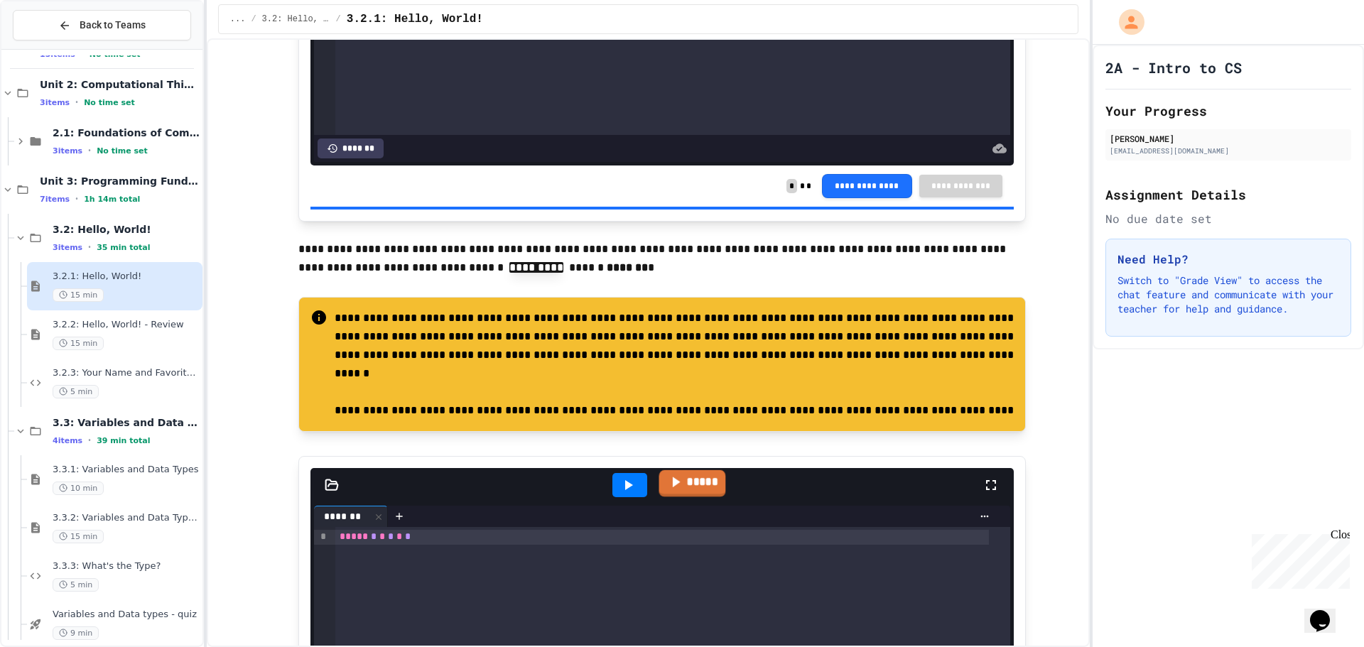
click at [677, 482] on link "*****" at bounding box center [692, 483] width 67 height 27
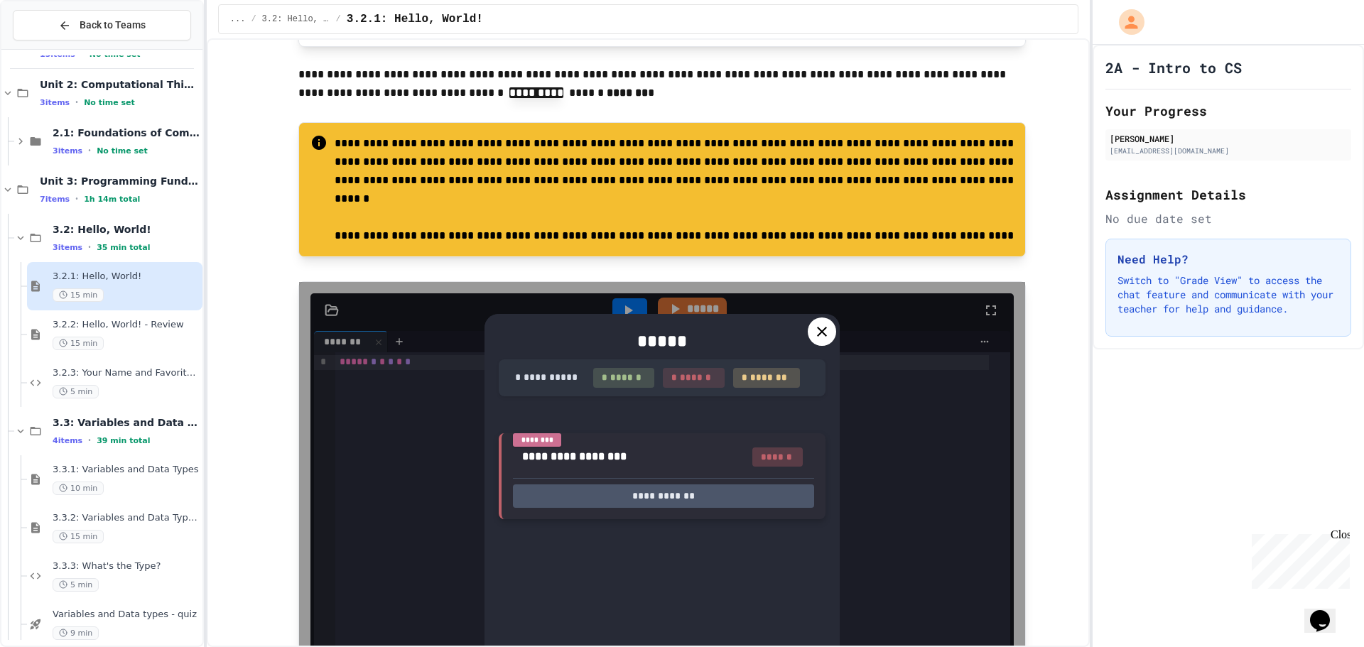
scroll to position [5471, 0]
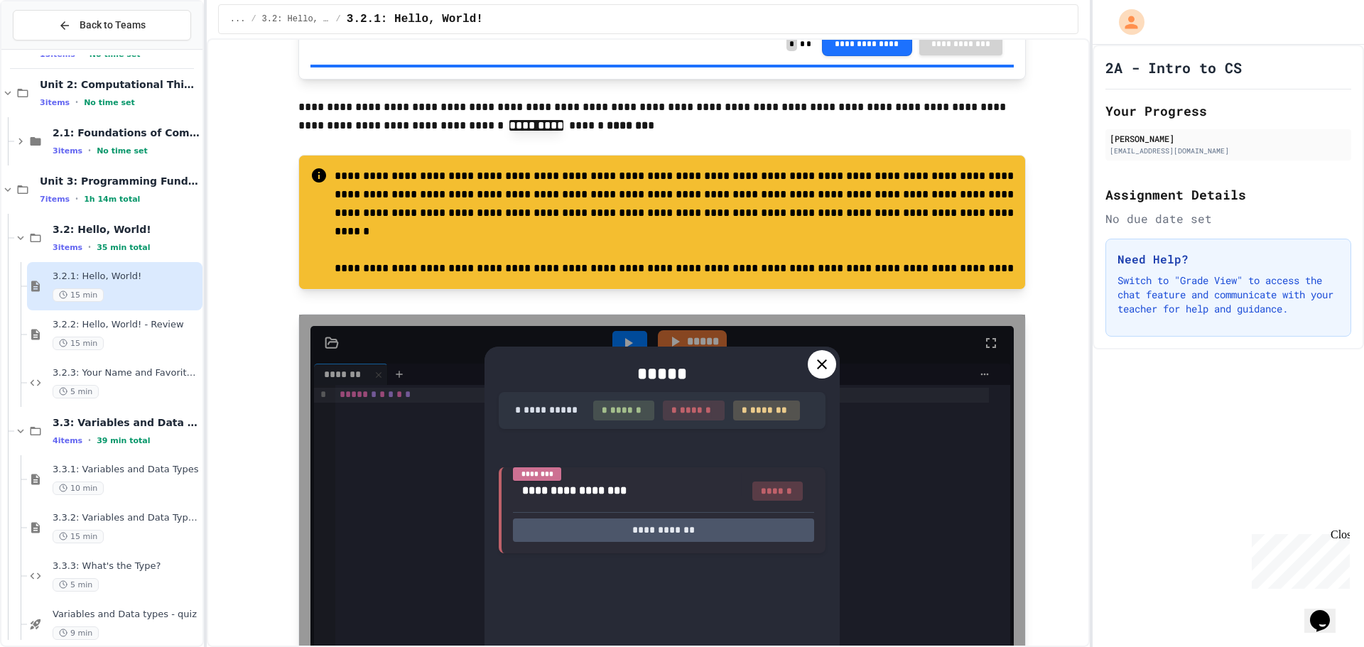
click at [814, 367] on icon at bounding box center [822, 364] width 17 height 17
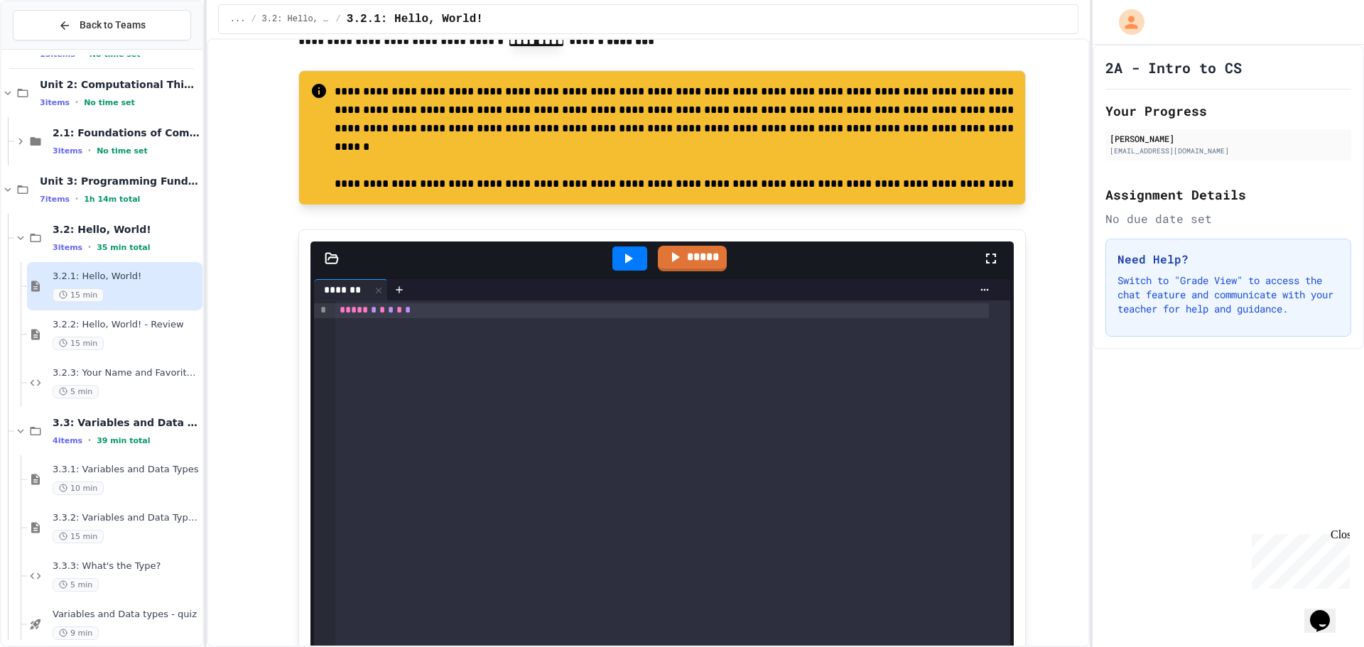
scroll to position [5542, 0]
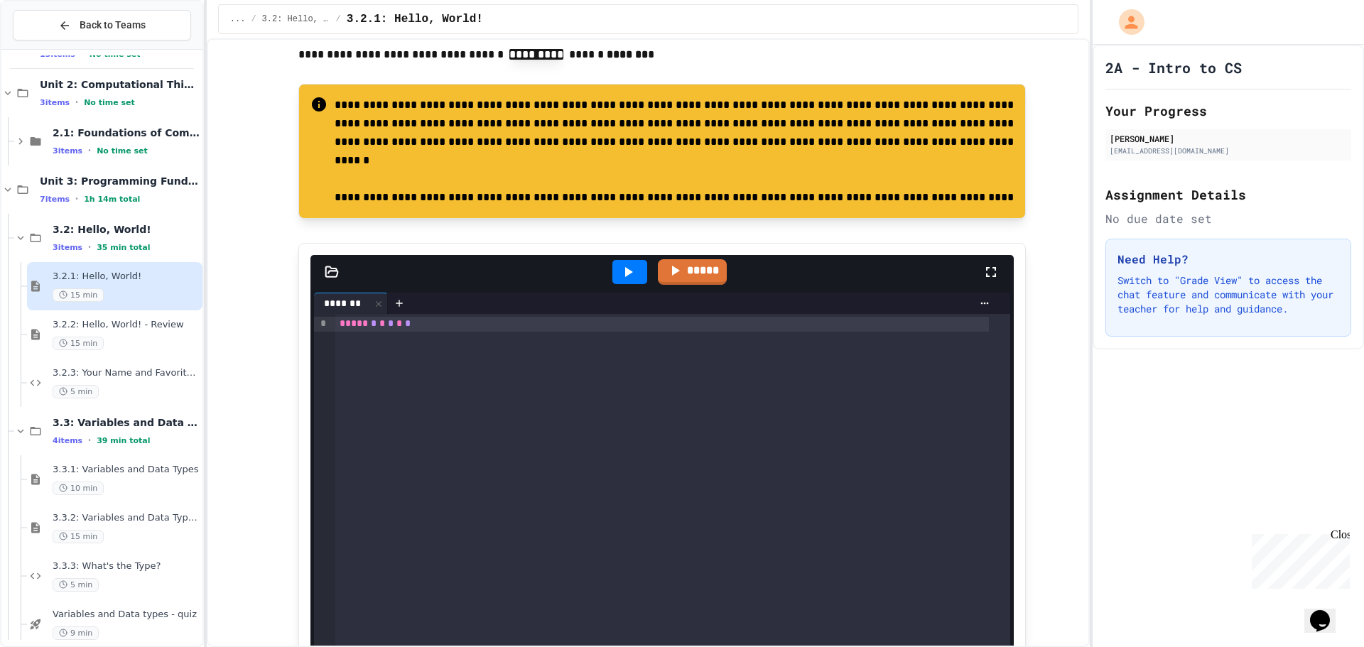
click at [371, 324] on span "*" at bounding box center [374, 323] width 6 height 10
click at [416, 328] on span "*" at bounding box center [414, 323] width 6 height 10
click at [675, 276] on icon at bounding box center [677, 269] width 16 height 18
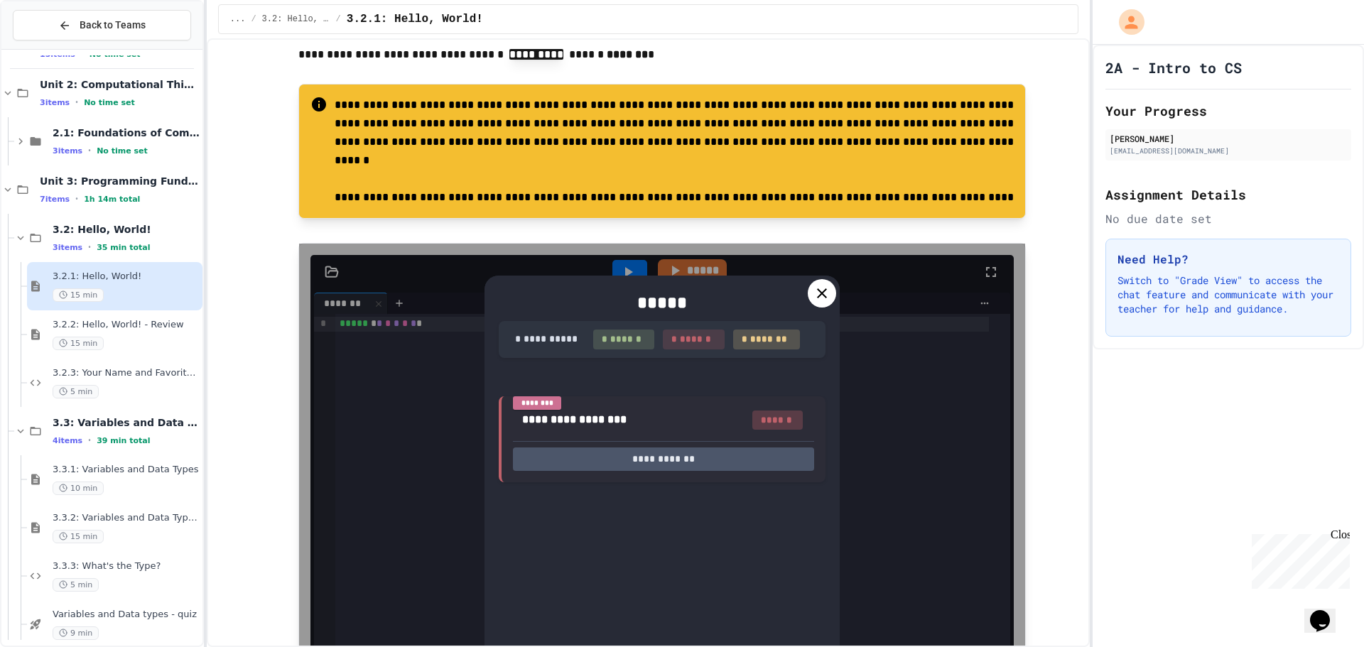
click at [814, 291] on icon at bounding box center [822, 293] width 17 height 17
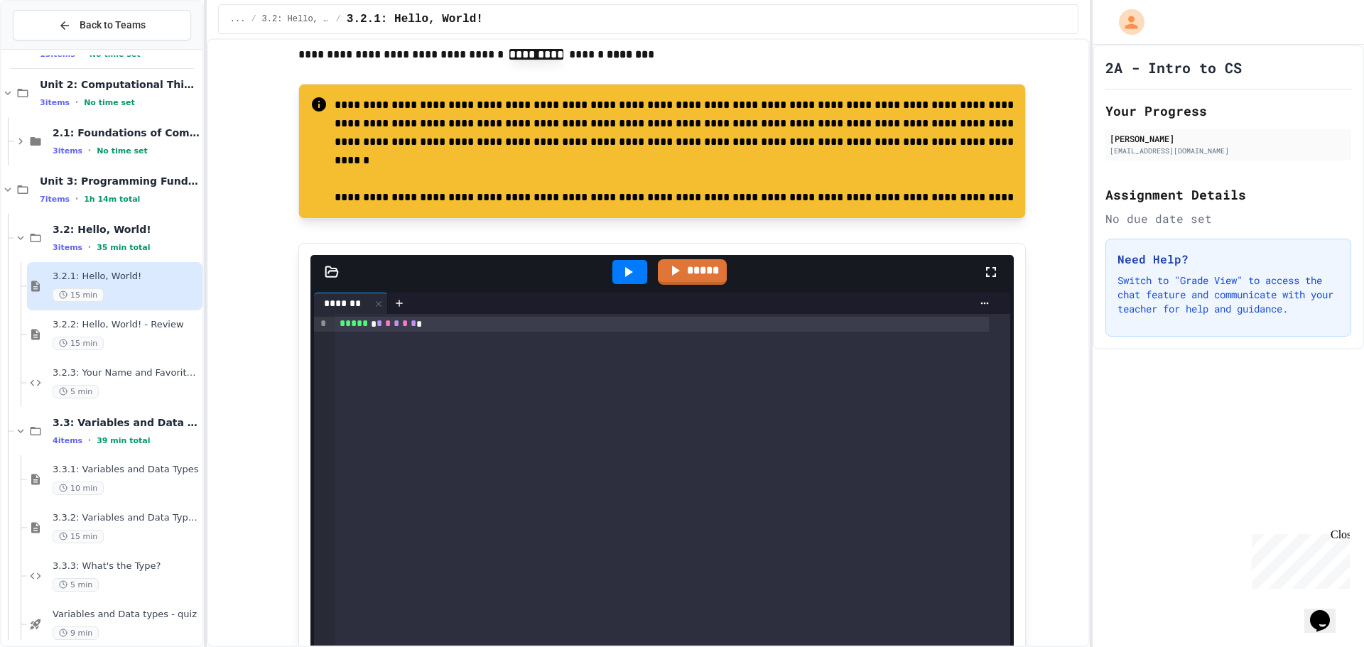
click at [385, 325] on span "*" at bounding box center [388, 323] width 6 height 10
click at [377, 324] on span "*" at bounding box center [380, 323] width 6 height 10
click at [389, 325] on div "***** * * * * * * *" at bounding box center [662, 324] width 654 height 14
click at [399, 325] on span "*" at bounding box center [402, 323] width 6 height 10
click at [682, 278] on link "*****" at bounding box center [693, 270] width 63 height 27
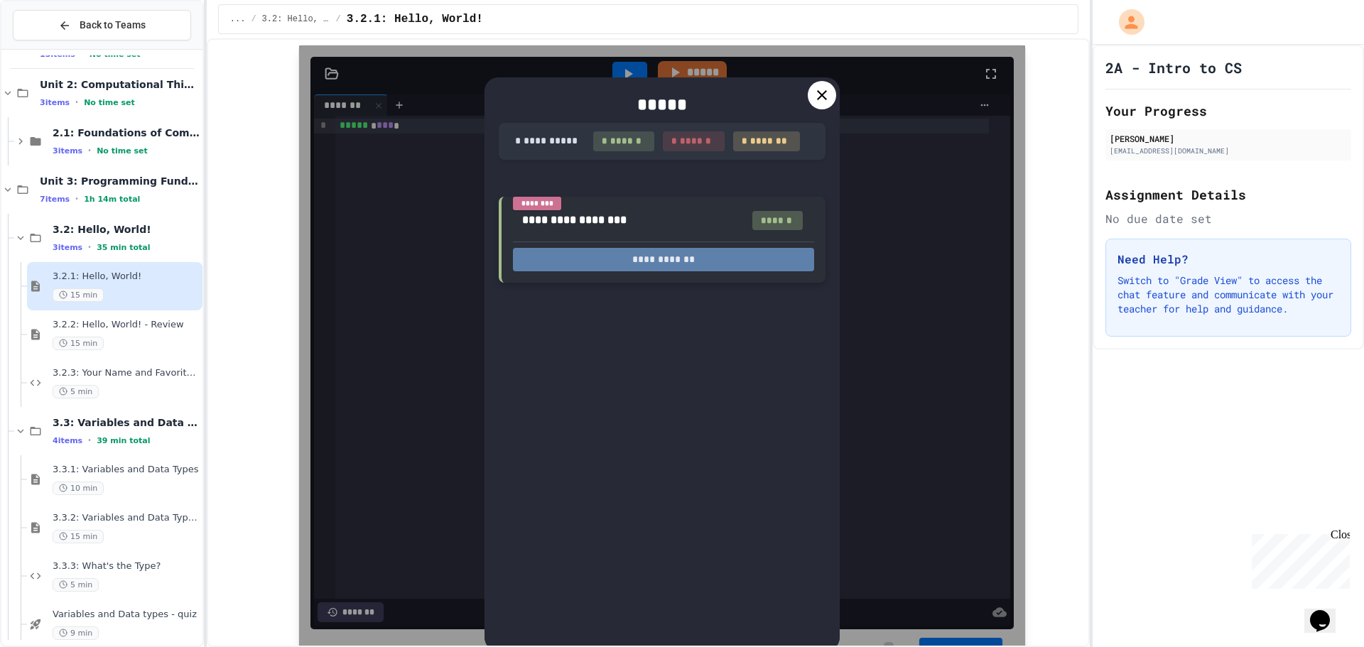
scroll to position [5756, 0]
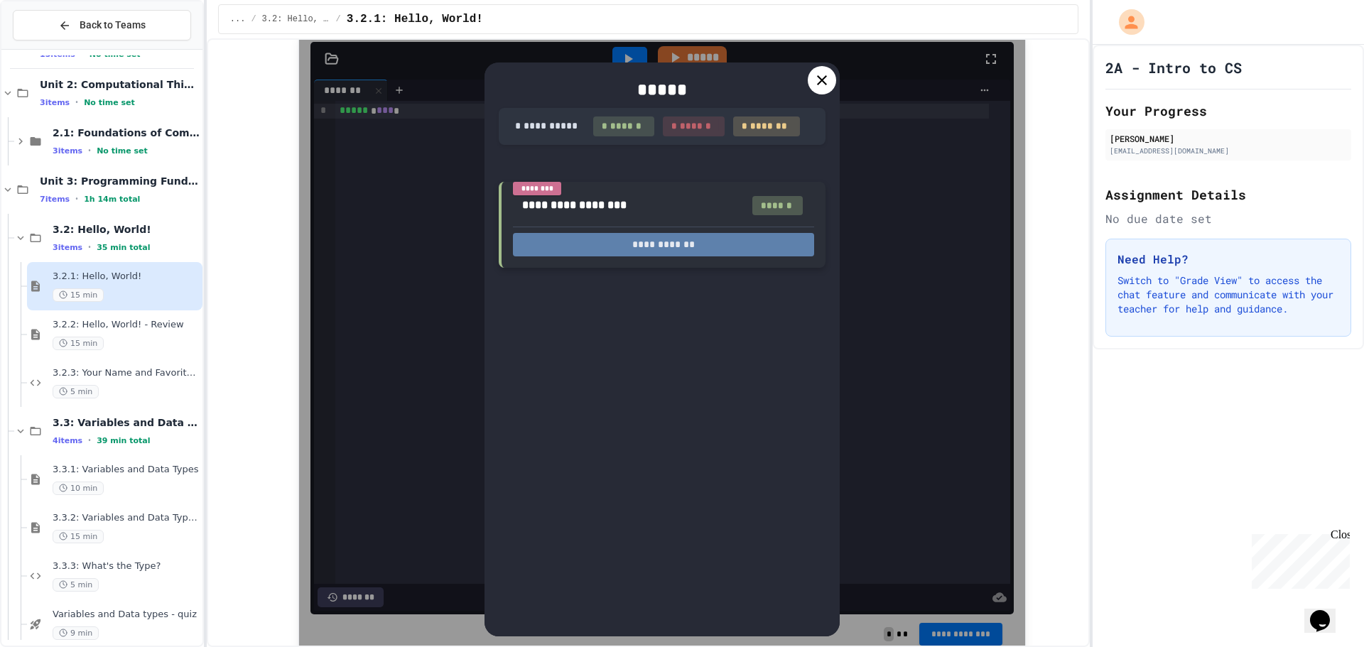
click at [674, 252] on button "**********" at bounding box center [663, 244] width 301 height 23
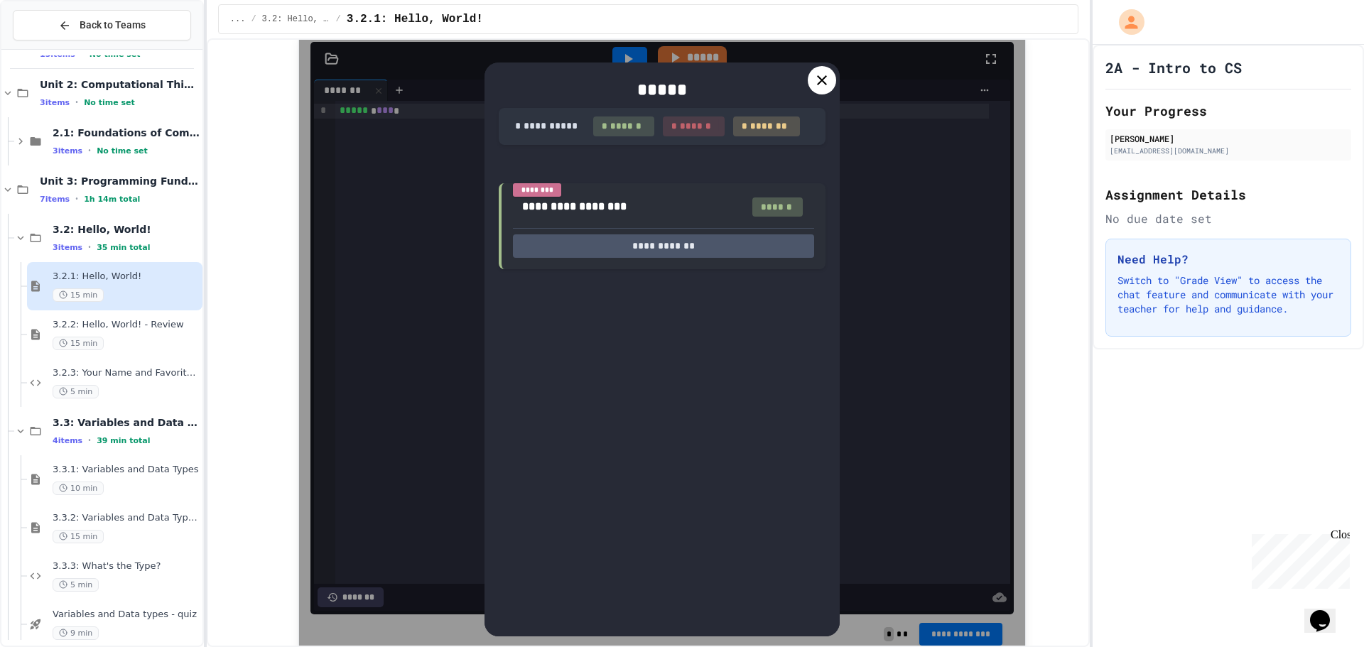
click at [822, 84] on icon at bounding box center [822, 80] width 17 height 17
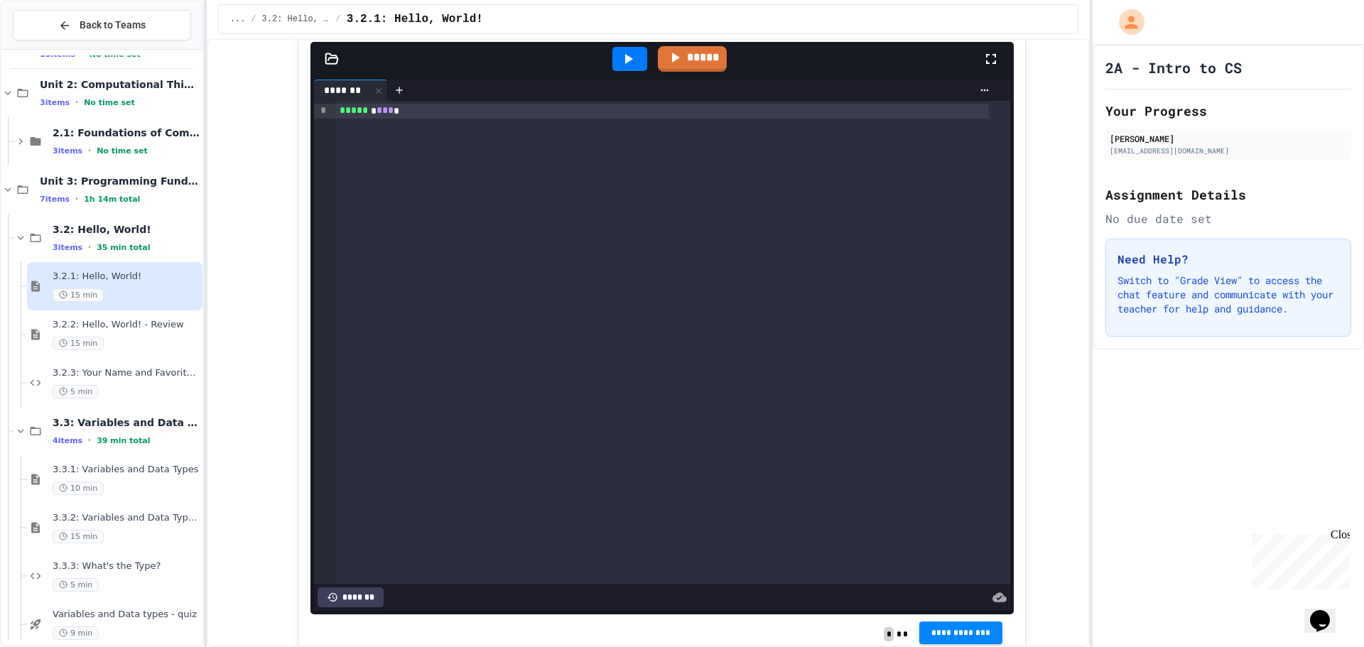
click at [933, 628] on button "**********" at bounding box center [961, 633] width 84 height 23
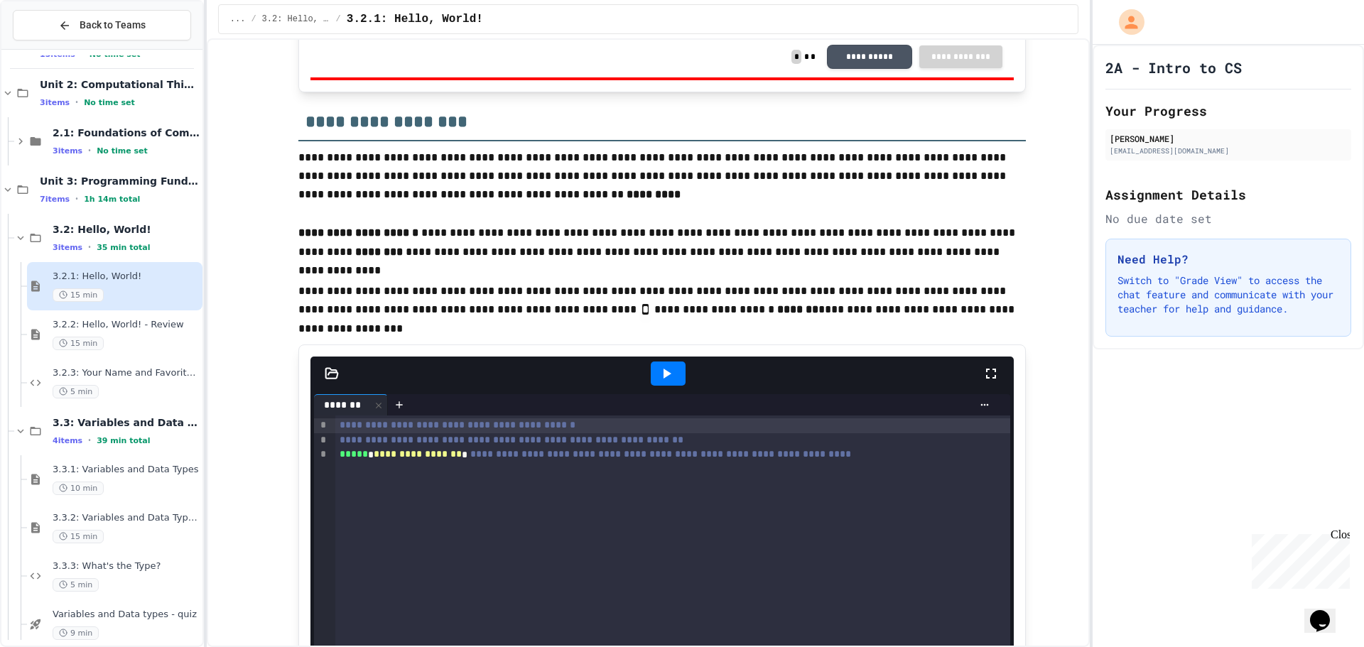
scroll to position [6324, 0]
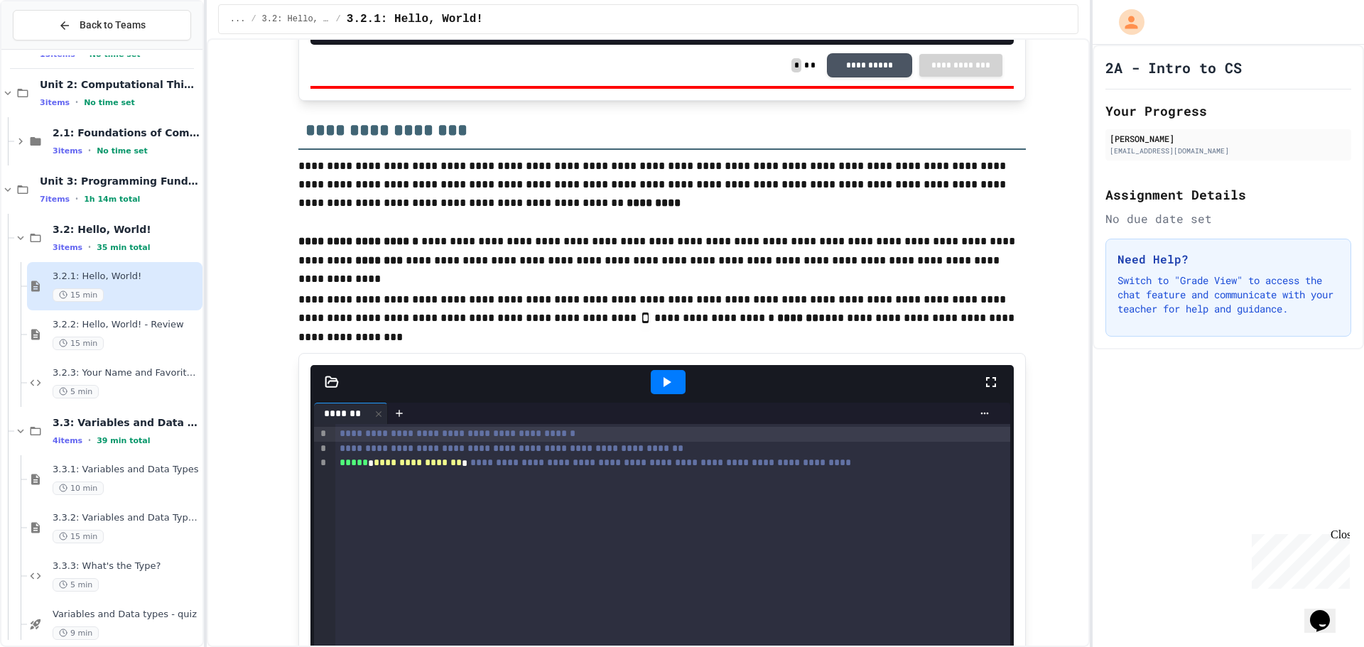
click at [659, 373] on div at bounding box center [668, 382] width 35 height 24
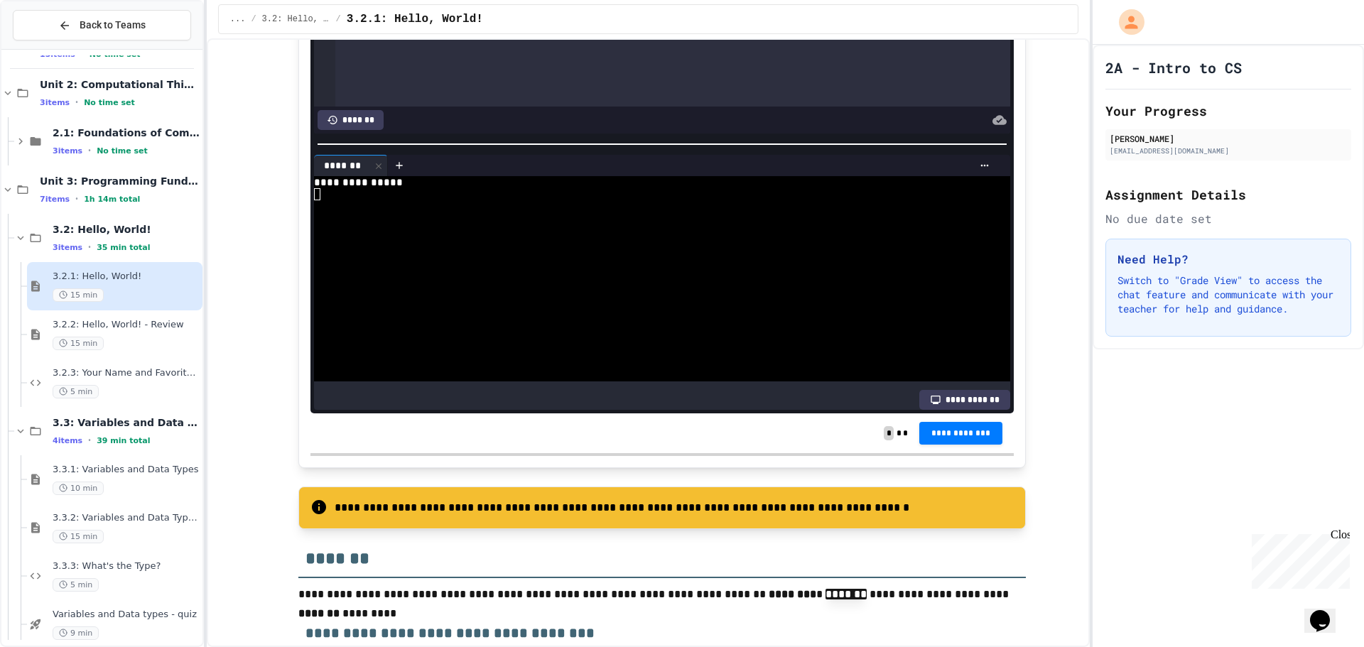
scroll to position [7035, 0]
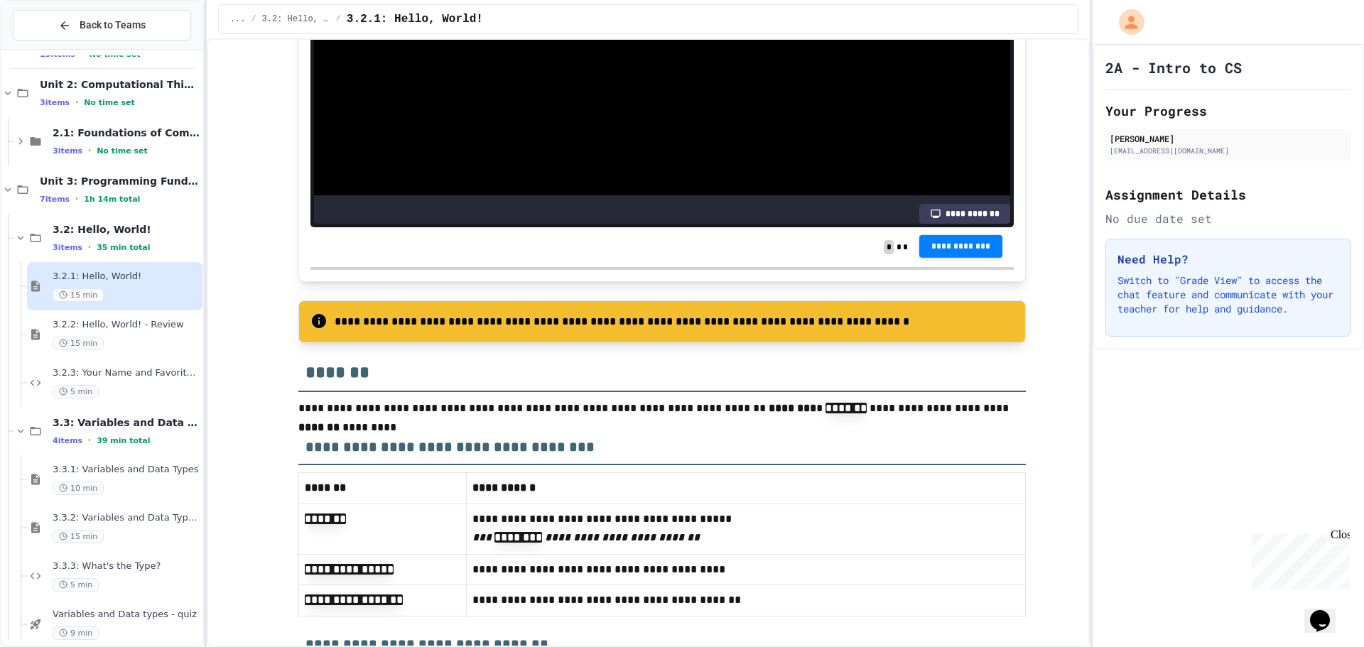
click at [973, 247] on span "**********" at bounding box center [961, 246] width 61 height 11
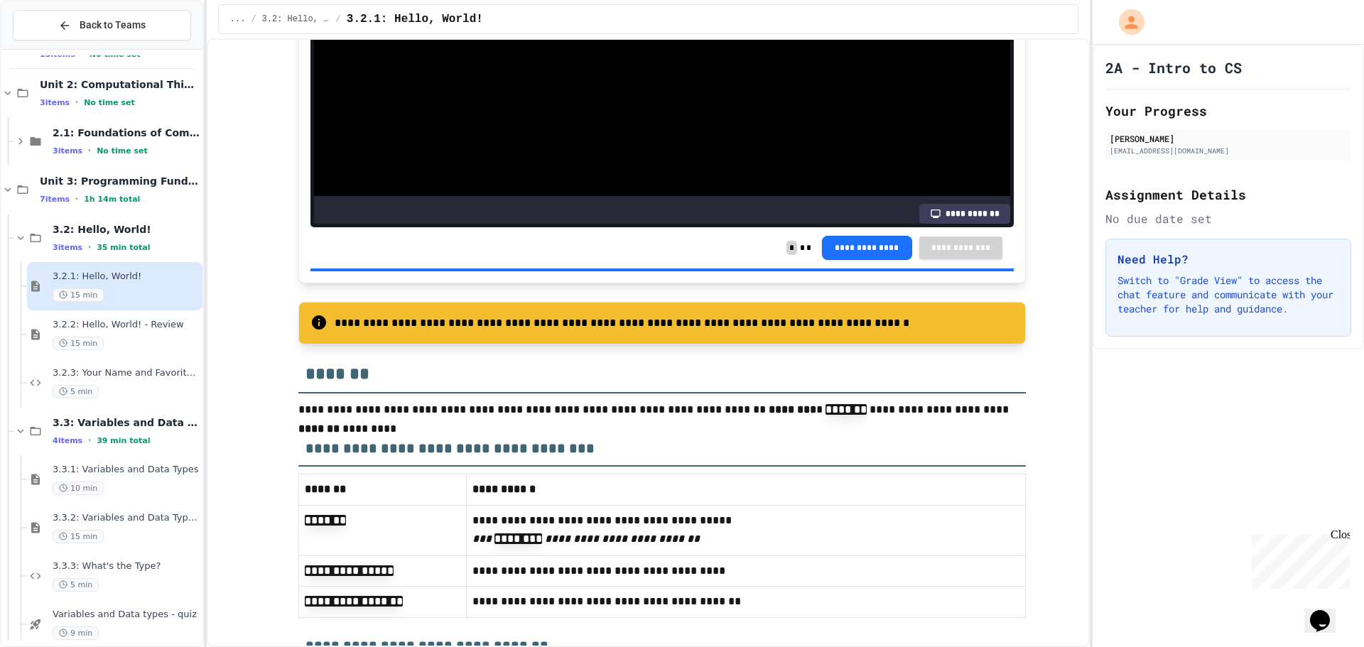
scroll to position [7034, 0]
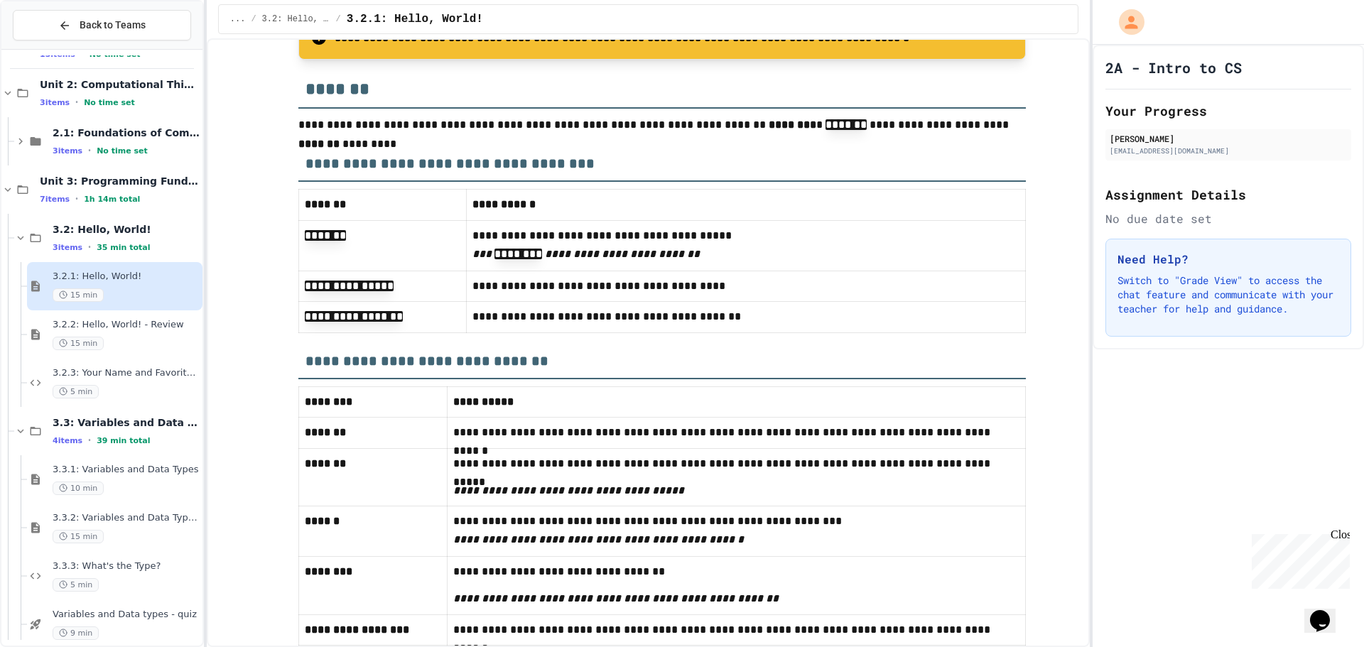
scroll to position [7373, 0]
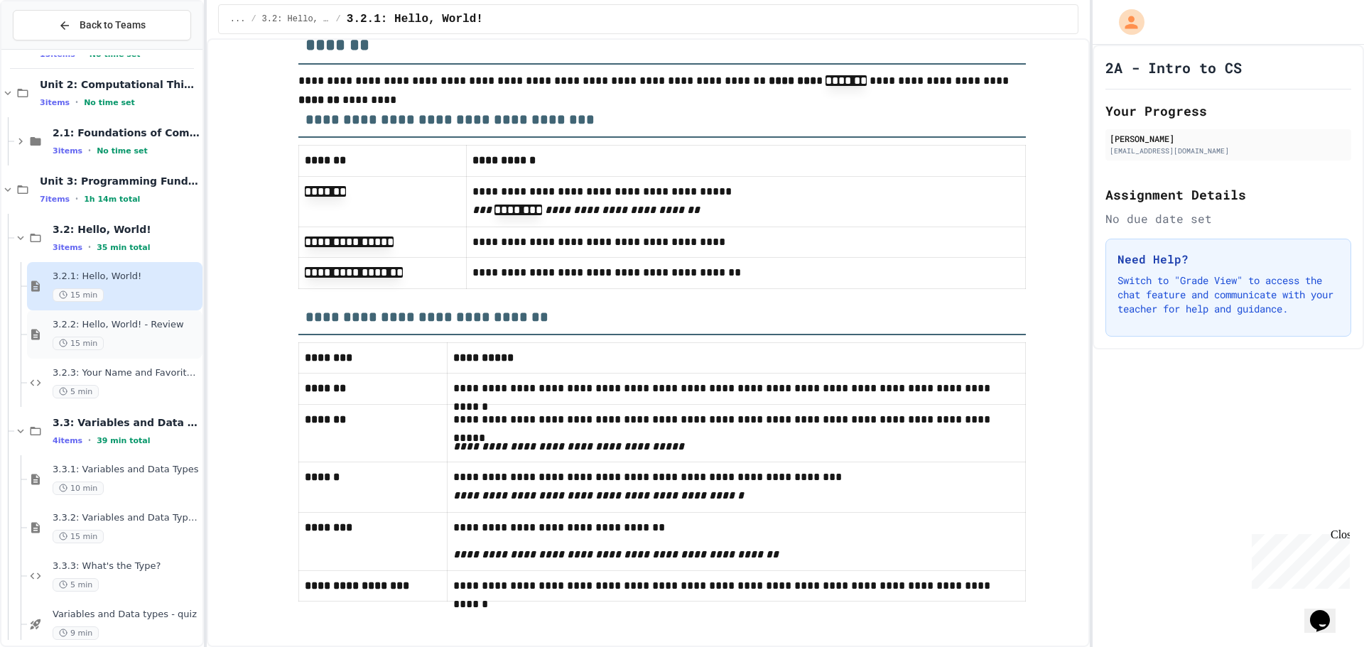
click at [152, 346] on div "15 min" at bounding box center [126, 344] width 147 height 14
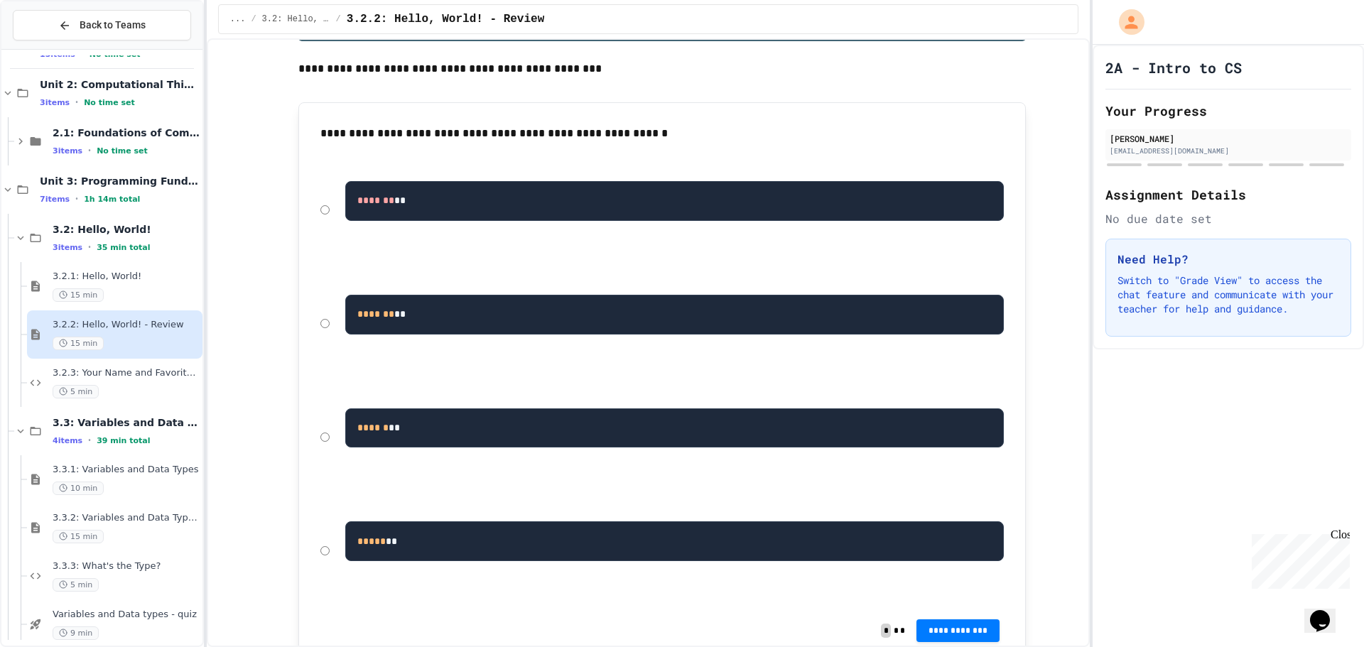
scroll to position [213, 0]
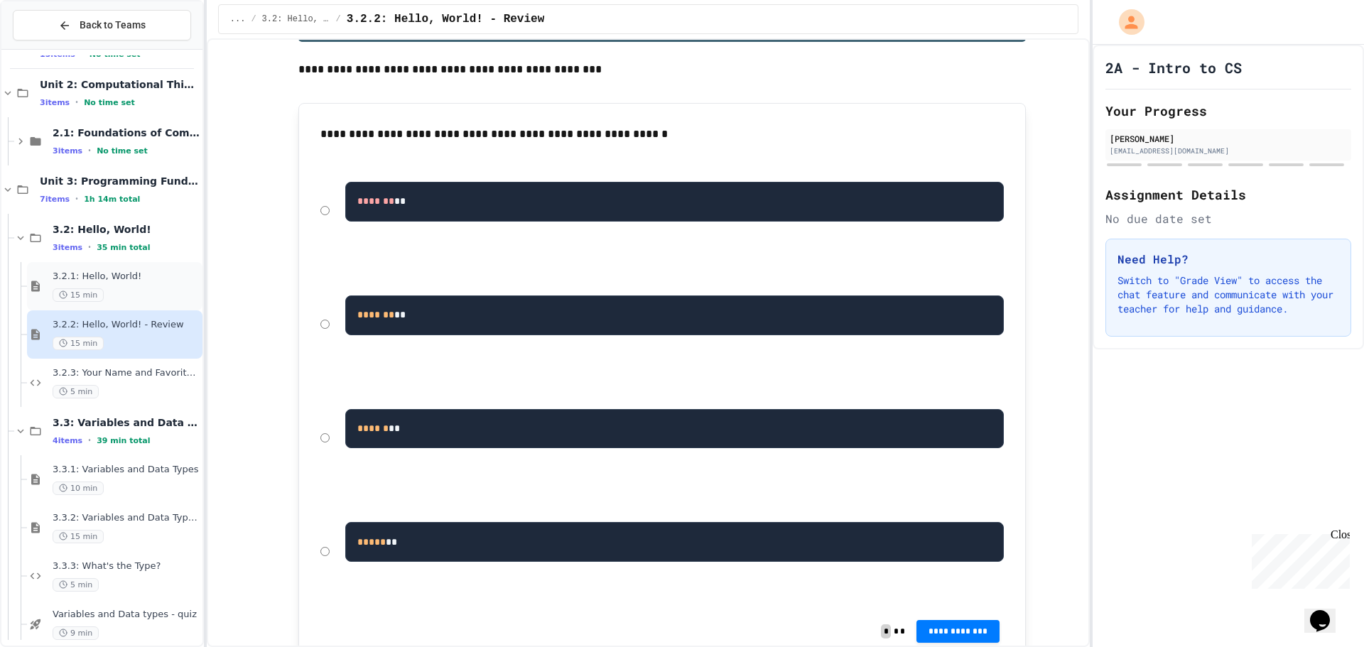
click at [129, 273] on span "3.2.1: Hello, World!" at bounding box center [126, 277] width 147 height 12
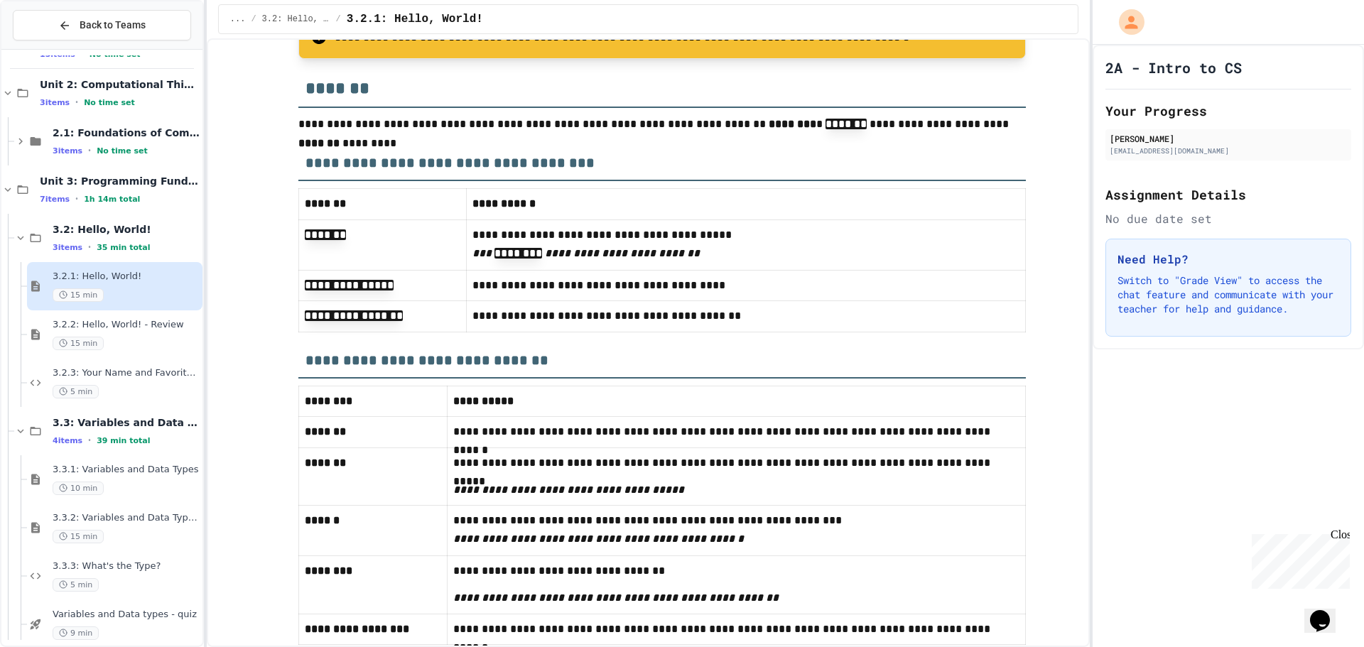
scroll to position [7373, 0]
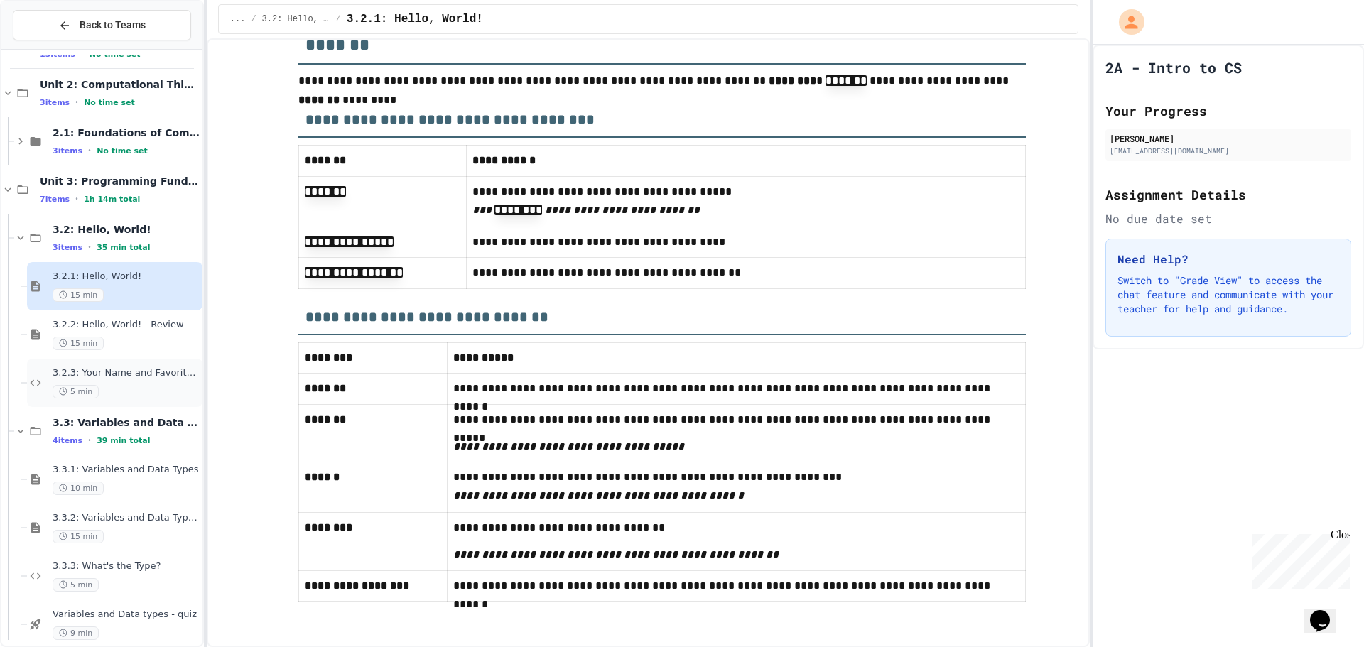
click at [117, 383] on div "3.2.3: Your Name and Favorite Movie 5 min" at bounding box center [126, 382] width 147 height 31
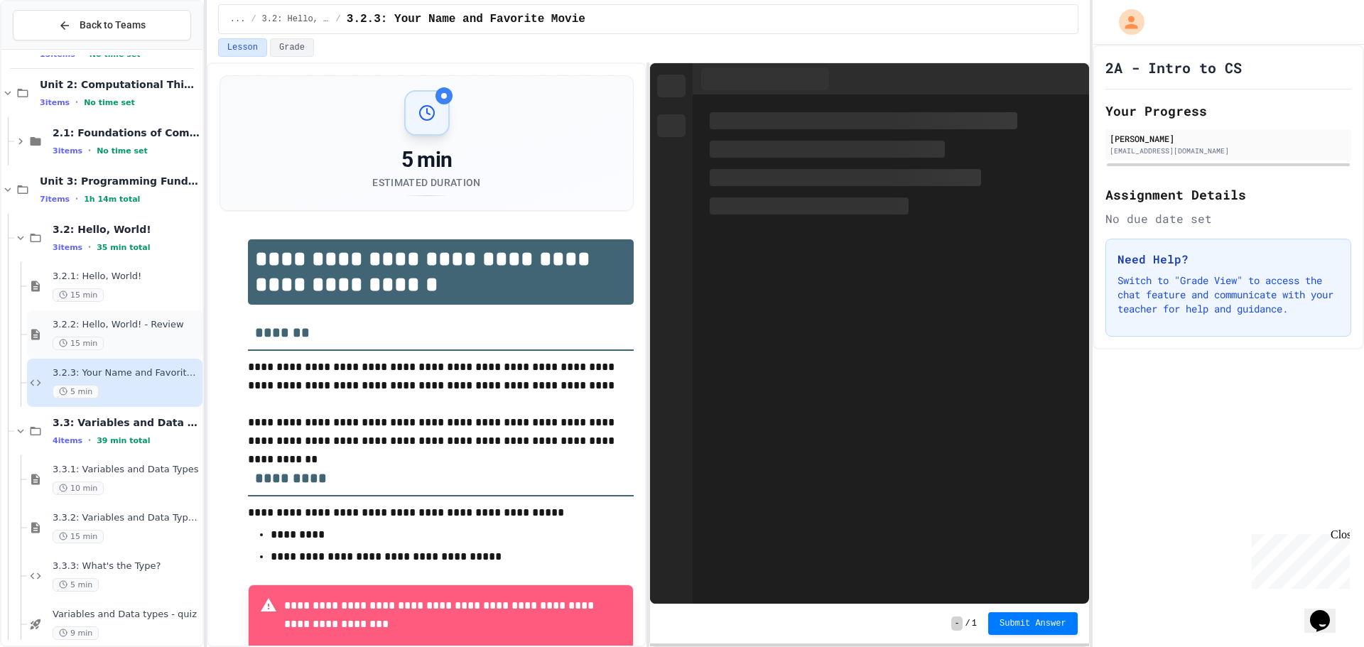
click at [123, 334] on div "3.2.2: Hello, World! - Review 15 min" at bounding box center [126, 334] width 147 height 31
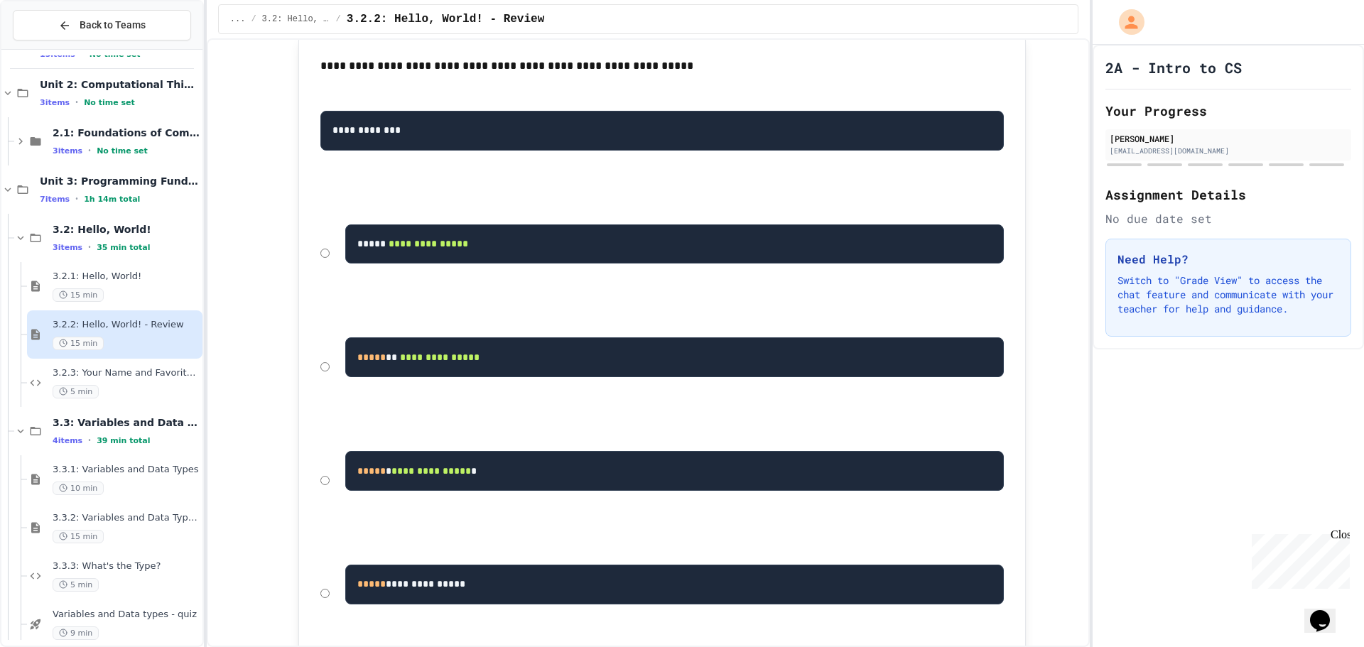
scroll to position [782, 0]
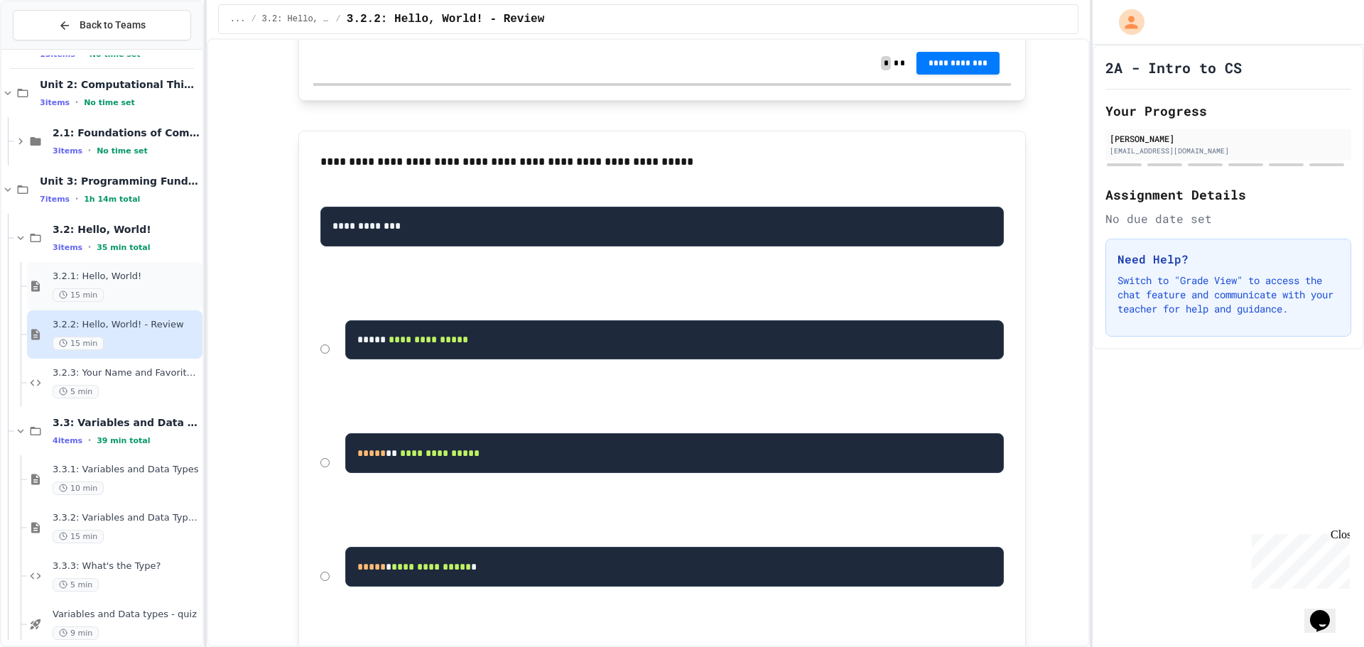
click at [75, 284] on div "3.2.1: Hello, World! 15 min" at bounding box center [126, 286] width 147 height 31
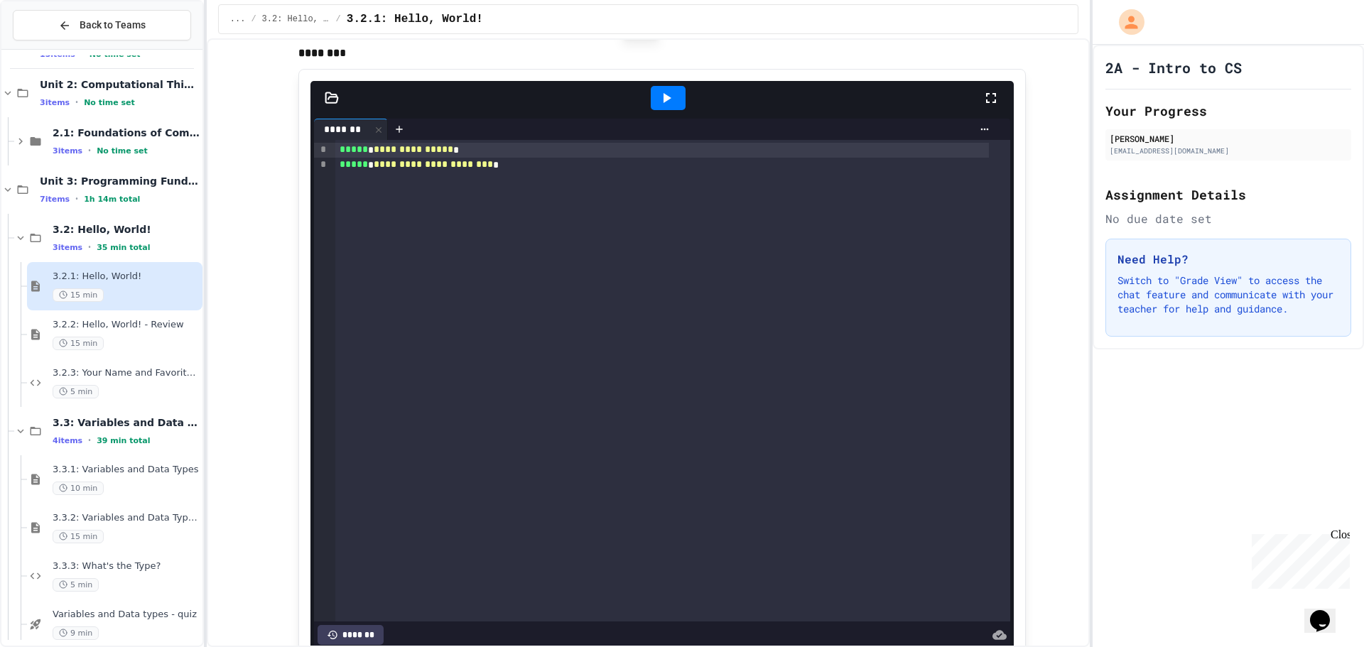
scroll to position [2061, 0]
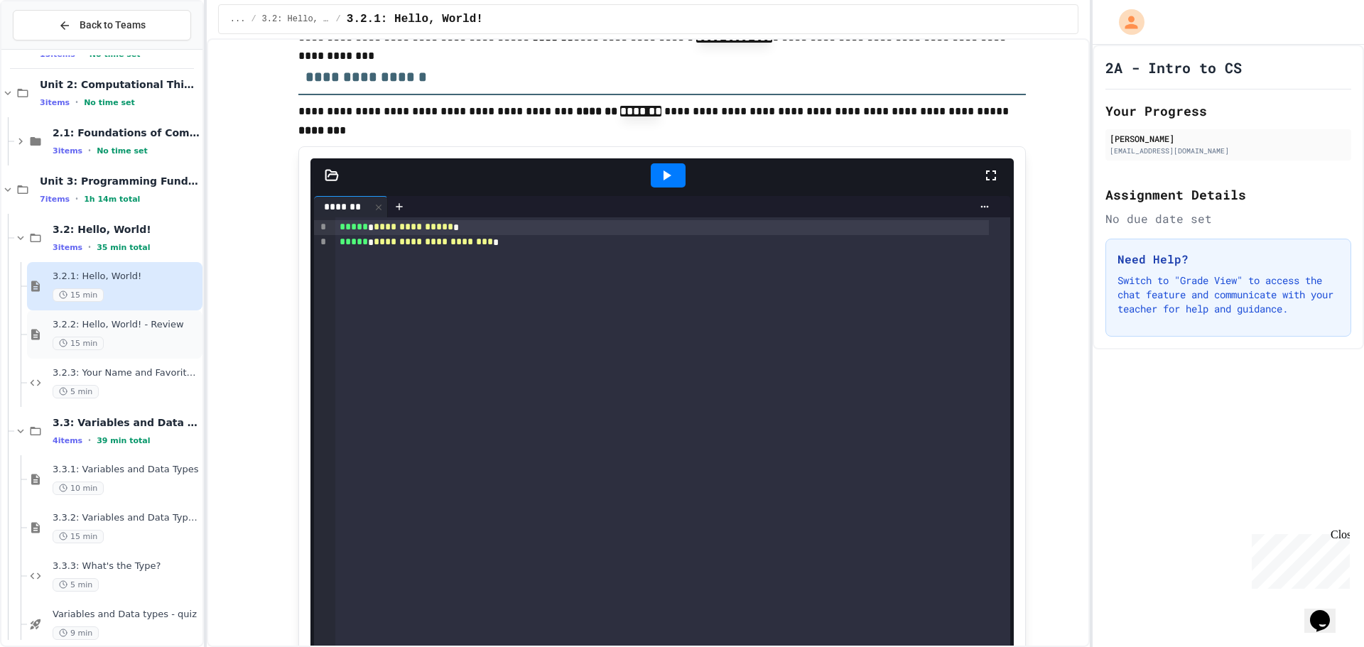
click at [151, 335] on div "3.2.2: Hello, World! - Review 15 min" at bounding box center [126, 334] width 147 height 31
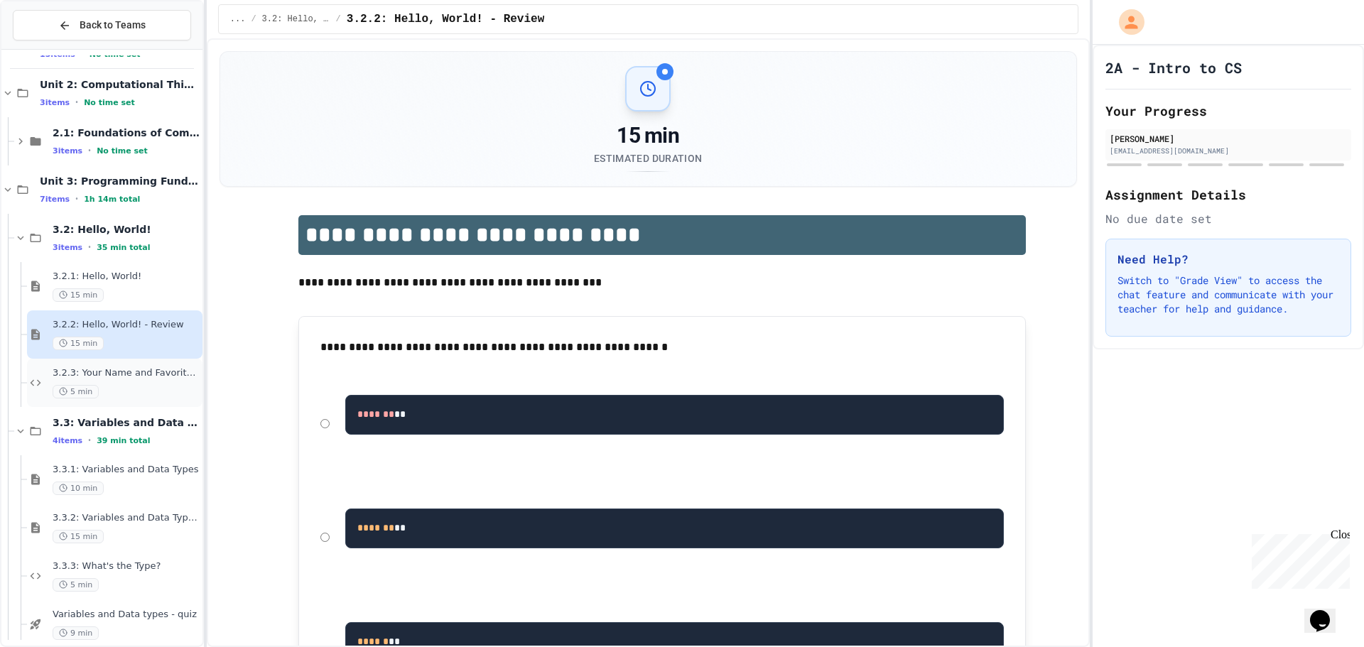
click at [158, 379] on span "3.2.3: Your Name and Favorite Movie" at bounding box center [126, 373] width 147 height 12
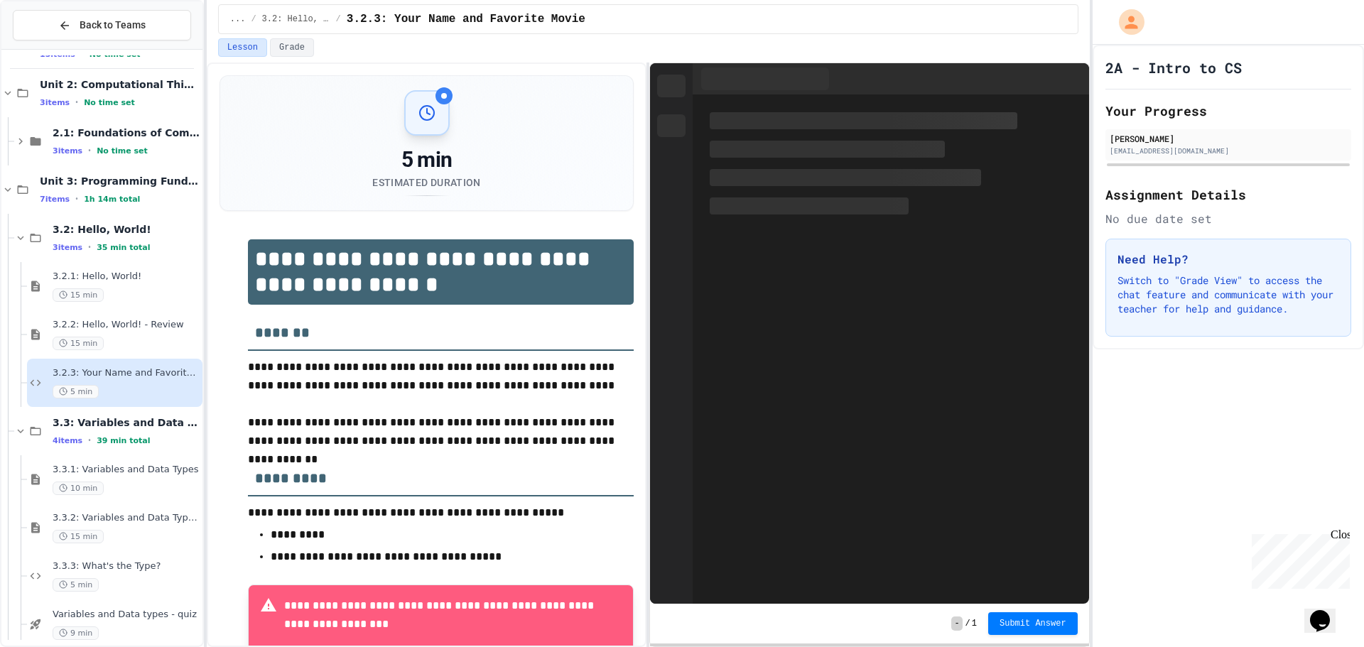
click at [131, 337] on div "15 min" at bounding box center [126, 344] width 147 height 14
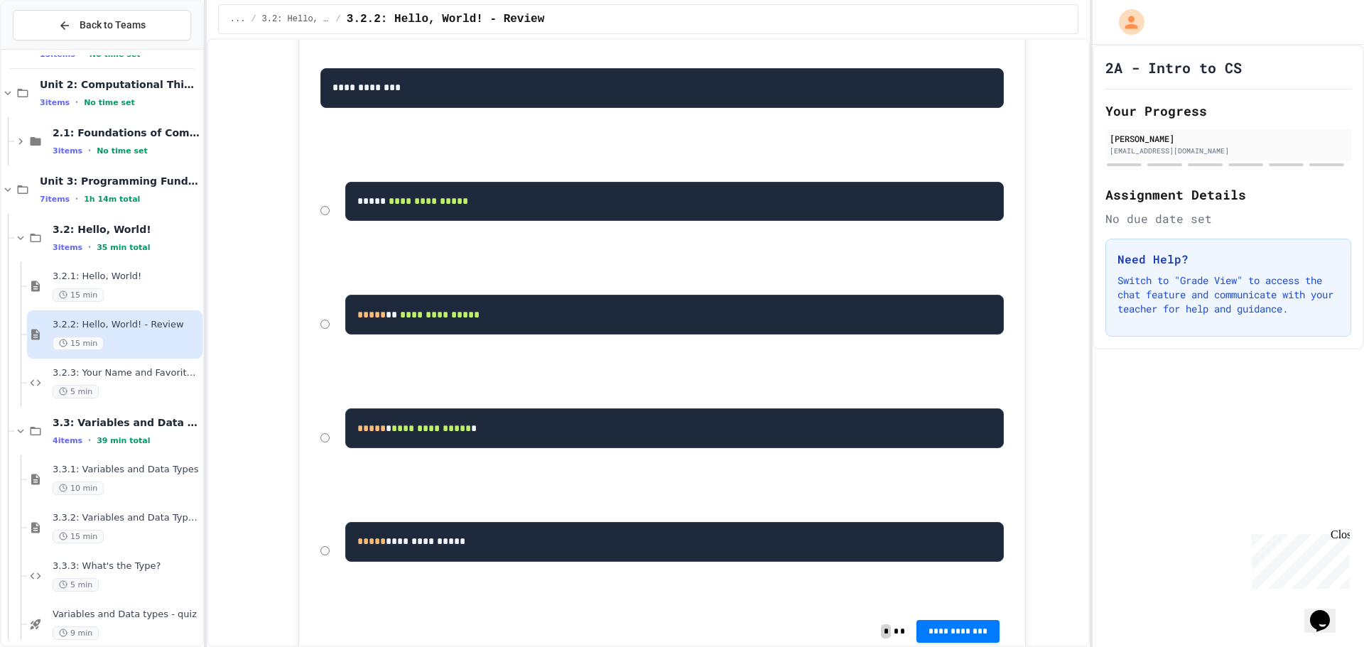
scroll to position [924, 0]
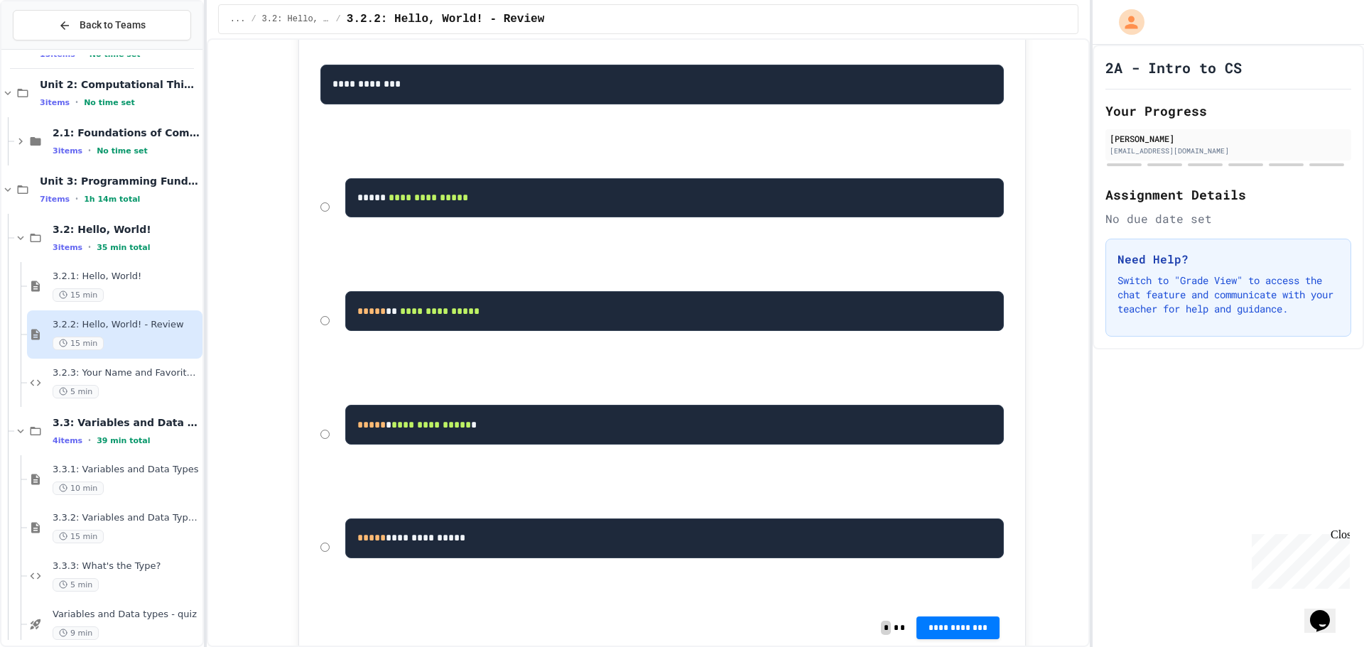
click at [325, 441] on div "**********" at bounding box center [662, 434] width 698 height 107
click at [939, 632] on span "**********" at bounding box center [958, 626] width 61 height 11
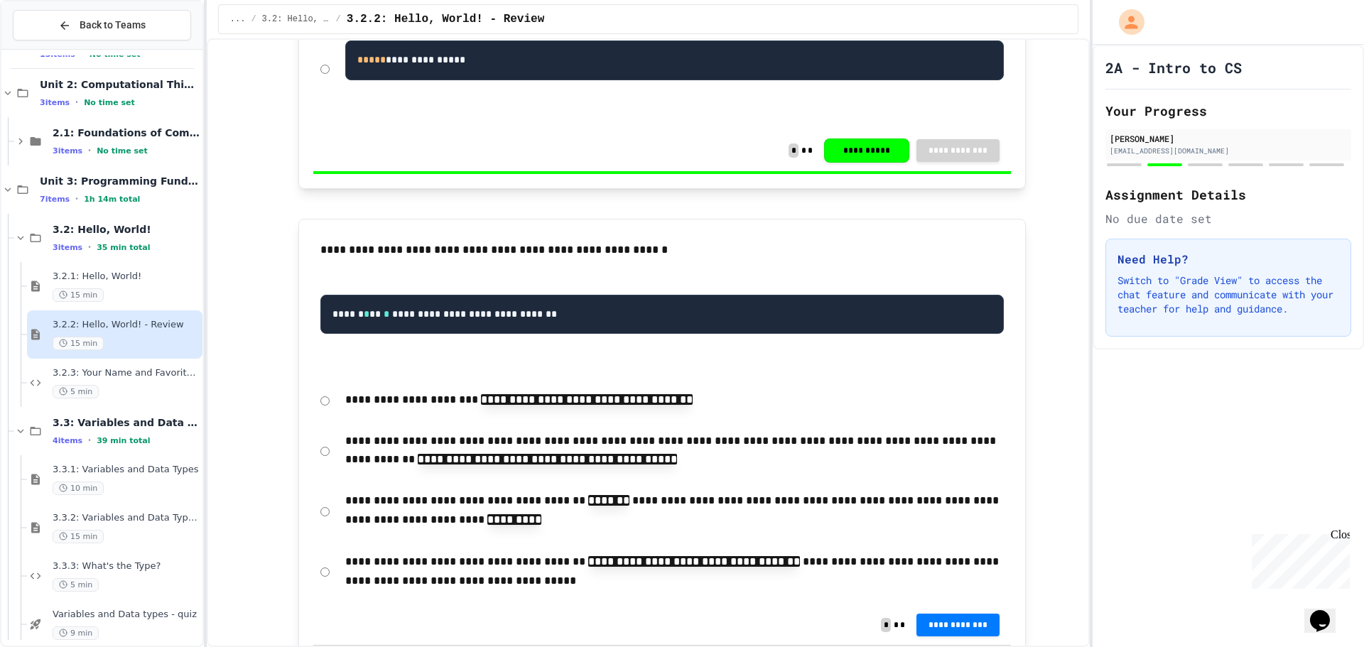
scroll to position [1421, 0]
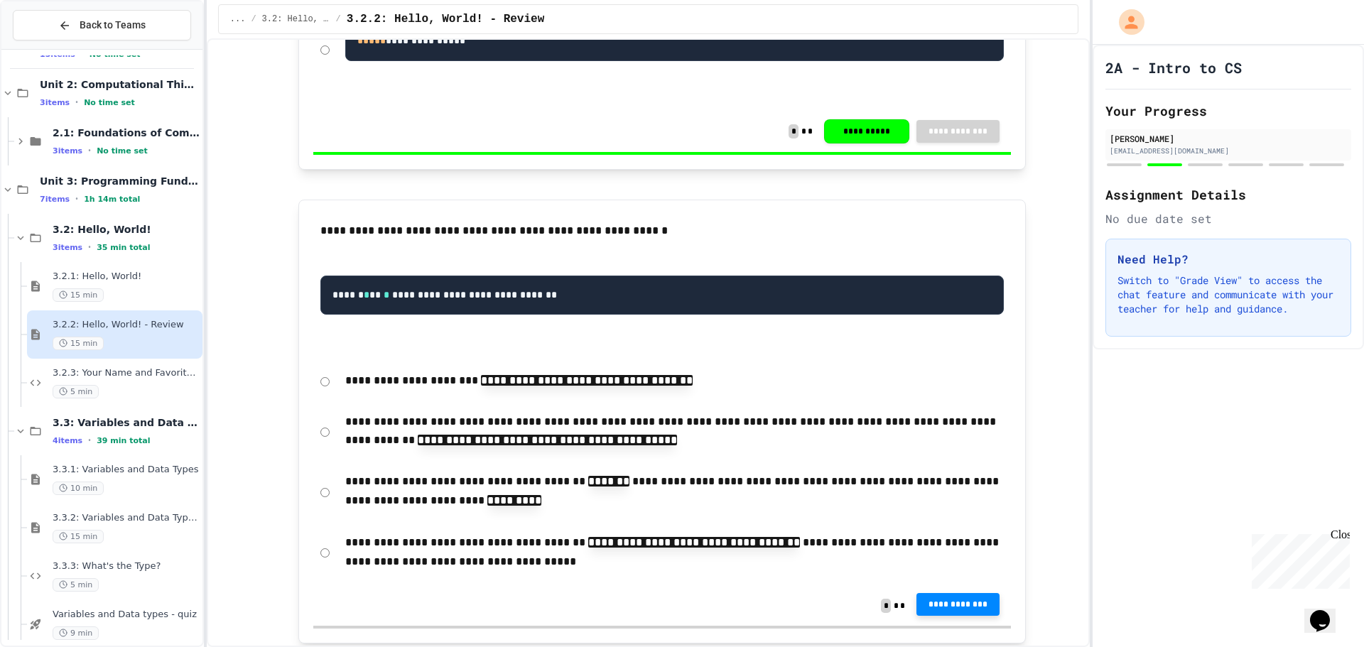
click at [969, 616] on button "**********" at bounding box center [959, 604] width 84 height 23
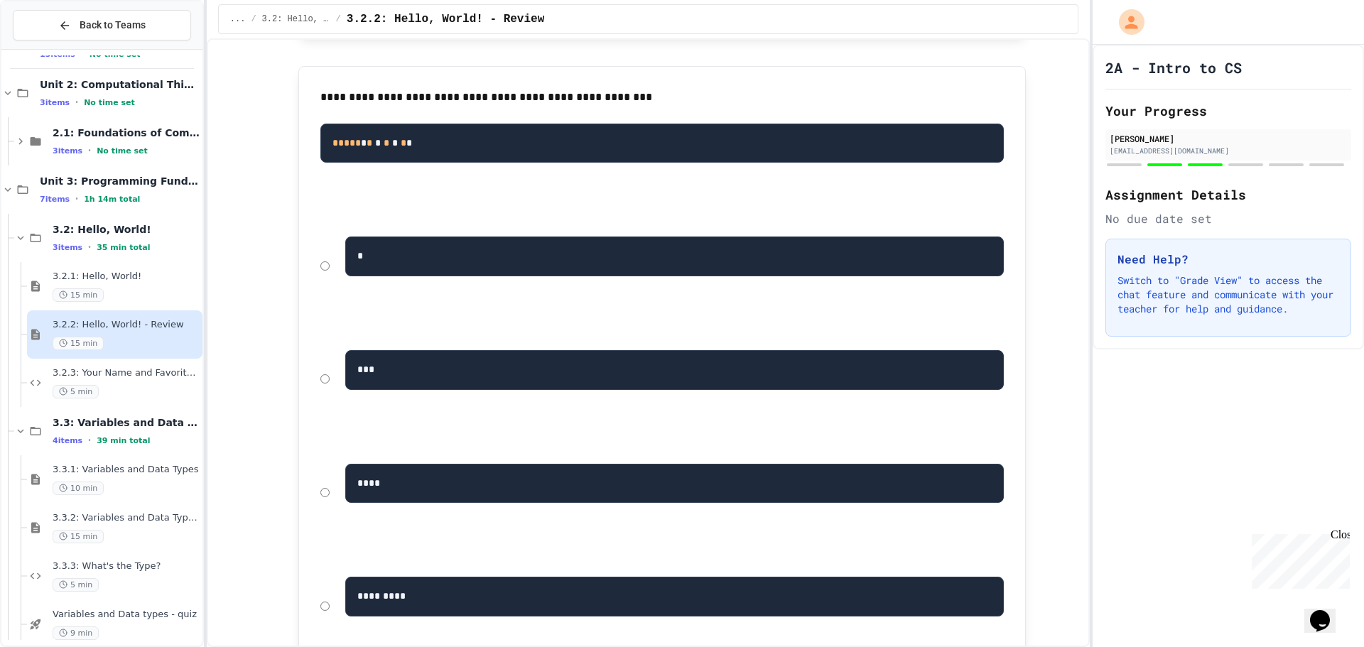
scroll to position [3482, 0]
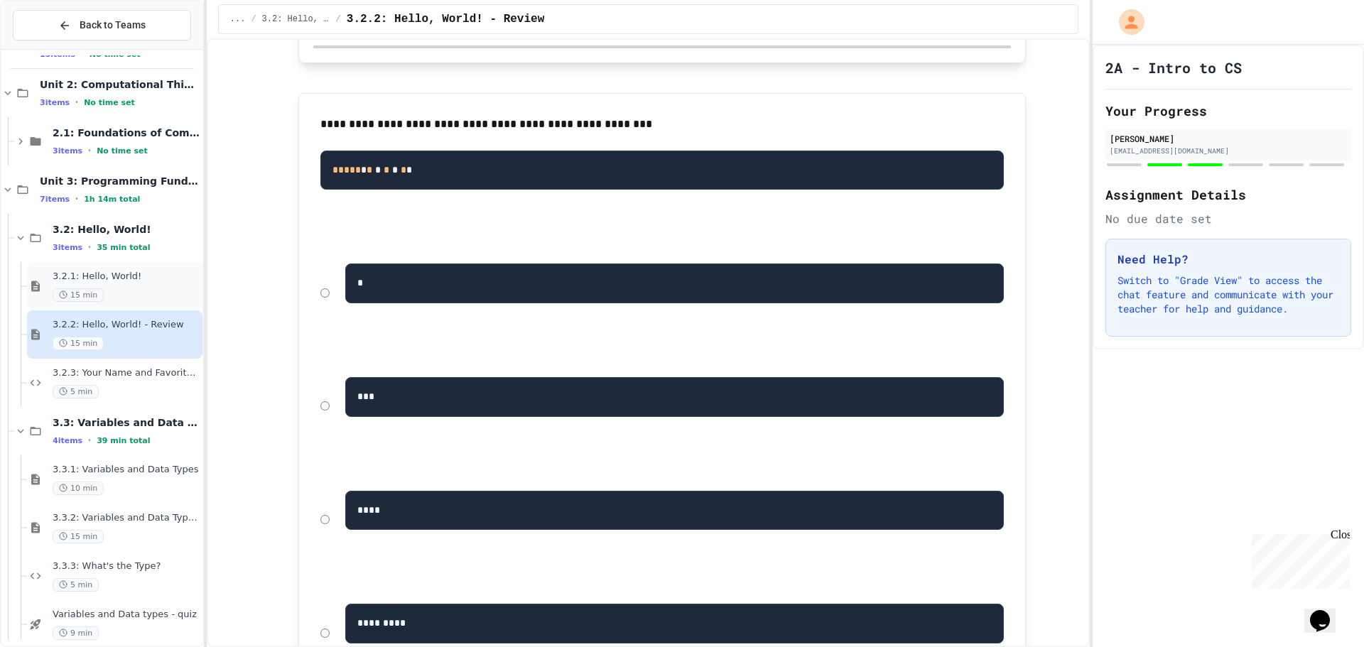
click at [97, 290] on span "15 min" at bounding box center [78, 295] width 51 height 14
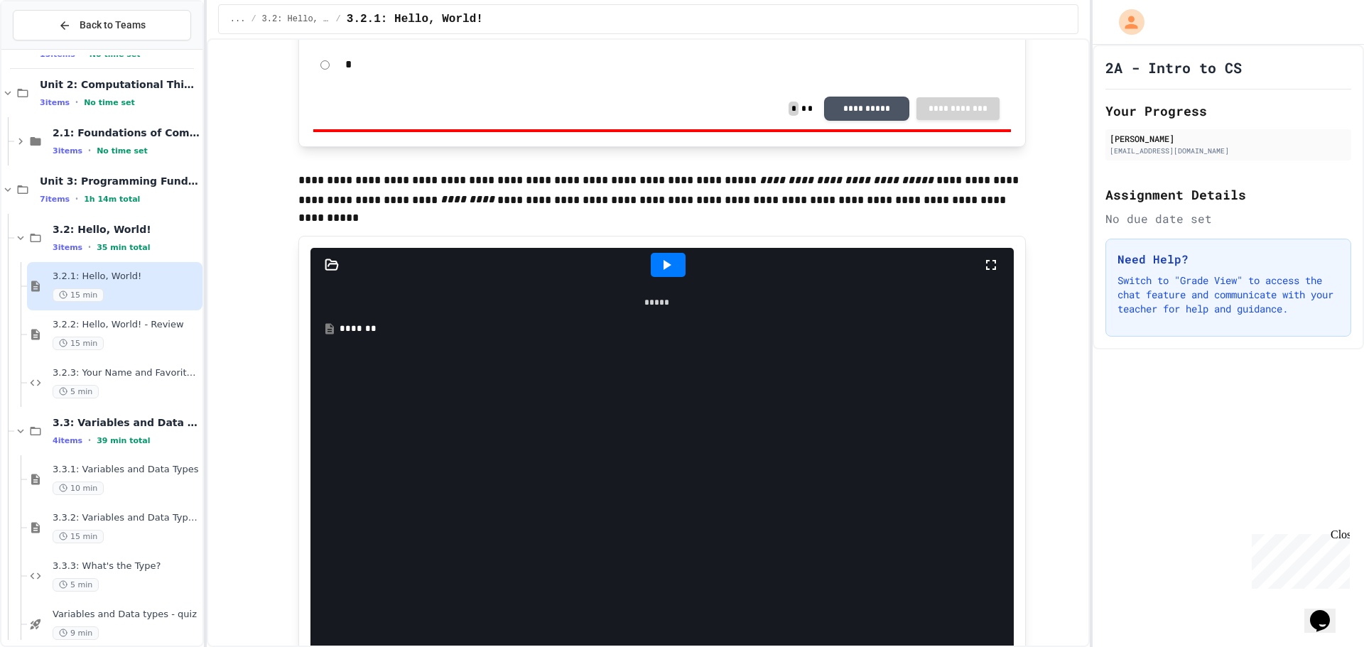
scroll to position [4690, 0]
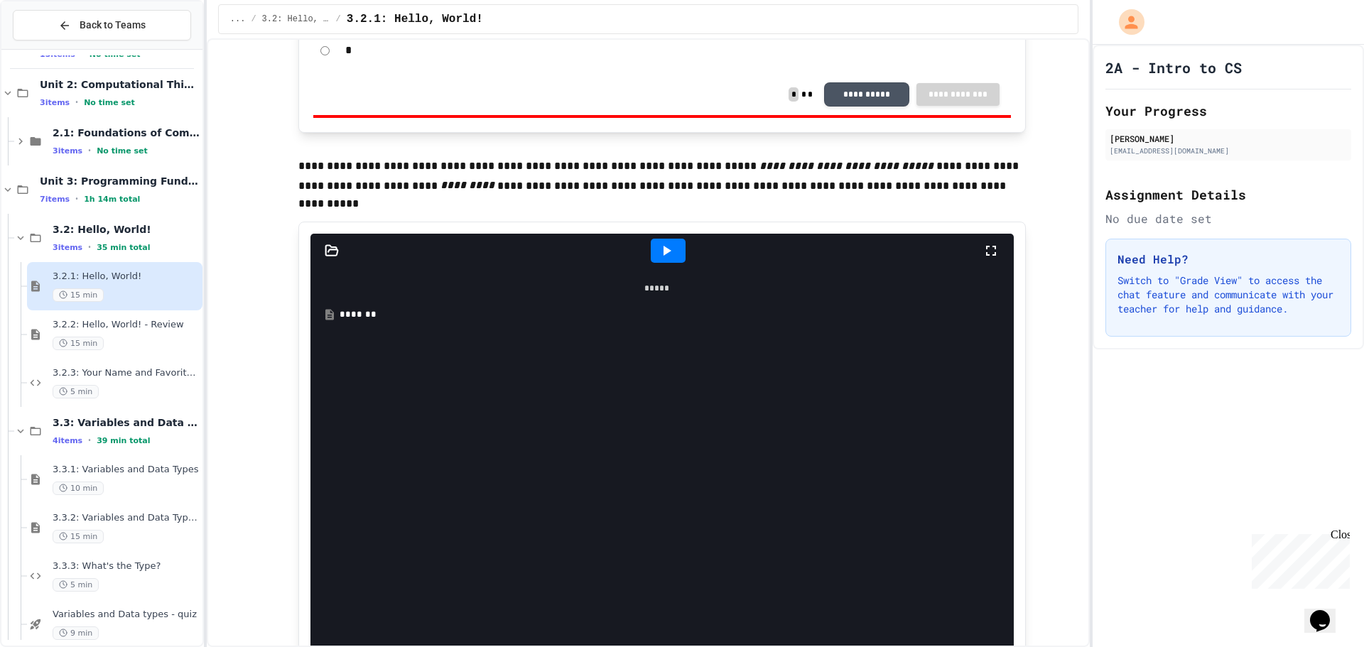
click at [659, 247] on icon at bounding box center [666, 250] width 17 height 17
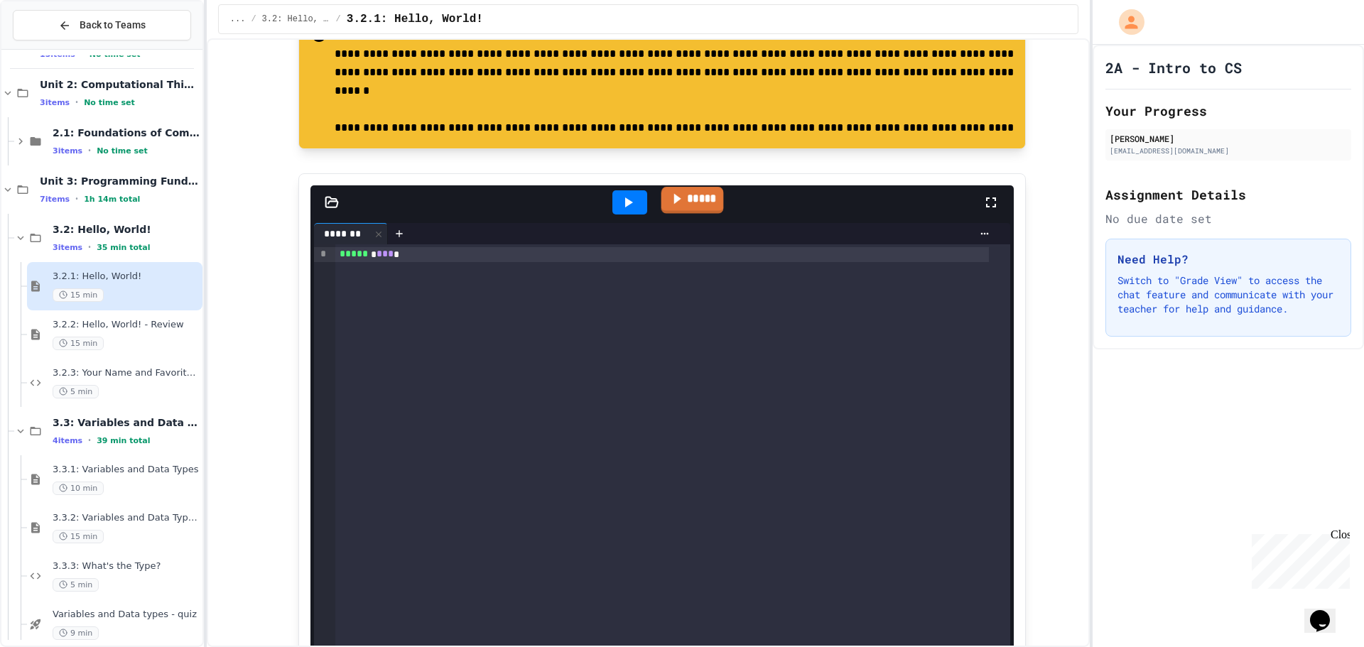
scroll to position [5613, 0]
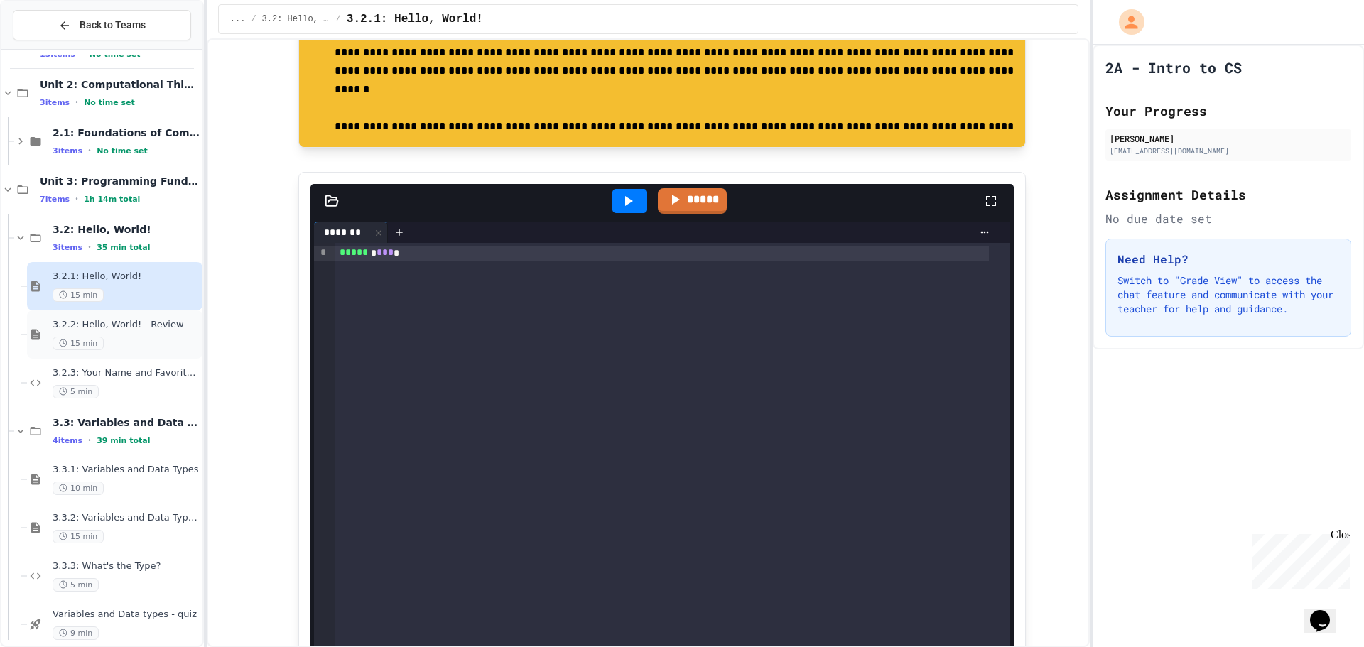
click at [90, 329] on span "3.2.2: Hello, World! - Review" at bounding box center [126, 325] width 147 height 12
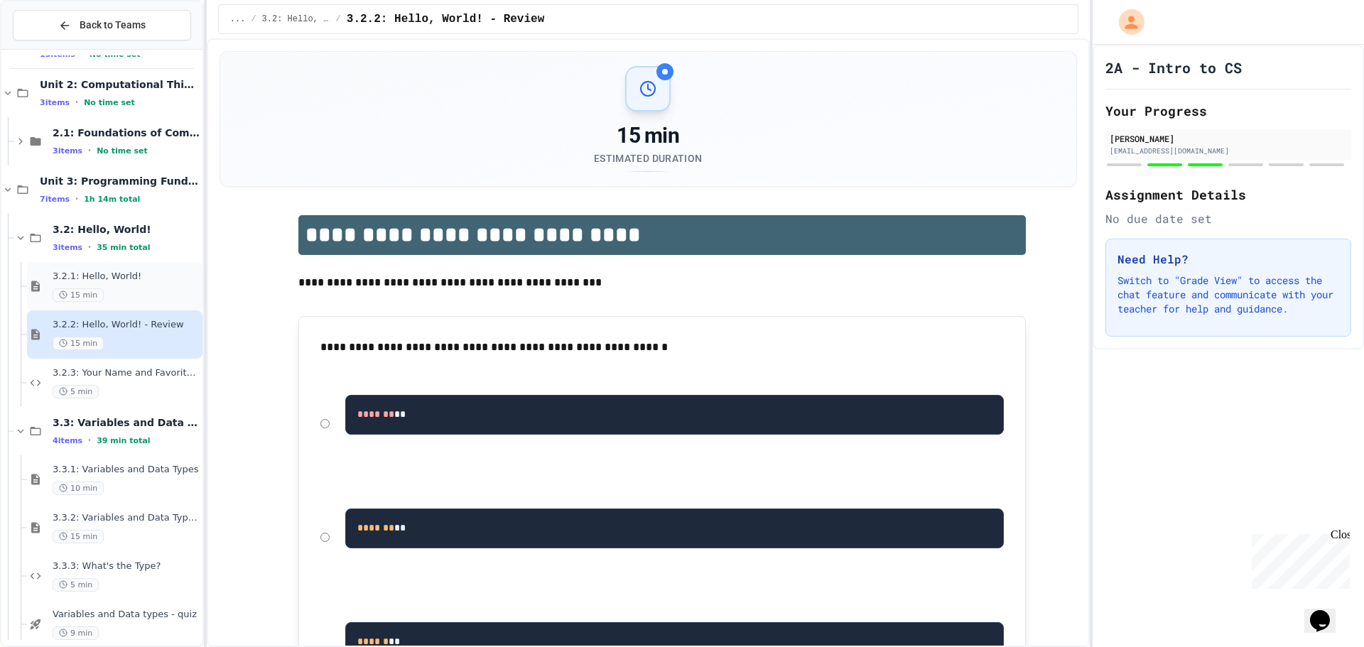
click at [123, 290] on div "15 min" at bounding box center [126, 295] width 147 height 14
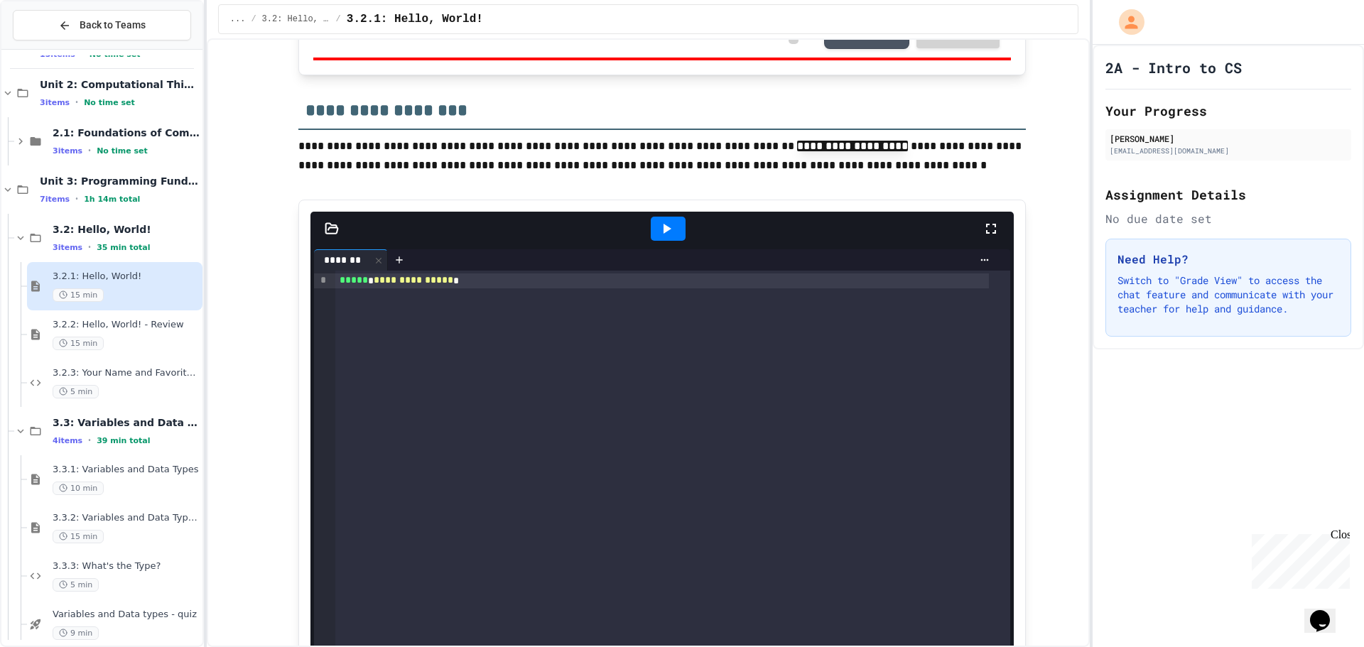
scroll to position [853, 0]
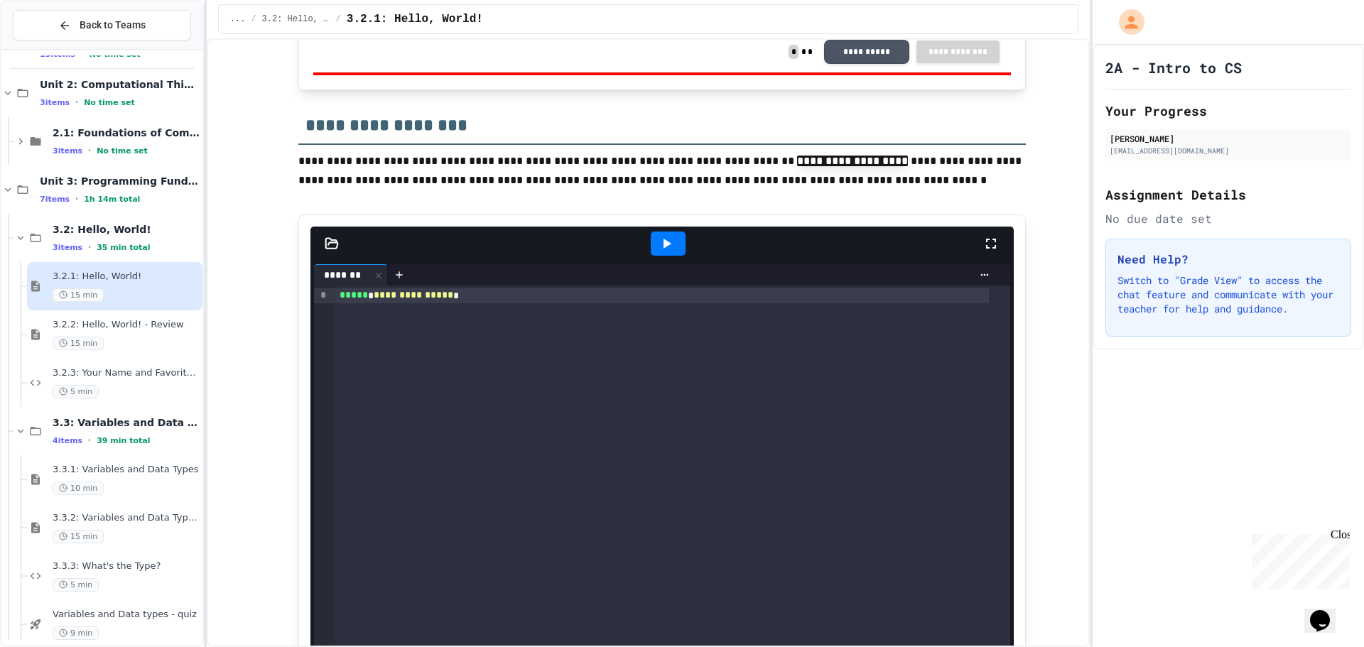
click at [650, 230] on div at bounding box center [668, 244] width 49 height 38
click at [658, 245] on icon at bounding box center [666, 243] width 17 height 17
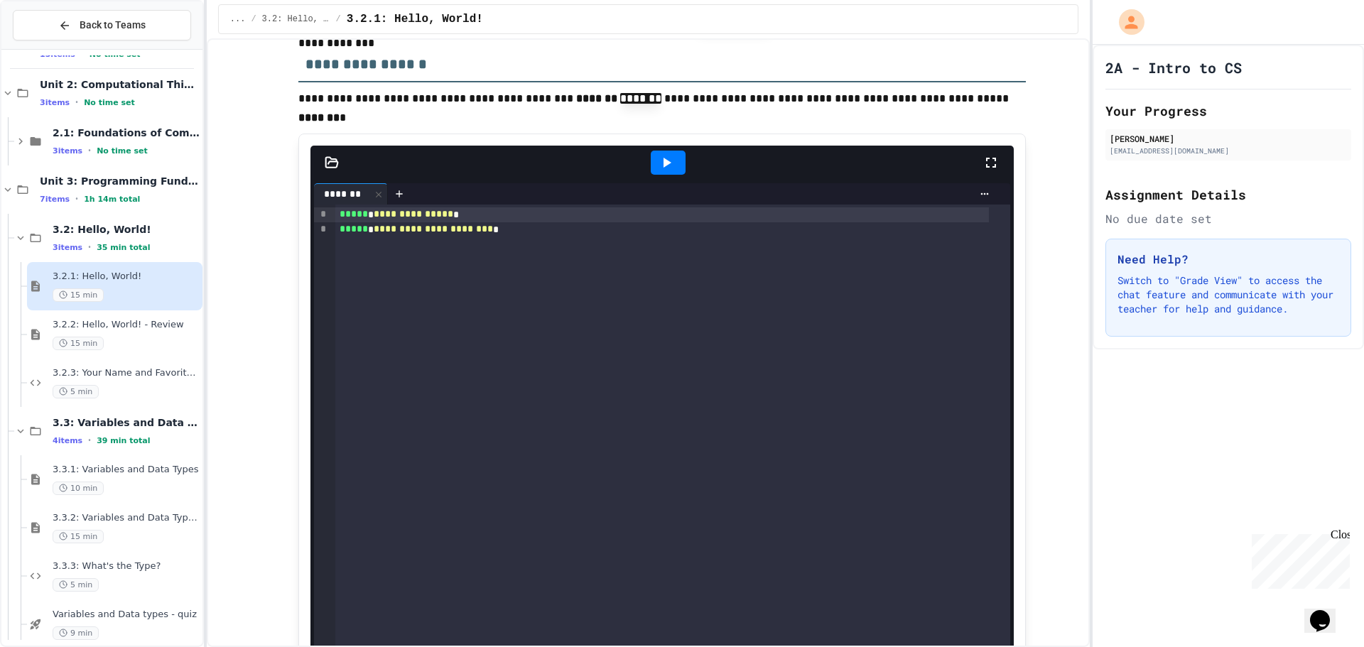
scroll to position [2132, 0]
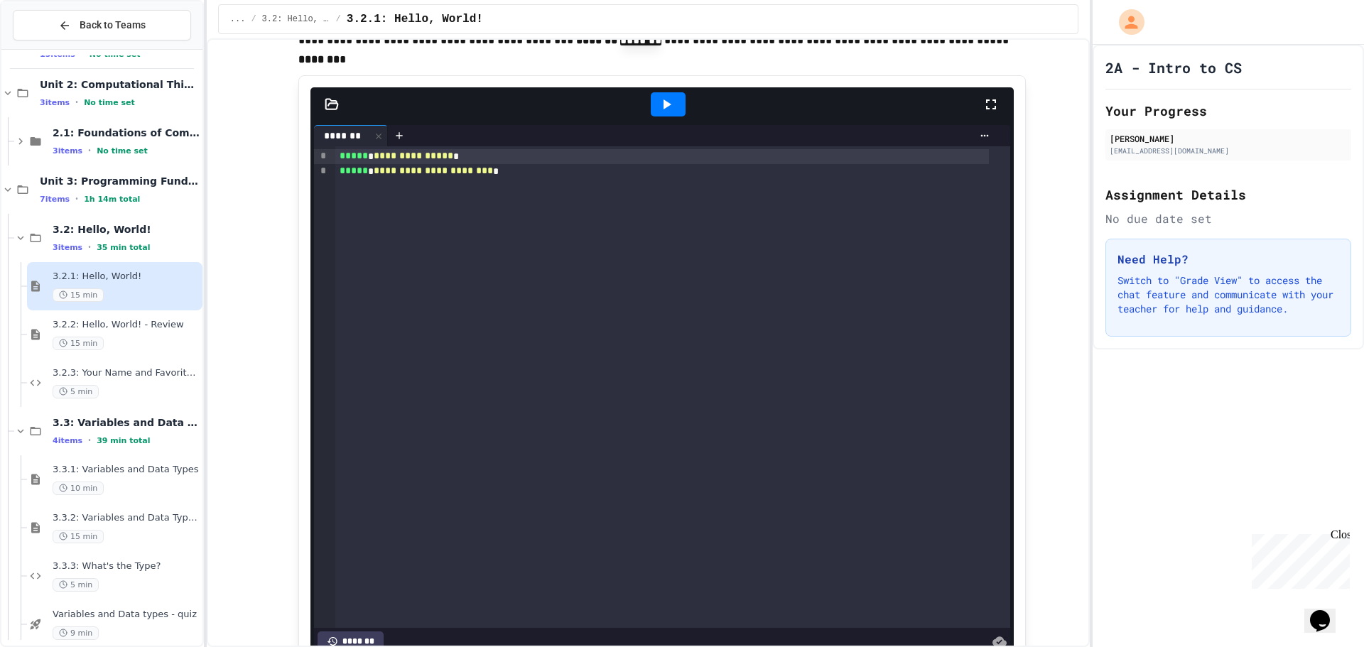
click at [658, 110] on icon at bounding box center [666, 104] width 17 height 17
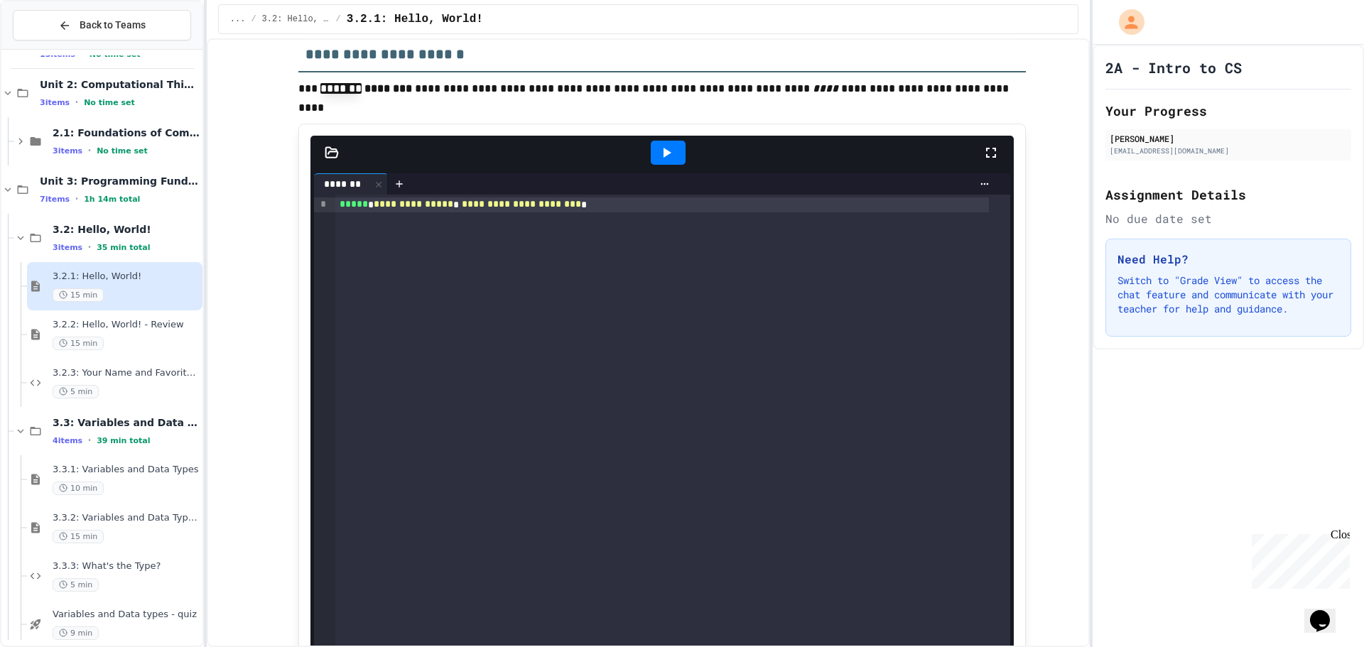
scroll to position [2842, 0]
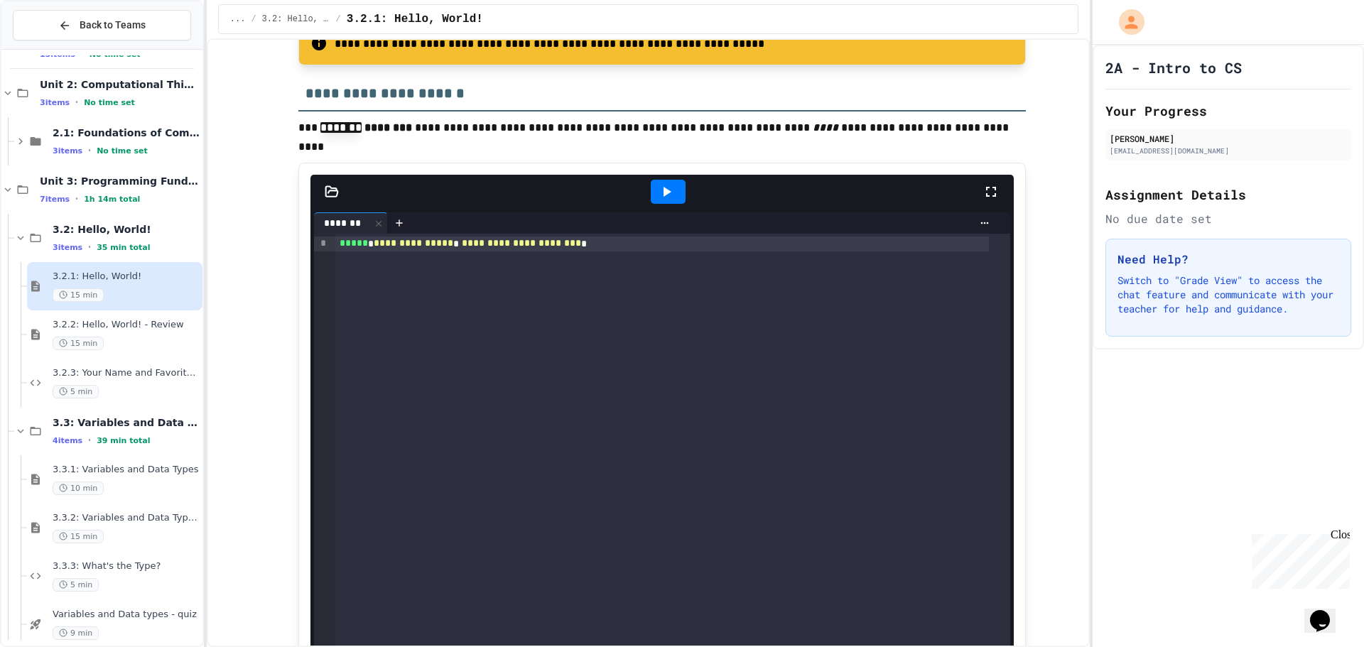
click at [652, 205] on div at bounding box center [668, 192] width 49 height 38
click at [658, 193] on icon at bounding box center [666, 191] width 17 height 17
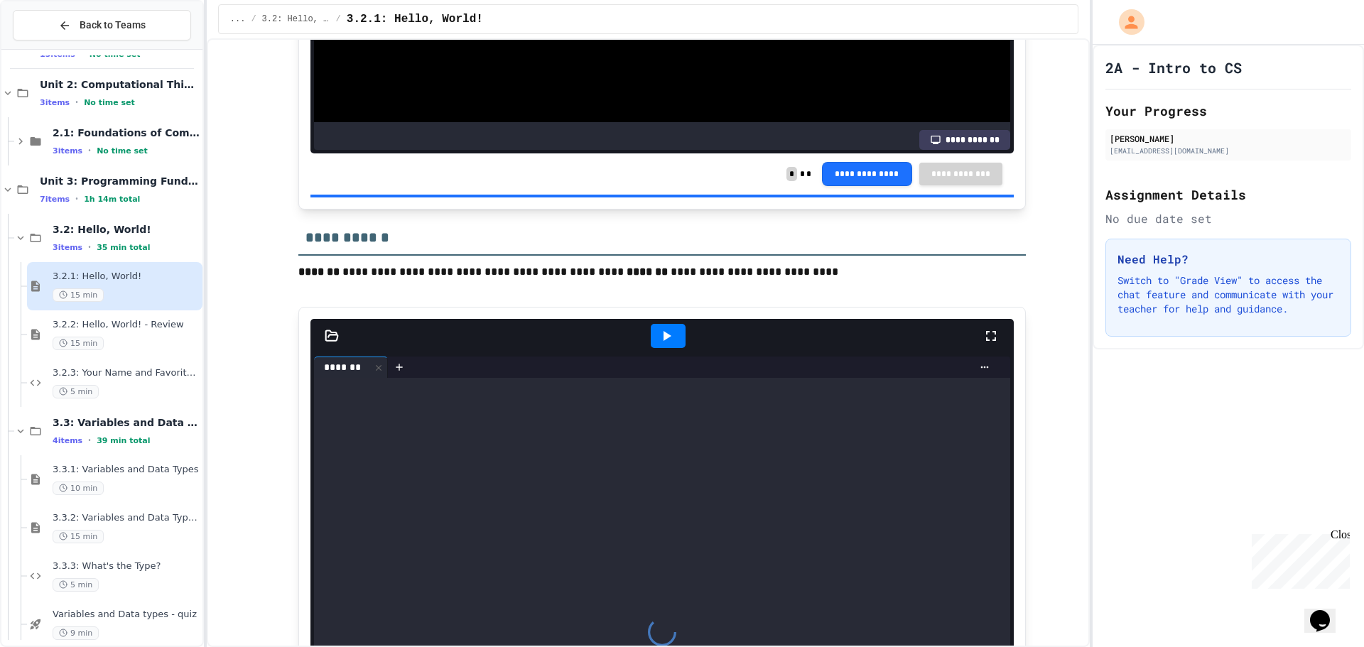
scroll to position [3695, 0]
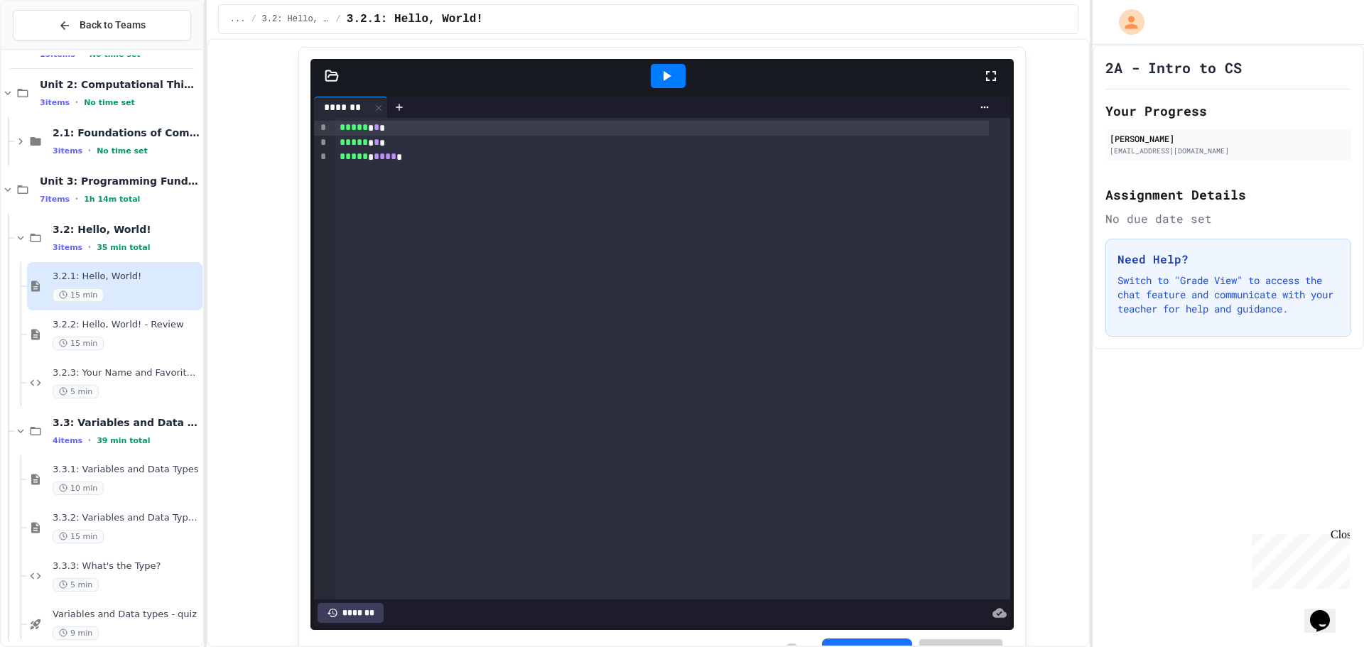
click at [664, 75] on icon at bounding box center [666, 76] width 17 height 17
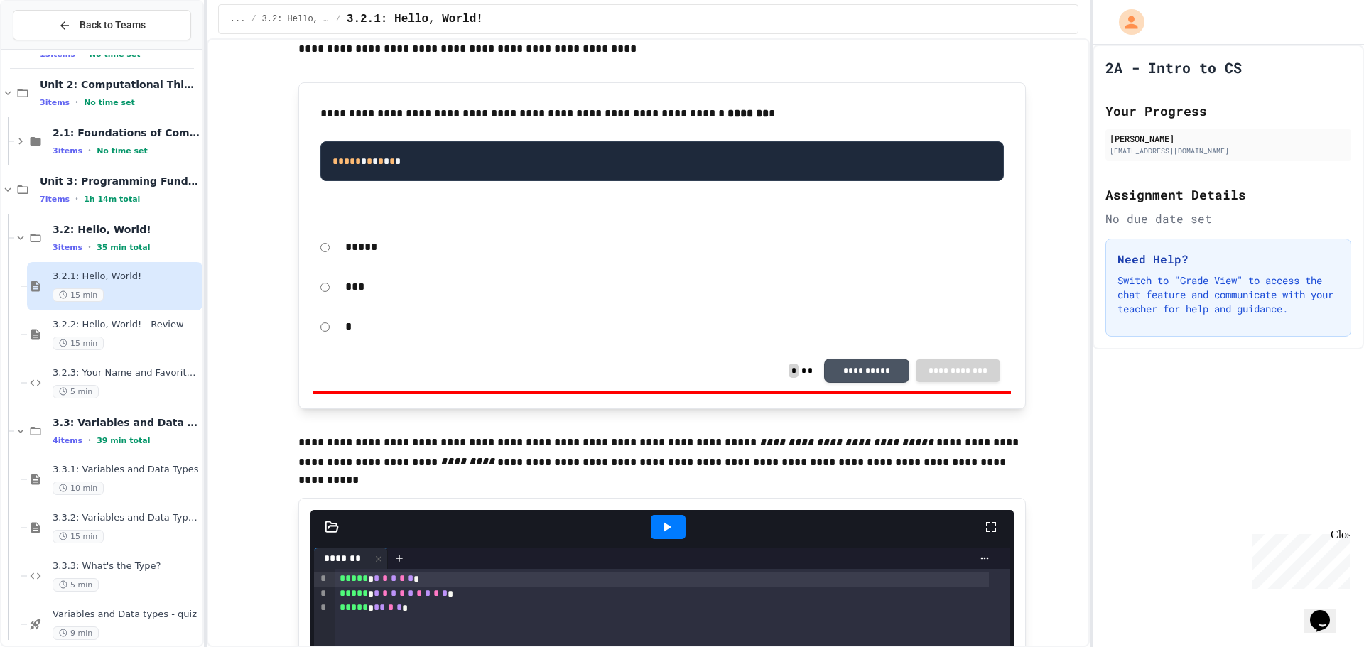
scroll to position [4619, 0]
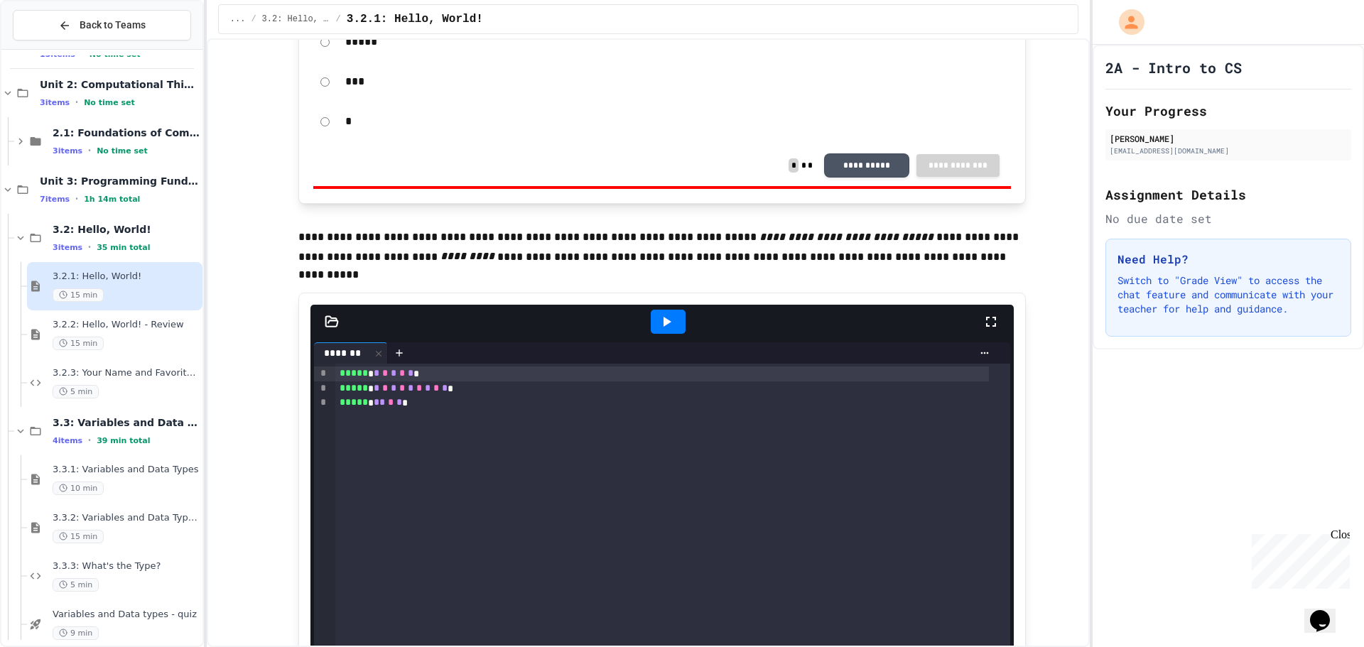
click at [667, 322] on icon at bounding box center [666, 321] width 17 height 17
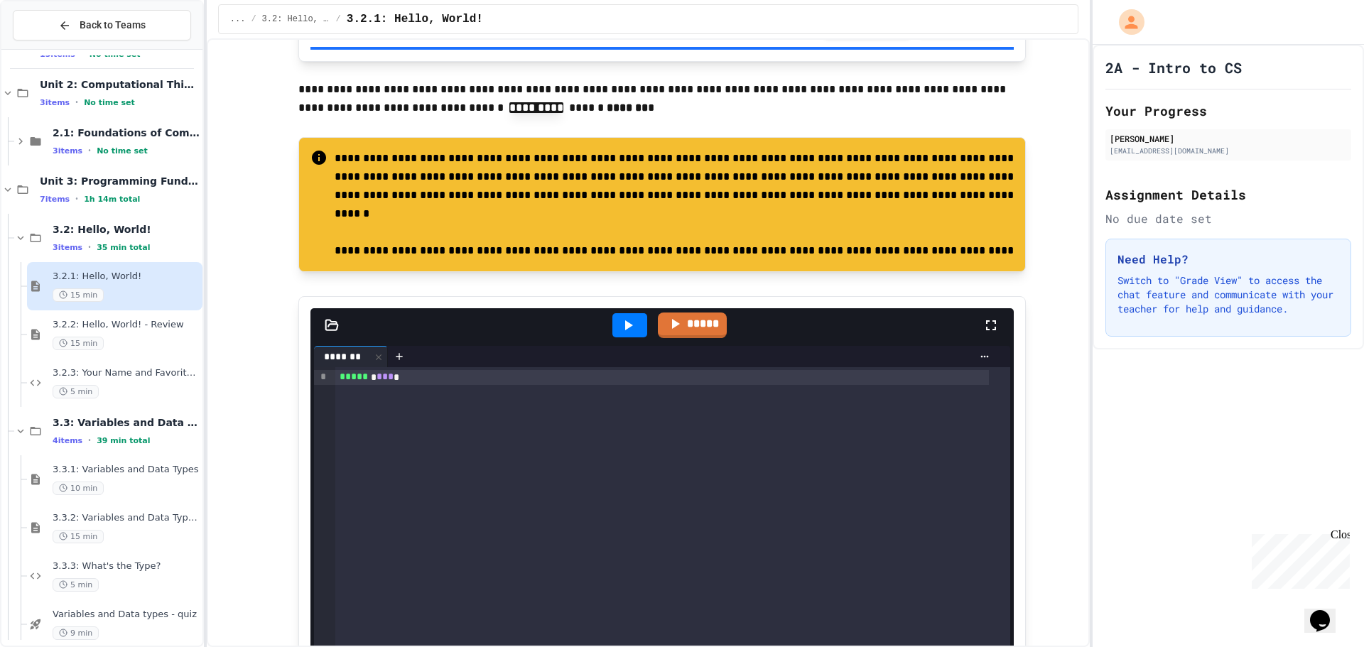
scroll to position [5542, 0]
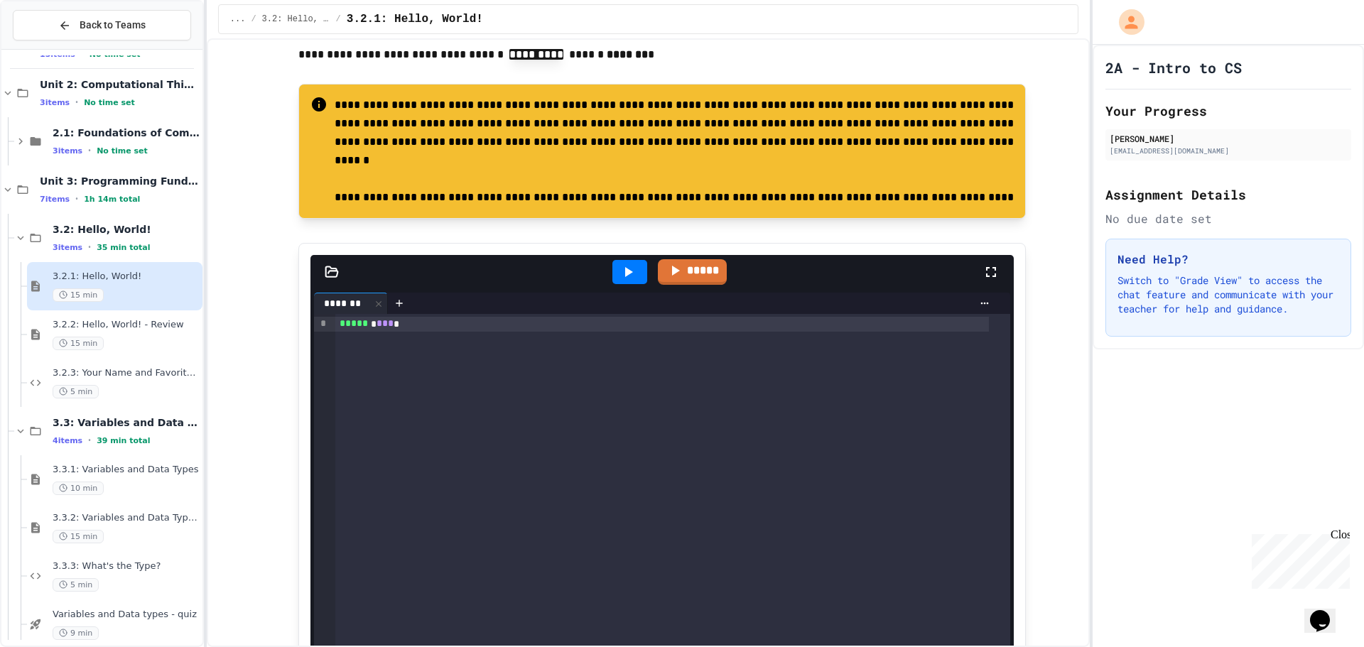
click at [620, 273] on icon at bounding box center [628, 272] width 17 height 17
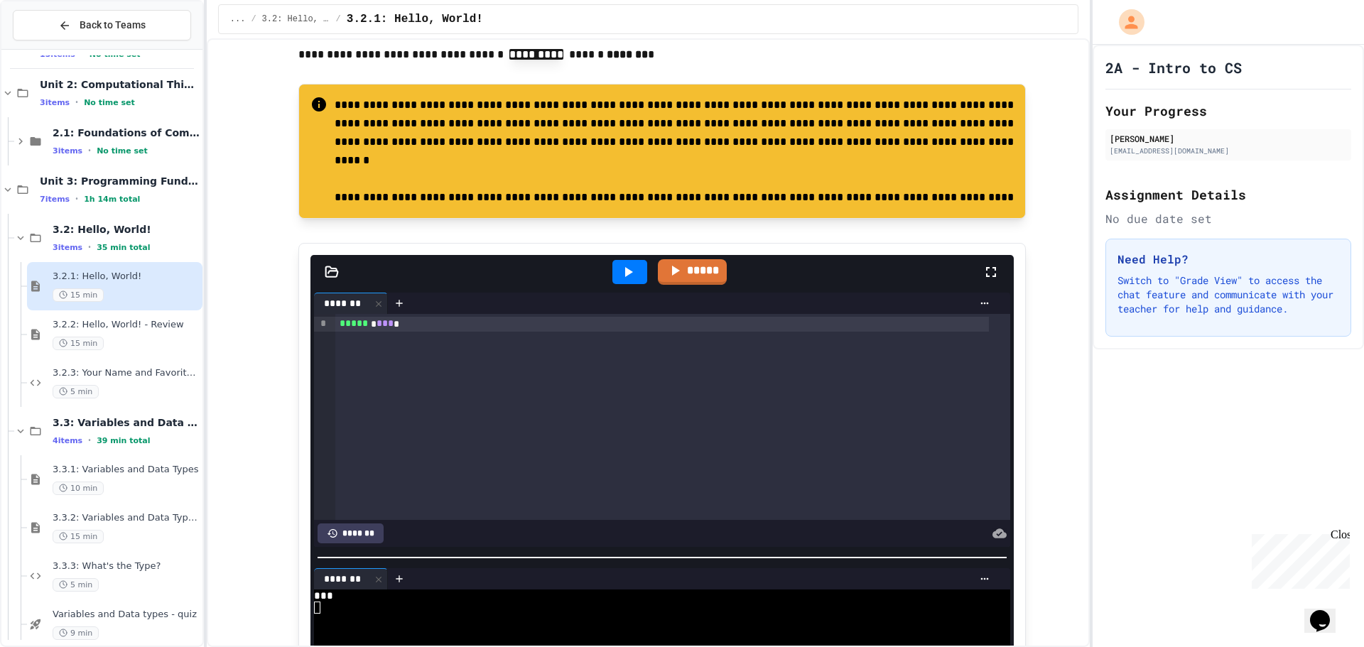
click at [620, 274] on icon at bounding box center [628, 272] width 17 height 17
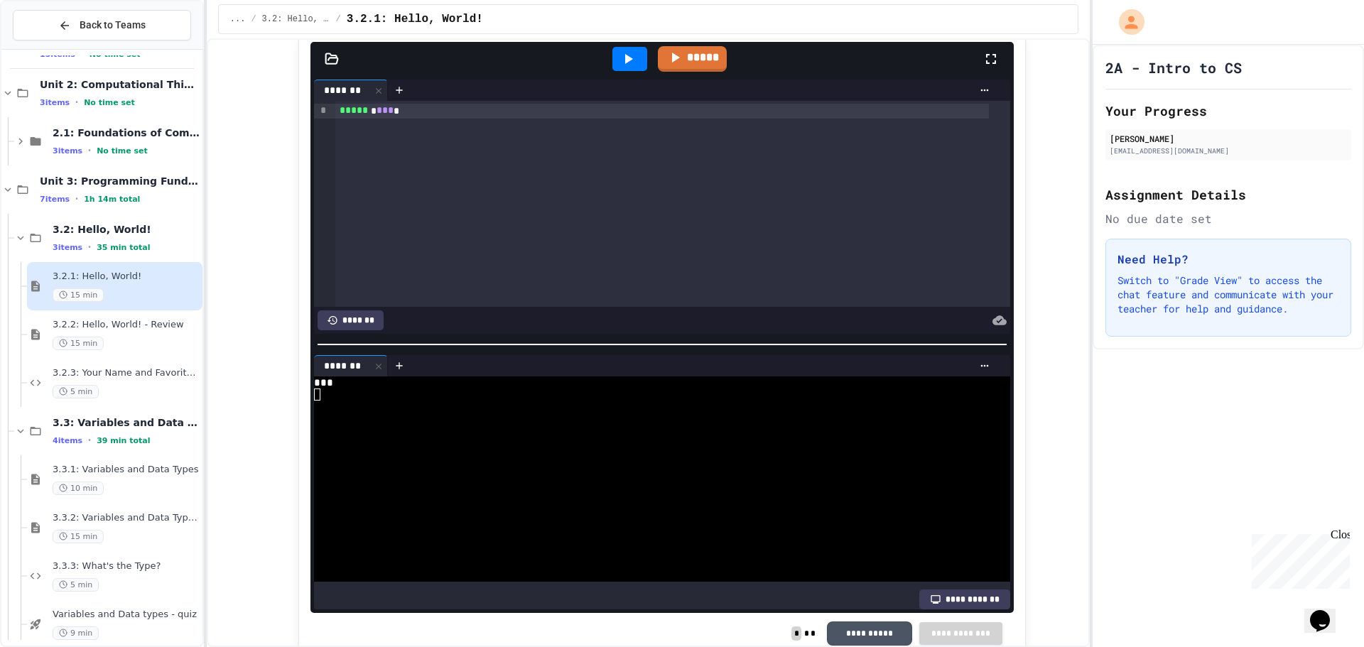
scroll to position [5684, 0]
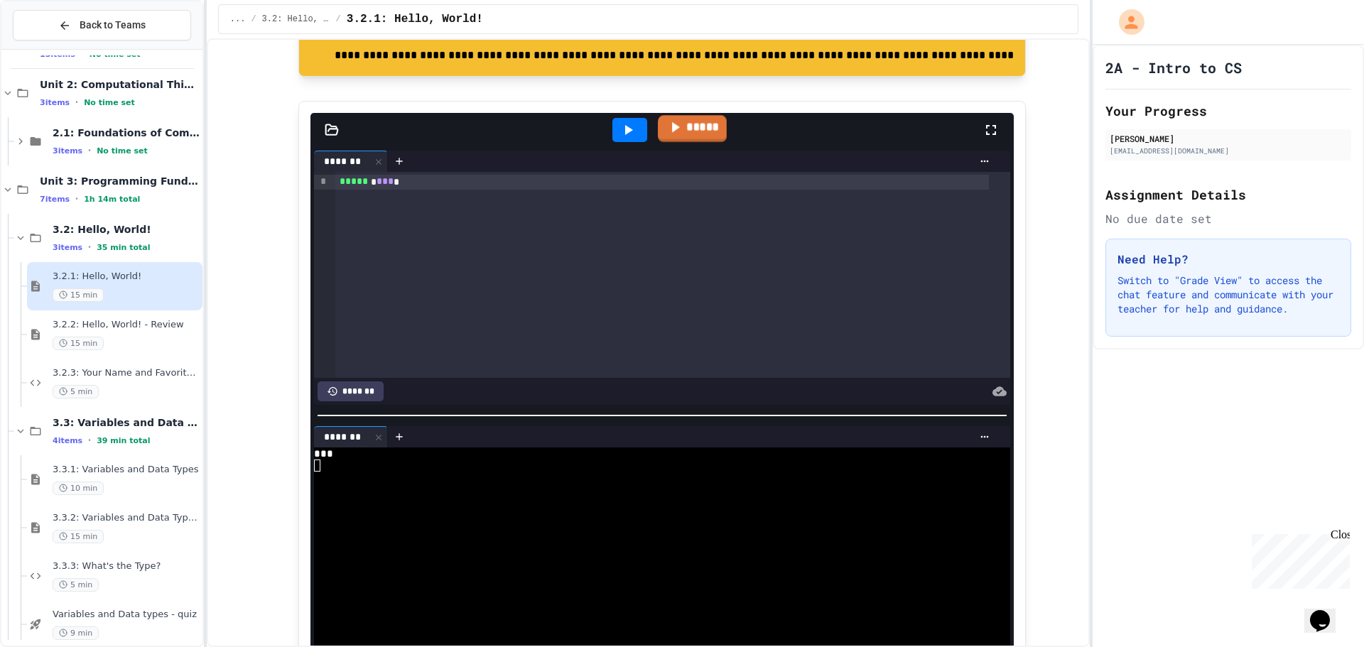
click at [672, 131] on icon at bounding box center [676, 127] width 8 height 11
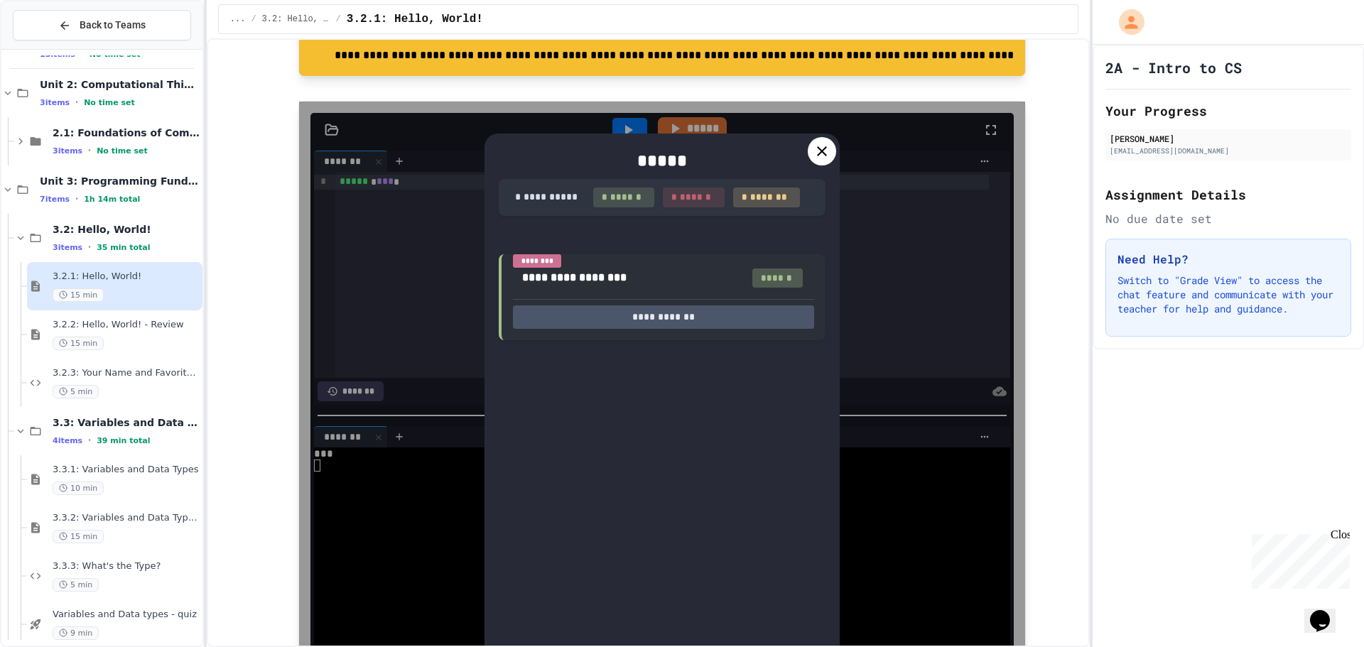
click at [819, 150] on icon at bounding box center [822, 151] width 17 height 17
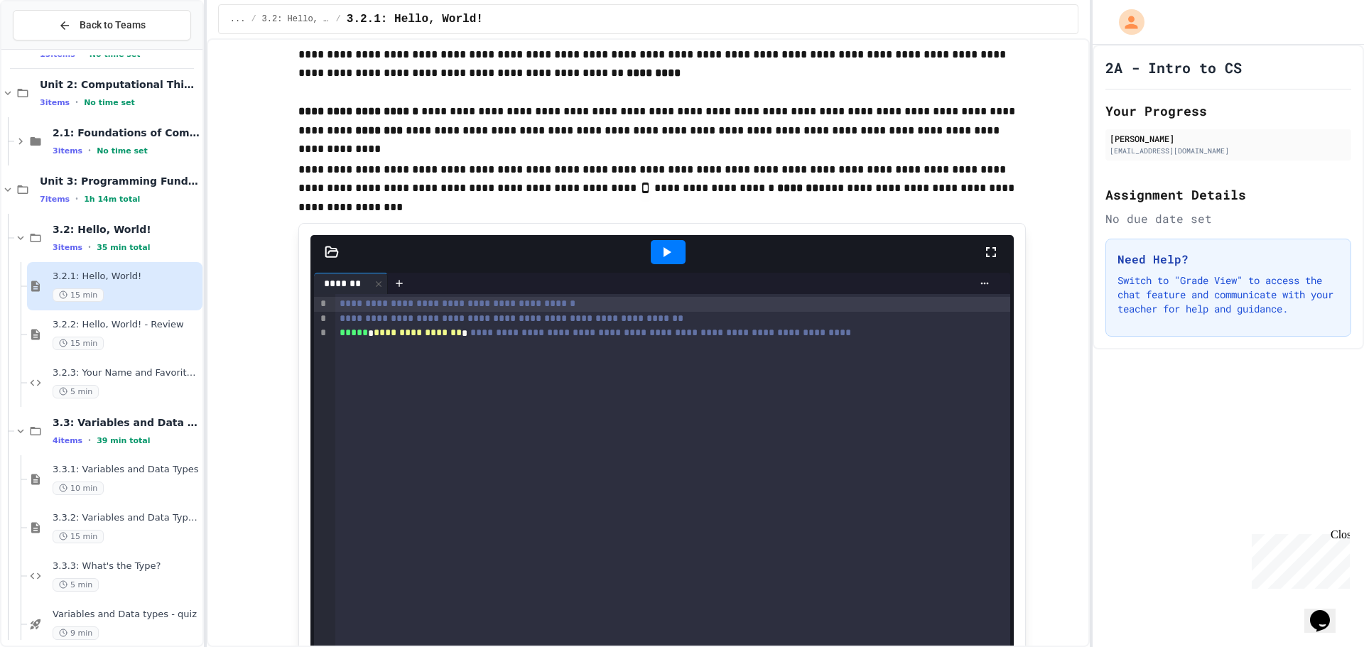
scroll to position [6466, 0]
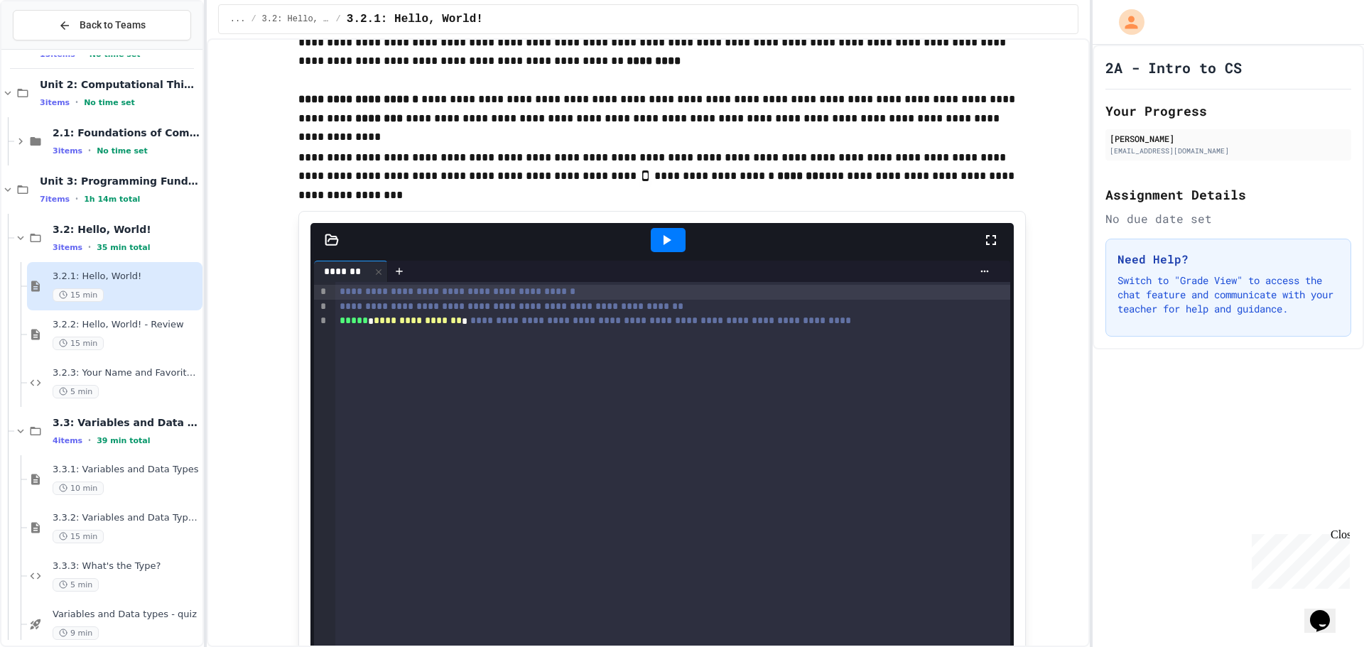
click at [658, 237] on icon at bounding box center [666, 240] width 17 height 17
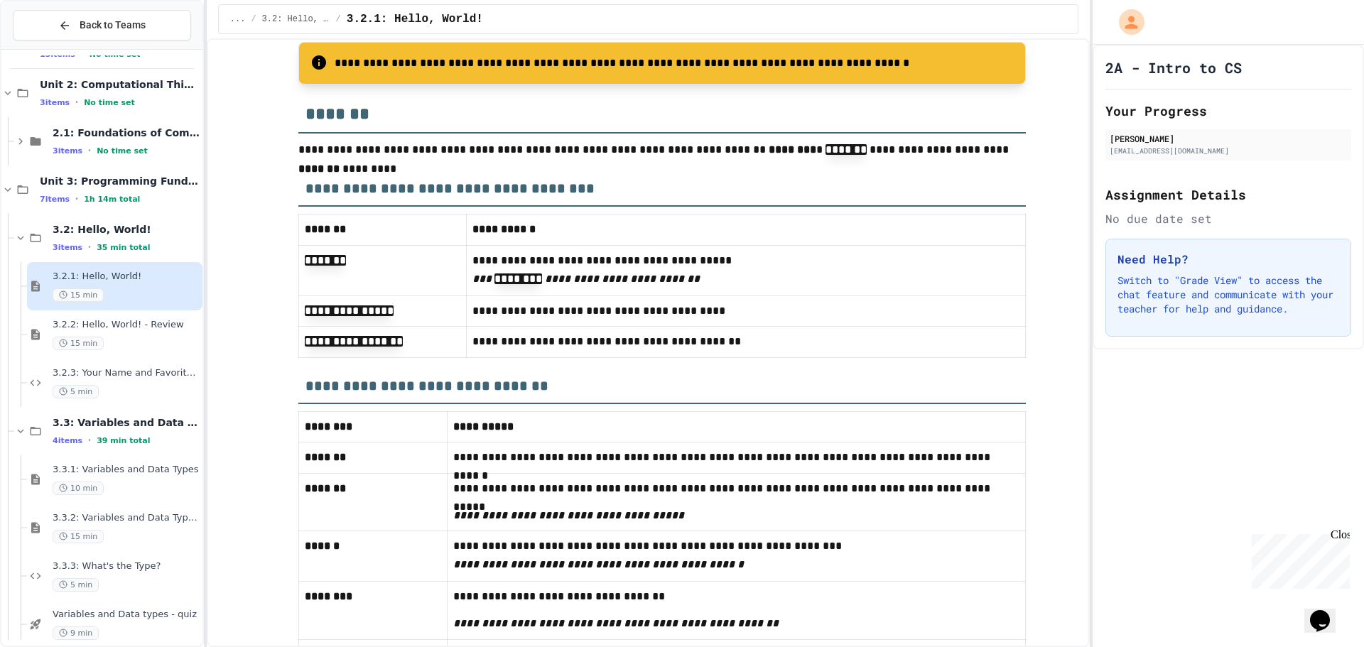
scroll to position [7319, 0]
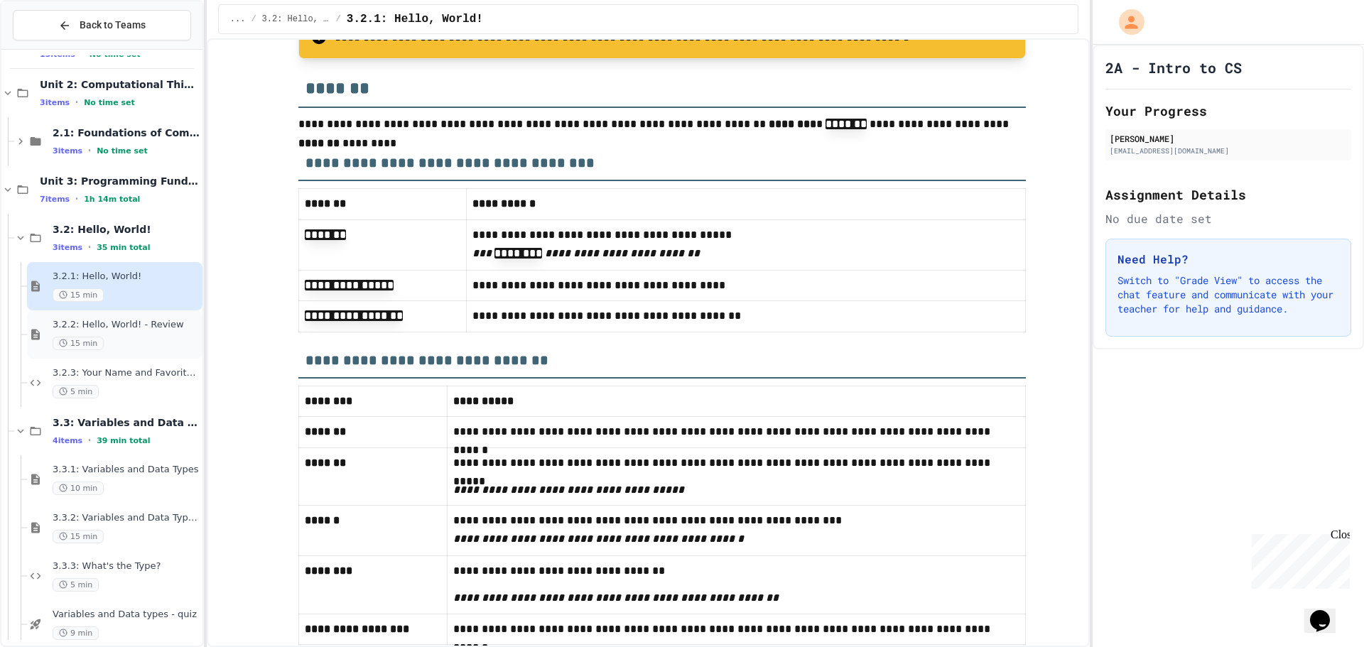
click at [137, 330] on span "3.2.2: Hello, World! - Review" at bounding box center [126, 325] width 147 height 12
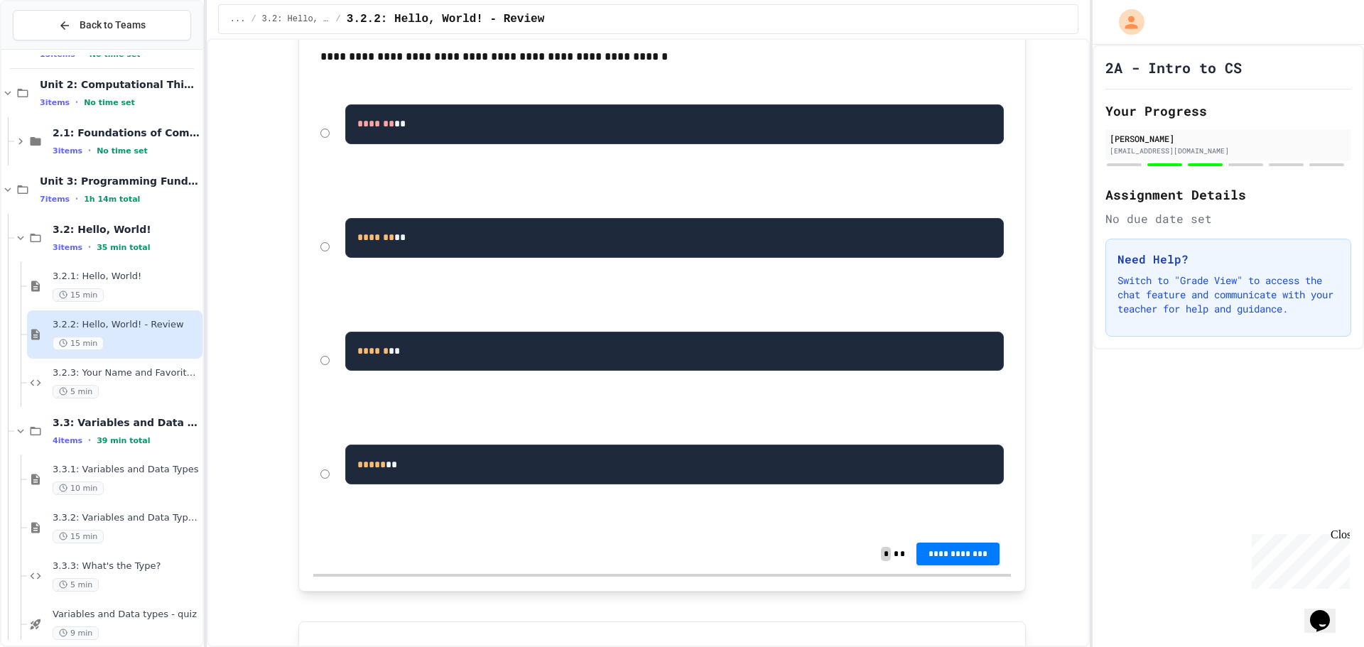
scroll to position [355, 0]
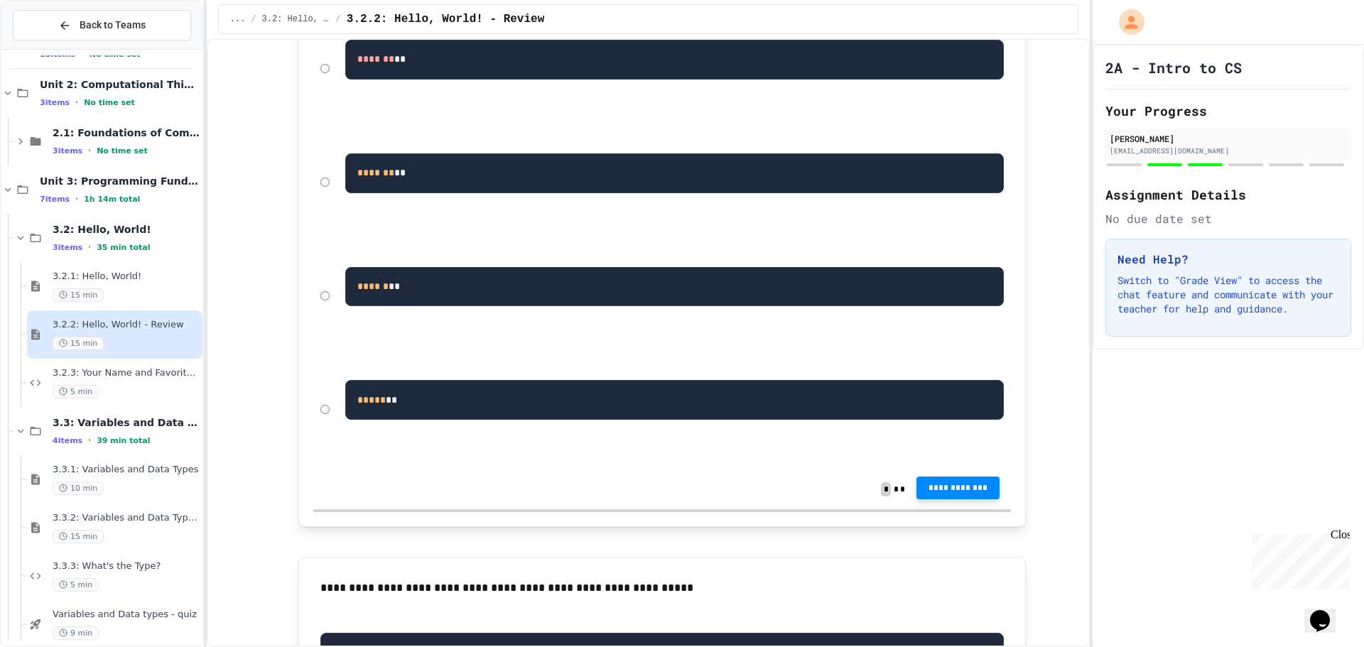
click at [944, 488] on span "**********" at bounding box center [958, 487] width 61 height 11
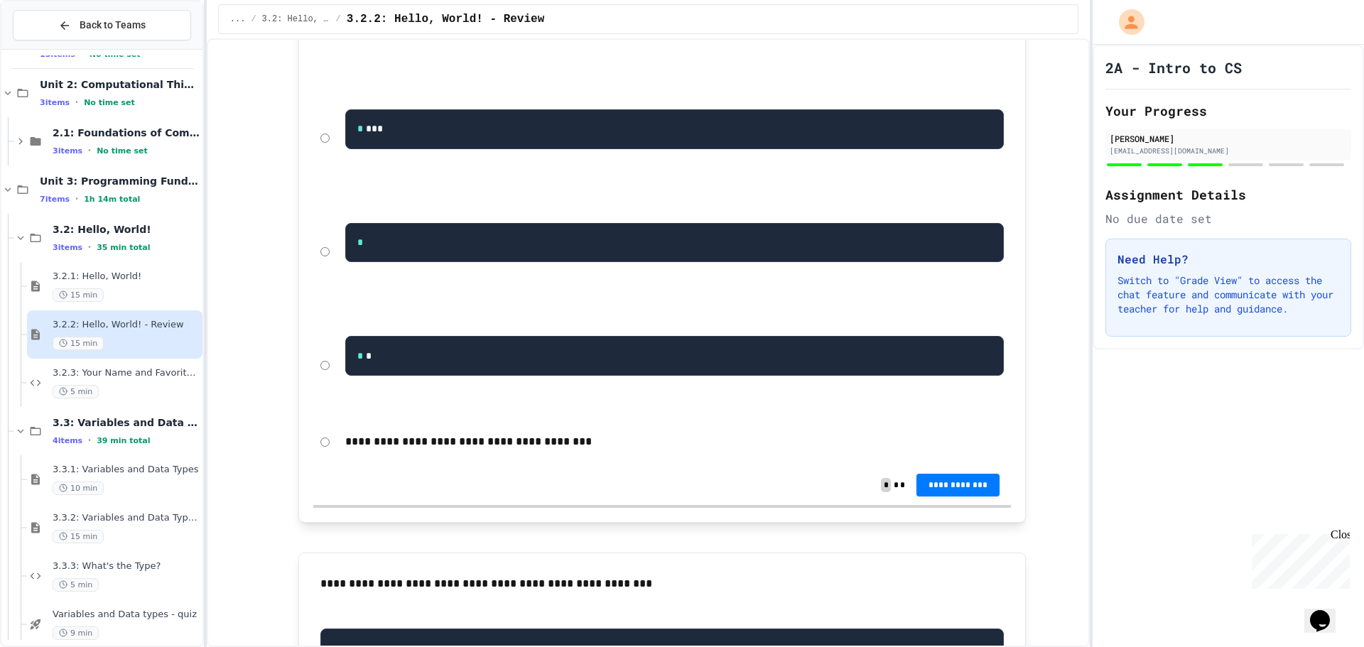
scroll to position [2203, 0]
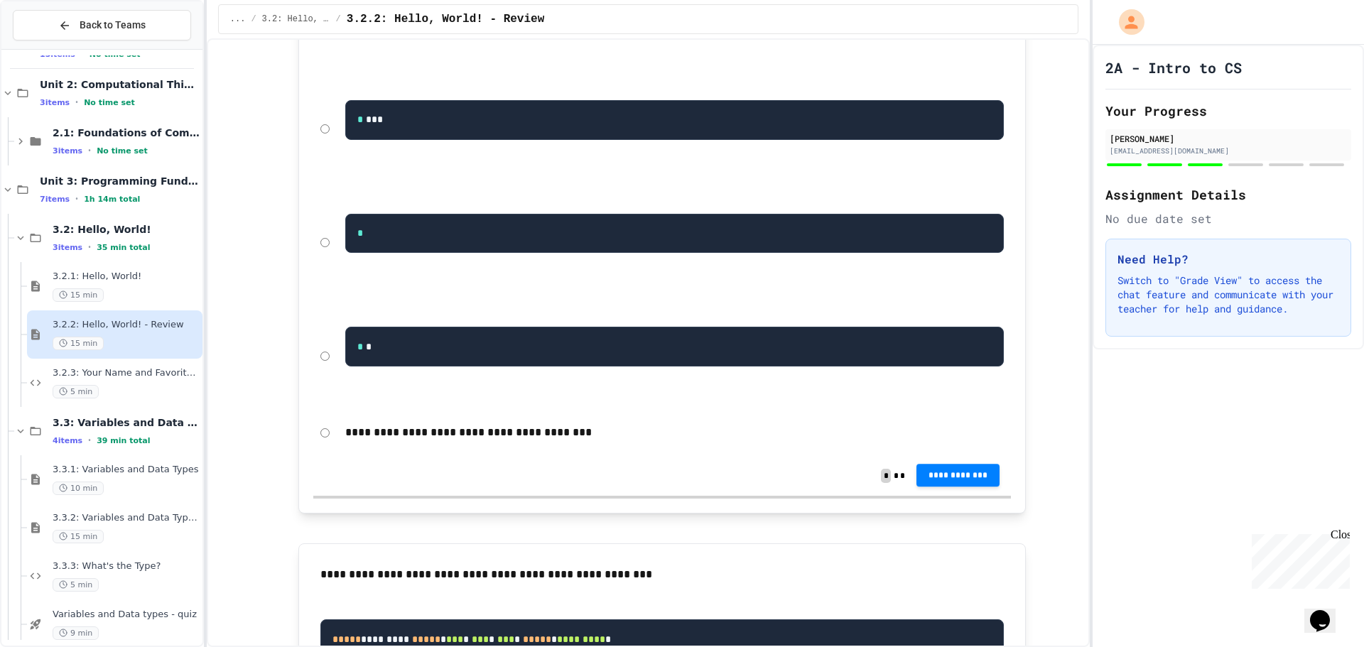
click at [942, 481] on span "**********" at bounding box center [958, 475] width 61 height 11
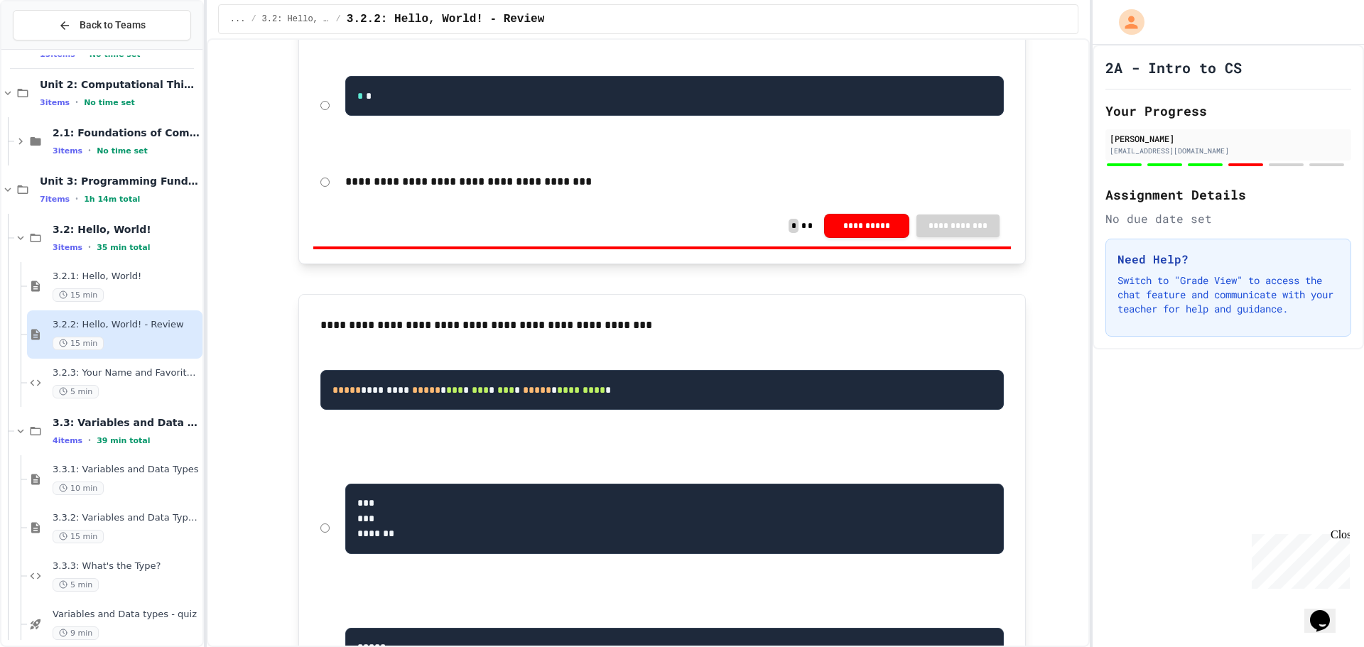
scroll to position [2629, 0]
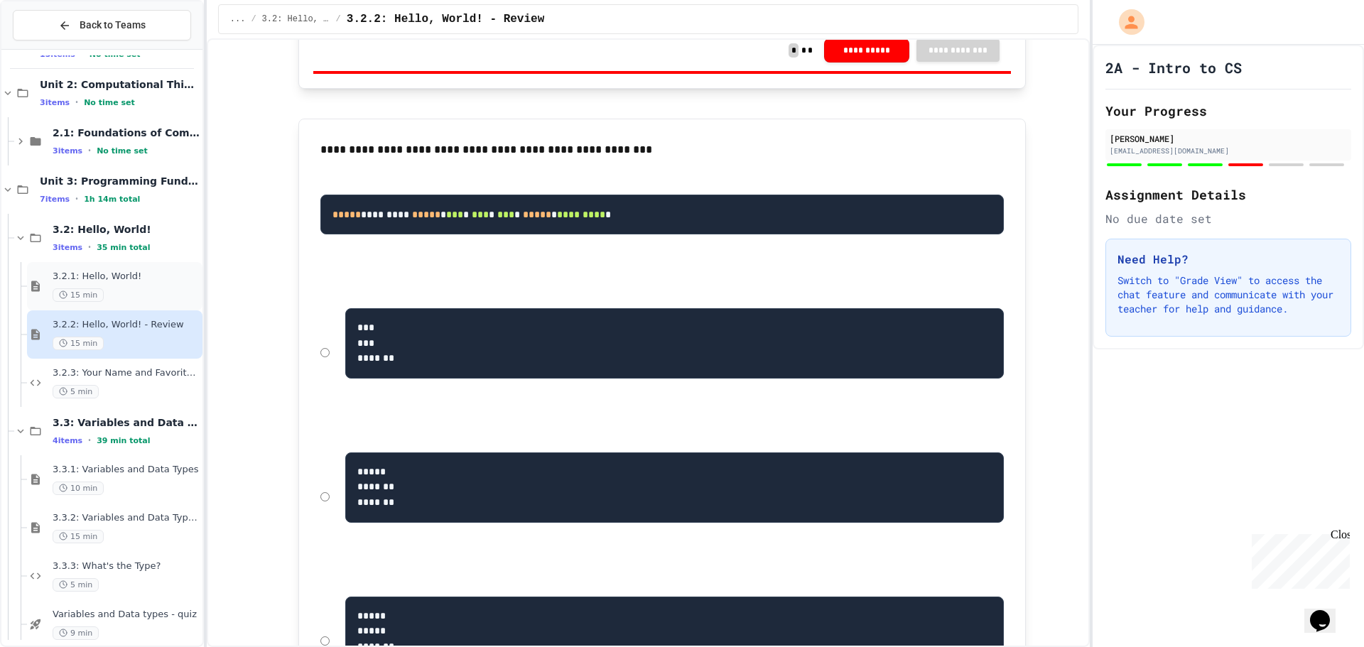
click at [127, 279] on span "3.2.1: Hello, World!" at bounding box center [126, 277] width 147 height 12
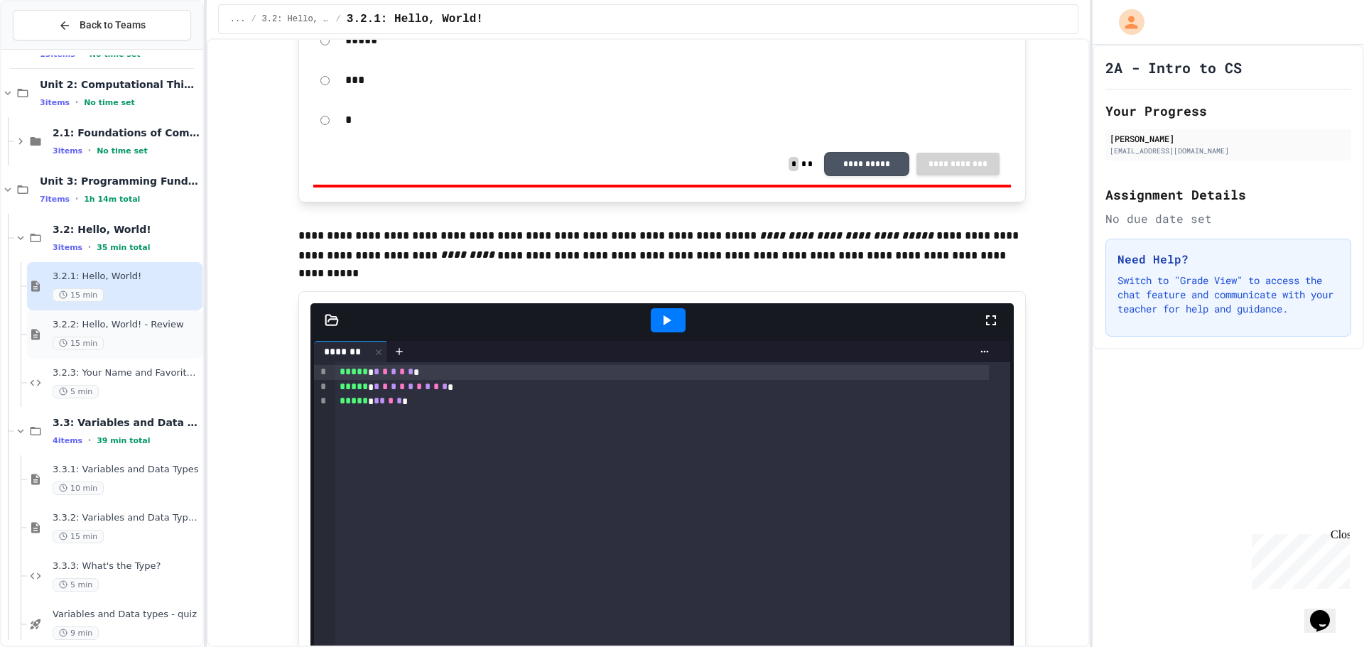
scroll to position [4619, 0]
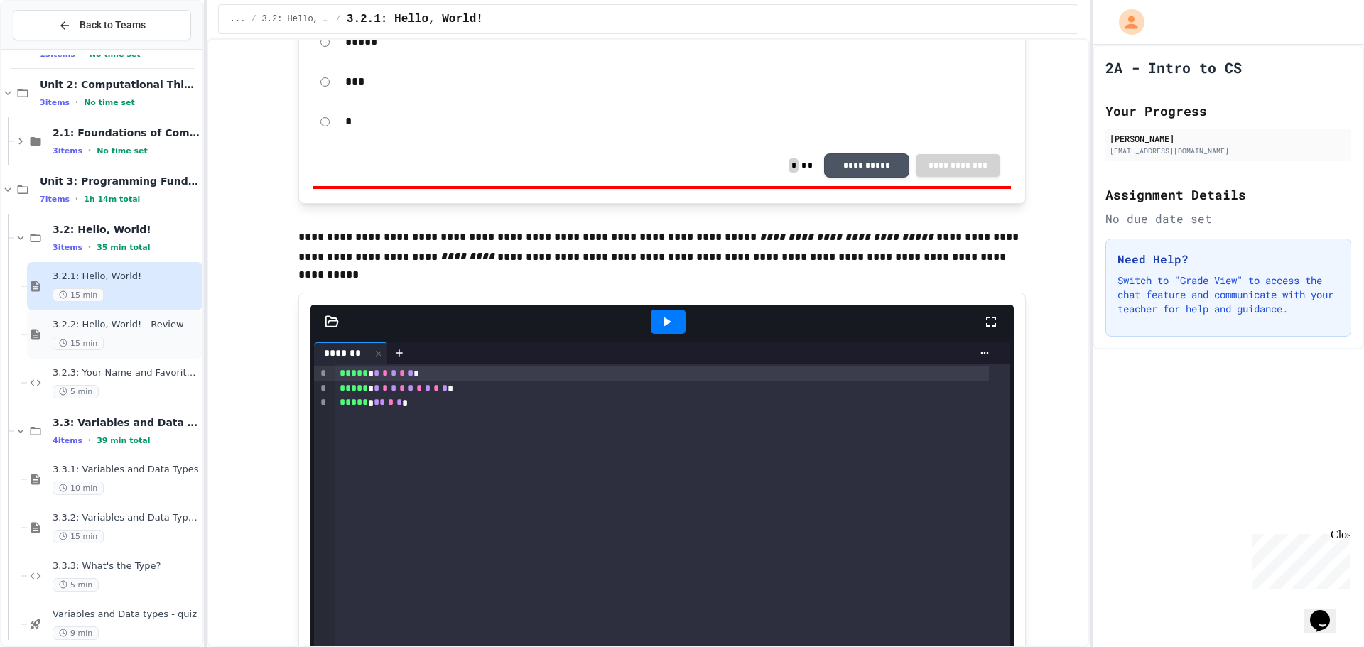
click at [114, 328] on span "3.2.2: Hello, World! - Review" at bounding box center [126, 325] width 147 height 12
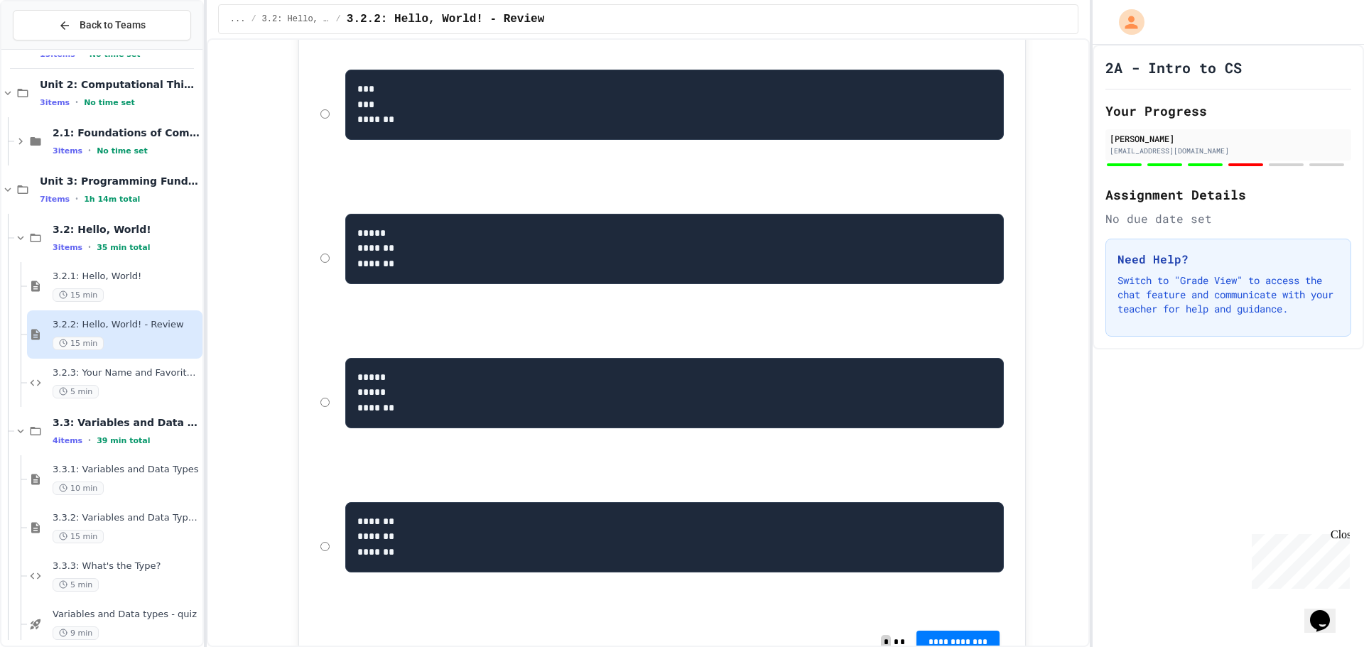
scroll to position [2842, 0]
